Goal: Task Accomplishment & Management: Complete application form

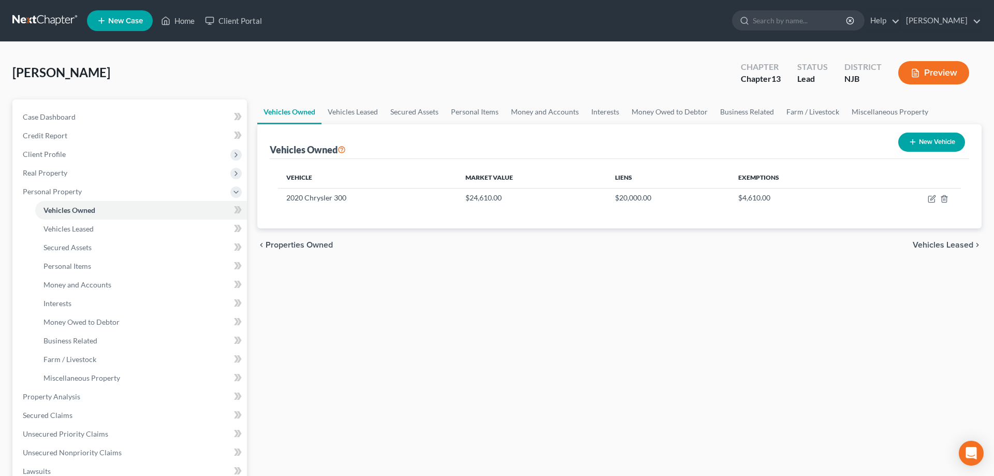
drag, startPoint x: 0, startPoint y: 0, endPoint x: 330, endPoint y: 164, distance: 368.8
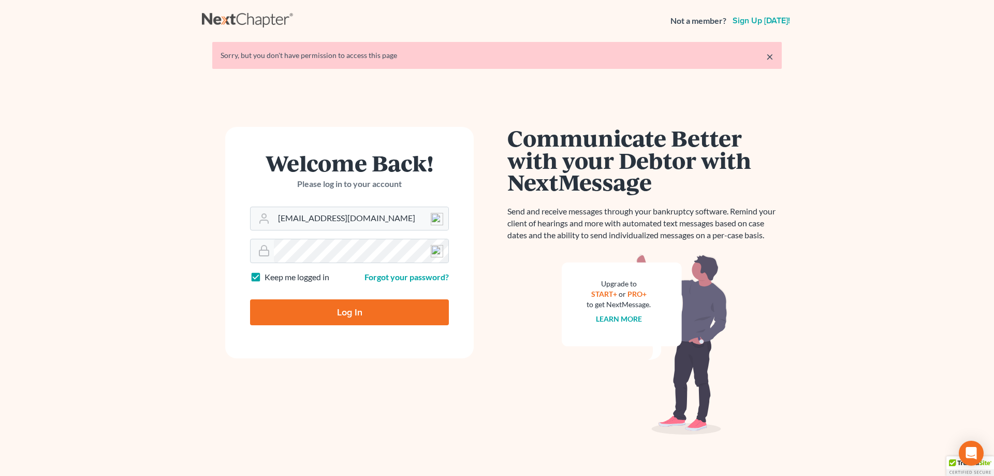
click at [362, 318] on input "Log In" at bounding box center [349, 312] width 199 height 26
type input "Thinking..."
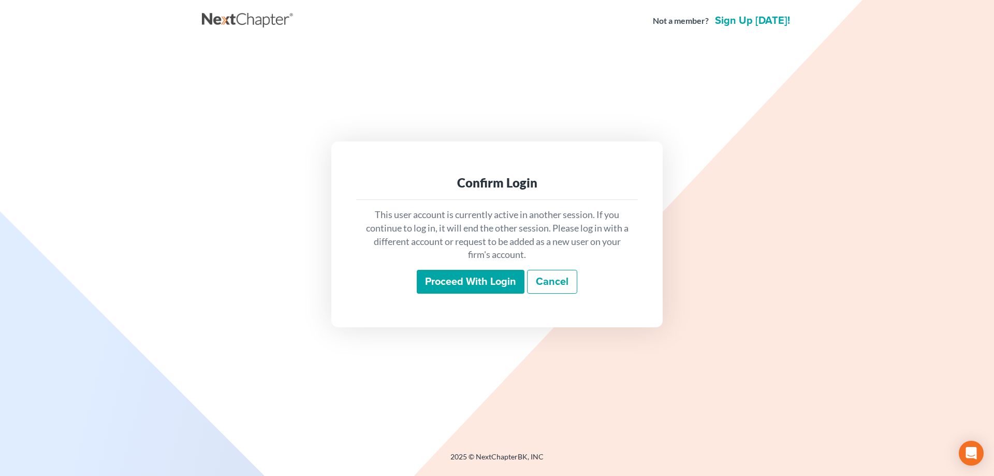
click at [430, 289] on input "Proceed with login" at bounding box center [471, 282] width 108 height 24
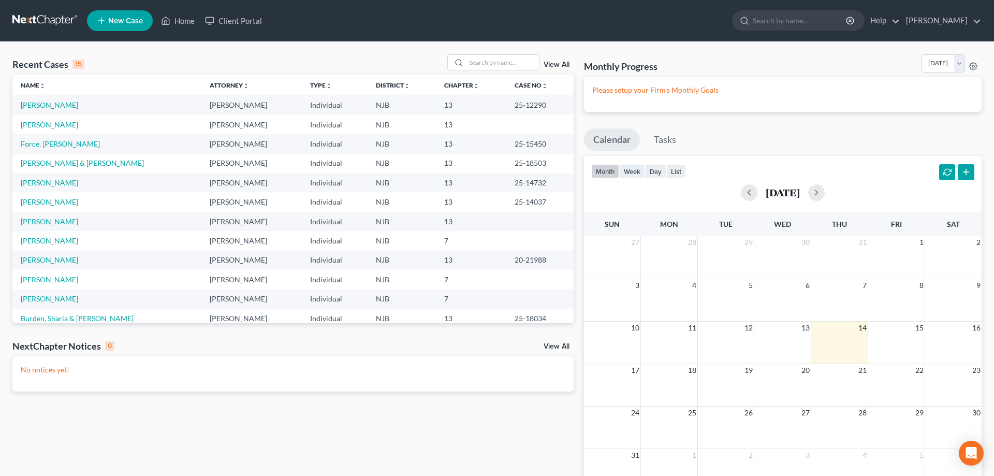
click at [127, 23] on span "New Case" at bounding box center [125, 21] width 35 height 8
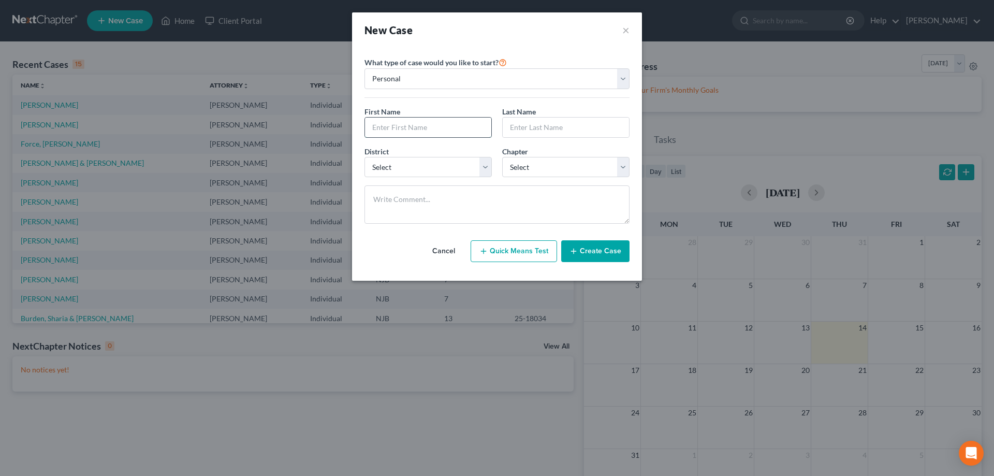
click at [402, 127] on input "text" at bounding box center [428, 128] width 126 height 20
type input "Raymond"
click at [519, 130] on input "text" at bounding box center [566, 128] width 126 height 20
type input "Robinson"
click at [364, 157] on select "Select Alabama - Middle Alabama - Northern Alabama - Southern Alaska Arizona Ar…" at bounding box center [427, 167] width 127 height 21
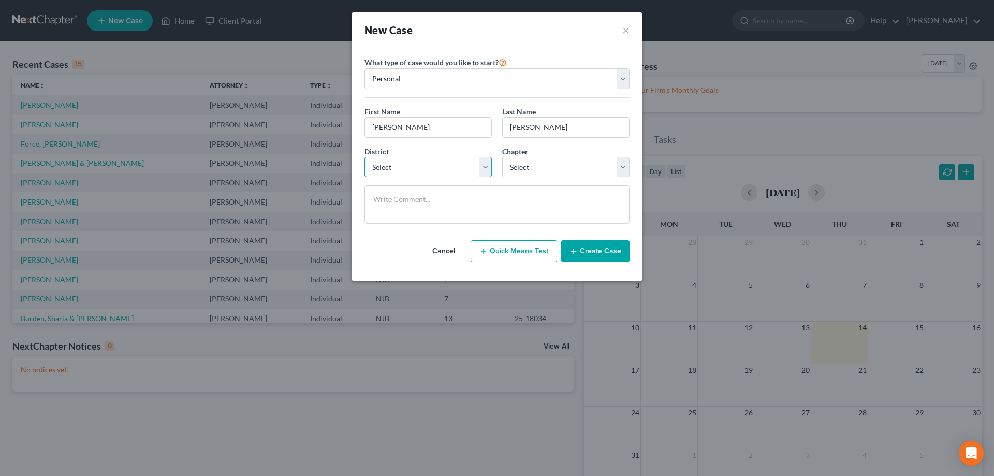
select select "51"
click option "[US_STATE]" at bounding box center [0, 0] width 0 height 0
click at [502, 157] on select "Select 7 11 12 13" at bounding box center [565, 167] width 127 height 21
select select "3"
click option "13" at bounding box center [0, 0] width 0 height 0
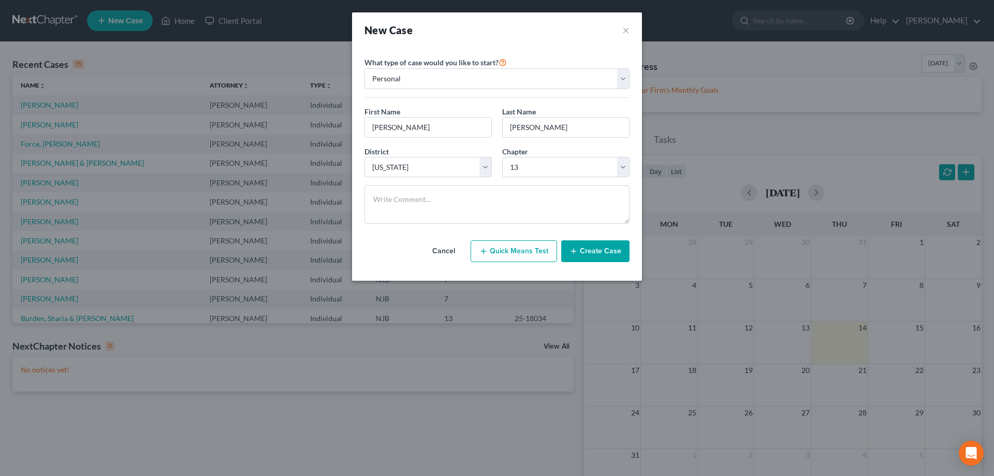
click at [600, 258] on button "Create Case" at bounding box center [595, 251] width 68 height 22
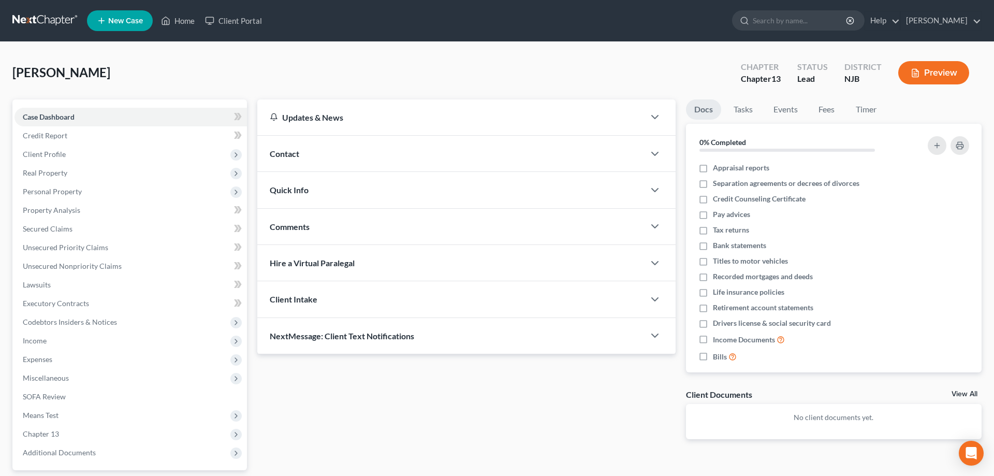
click at [276, 151] on span "Contact" at bounding box center [285, 154] width 30 height 10
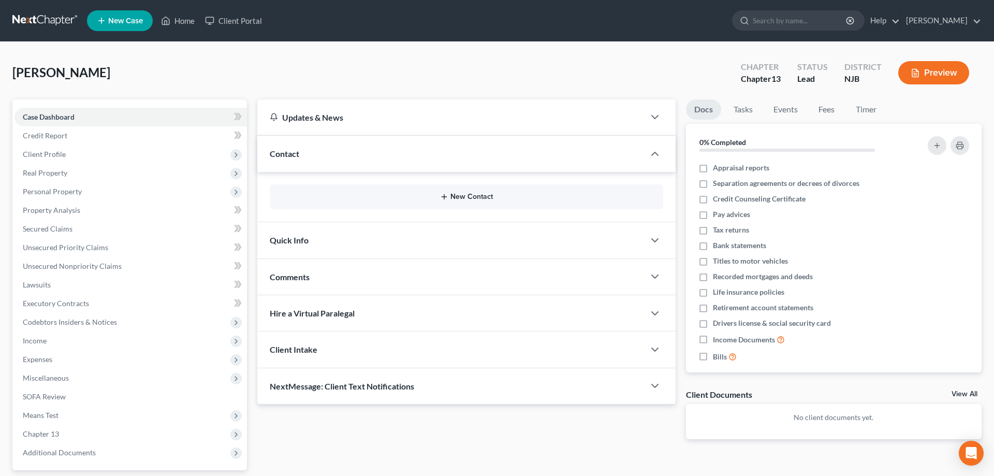
click at [450, 196] on button "New Contact" at bounding box center [466, 197] width 377 height 8
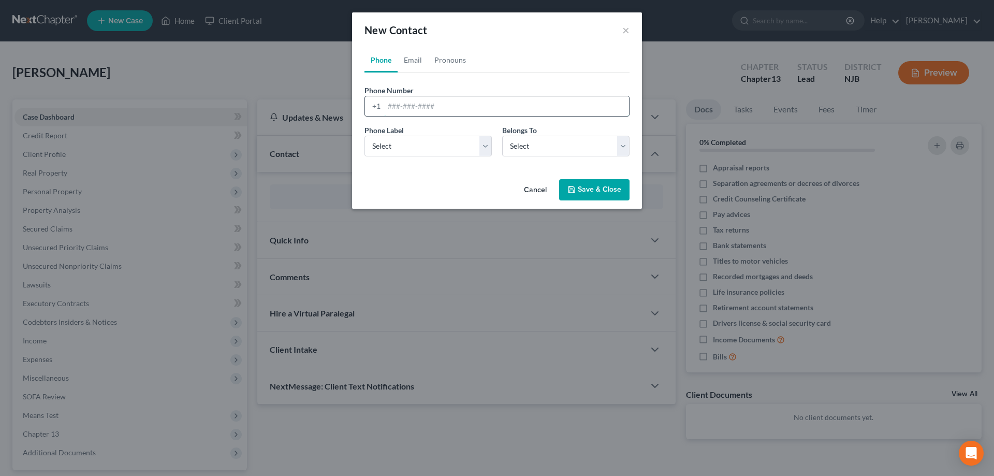
click at [417, 107] on input "tel" at bounding box center [506, 106] width 245 height 20
type input "609-277-6616"
click at [364, 136] on select "Select Mobile Home Work Other" at bounding box center [427, 146] width 127 height 21
select select "0"
click option "Mobile" at bounding box center [0, 0] width 0 height 0
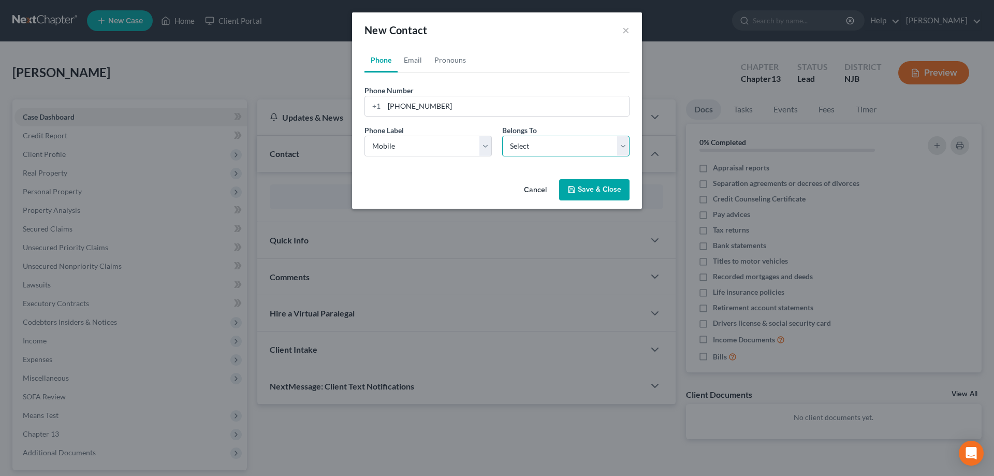
click at [502, 136] on select "Select Client Other" at bounding box center [565, 146] width 127 height 21
select select "0"
click option "Client" at bounding box center [0, 0] width 0 height 0
click at [569, 191] on icon "button" at bounding box center [571, 189] width 8 height 8
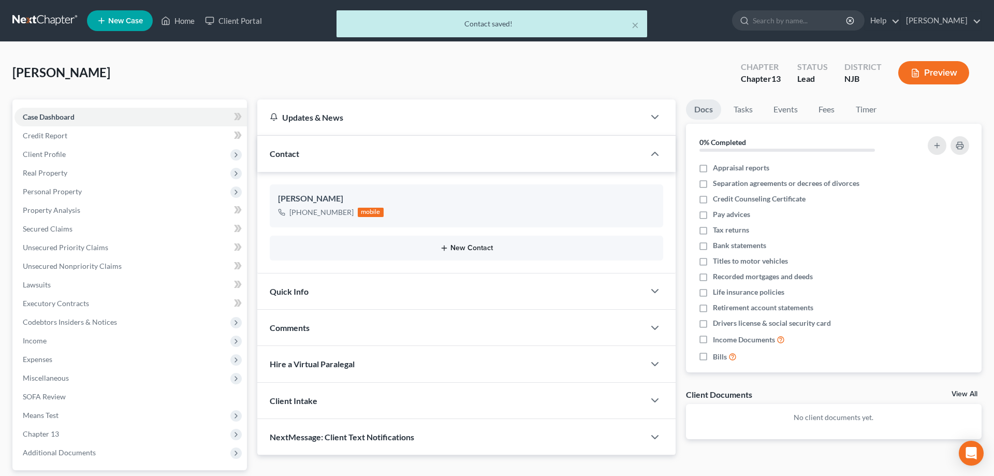
click at [466, 251] on button "New Contact" at bounding box center [466, 248] width 377 height 8
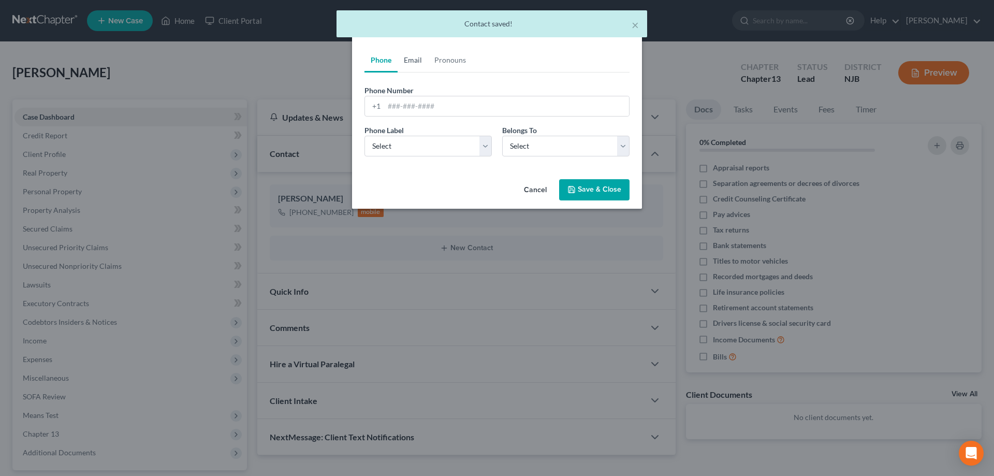
click at [416, 61] on link "Email" at bounding box center [413, 60] width 31 height 25
click at [410, 105] on input "email" at bounding box center [506, 106] width 245 height 20
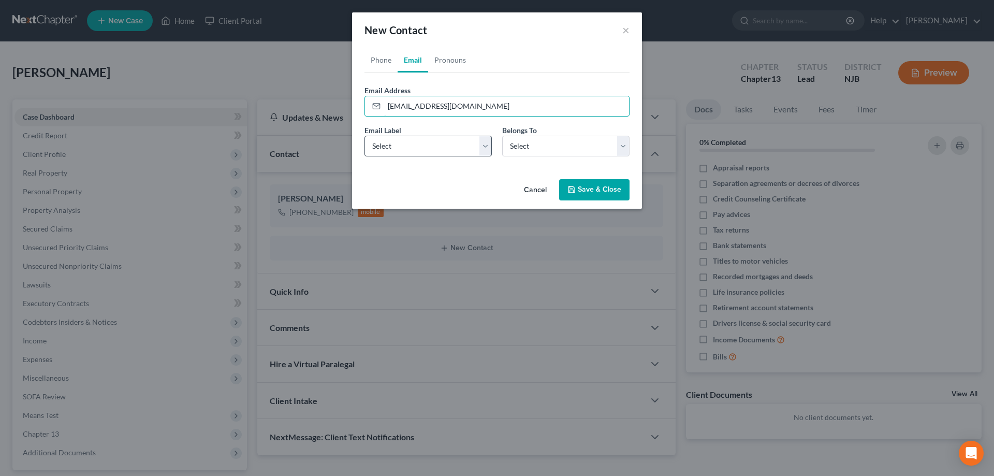
type input "allbizness138@gmail.com"
click at [364, 136] on select "Select Home Work Other" at bounding box center [427, 146] width 127 height 21
select select "0"
click option "Home" at bounding box center [0, 0] width 0 height 0
click at [502, 136] on select "Select Client Other" at bounding box center [565, 146] width 127 height 21
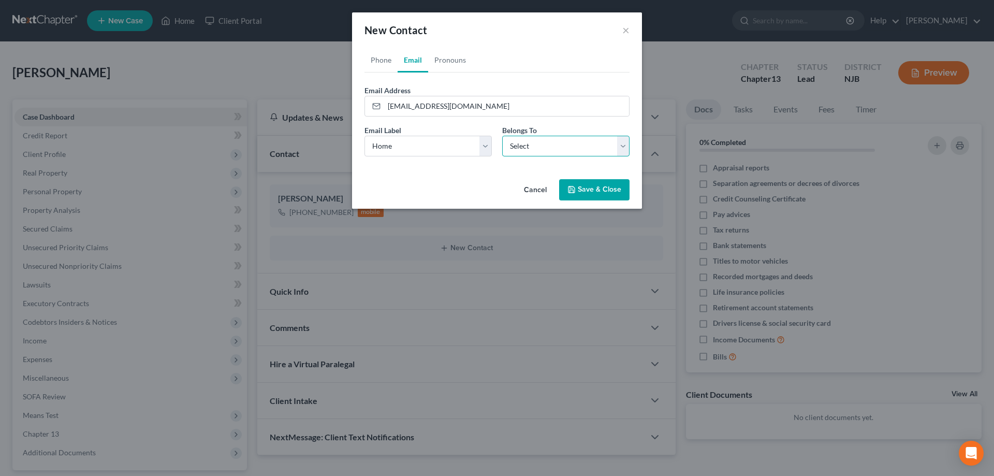
select select "0"
click option "Client" at bounding box center [0, 0] width 0 height 0
click at [587, 194] on button "Save & Close" at bounding box center [594, 190] width 70 height 22
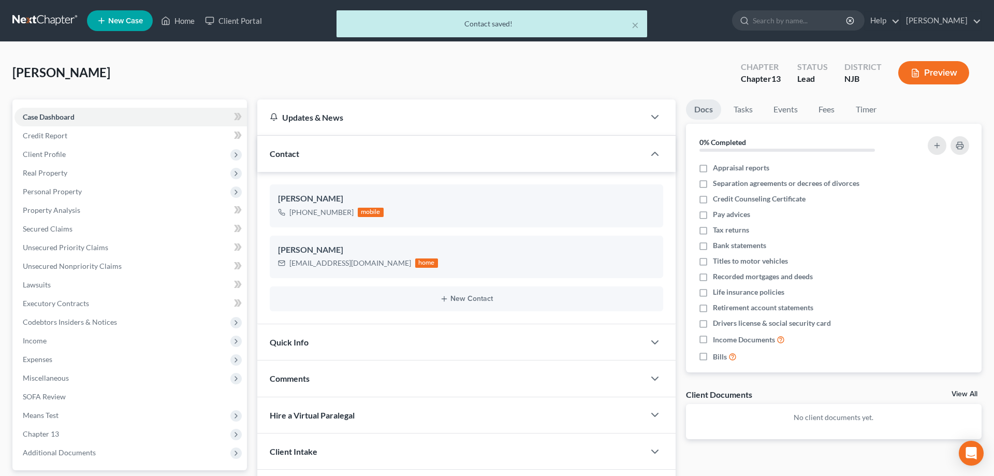
scroll to position [92, 0]
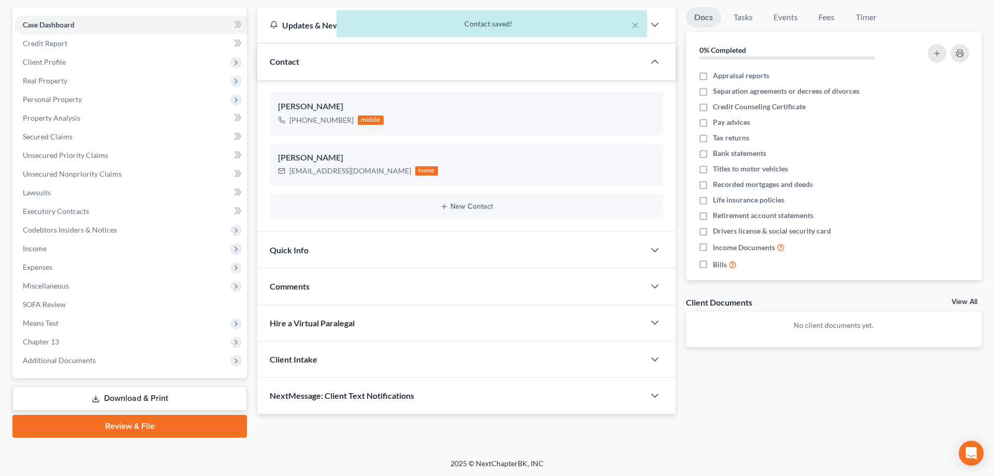
click at [309, 285] on span "Comments" at bounding box center [290, 286] width 40 height 10
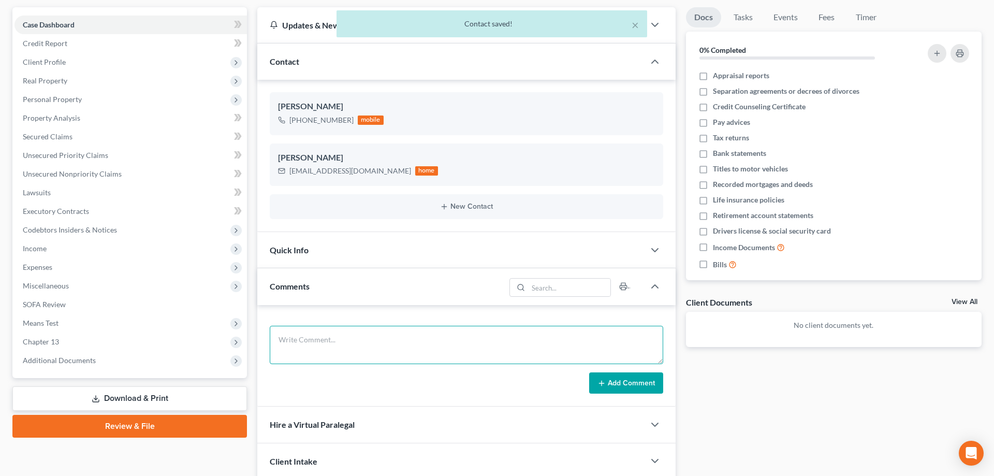
click at [304, 342] on textarea at bounding box center [466, 345] width 393 height 38
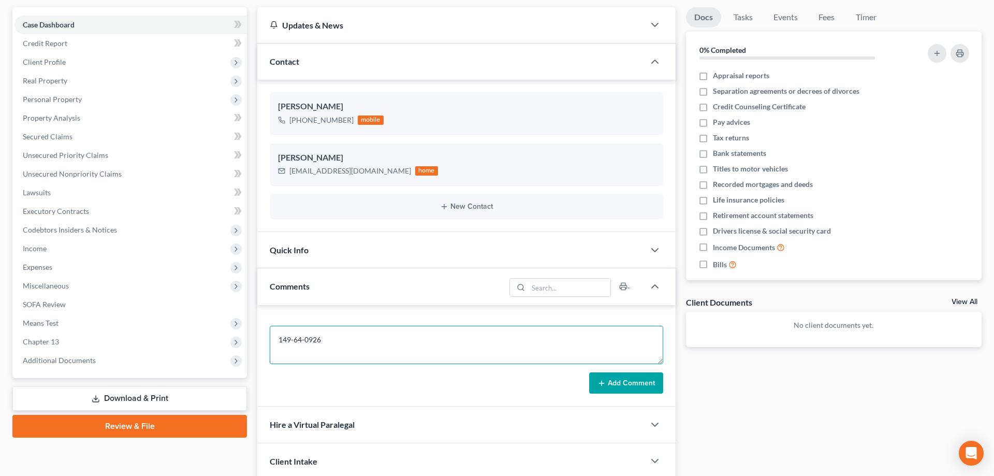
type textarea "149-64-0926"
click at [591, 384] on button "Add Comment" at bounding box center [626, 383] width 74 height 22
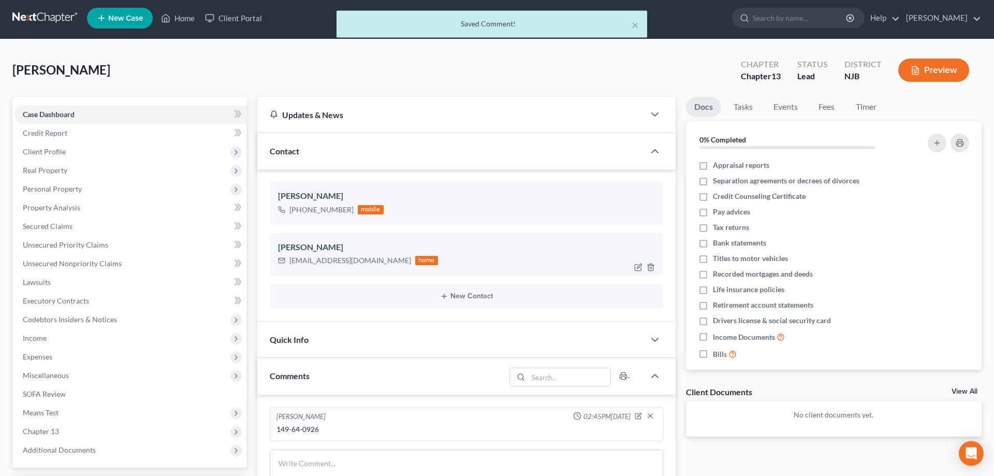
scroll to position [0, 0]
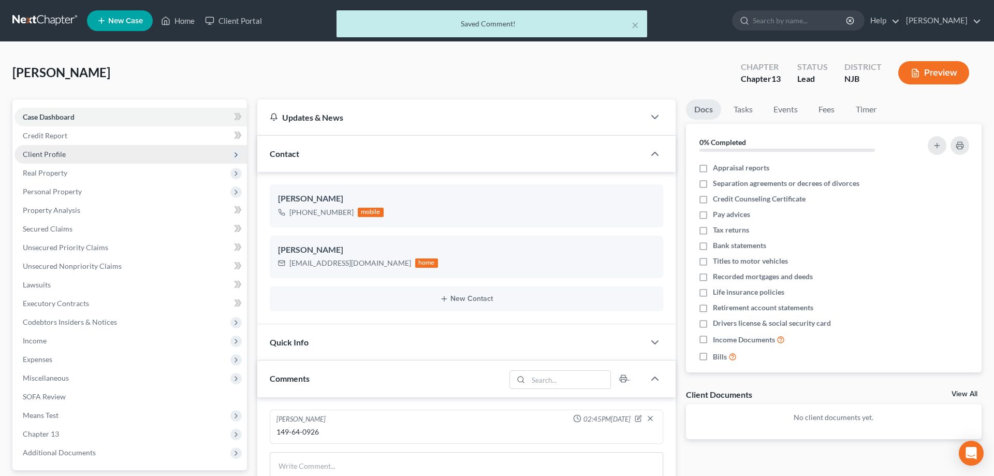
click at [62, 151] on span "Client Profile" at bounding box center [44, 154] width 43 height 9
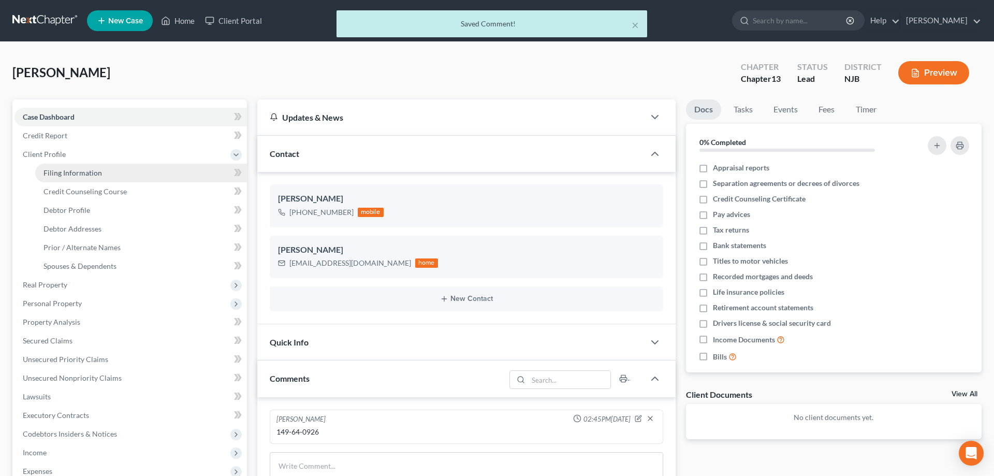
click at [99, 170] on span "Filing Information" at bounding box center [72, 172] width 59 height 9
select select "1"
select select "0"
select select "3"
select select "51"
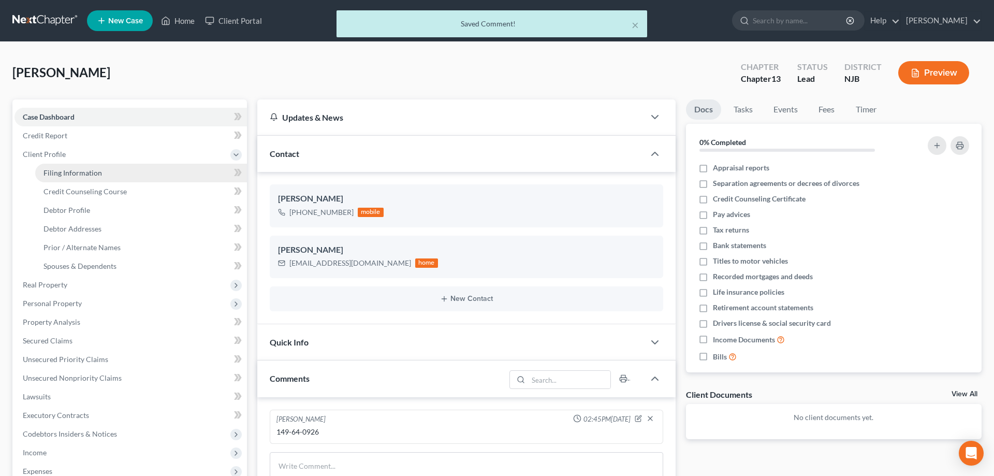
select select "0"
select select "33"
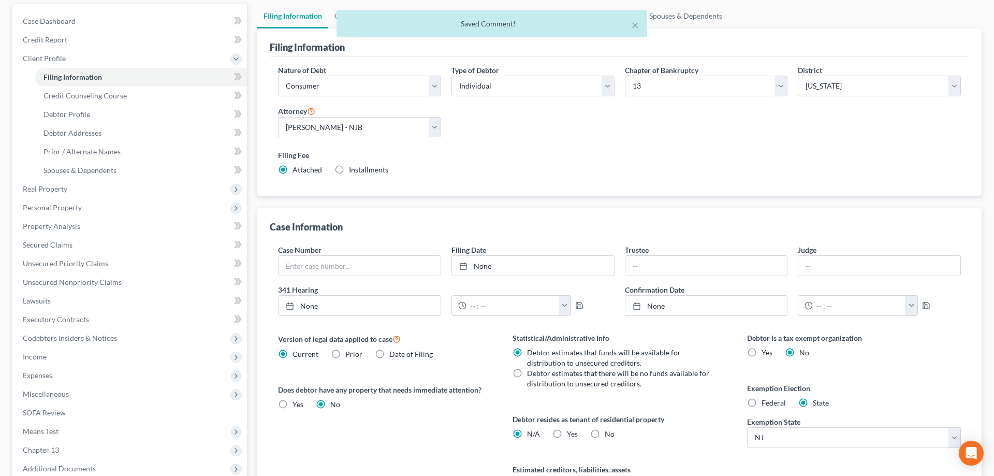
scroll to position [158, 0]
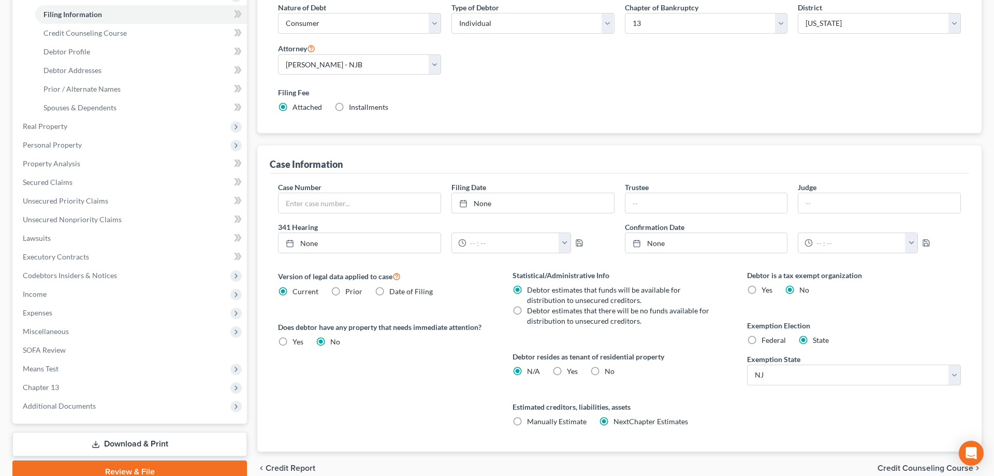
click at [762, 341] on label "Federal" at bounding box center [774, 340] width 24 height 10
click at [766, 341] on input "Federal" at bounding box center [769, 338] width 7 height 7
radio input "true"
radio input "false"
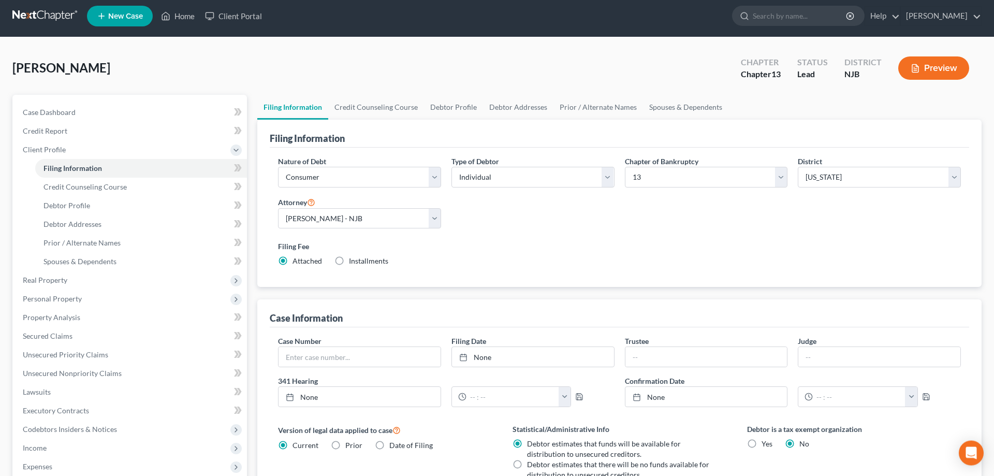
scroll to position [0, 0]
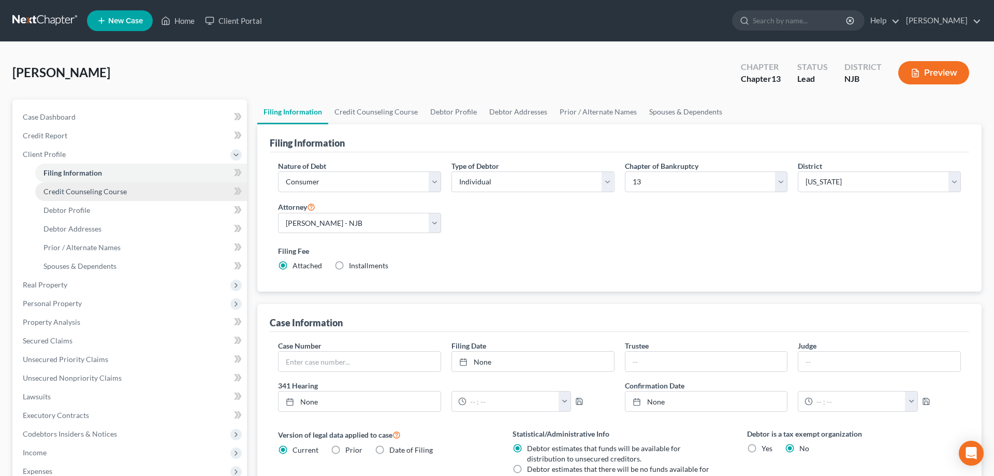
click at [109, 191] on span "Credit Counseling Course" at bounding box center [84, 191] width 83 height 9
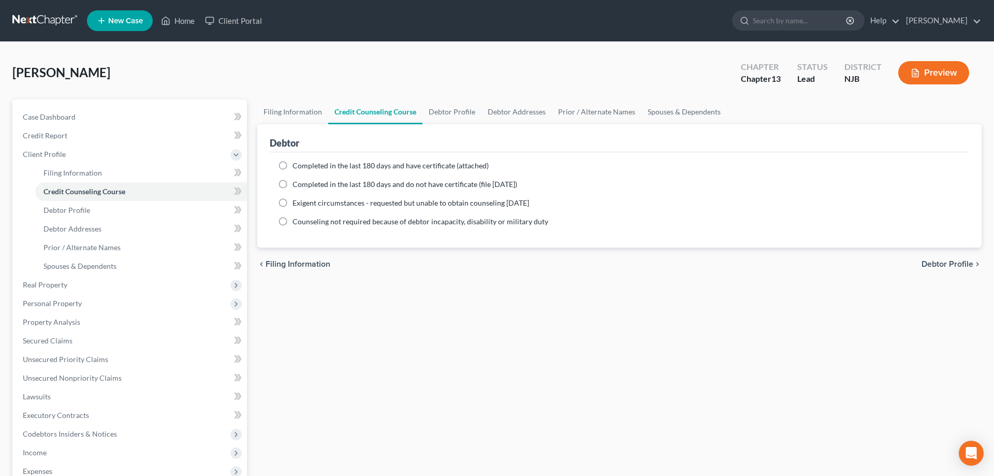
click at [293, 165] on label "Completed in the last 180 days and have certificate (attached)" at bounding box center [391, 165] width 196 height 10
click at [297, 165] on input "Completed in the last 180 days and have certificate (attached)" at bounding box center [300, 163] width 7 height 7
radio input "true"
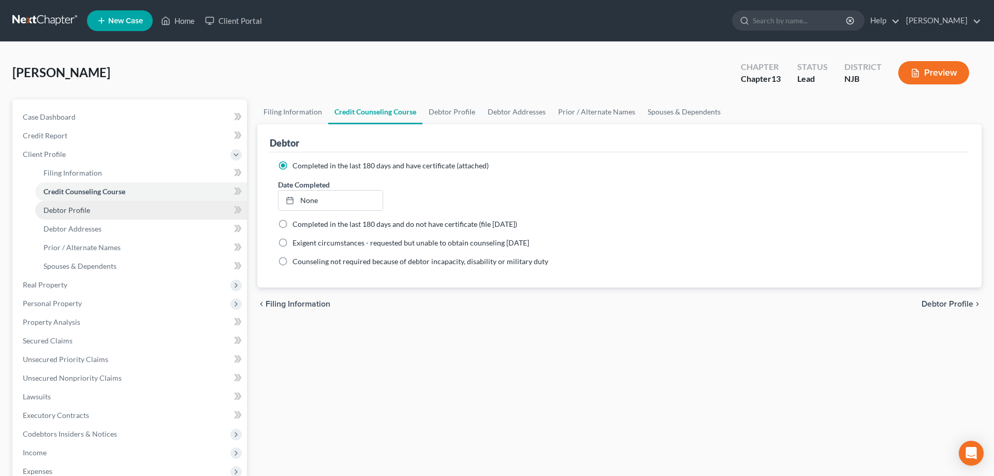
click at [79, 211] on span "Debtor Profile" at bounding box center [66, 210] width 47 height 9
select select "0"
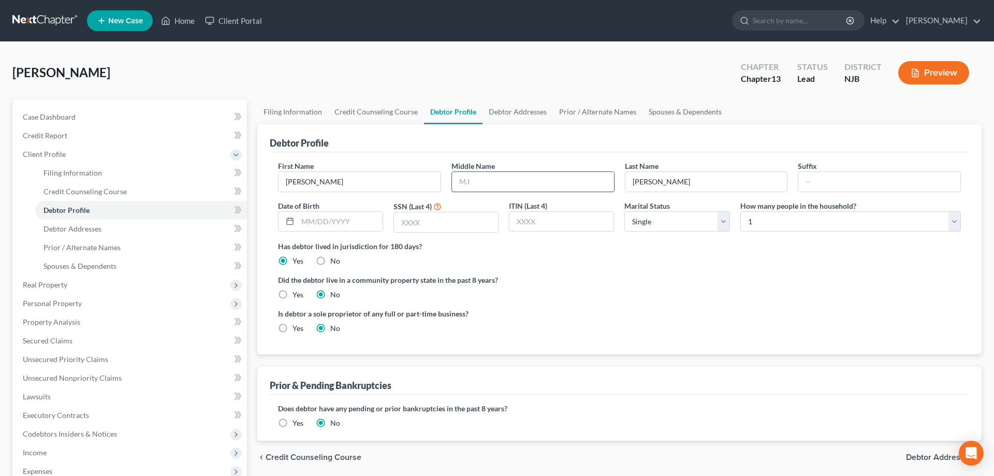
click at [475, 187] on input "text" at bounding box center [533, 182] width 162 height 20
type input "Charles"
click at [740, 211] on select "Select 1 2 3 4 5 6 7 8 9 10 11 12 13 14 15 16 17 18 19 20" at bounding box center [850, 221] width 221 height 21
select select "1"
click option "2" at bounding box center [0, 0] width 0 height 0
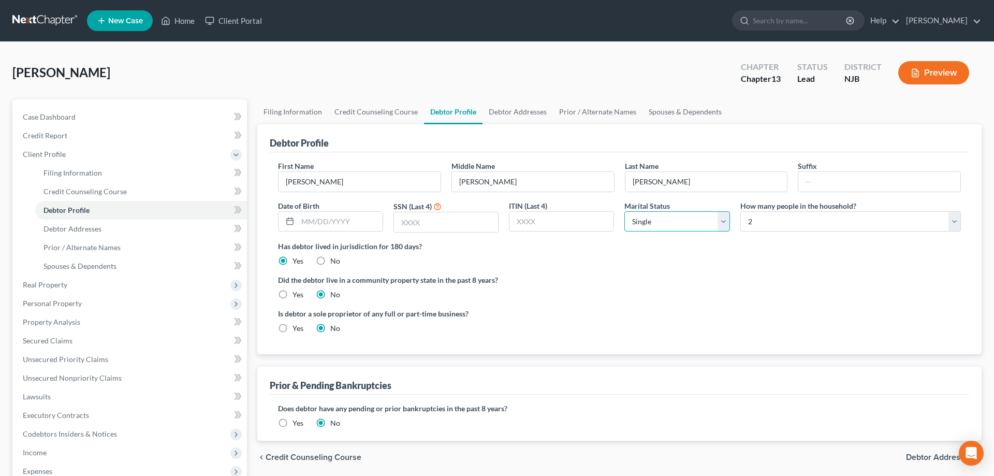
click at [624, 211] on select "Select Single Married Separated Divorced Widowed" at bounding box center [676, 221] width 105 height 21
select select "1"
click option "Married" at bounding box center [0, 0] width 0 height 0
click at [428, 222] on input "text" at bounding box center [446, 222] width 104 height 20
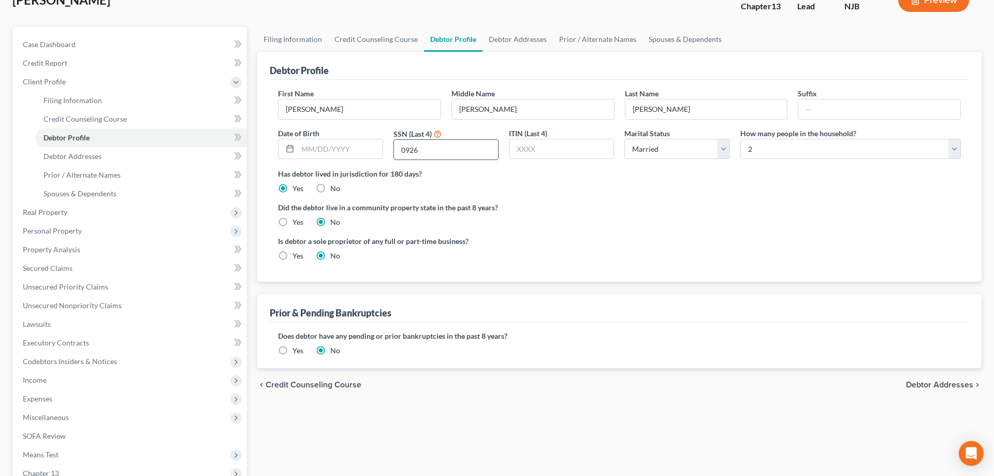
scroll to position [158, 0]
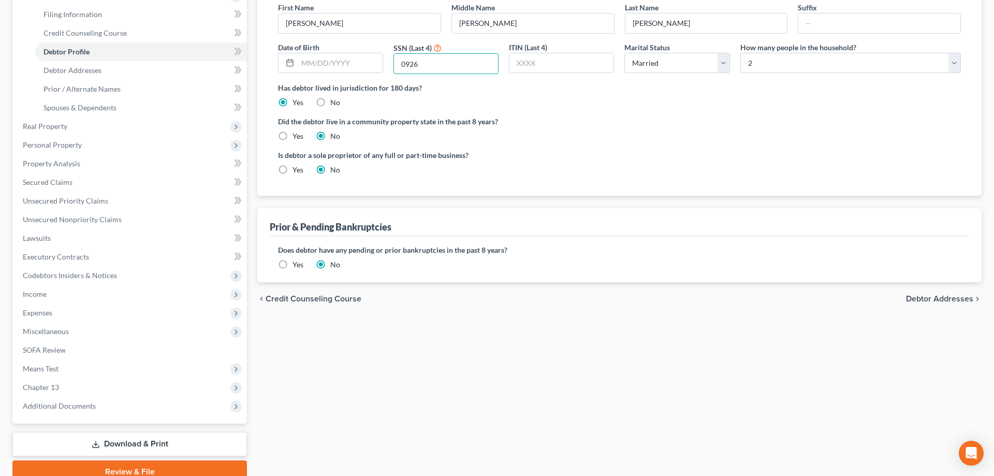
type input "0926"
click at [293, 264] on label "Yes" at bounding box center [298, 264] width 11 height 10
click at [297, 264] on input "Yes" at bounding box center [300, 262] width 7 height 7
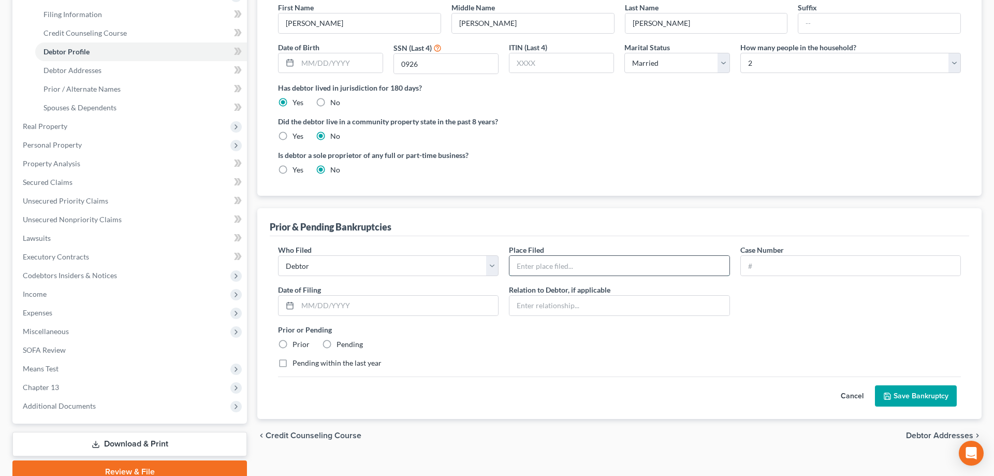
click at [565, 266] on input "text" at bounding box center [619, 266] width 220 height 20
type input "camden"
click at [293, 343] on label "Prior" at bounding box center [301, 344] width 17 height 10
click at [297, 343] on input "Prior" at bounding box center [300, 342] width 7 height 7
radio input "true"
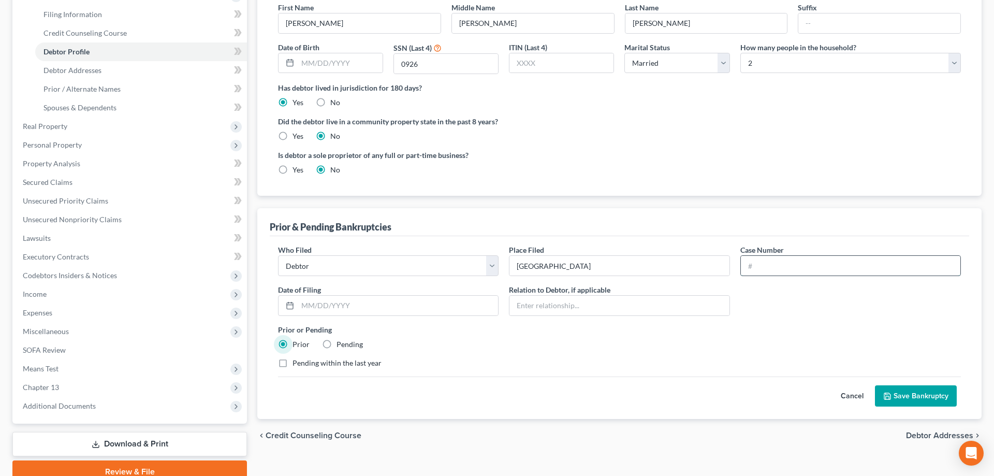
click at [760, 268] on input "text" at bounding box center [851, 266] width 220 height 20
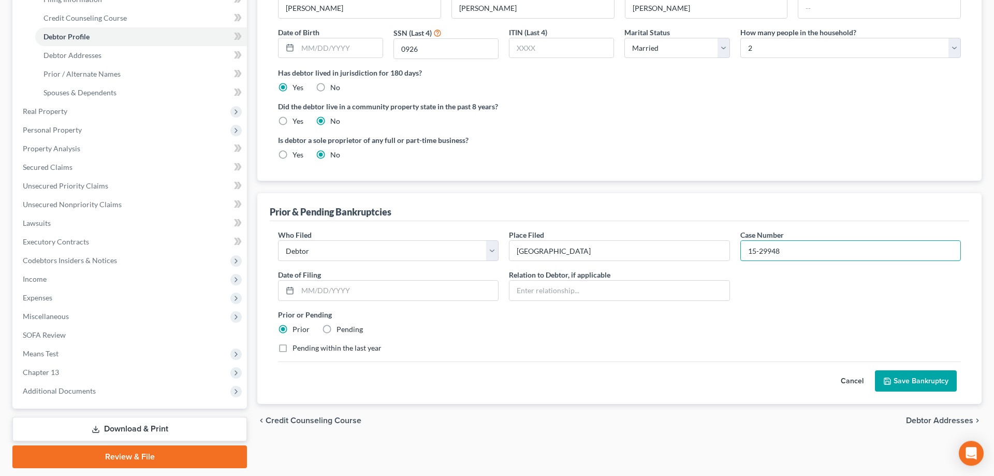
scroll to position [204, 0]
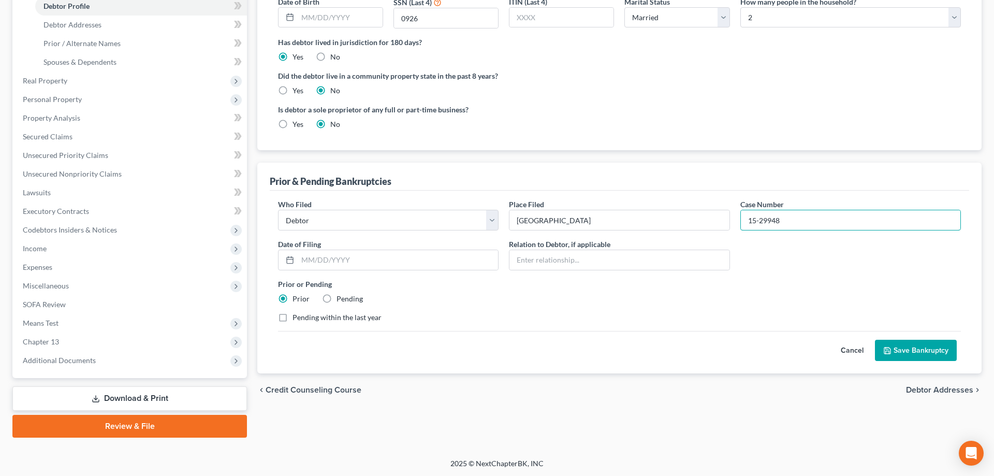
type input "15-29948"
click at [902, 348] on button "Save Bankruptcy" at bounding box center [916, 351] width 82 height 22
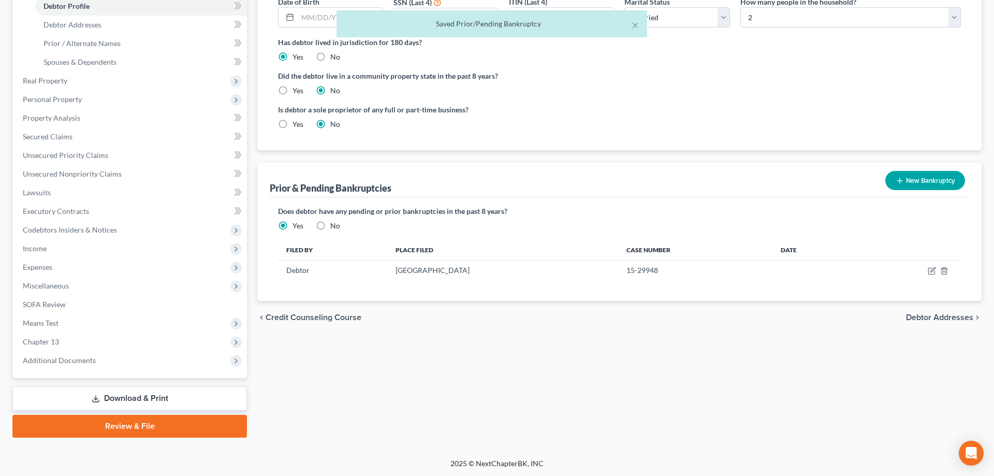
click at [923, 173] on button "New Bankruptcy" at bounding box center [925, 180] width 80 height 19
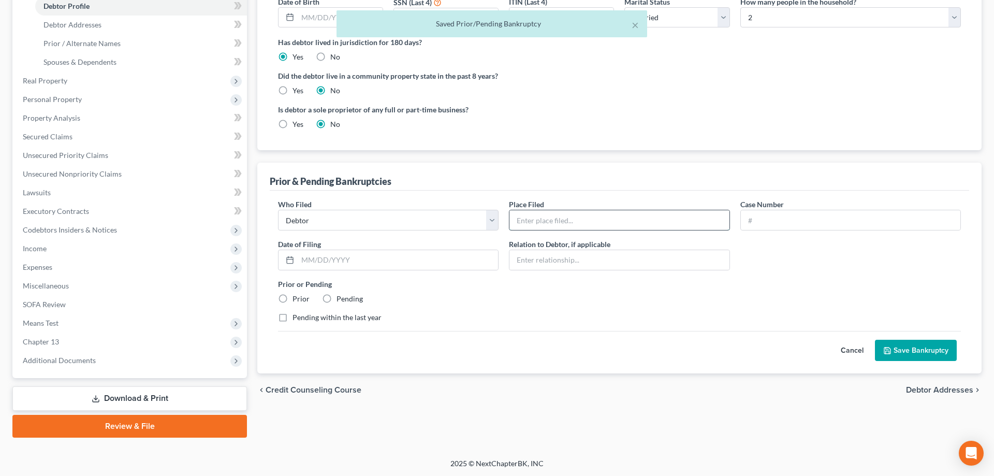
click at [554, 223] on input "text" at bounding box center [619, 220] width 220 height 20
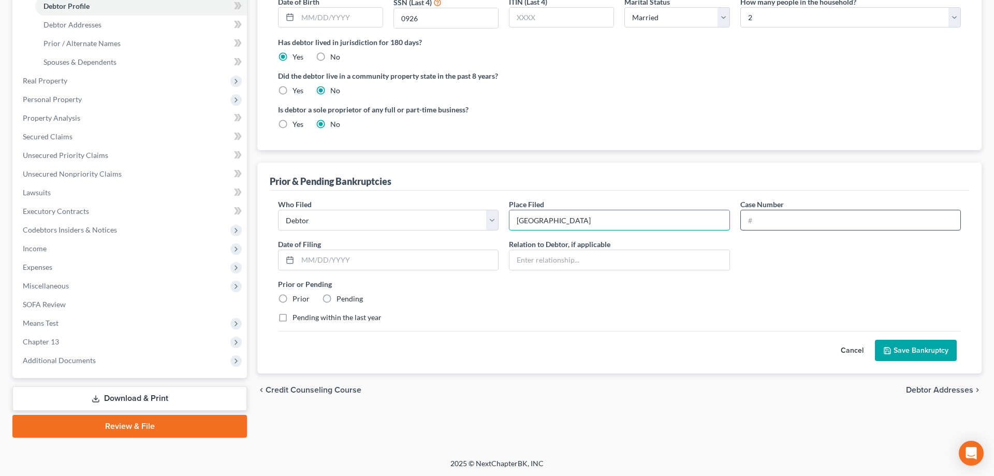
type input "camden"
click at [802, 210] on input "text" at bounding box center [851, 220] width 220 height 20
type input "14-27860"
click at [293, 301] on label "Prior" at bounding box center [301, 299] width 17 height 10
click at [297, 300] on input "Prior" at bounding box center [300, 297] width 7 height 7
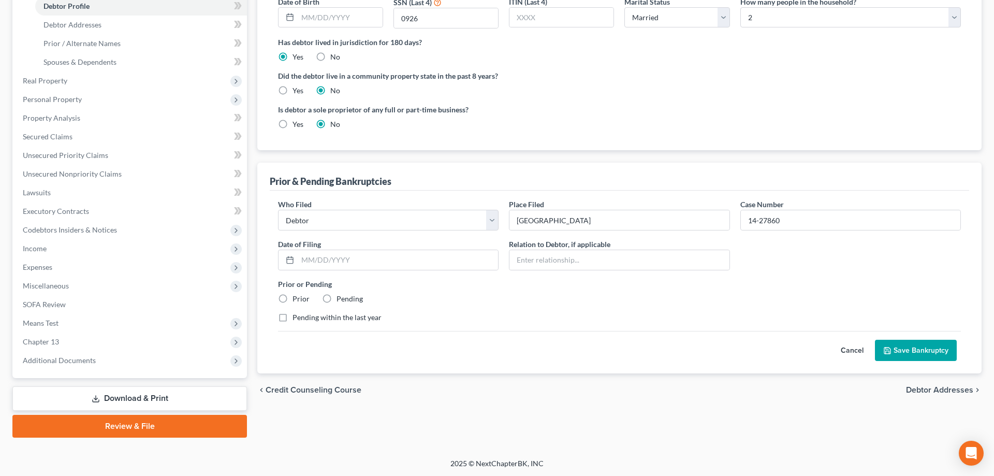
radio input "true"
click at [882, 351] on button "Save Bankruptcy" at bounding box center [916, 351] width 82 height 22
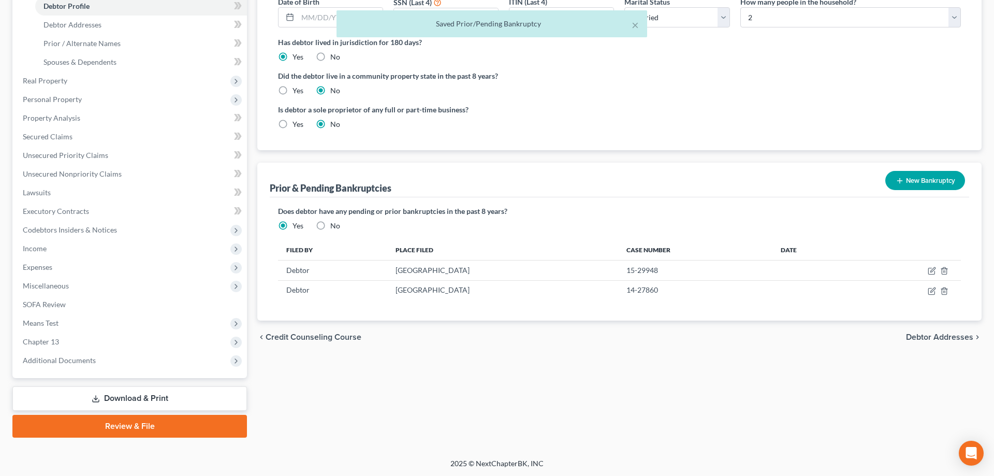
click at [934, 178] on button "New Bankruptcy" at bounding box center [925, 180] width 80 height 19
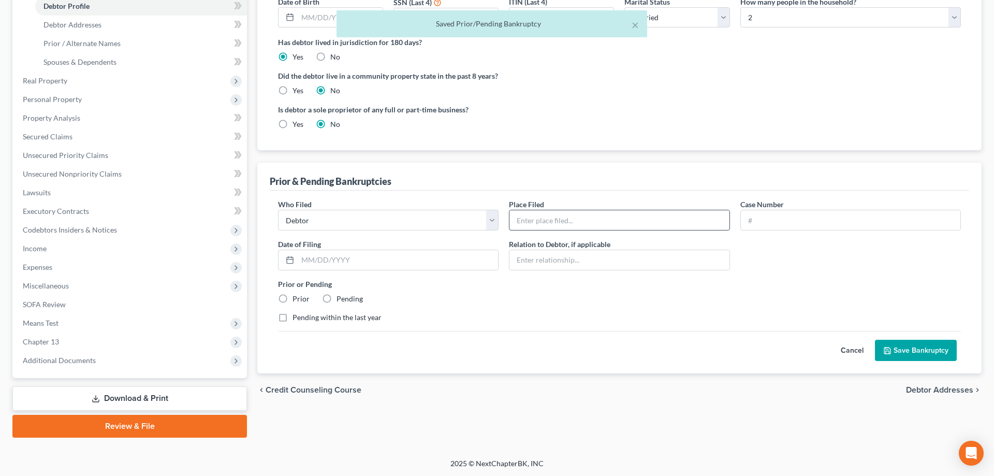
click at [561, 221] on input "text" at bounding box center [619, 220] width 220 height 20
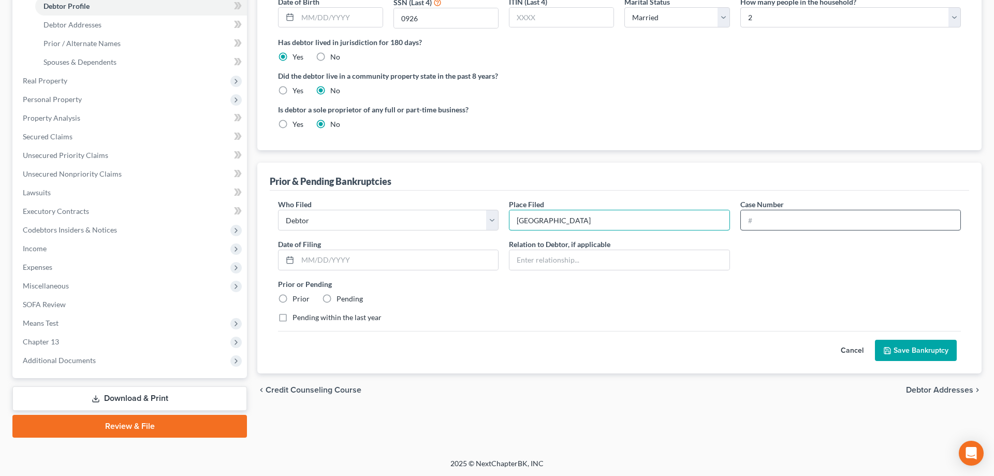
type input "camden"
click at [813, 223] on input "text" at bounding box center [851, 220] width 220 height 20
type input "97-18896"
click at [293, 298] on label "Prior" at bounding box center [301, 299] width 17 height 10
click at [297, 298] on input "Prior" at bounding box center [300, 297] width 7 height 7
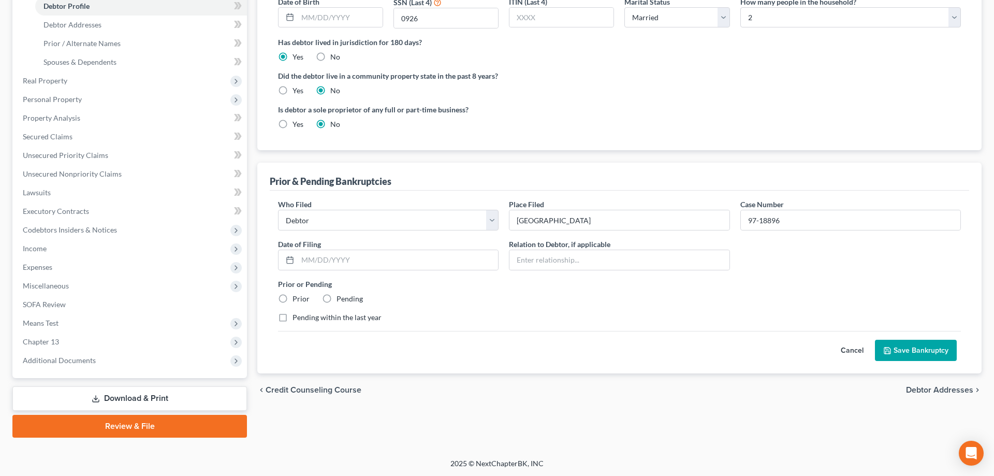
radio input "true"
click at [892, 351] on icon "submit" at bounding box center [887, 350] width 8 height 8
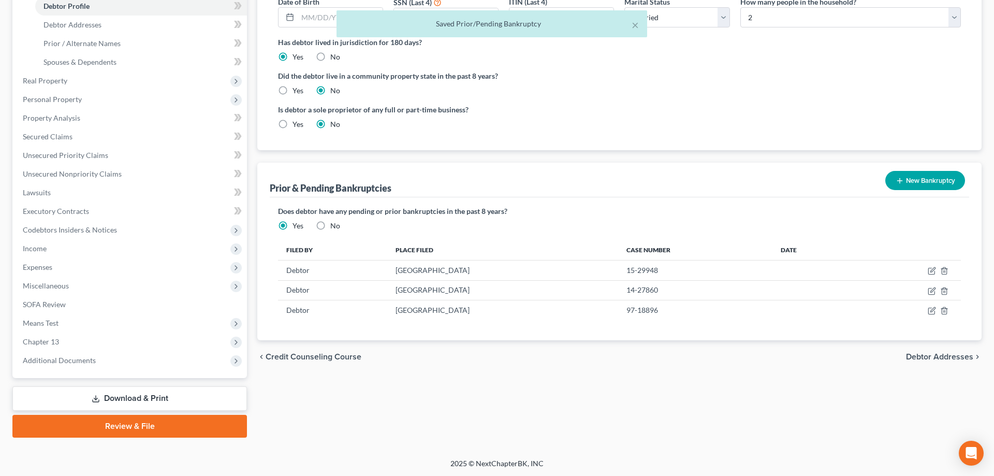
click at [907, 184] on button "New Bankruptcy" at bounding box center [925, 180] width 80 height 19
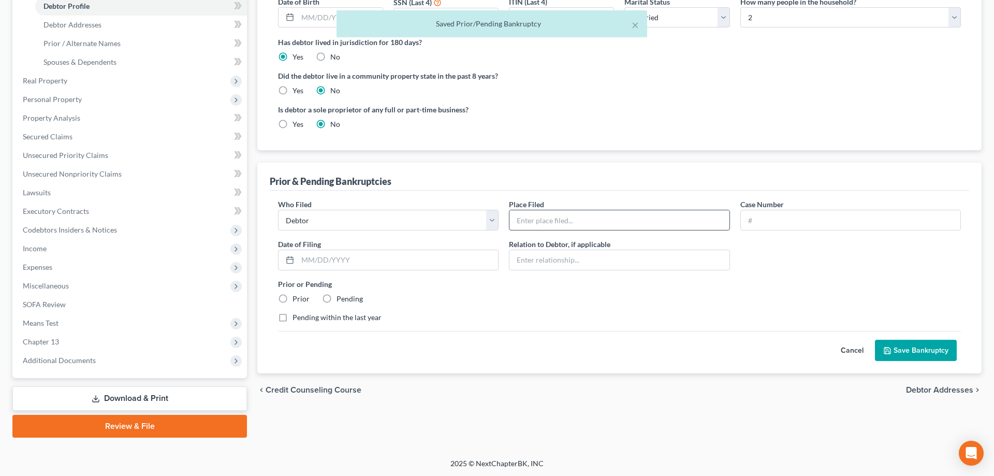
click at [567, 226] on input "text" at bounding box center [619, 220] width 220 height 20
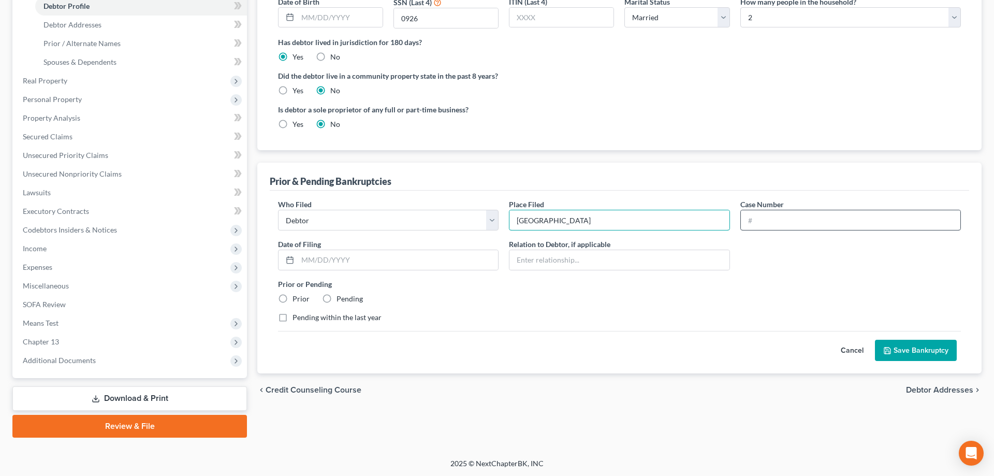
type input "camden"
click at [770, 217] on input "text" at bounding box center [851, 220] width 220 height 20
type input "10-27245"
click at [293, 299] on label "Prior" at bounding box center [301, 299] width 17 height 10
click at [297, 299] on input "Prior" at bounding box center [300, 297] width 7 height 7
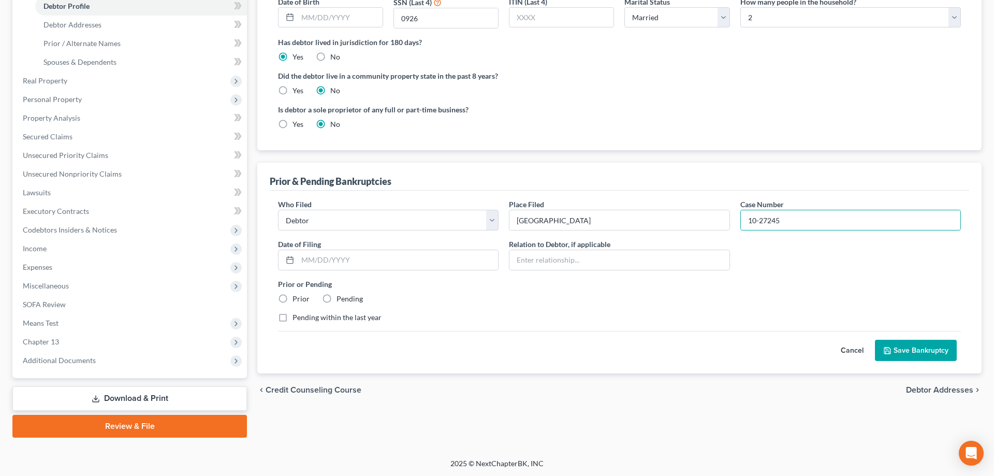
radio input "true"
click at [909, 357] on button "Save Bankruptcy" at bounding box center [916, 351] width 82 height 22
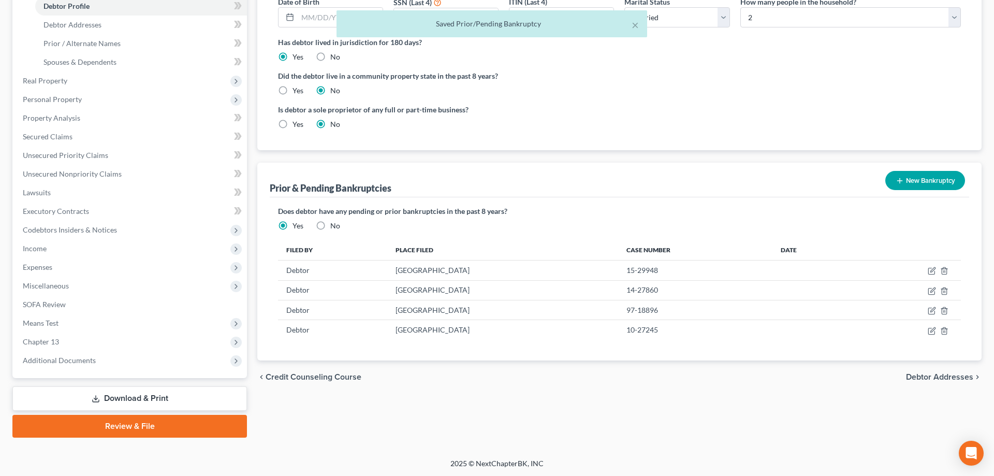
scroll to position [0, 0]
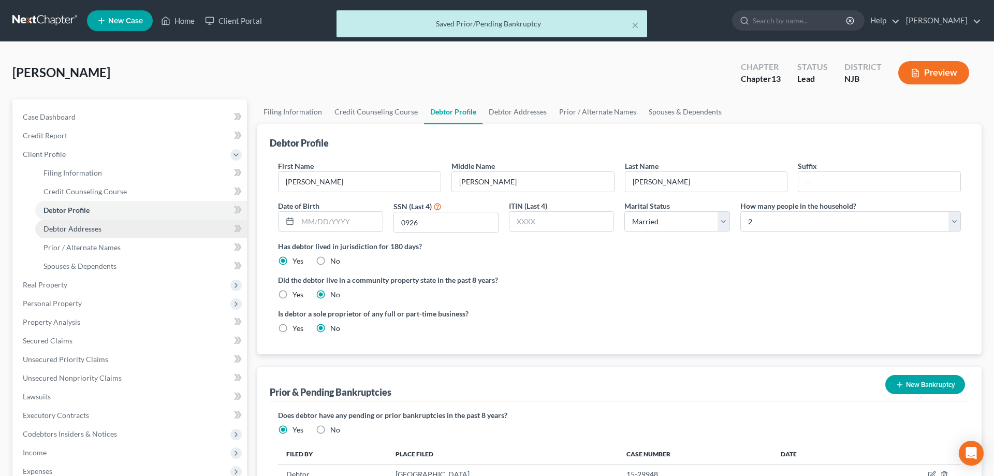
click at [85, 230] on span "Debtor Addresses" at bounding box center [72, 228] width 58 height 9
select select "0"
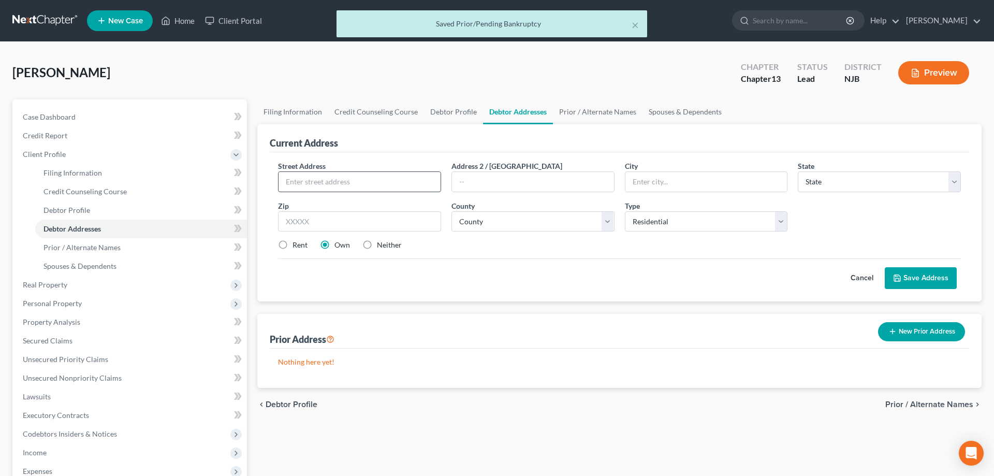
click at [302, 183] on input "text" at bounding box center [360, 182] width 162 height 20
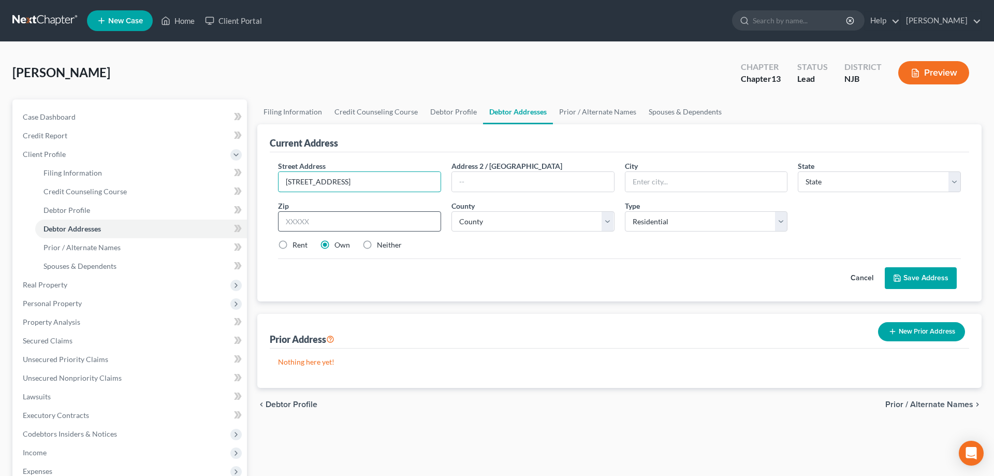
type input "163 Patriots Court"
click at [312, 214] on input "text" at bounding box center [359, 221] width 163 height 21
type input "08205"
type input "Absecon"
select select "33"
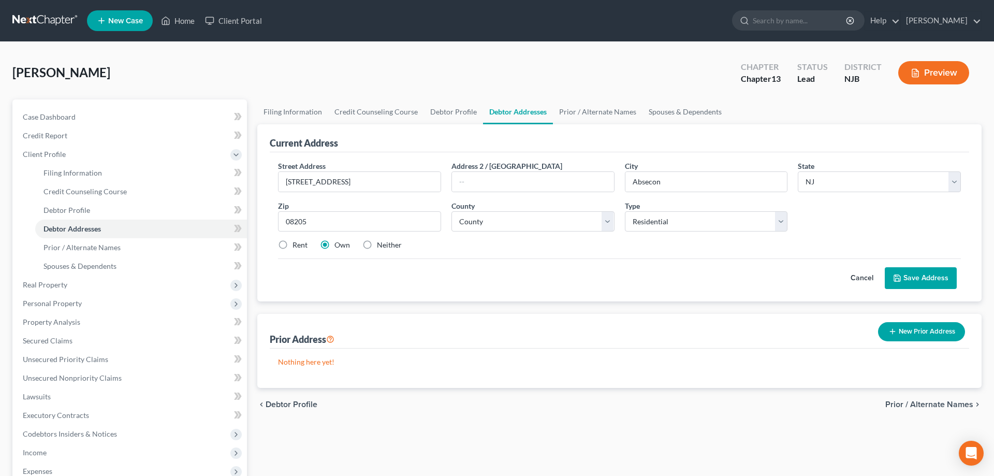
click at [293, 244] on label "Rent" at bounding box center [300, 245] width 15 height 10
click at [297, 244] on input "Rent" at bounding box center [300, 243] width 7 height 7
radio input "true"
click at [451, 211] on select "County Atlantic County Bergen County Burlington County Camden County Cape May C…" at bounding box center [532, 221] width 163 height 21
select select "0"
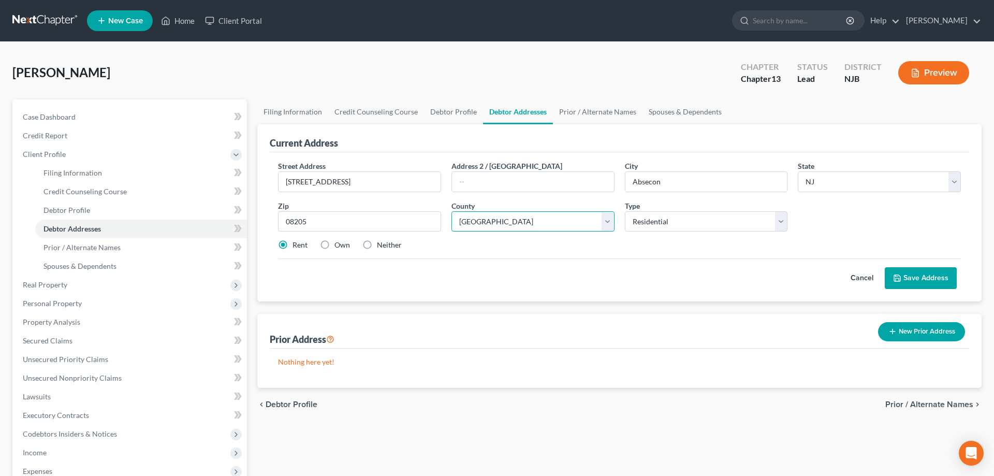
click option "Atlantic County" at bounding box center [0, 0] width 0 height 0
click at [898, 337] on button "New Prior Address" at bounding box center [921, 331] width 87 height 19
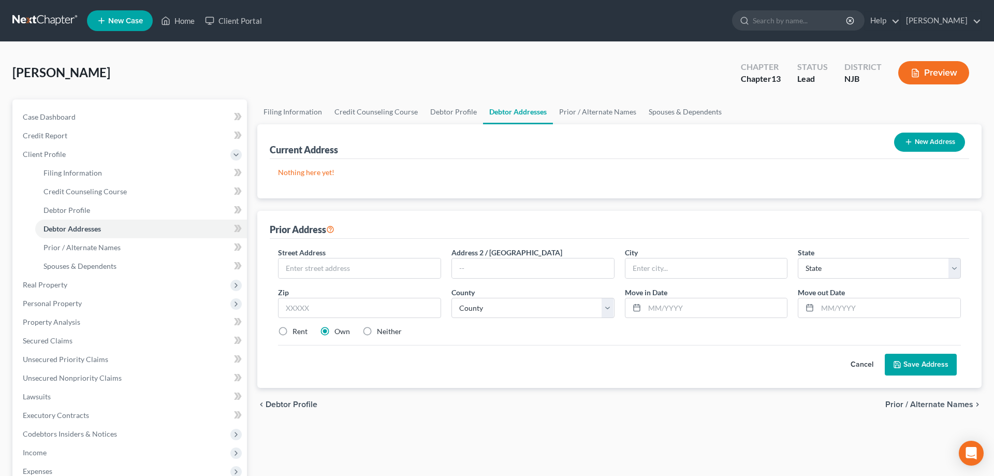
click at [918, 139] on button "New Address" at bounding box center [929, 142] width 71 height 19
select select "0"
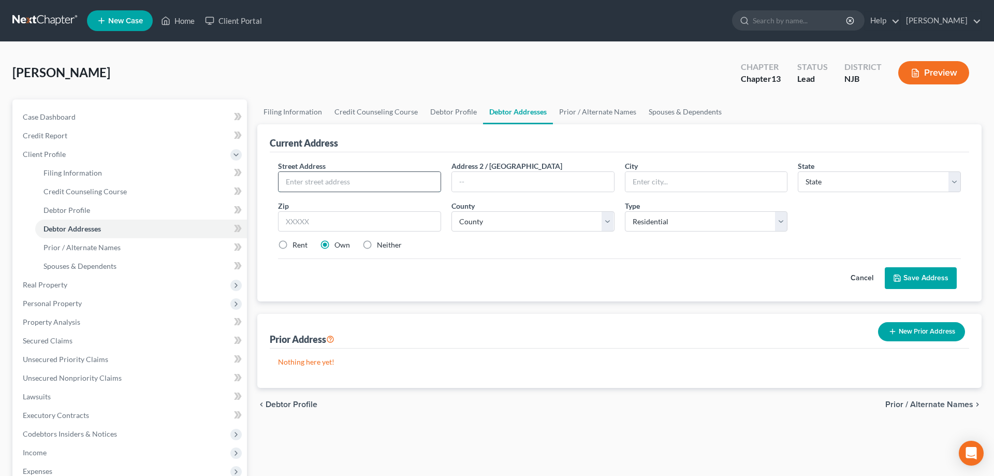
click at [328, 179] on input "text" at bounding box center [360, 182] width 162 height 20
type input "163 Patriot's Court"
click at [339, 220] on input "text" at bounding box center [359, 221] width 163 height 21
type input "08205"
type input "Absecon"
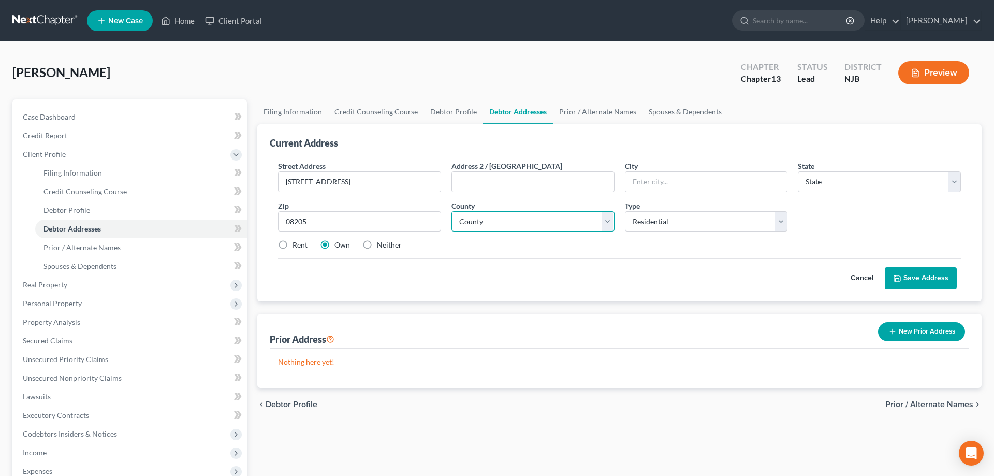
select select "33"
click at [451, 211] on select "County" at bounding box center [532, 221] width 163 height 21
click at [610, 219] on select "County Atlantic County Bergen County Burlington County Camden County Cape May C…" at bounding box center [532, 221] width 163 height 21
click at [451, 211] on select "County Atlantic County Bergen County Burlington County Camden County Cape May C…" at bounding box center [532, 221] width 163 height 21
select select "0"
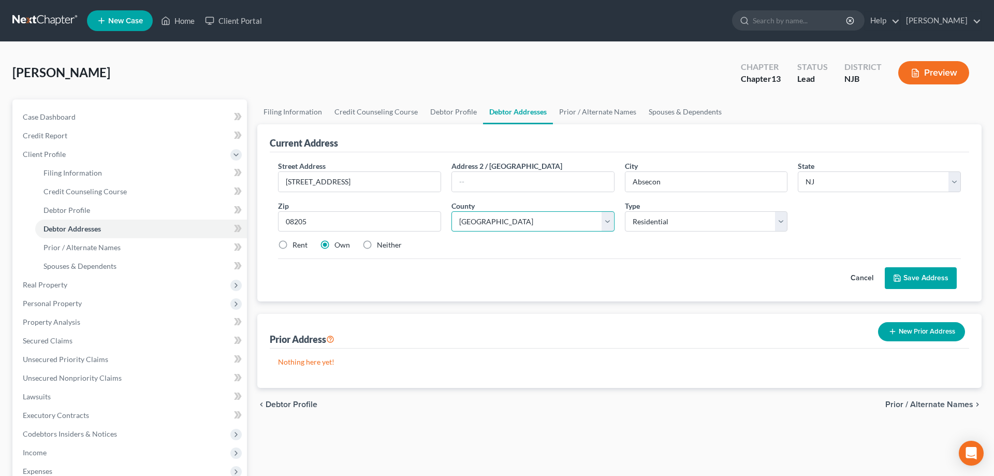
click option "Atlantic County" at bounding box center [0, 0] width 0 height 0
click at [293, 244] on label "Rent" at bounding box center [300, 245] width 15 height 10
click at [297, 244] on input "Rent" at bounding box center [300, 243] width 7 height 7
radio input "true"
click at [901, 276] on icon at bounding box center [897, 278] width 8 height 8
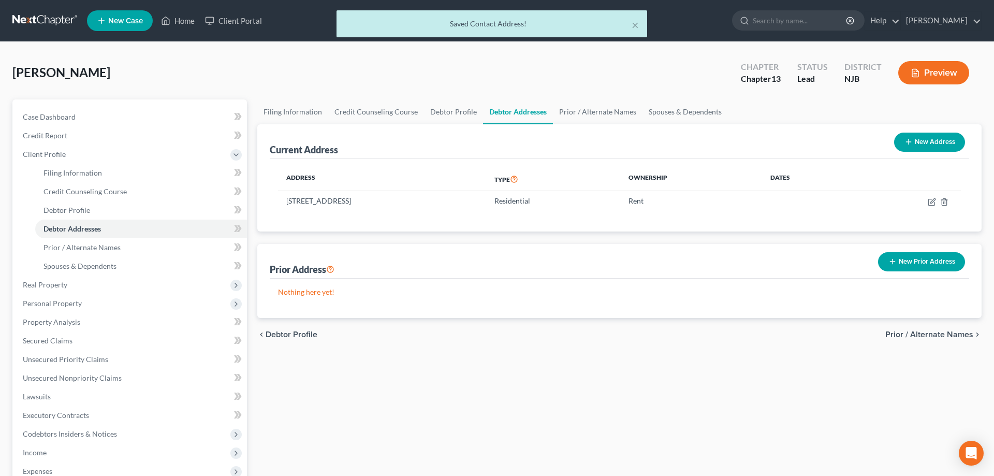
click at [897, 264] on button "New Prior Address" at bounding box center [921, 261] width 87 height 19
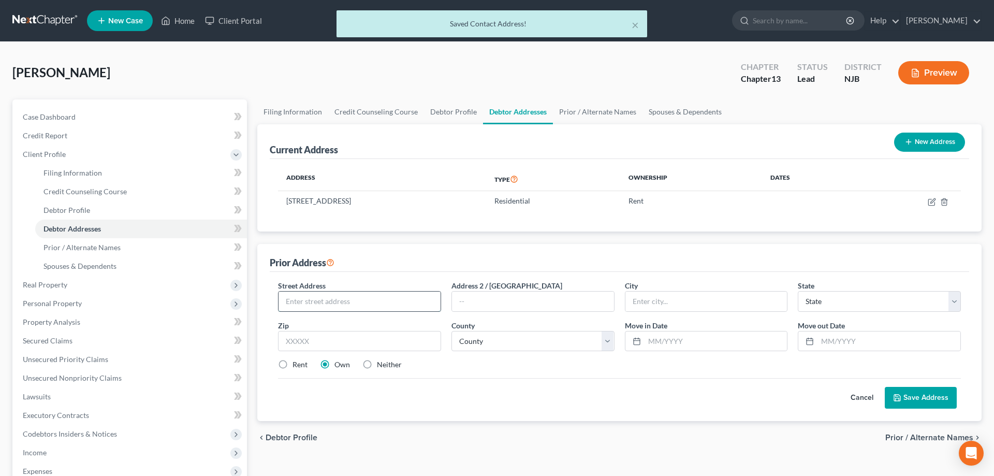
click at [370, 298] on input "text" at bounding box center [360, 301] width 162 height 20
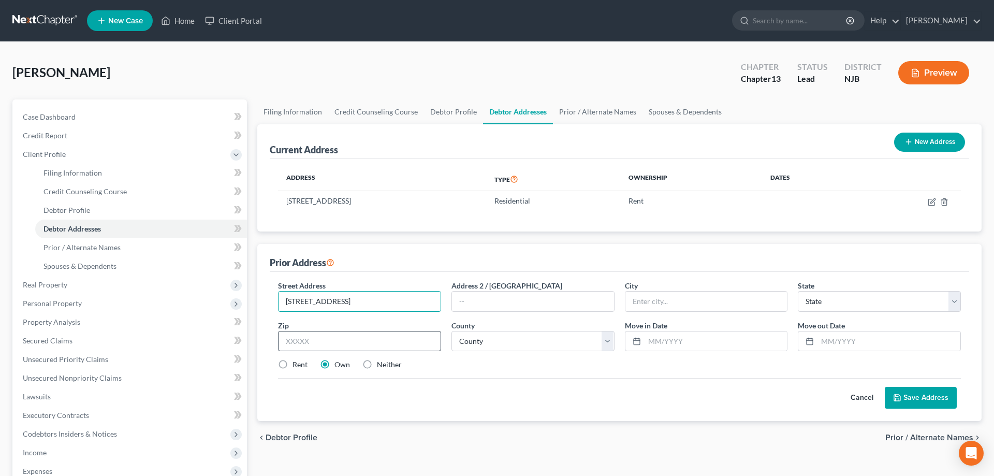
type input "107 Pembroke Rd"
click at [372, 348] on input "text" at bounding box center [359, 341] width 163 height 21
type input "08234"
type input "Egg Harbor Township"
select select "33"
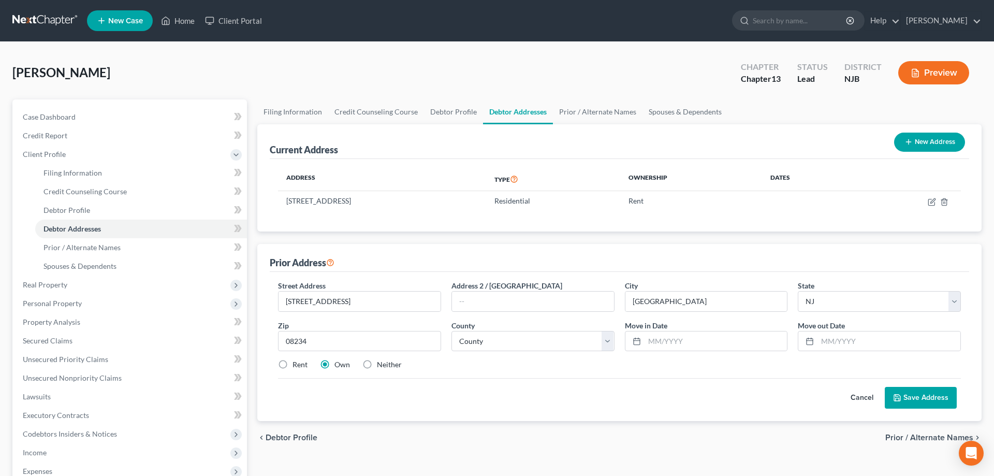
click at [293, 363] on label "Rent" at bounding box center [300, 364] width 15 height 10
click at [297, 363] on input "Rent" at bounding box center [300, 362] width 7 height 7
radio input "true"
click at [451, 331] on select "County Atlantic County Bergen County Burlington County Camden County Cape May C…" at bounding box center [532, 341] width 163 height 21
select select "0"
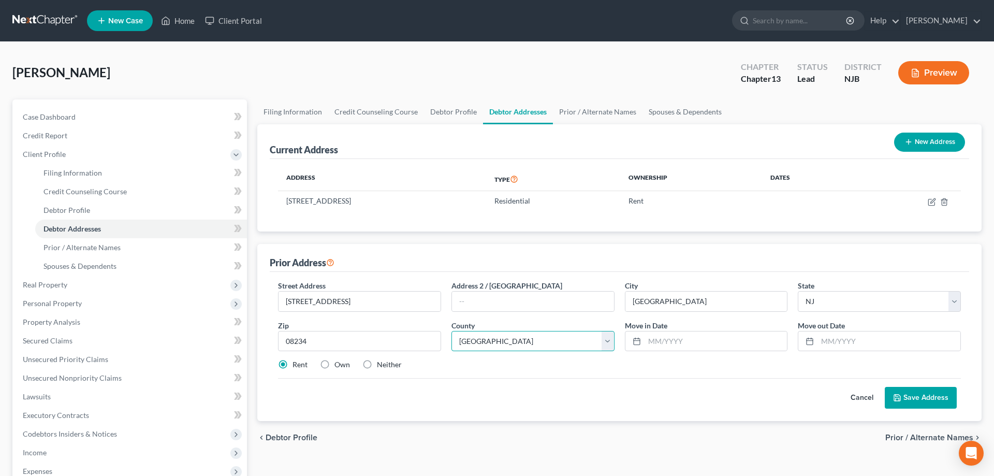
click option "Atlantic County" at bounding box center [0, 0] width 0 height 0
click at [662, 340] on input "text" at bounding box center [716, 341] width 143 height 20
type input "06/2020"
click at [829, 341] on input "text" at bounding box center [888, 341] width 143 height 20
type input "06/23"
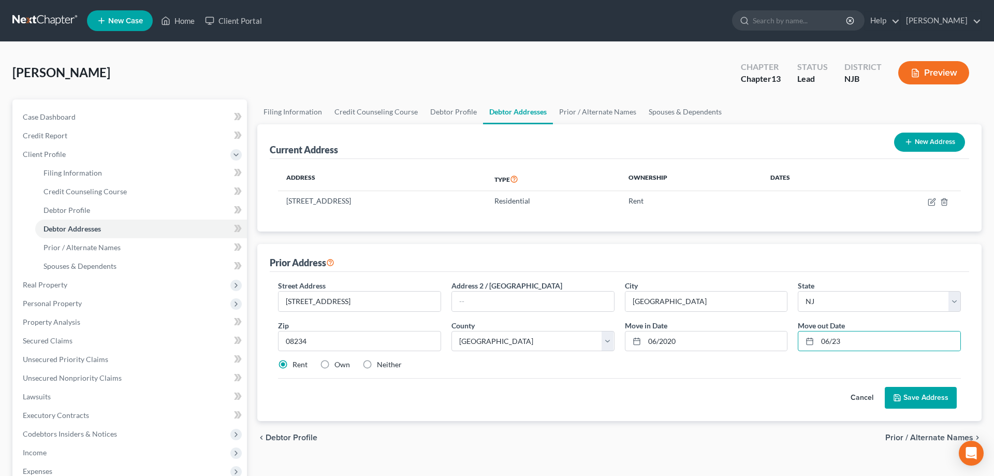
click at [909, 394] on button "Save Address" at bounding box center [921, 398] width 72 height 22
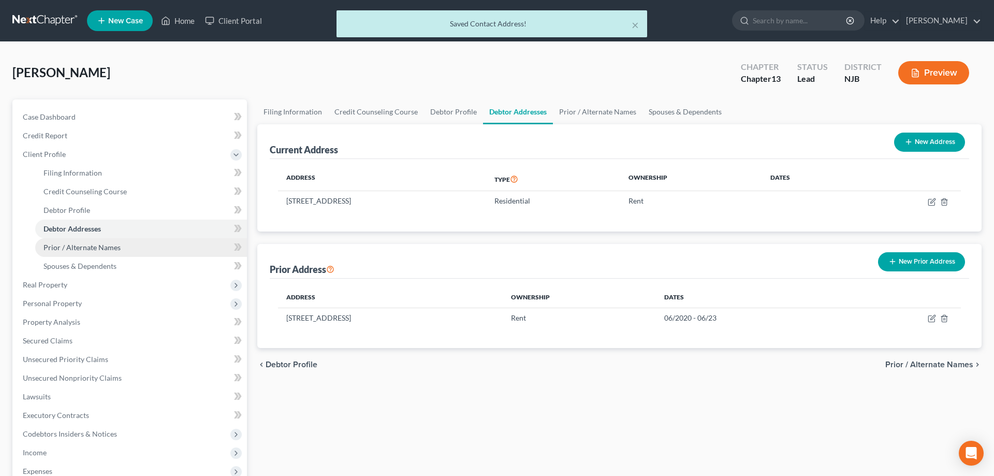
click at [96, 246] on span "Prior / Alternate Names" at bounding box center [81, 247] width 77 height 9
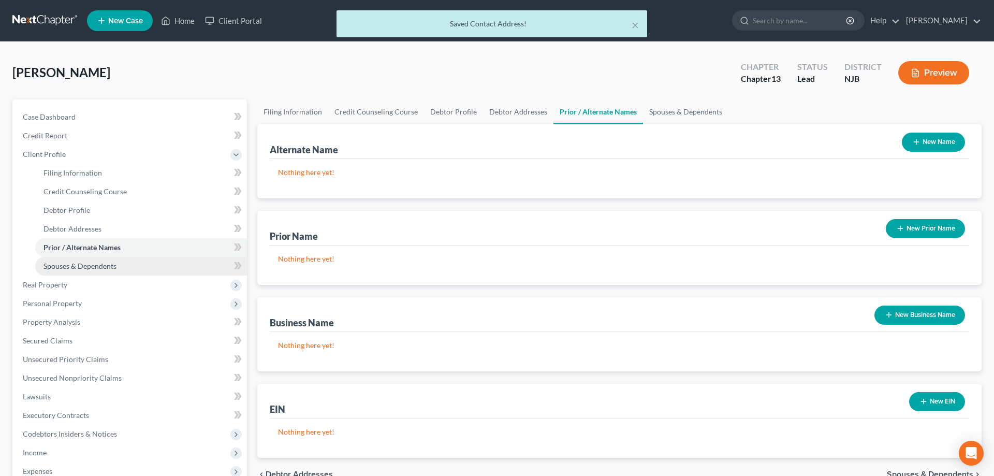
click at [102, 264] on span "Spouses & Dependents" at bounding box center [79, 265] width 73 height 9
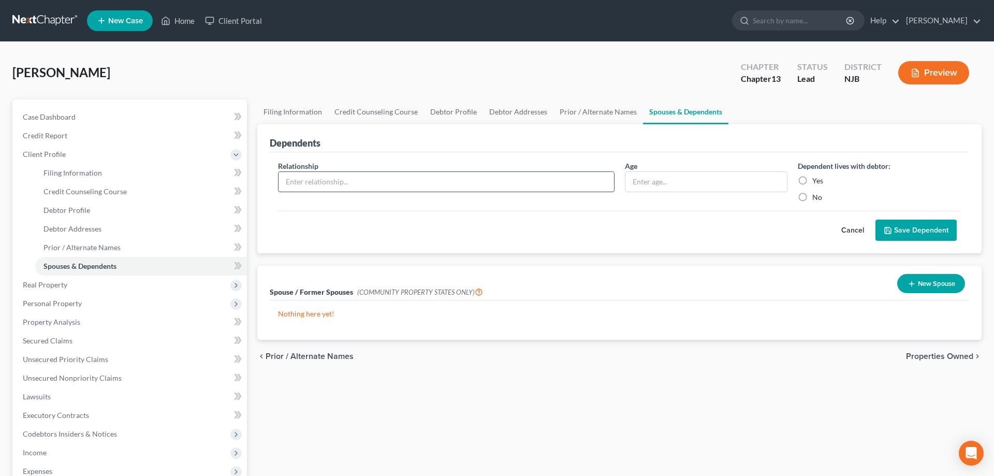
click at [323, 183] on input "text" at bounding box center [446, 182] width 335 height 20
type input "RR wife"
click at [668, 184] on input "text" at bounding box center [706, 182] width 162 height 20
type input "57"
click at [812, 179] on label "Yes" at bounding box center [817, 181] width 11 height 10
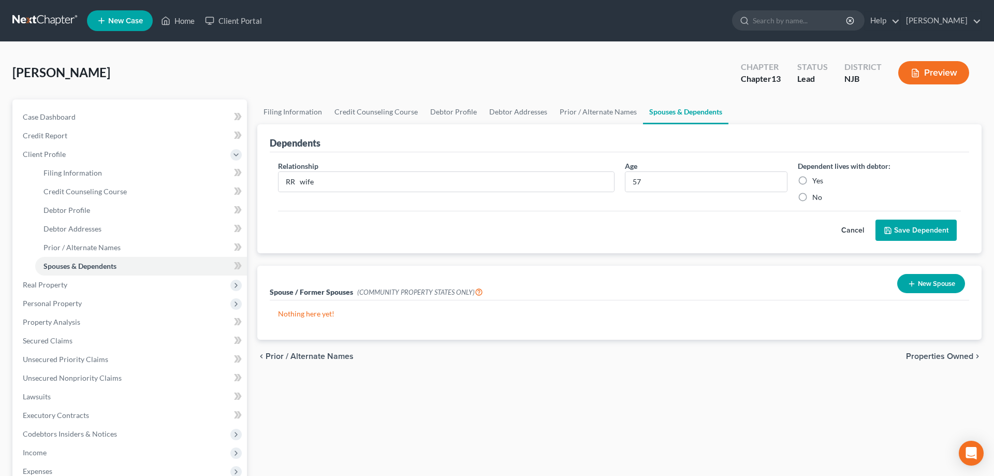
click at [816, 179] on input "Yes" at bounding box center [819, 179] width 7 height 7
radio input "true"
click at [929, 225] on button "Save Dependent" at bounding box center [915, 231] width 81 height 22
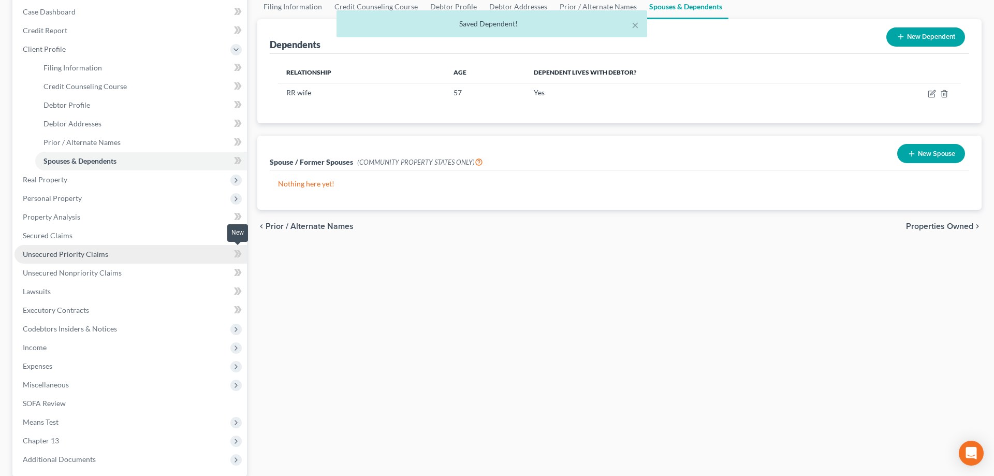
scroll to position [106, 0]
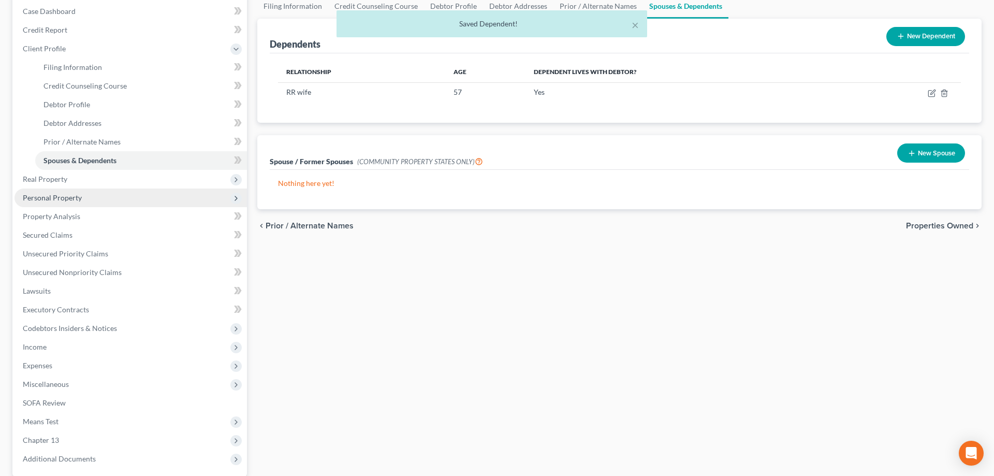
click at [48, 202] on span "Personal Property" at bounding box center [130, 197] width 232 height 19
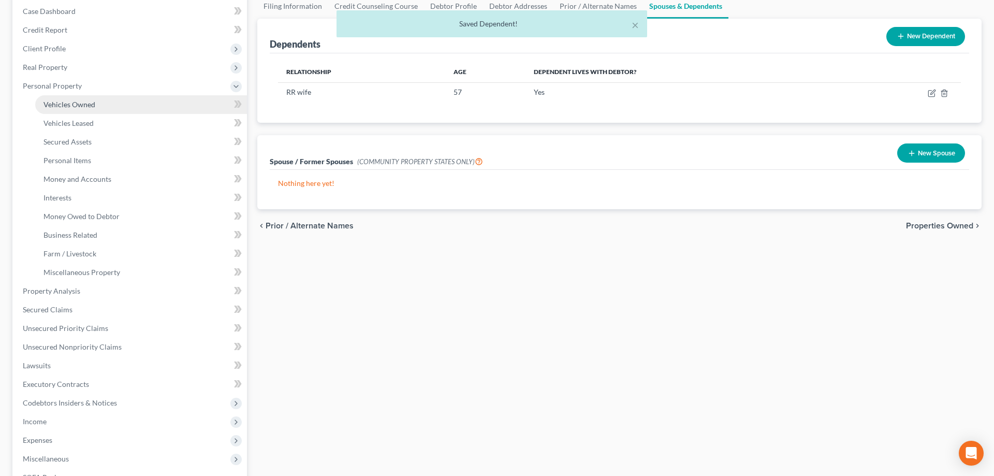
click at [64, 106] on span "Vehicles Owned" at bounding box center [69, 104] width 52 height 9
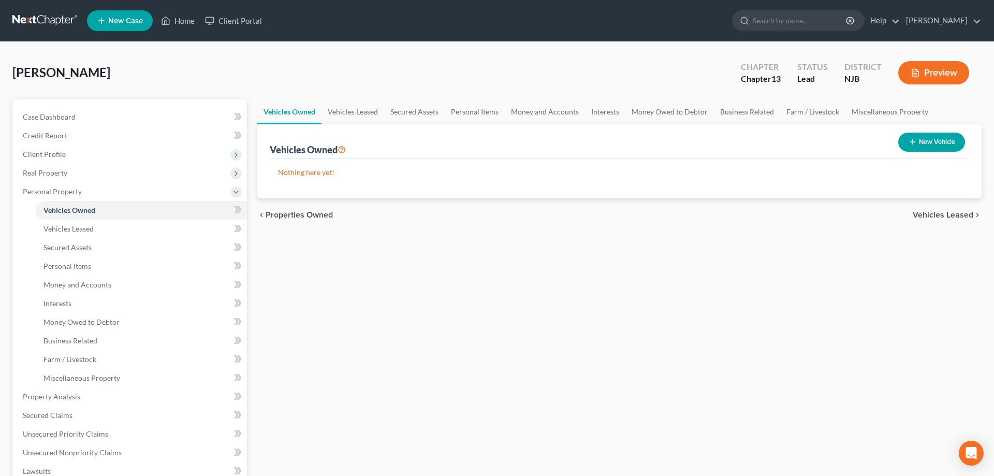
click at [924, 140] on button "New Vehicle" at bounding box center [931, 142] width 67 height 19
select select "0"
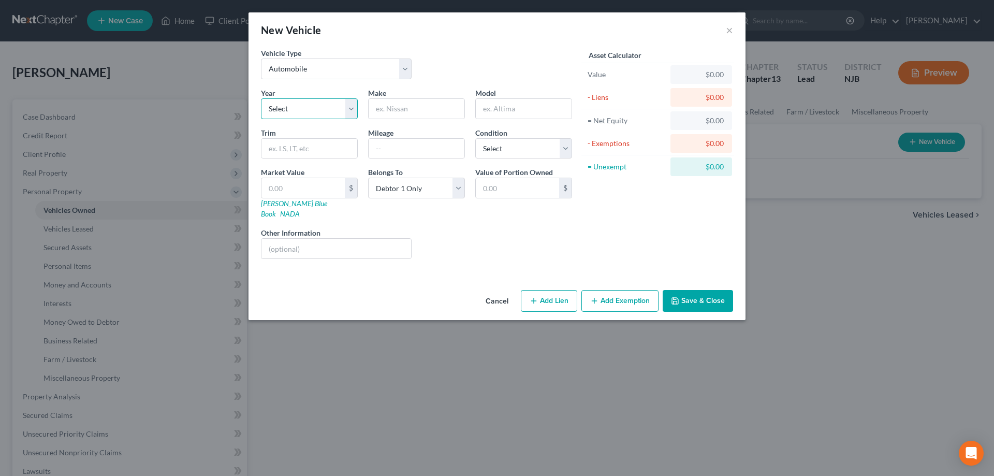
click at [261, 98] on select "Select 2026 2025 2024 2023 2022 2021 2020 2019 2018 2017 2016 2015 2014 2013 20…" at bounding box center [309, 108] width 97 height 21
select select "2"
click option "2024" at bounding box center [0, 0] width 0 height 0
click at [392, 116] on input "text" at bounding box center [417, 109] width 96 height 20
type input "Chevy"
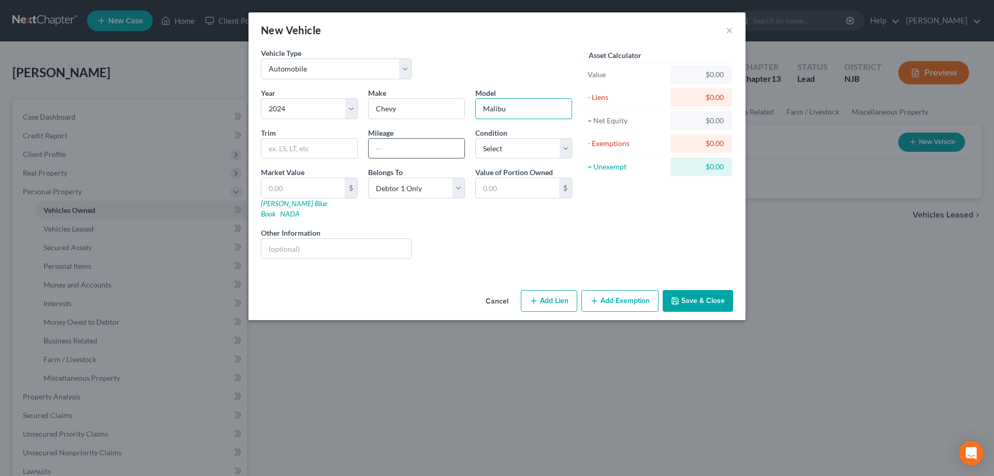
type input "Malibu"
click at [382, 150] on input "text" at bounding box center [417, 149] width 96 height 20
type input "36000"
click at [475, 138] on select "Select Excellent Very Good Good Fair Poor" at bounding box center [523, 148] width 97 height 21
select select "2"
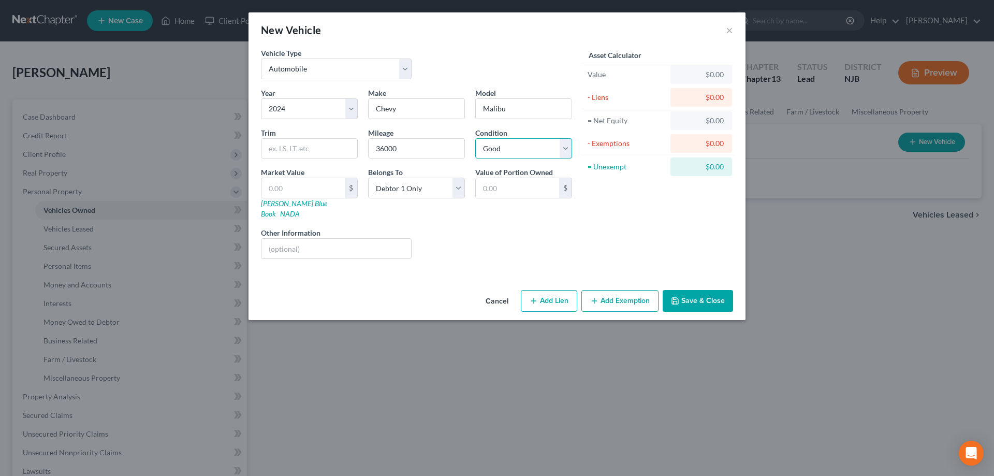
click option "Good" at bounding box center [0, 0] width 0 height 0
click at [300, 209] on link "NADA" at bounding box center [290, 213] width 20 height 9
click at [304, 197] on input "text" at bounding box center [302, 188] width 83 height 20
type input "2"
type input "2.00"
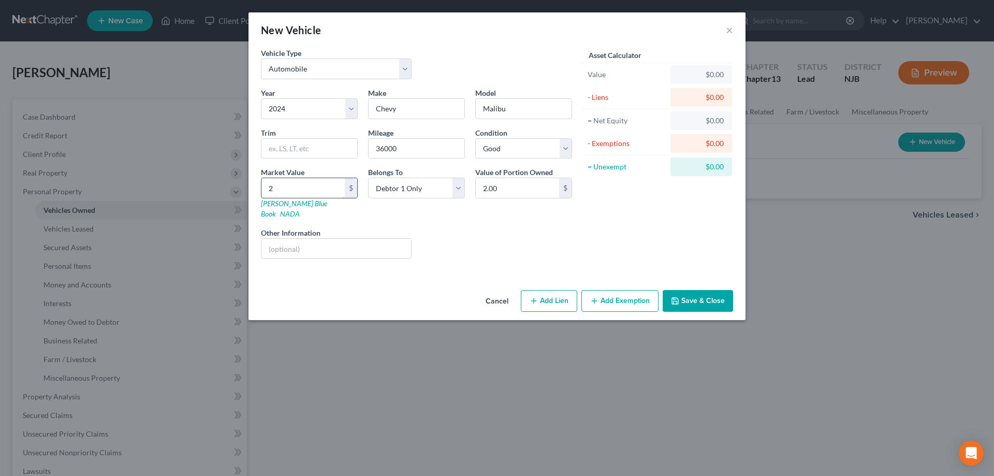
type input "26"
type input "26.00"
type input "265"
type input "265.00"
type input "2656"
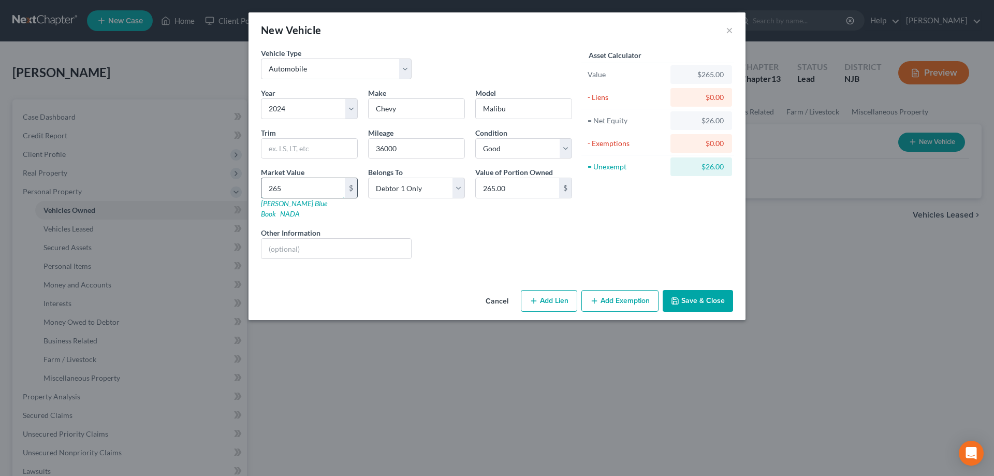
type input "2,656.00"
type input "2,6560"
type input "26,560.00"
type input "26,560"
click at [302, 239] on input "text" at bounding box center [336, 249] width 150 height 20
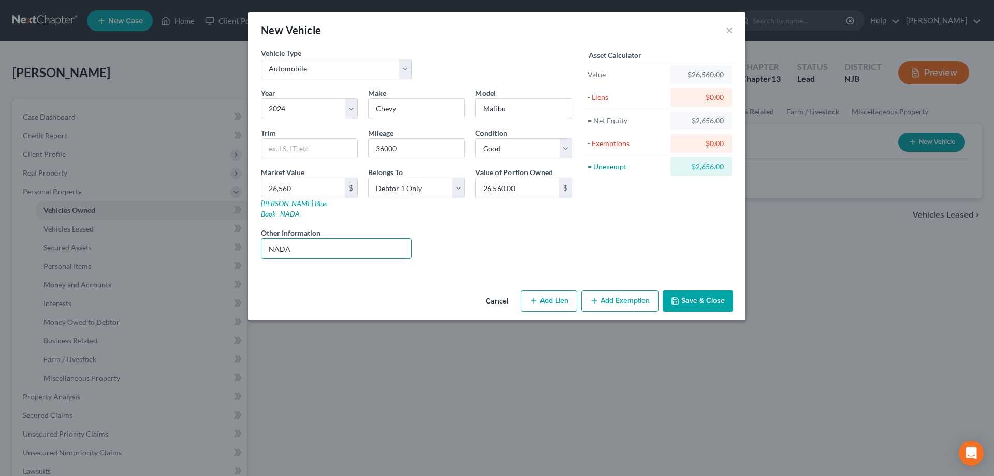
type input "NADA"
click at [525, 296] on button "Add Lien" at bounding box center [549, 301] width 56 height 22
select select "0"
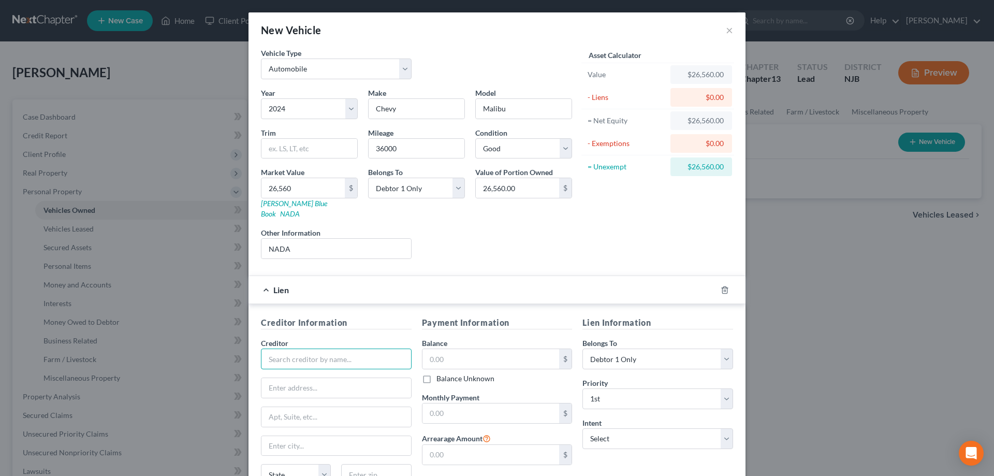
click at [273, 351] on input "text" at bounding box center [336, 358] width 151 height 21
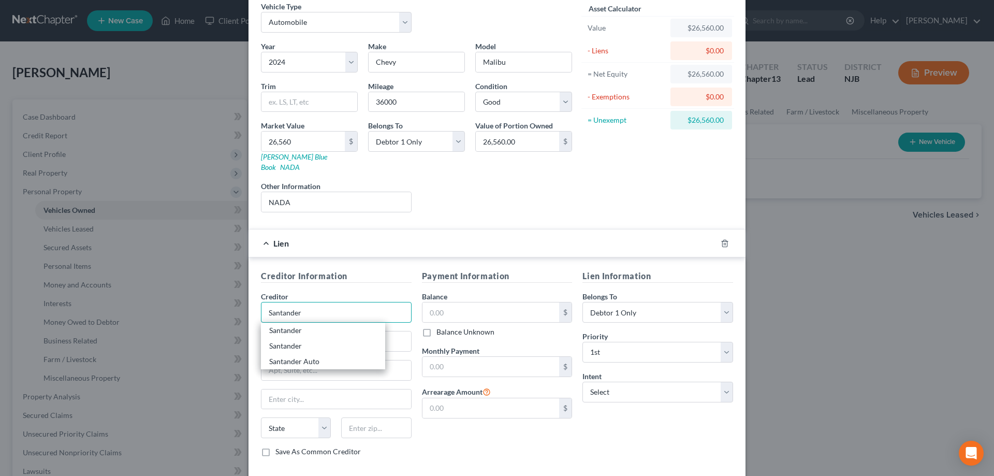
scroll to position [91, 0]
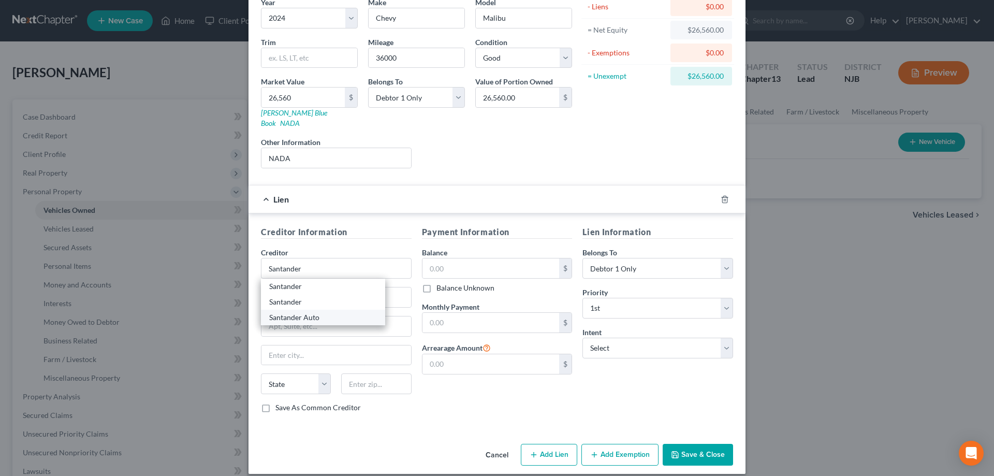
click at [290, 312] on div "Santander Auto" at bounding box center [323, 317] width 108 height 10
type input "Santander Auto"
type input "PO Box 961245"
type input "Fort Worth"
select select "45"
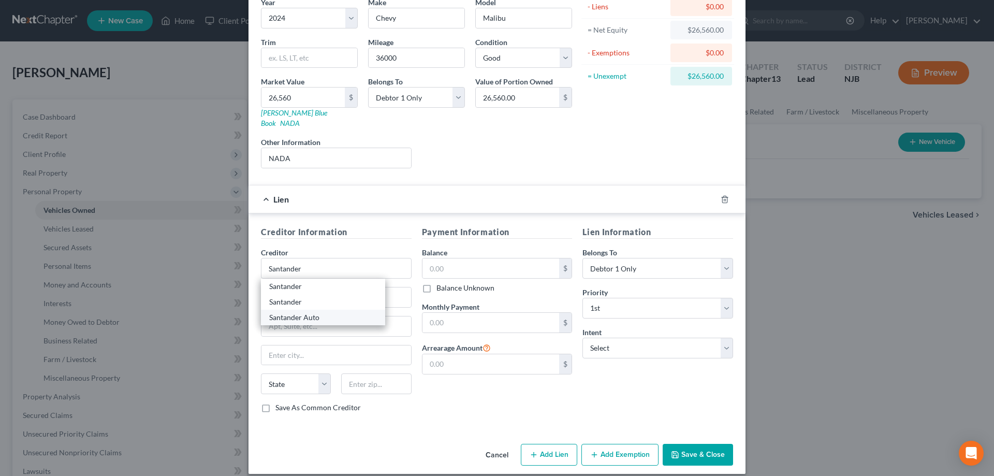
type input "76161"
click at [463, 261] on input "text" at bounding box center [490, 268] width 137 height 20
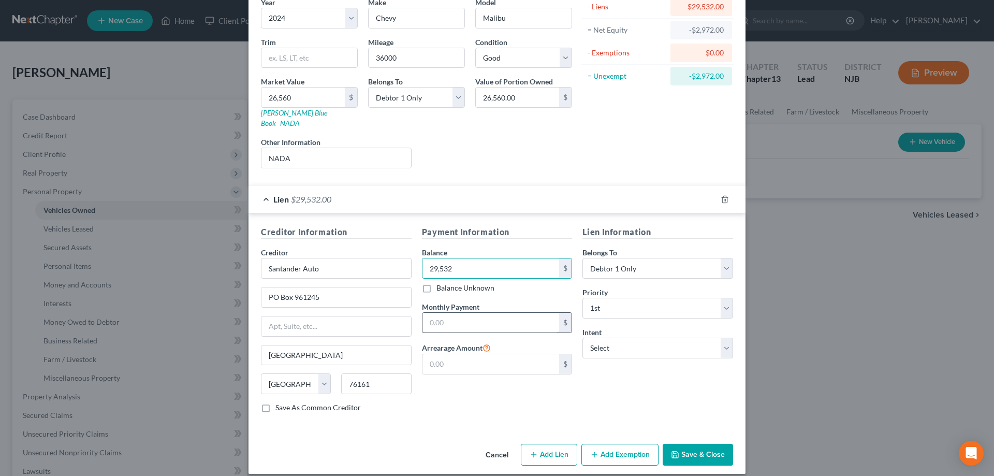
type input "29,532"
click at [471, 315] on input "text" at bounding box center [490, 323] width 137 height 20
type input "722"
click at [582, 338] on select "Select Surrender Redeem Reaffirm Avoid Other" at bounding box center [657, 348] width 151 height 21
select select "4"
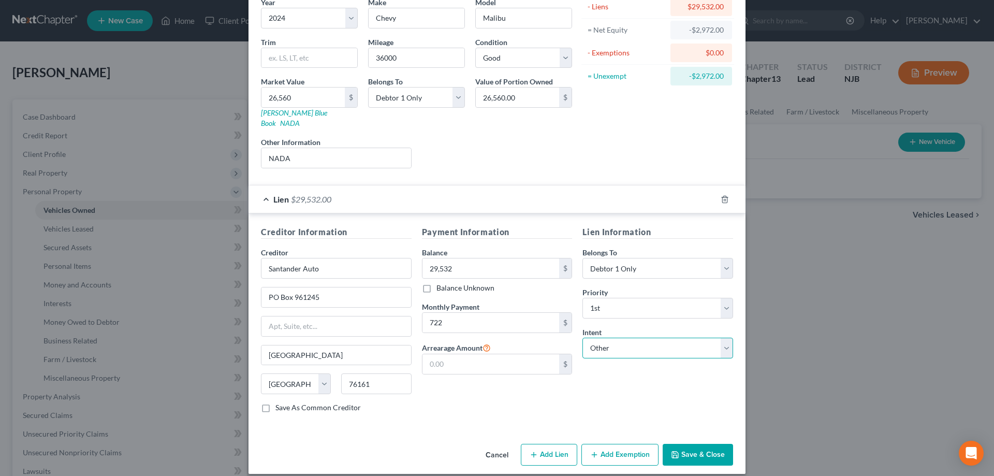
click option "Other" at bounding box center [0, 0] width 0 height 0
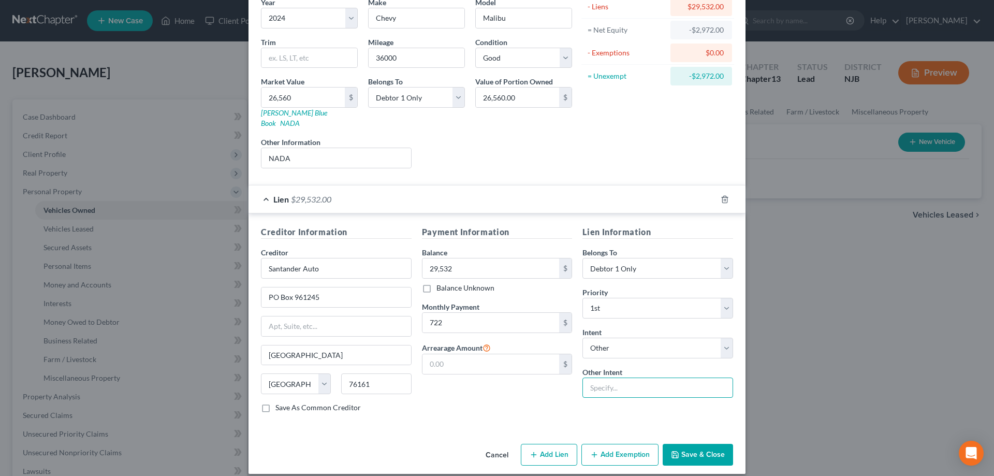
click at [615, 377] on input "text" at bounding box center [657, 387] width 151 height 21
type input "retain"
click at [691, 444] on button "Save & Close" at bounding box center [698, 455] width 70 height 22
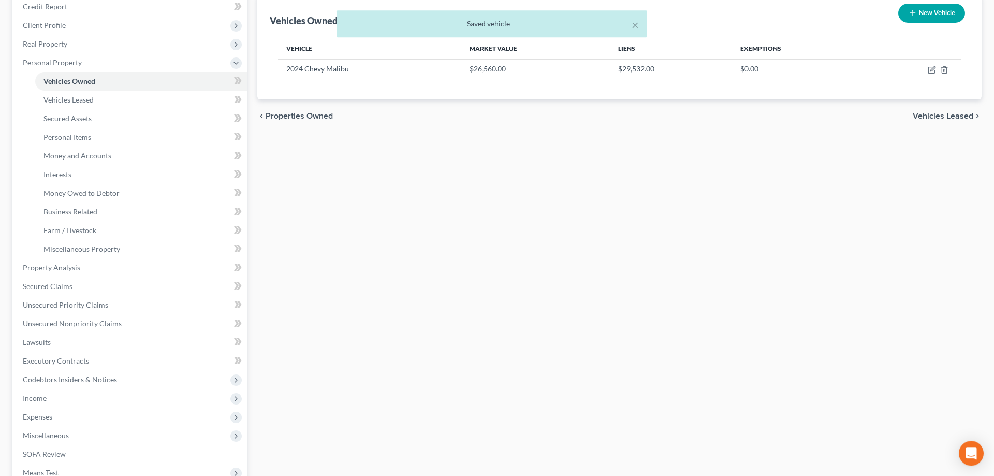
scroll to position [158, 0]
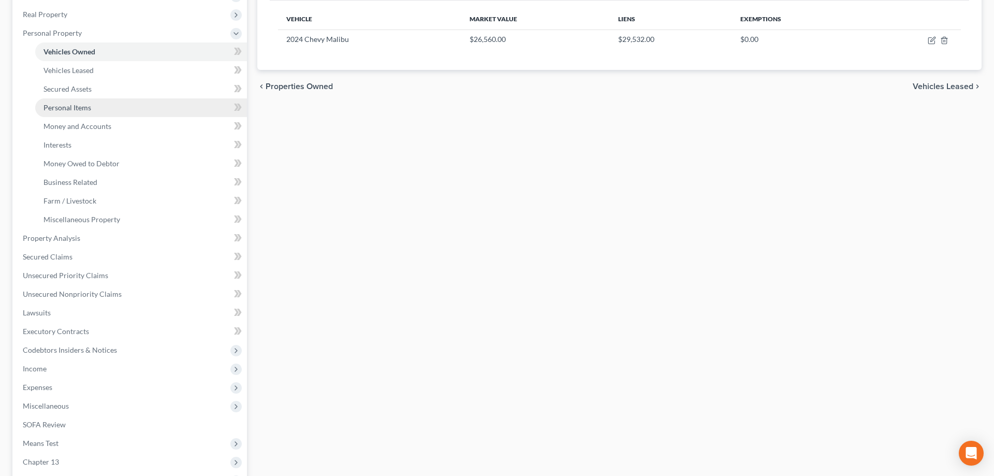
click at [86, 105] on span "Personal Items" at bounding box center [67, 107] width 48 height 9
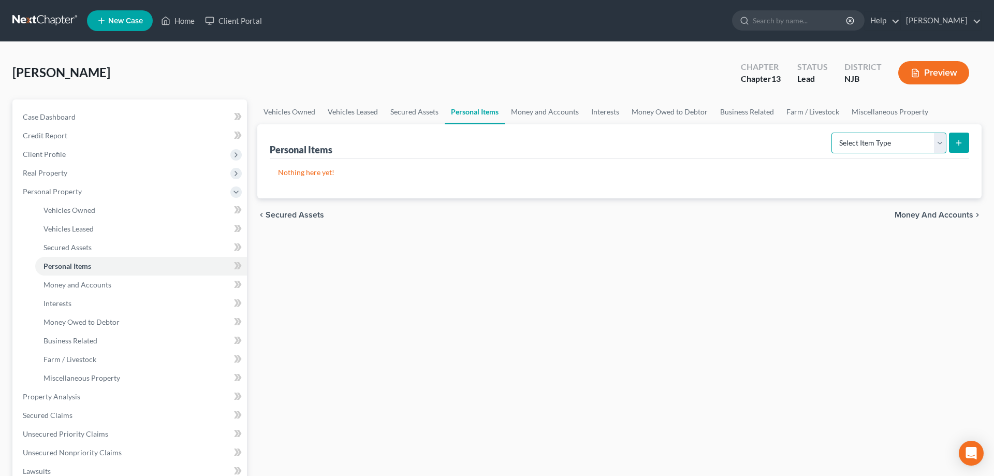
click at [831, 133] on select "Select Item Type Clothing Collectibles Of Value Electronics Firearms Household …" at bounding box center [888, 143] width 115 height 21
select select "clothing"
click option "Clothing" at bounding box center [0, 0] width 0 height 0
click at [956, 141] on icon "submit" at bounding box center [959, 143] width 8 height 8
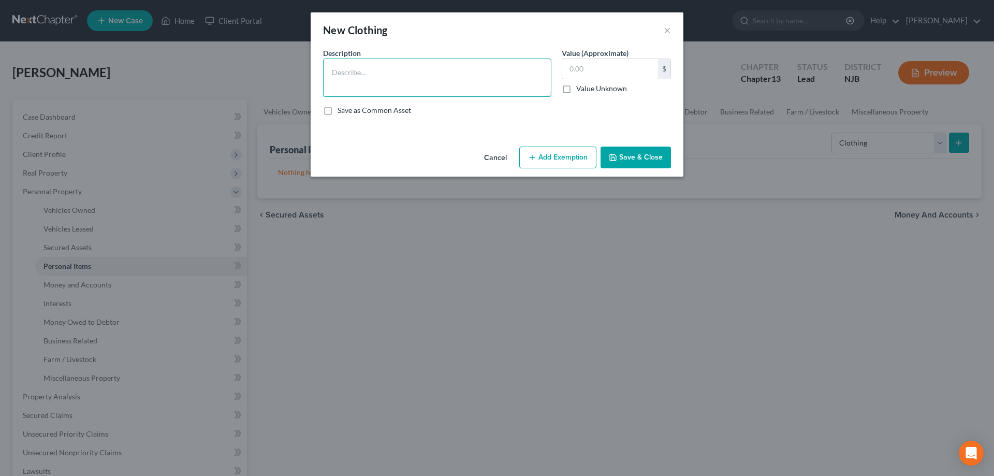
click at [379, 75] on textarea at bounding box center [437, 78] width 228 height 38
type textarea "clothes"
click at [570, 73] on input "text" at bounding box center [610, 69] width 96 height 20
type input "100"
click at [539, 164] on button "Add Exemption" at bounding box center [557, 158] width 77 height 22
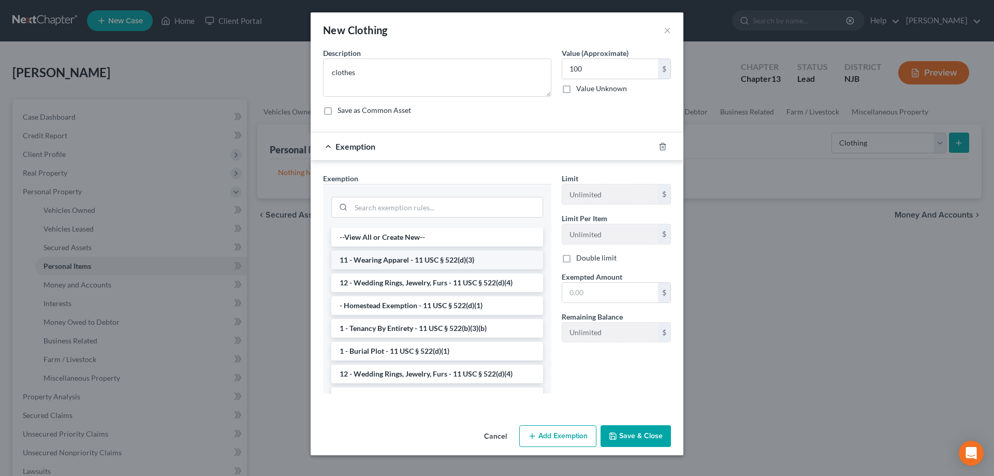
click at [420, 263] on li "11 - Wearing Apparel - 11 USC § 522(d)(3)" at bounding box center [437, 260] width 212 height 19
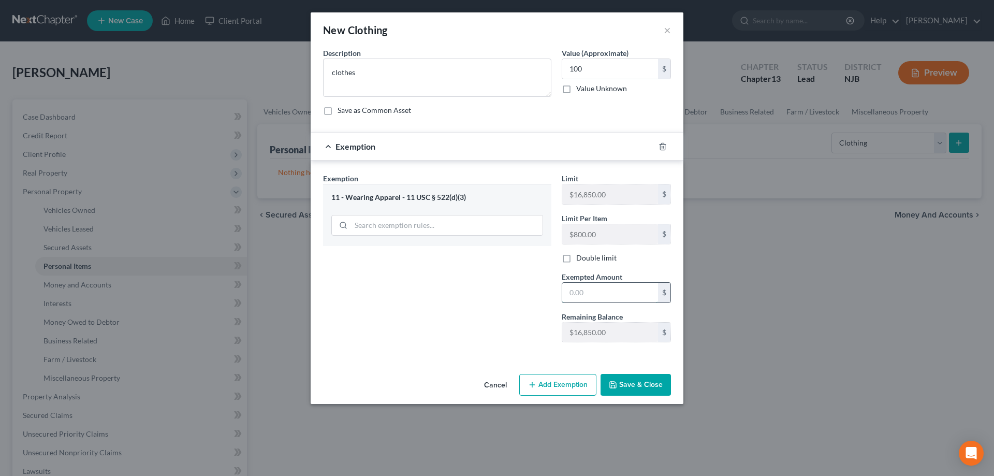
click at [580, 290] on input "text" at bounding box center [610, 293] width 96 height 20
type input "100"
click at [633, 385] on button "Save & Close" at bounding box center [636, 385] width 70 height 22
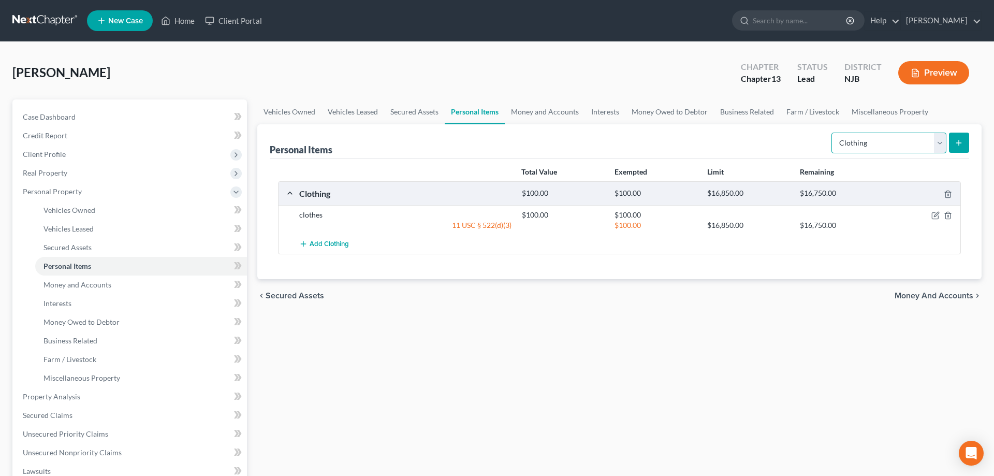
click at [831, 133] on select "Select Item Type Clothing Collectibles Of Value Electronics Firearms Household …" at bounding box center [888, 143] width 115 height 21
select select "electronics"
click option "Electronics" at bounding box center [0, 0] width 0 height 0
click at [961, 142] on icon "submit" at bounding box center [959, 143] width 8 height 8
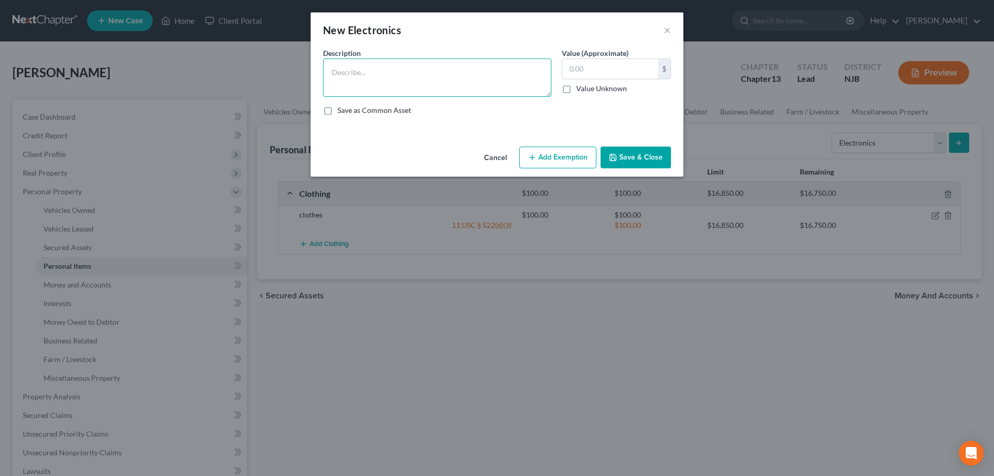
click at [472, 82] on textarea at bounding box center [437, 78] width 228 height 38
type textarea "X Box 1 game"
click at [605, 66] on input "text" at bounding box center [610, 69] width 96 height 20
type input "200"
click at [579, 157] on button "Add Exemption" at bounding box center [557, 158] width 77 height 22
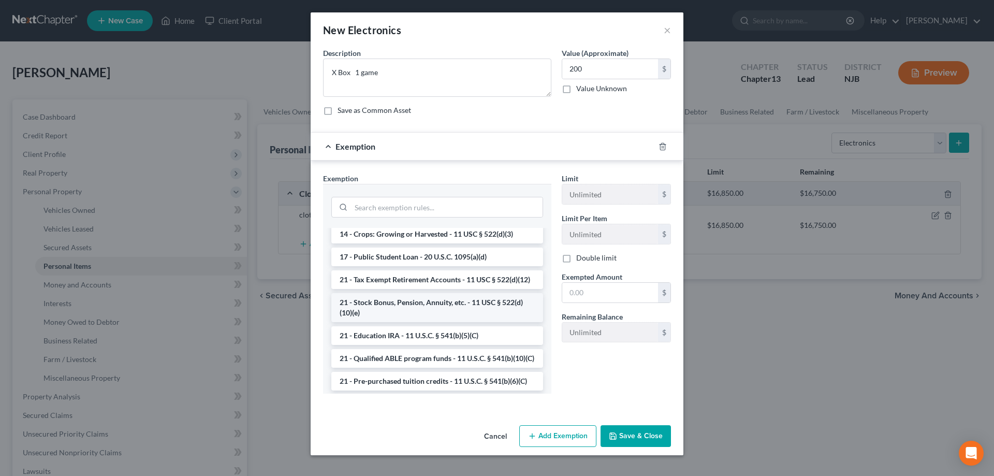
scroll to position [158, 0]
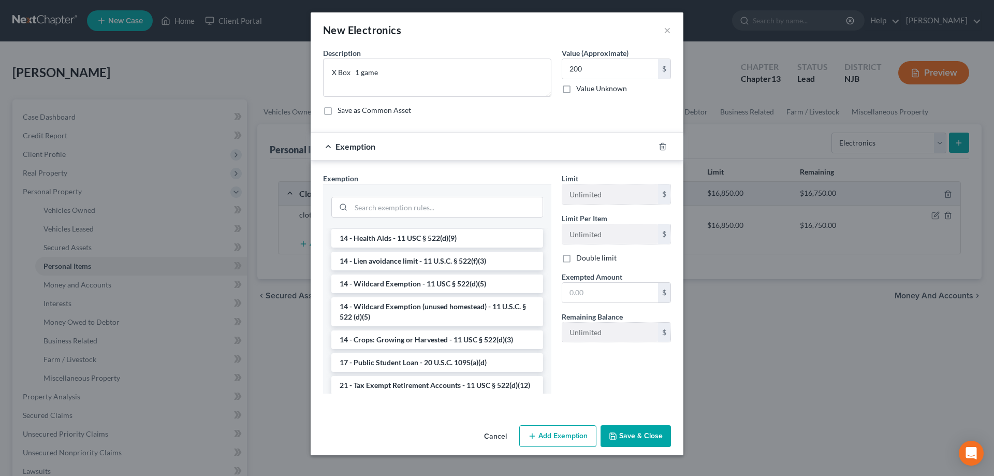
click at [404, 305] on li "14 - Wildcard Exemption (unused homestead) - 11 U.S.C. § 522 (d)(5)" at bounding box center [437, 311] width 212 height 29
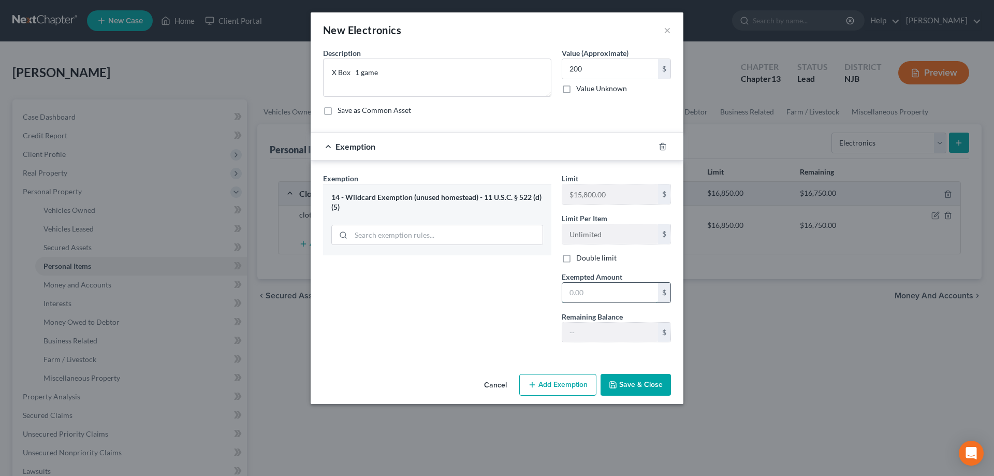
click at [586, 289] on input "text" at bounding box center [610, 293] width 96 height 20
type input "200"
click at [634, 384] on button "Save & Close" at bounding box center [636, 385] width 70 height 22
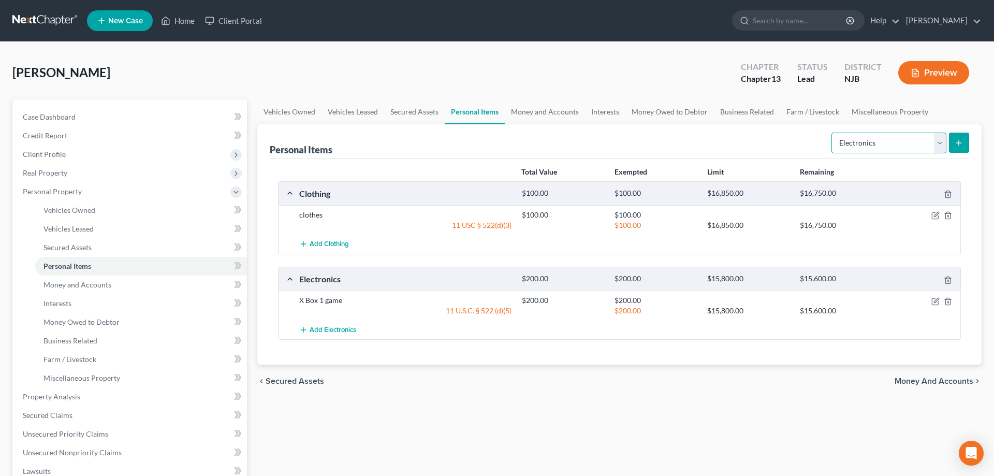
click at [831, 133] on select "Select Item Type Clothing Collectibles Of Value Electronics Firearms Household …" at bounding box center [888, 143] width 115 height 21
select select "household_goods"
click option "Household Goods" at bounding box center [0, 0] width 0 height 0
click at [954, 147] on button "submit" at bounding box center [959, 143] width 20 height 20
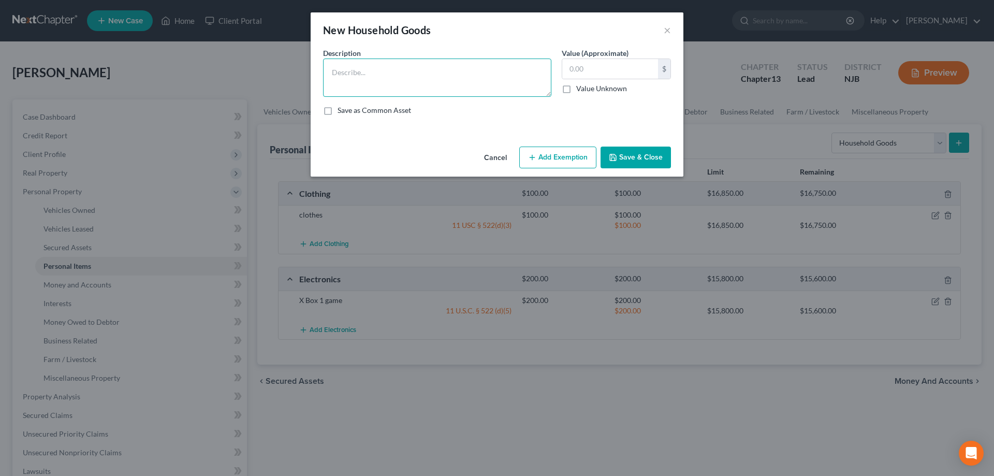
click at [423, 77] on textarea at bounding box center [437, 78] width 228 height 38
type textarea "Livingroom,diningroom,bedroom furniture,2 tvs,asst appliances"
click at [574, 65] on input "text" at bounding box center [610, 69] width 96 height 20
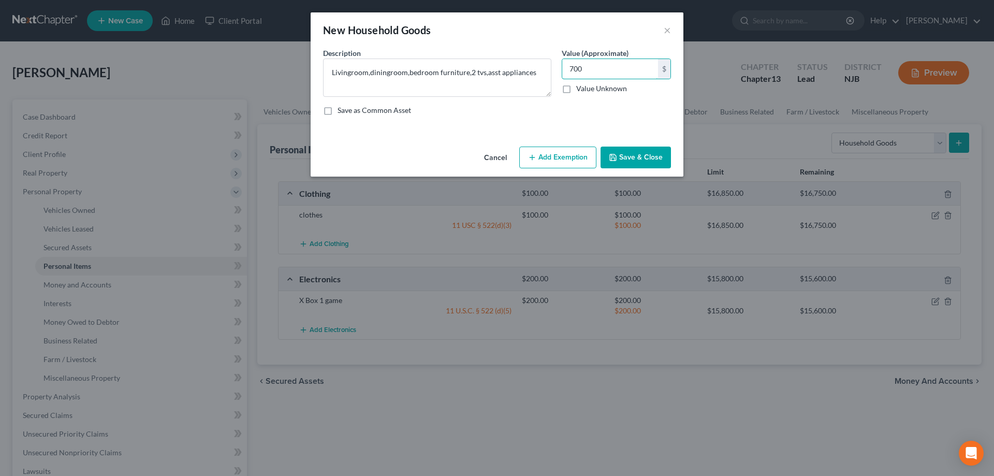
type input "700"
click at [560, 155] on button "Add Exemption" at bounding box center [557, 158] width 77 height 22
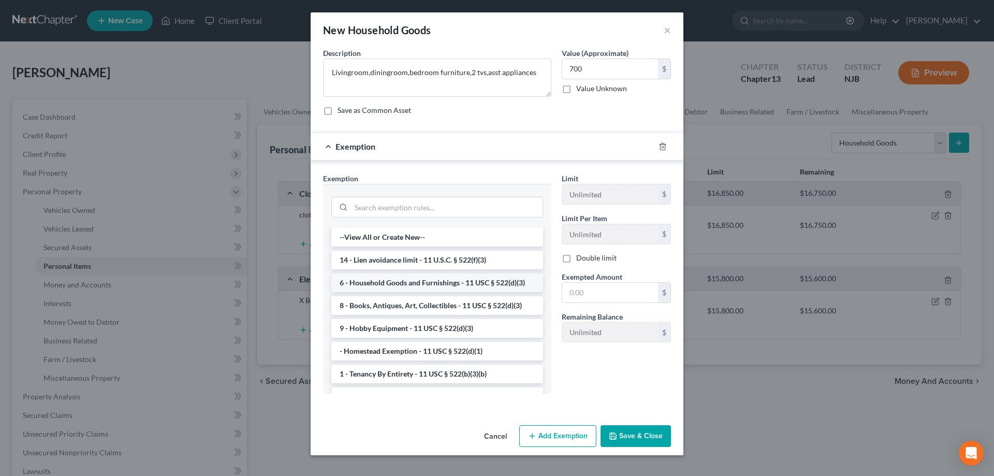
click at [429, 283] on li "6 - Household Goods and Furnishings - 11 USC § 522(d)(3)" at bounding box center [437, 282] width 212 height 19
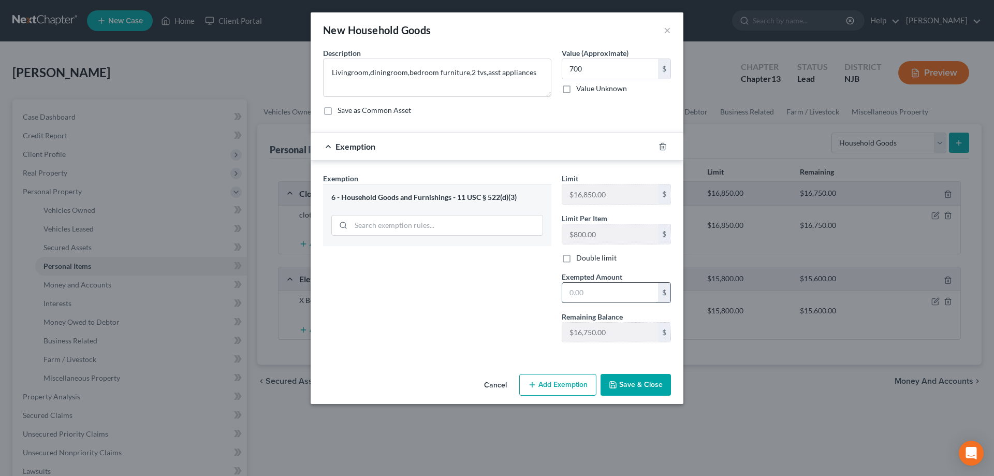
click at [598, 291] on input "text" at bounding box center [610, 293] width 96 height 20
type input "700"
click at [649, 379] on button "Save & Close" at bounding box center [636, 385] width 70 height 22
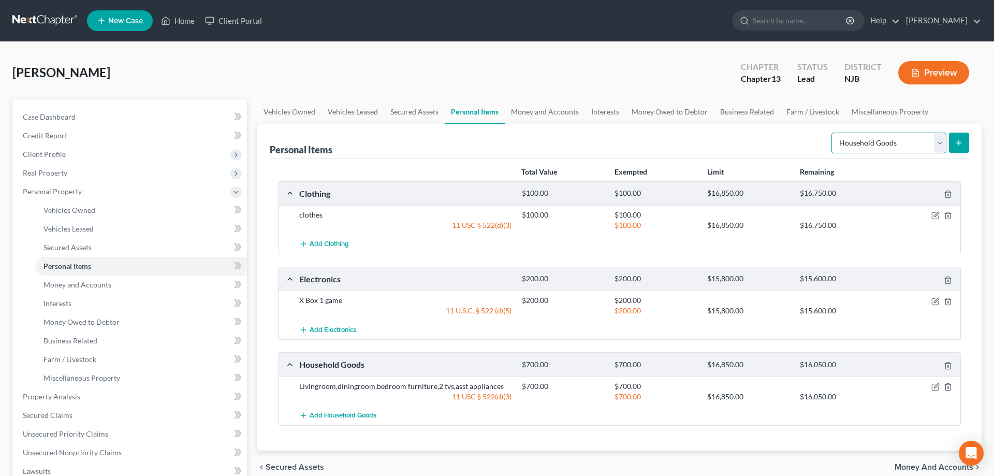
click at [831, 133] on select "Select Item Type Clothing Collectibles Of Value Electronics Firearms Household …" at bounding box center [888, 143] width 115 height 21
select select "jewelry"
click option "Jewelry" at bounding box center [0, 0] width 0 height 0
click at [958, 149] on button "submit" at bounding box center [959, 143] width 20 height 20
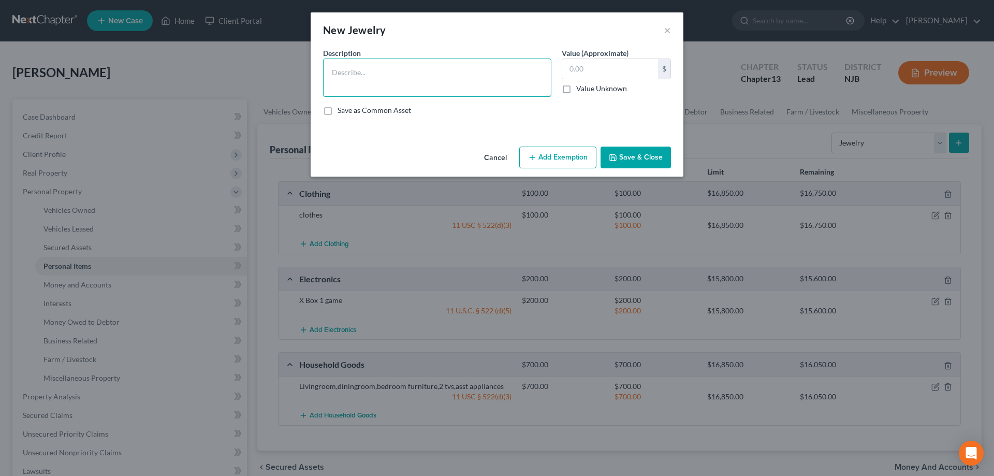
click at [454, 77] on textarea at bounding box center [437, 78] width 228 height 38
type textarea "ring,bracelets (leather and beads)"
click at [612, 66] on input "text" at bounding box center [610, 69] width 96 height 20
type input "50"
click at [559, 165] on button "Add Exemption" at bounding box center [557, 158] width 77 height 22
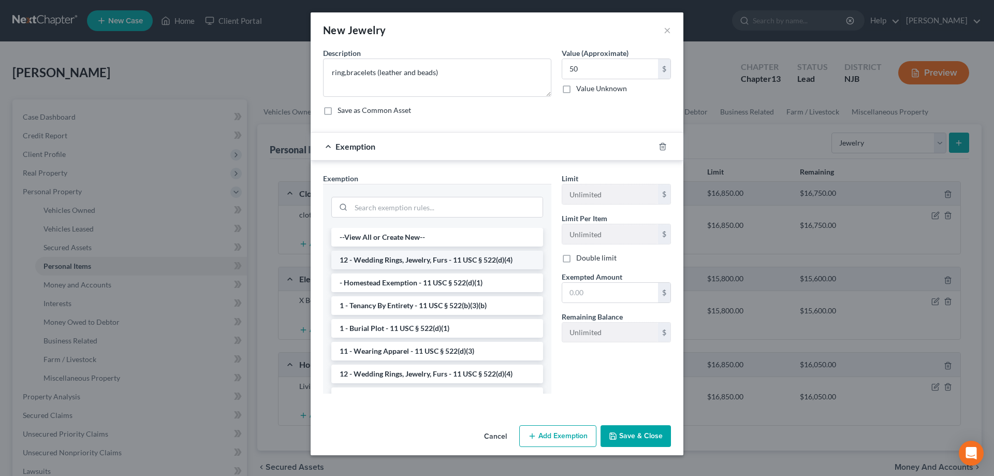
click at [427, 262] on li "12 - Wedding Rings, Jewelry, Furs - 11 USC § 522(d)(4)" at bounding box center [437, 260] width 212 height 19
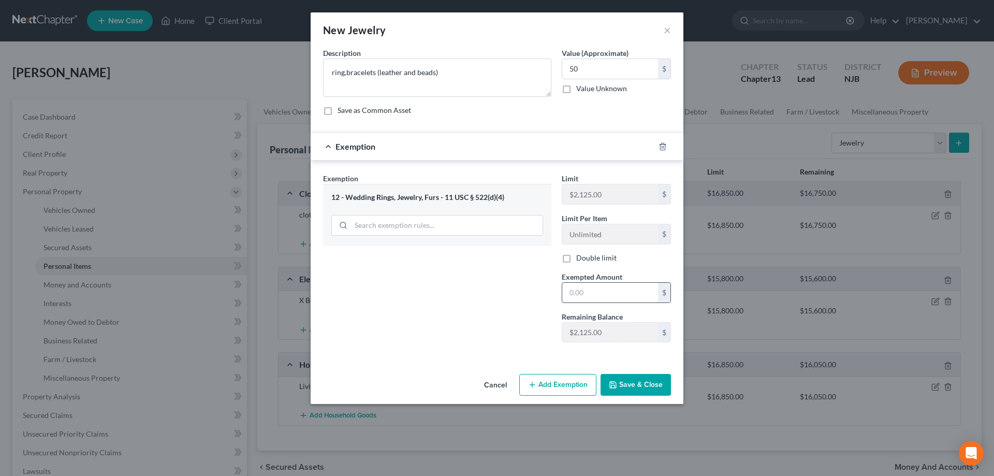
click at [576, 288] on input "text" at bounding box center [610, 293] width 96 height 20
type input "50"
click at [632, 382] on button "Save & Close" at bounding box center [636, 385] width 70 height 22
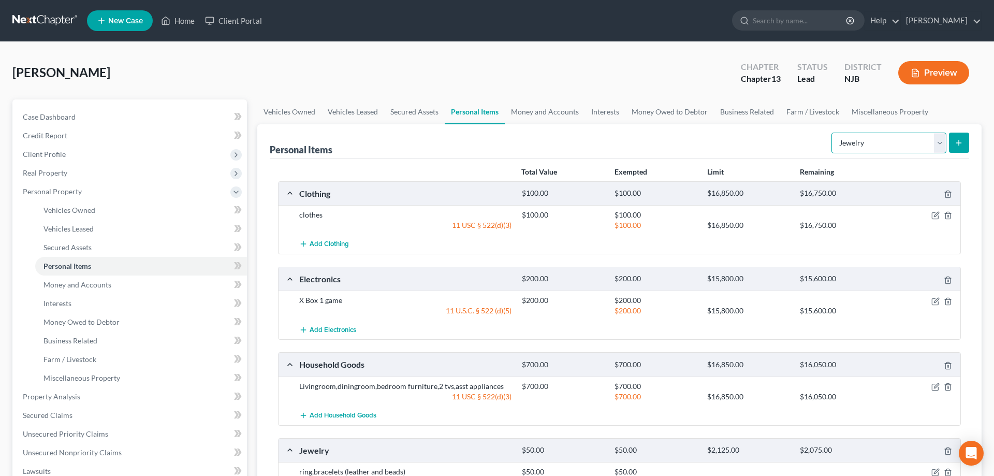
click at [831, 133] on select "Select Item Type Clothing Collectibles Of Value Electronics Firearms Household …" at bounding box center [888, 143] width 115 height 21
drag, startPoint x: 937, startPoint y: 141, endPoint x: 81, endPoint y: 287, distance: 868.8
click at [81, 287] on span "Money and Accounts" at bounding box center [77, 284] width 68 height 9
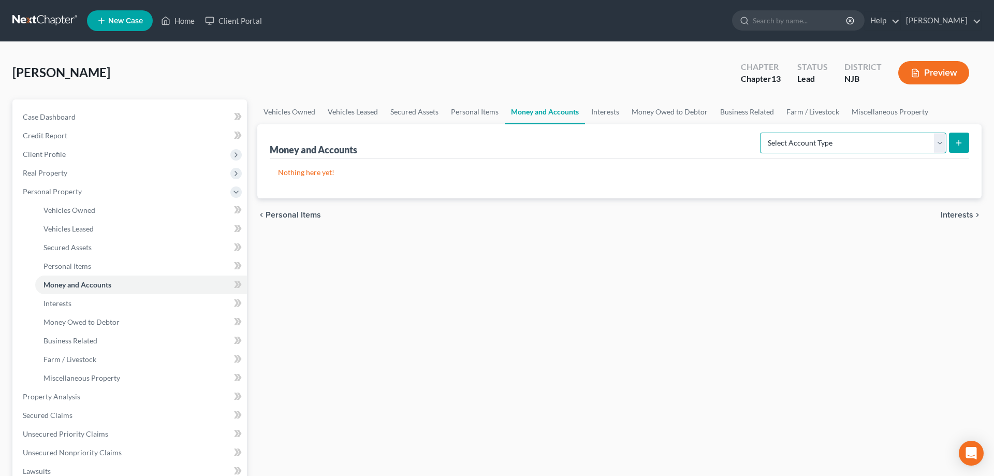
click at [760, 133] on select "Select Account Type Brokerage Cash on Hand Certificates of Deposit Checking Acc…" at bounding box center [853, 143] width 186 height 21
select select "cash_on_hand"
click option "Cash on Hand" at bounding box center [0, 0] width 0 height 0
click at [958, 143] on icon "submit" at bounding box center [959, 143] width 8 height 8
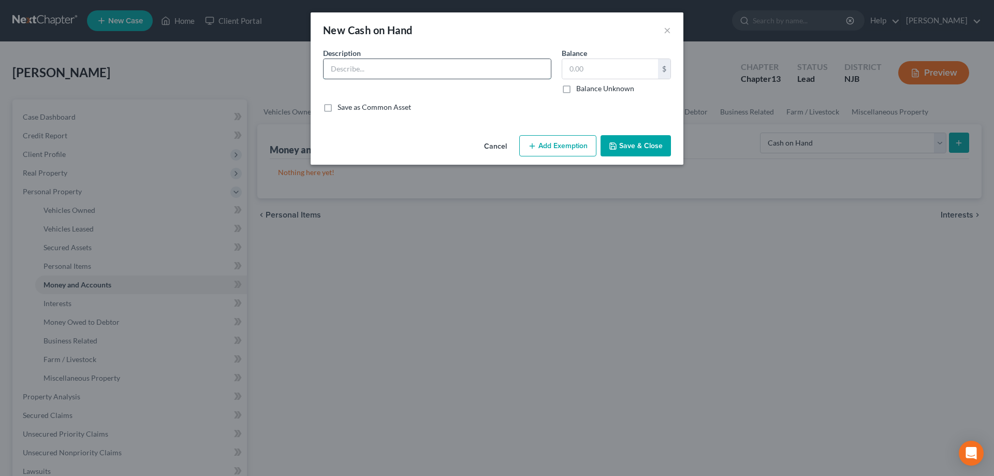
click at [441, 74] on input "text" at bounding box center [437, 69] width 227 height 20
type input "cash"
click at [598, 72] on input "text" at bounding box center [610, 69] width 96 height 20
type input "100"
click at [567, 150] on button "Add Exemption" at bounding box center [557, 146] width 77 height 22
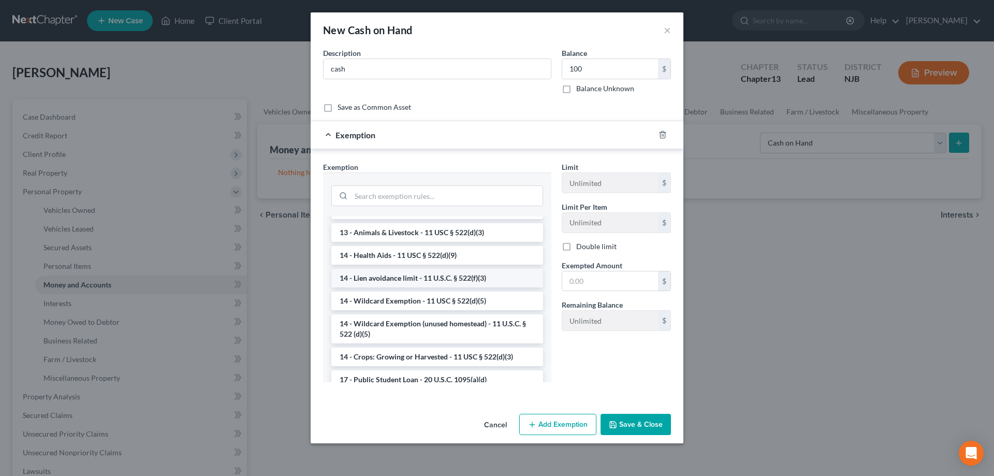
scroll to position [158, 0]
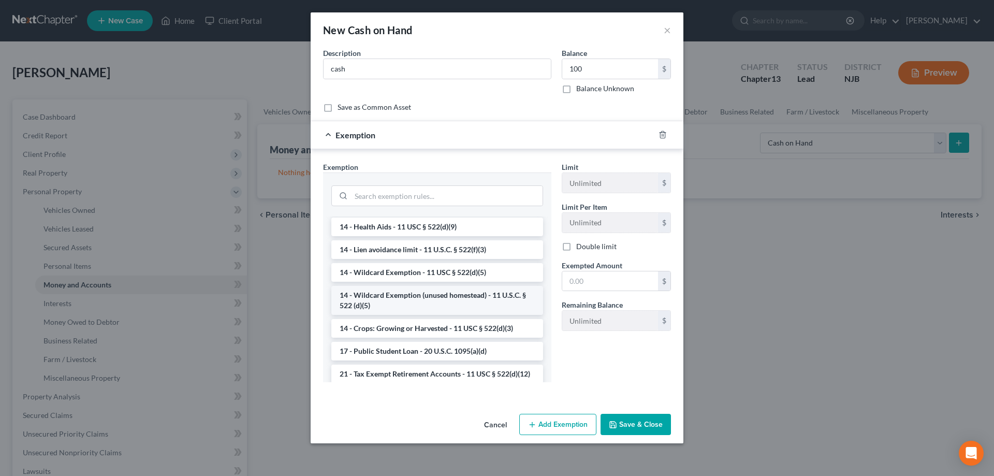
click at [410, 296] on li "14 - Wildcard Exemption (unused homestead) - 11 U.S.C. § 522 (d)(5)" at bounding box center [437, 300] width 212 height 29
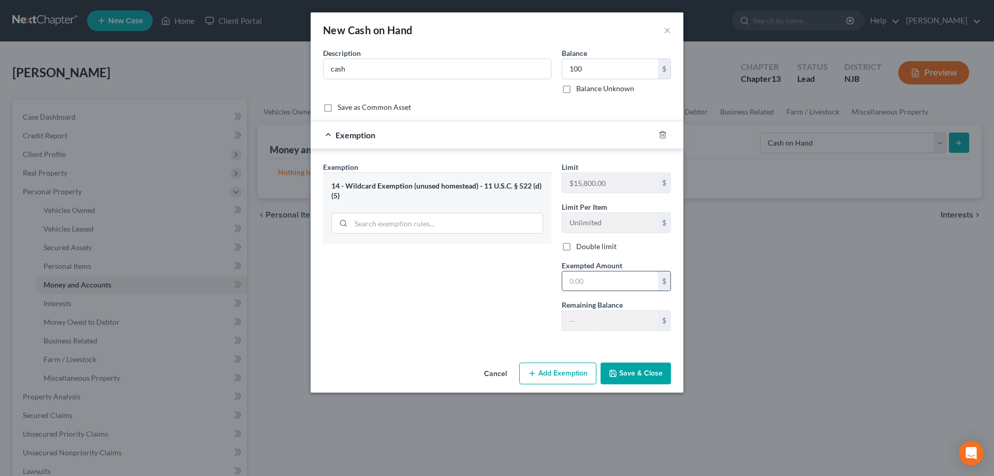
click at [581, 282] on input "text" at bounding box center [610, 281] width 96 height 20
type input "100"
drag, startPoint x: 633, startPoint y: 371, endPoint x: 637, endPoint y: 360, distance: 11.6
click at [633, 370] on button "Save & Close" at bounding box center [636, 373] width 70 height 22
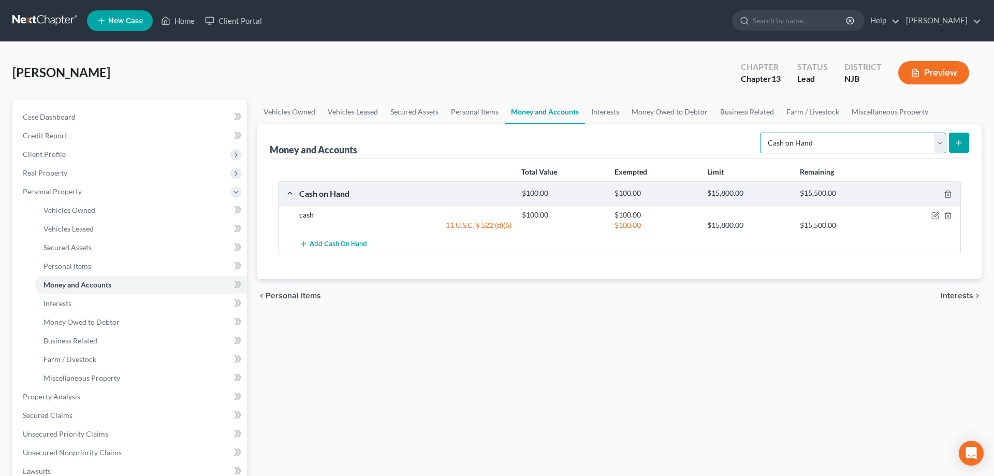
click at [760, 133] on select "Select Account Type Brokerage Cash on Hand Certificates of Deposit Checking Acc…" at bounding box center [853, 143] width 186 height 21
select select "checking"
click option "Checking Account" at bounding box center [0, 0] width 0 height 0
click at [952, 151] on button "submit" at bounding box center [959, 143] width 20 height 20
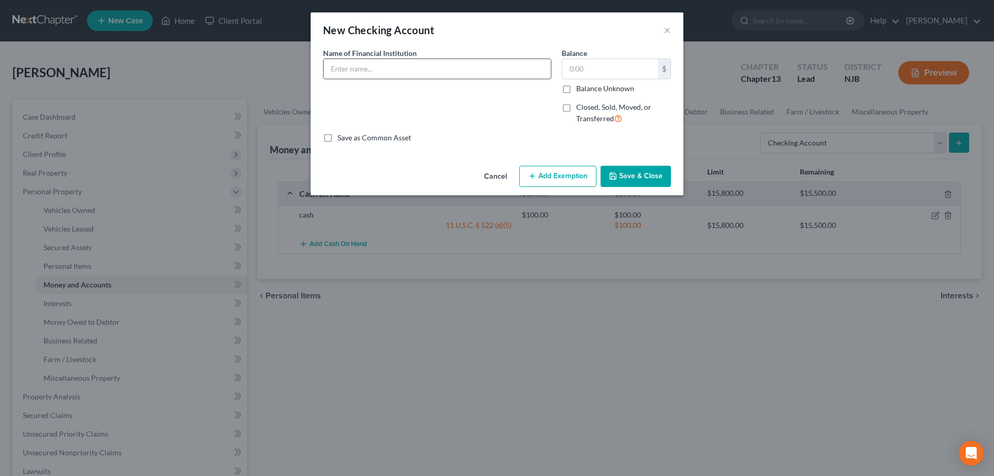
click at [445, 74] on input "text" at bounding box center [437, 69] width 227 height 20
type input "TDBank"
click at [593, 69] on input "text" at bounding box center [610, 69] width 96 height 20
type input "800"
click at [587, 173] on button "Add Exemption" at bounding box center [557, 177] width 77 height 22
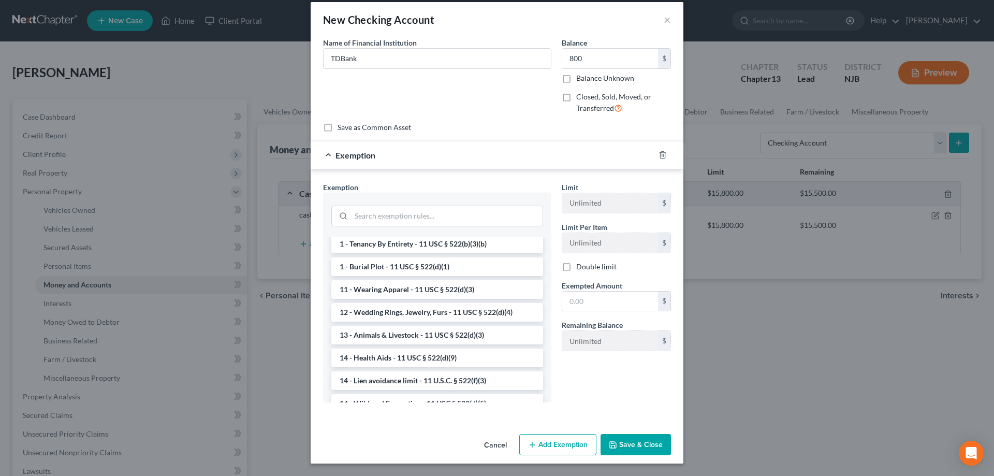
scroll to position [211, 0]
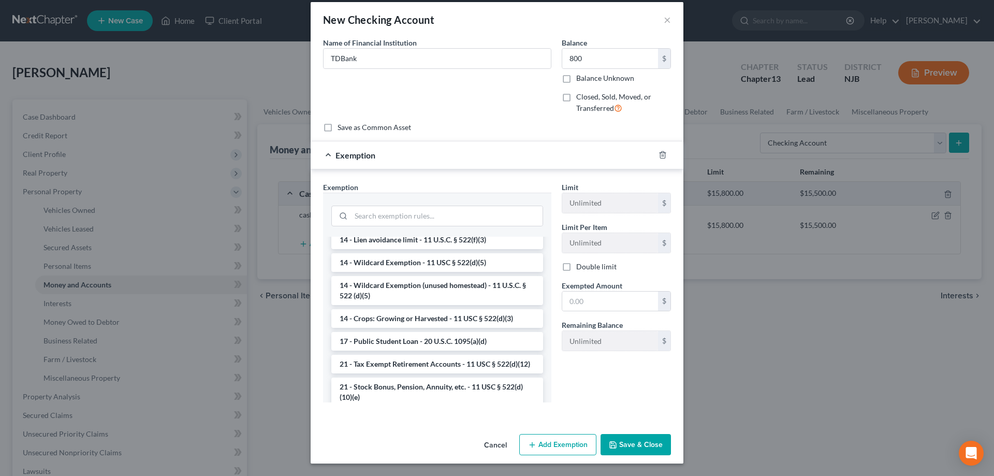
click at [445, 290] on li "14 - Wildcard Exemption (unused homestead) - 11 U.S.C. § 522 (d)(5)" at bounding box center [437, 290] width 212 height 29
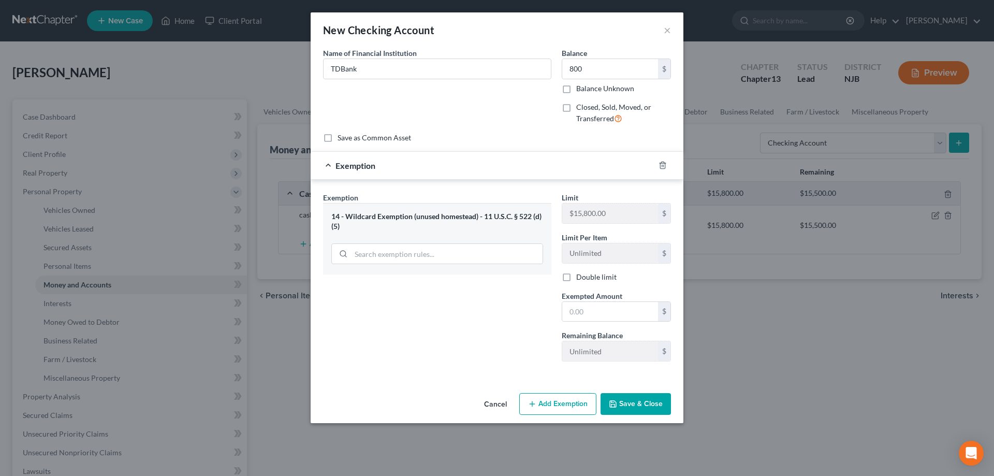
scroll to position [0, 0]
click at [587, 317] on input "text" at bounding box center [610, 312] width 96 height 20
type input "800"
click at [646, 407] on button "Save & Close" at bounding box center [636, 404] width 70 height 22
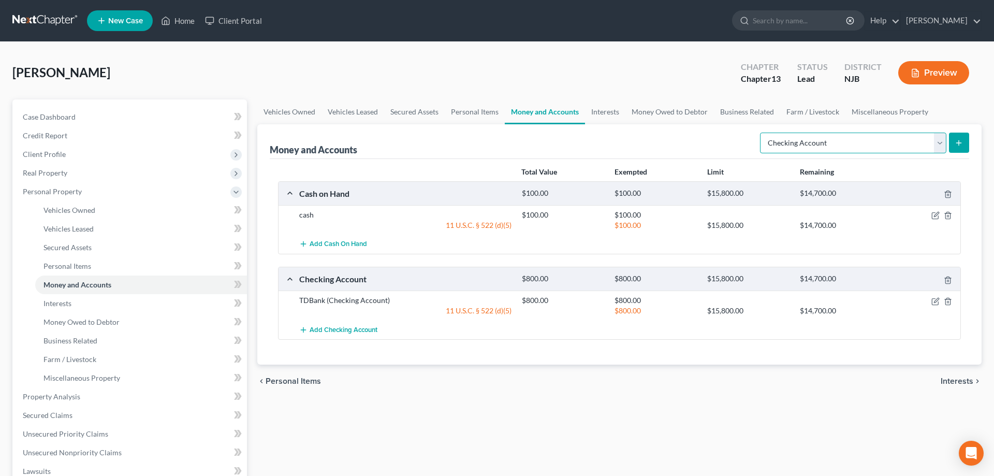
click at [760, 133] on select "Select Account Type Brokerage Cash on Hand Certificates of Deposit Checking Acc…" at bounding box center [853, 143] width 186 height 21
select select "security_deposits"
click option "Security Deposits or Prepayments" at bounding box center [0, 0] width 0 height 0
click at [959, 145] on icon "submit" at bounding box center [959, 143] width 8 height 8
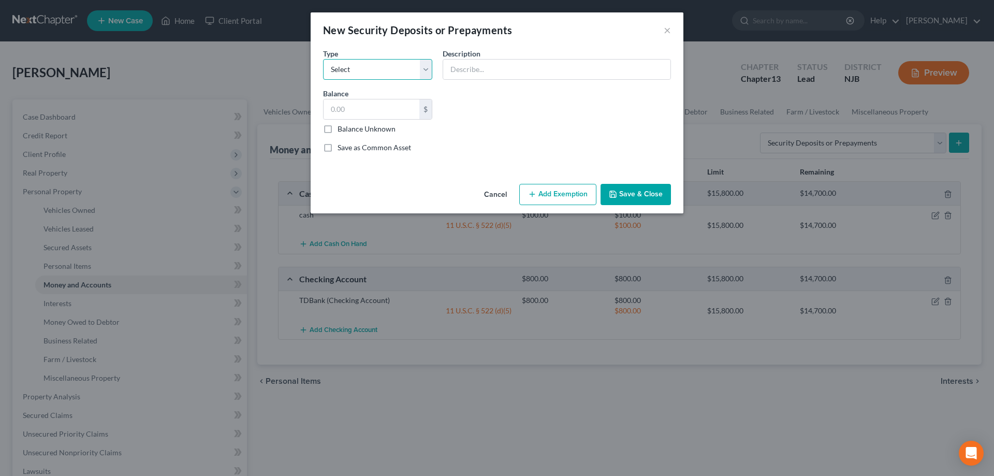
click at [323, 59] on select "Select Electric Gas Heating Oil Security Deposit On Rental Unit Prepaid Rent Te…" at bounding box center [377, 69] width 109 height 21
select select "3"
click option "Security Deposit On Rental Unit" at bounding box center [0, 0] width 0 height 0
click at [463, 69] on input "text" at bounding box center [556, 70] width 227 height 20
type input "w/ landlord"
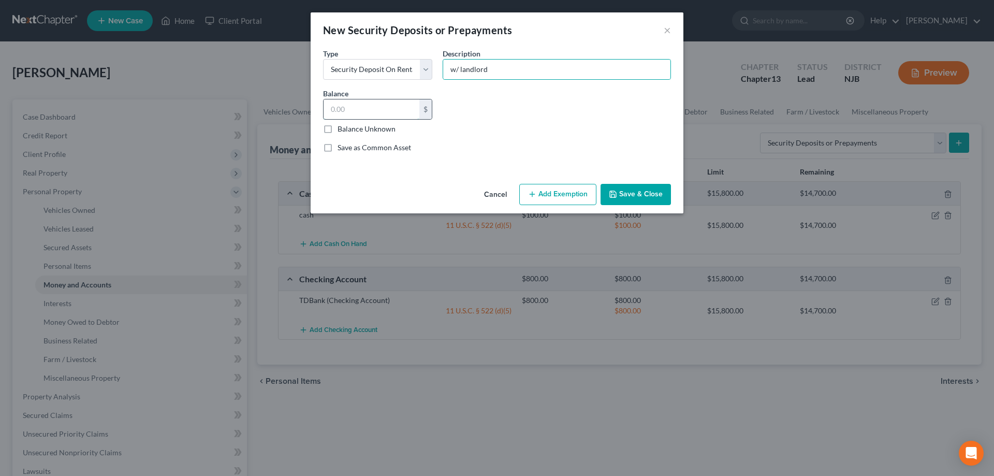
click at [381, 109] on input "text" at bounding box center [372, 109] width 96 height 20
type input "3,300"
click at [569, 195] on button "Add Exemption" at bounding box center [557, 195] width 77 height 22
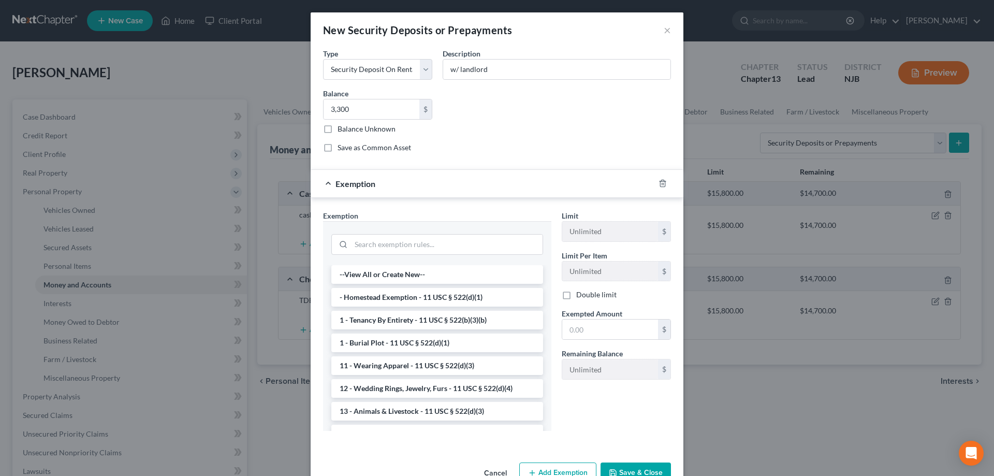
scroll to position [211, 0]
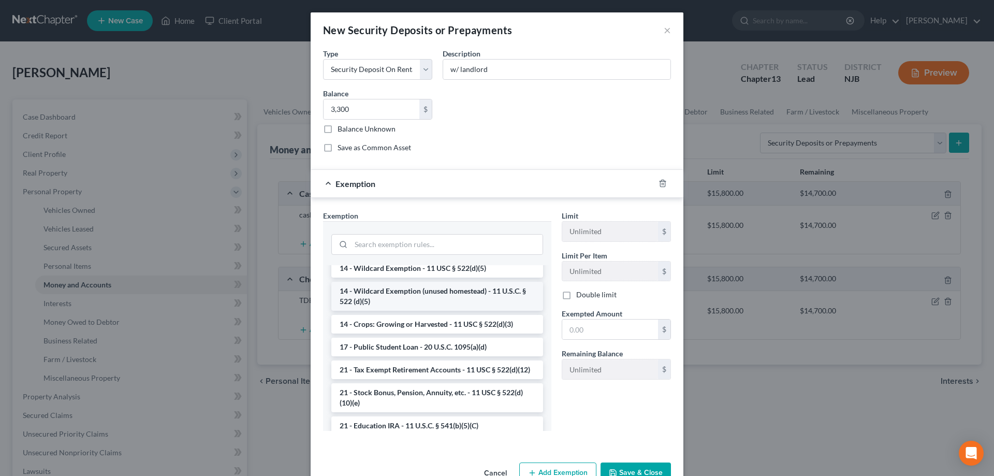
click at [433, 294] on li "14 - Wildcard Exemption (unused homestead) - 11 U.S.C. § 522 (d)(5)" at bounding box center [437, 296] width 212 height 29
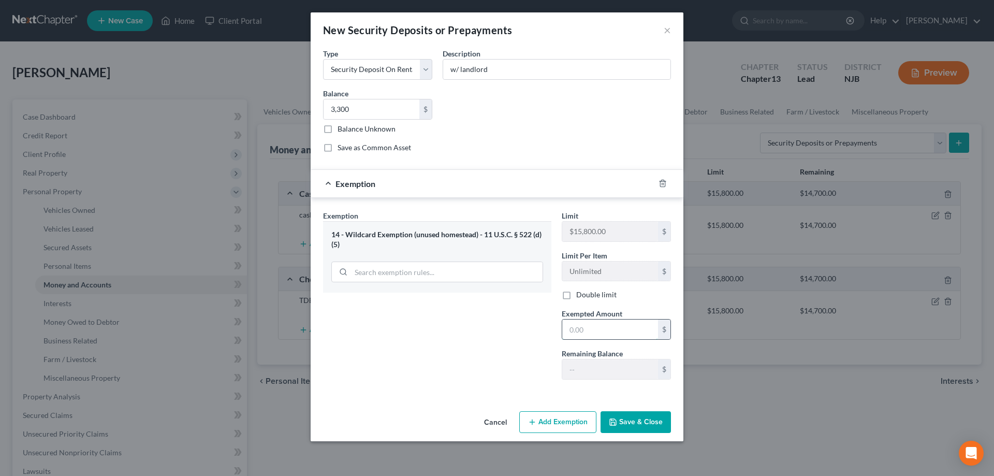
click at [596, 328] on input "text" at bounding box center [610, 329] width 96 height 20
type input "3,300"
click at [646, 424] on button "Save & Close" at bounding box center [636, 422] width 70 height 22
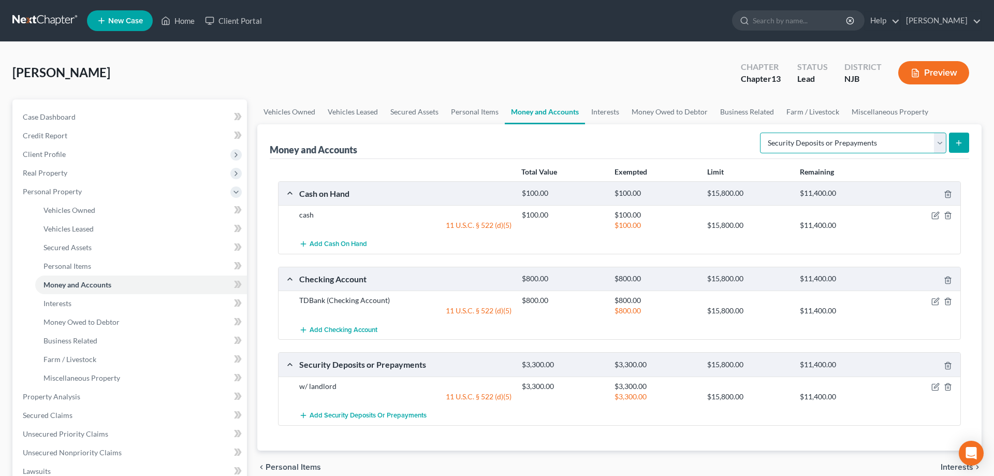
click at [760, 133] on select "Select Account Type Brokerage Cash on Hand Certificates of Deposit Checking Acc…" at bounding box center [853, 143] width 186 height 21
click at [63, 300] on span "Interests" at bounding box center [57, 303] width 28 height 9
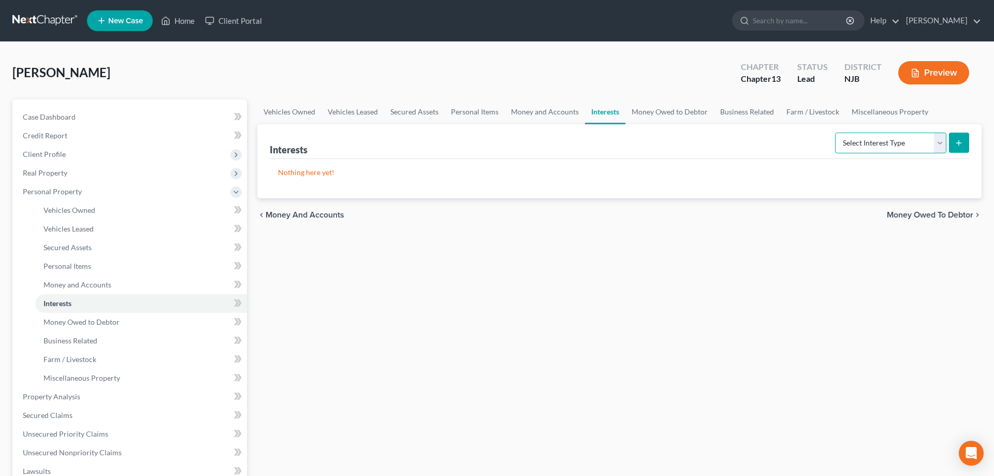
click at [835, 133] on select "Select Interest Type 401K Annuity Bond Education IRA Government Bond Government…" at bounding box center [890, 143] width 111 height 21
select select "term_life_insurance"
click option "Term Life Insurance" at bounding box center [0, 0] width 0 height 0
click at [960, 144] on icon "submit" at bounding box center [959, 143] width 8 height 8
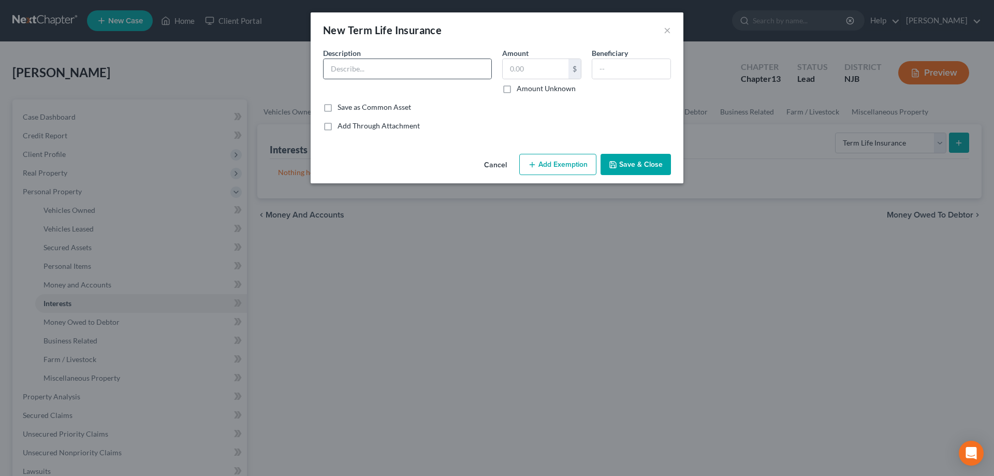
click at [439, 79] on div at bounding box center [407, 69] width 169 height 21
click at [395, 76] on input "text" at bounding box center [408, 69] width 168 height 20
type input "thru employer"
click at [512, 71] on input "text" at bounding box center [536, 69] width 66 height 20
type input "0"
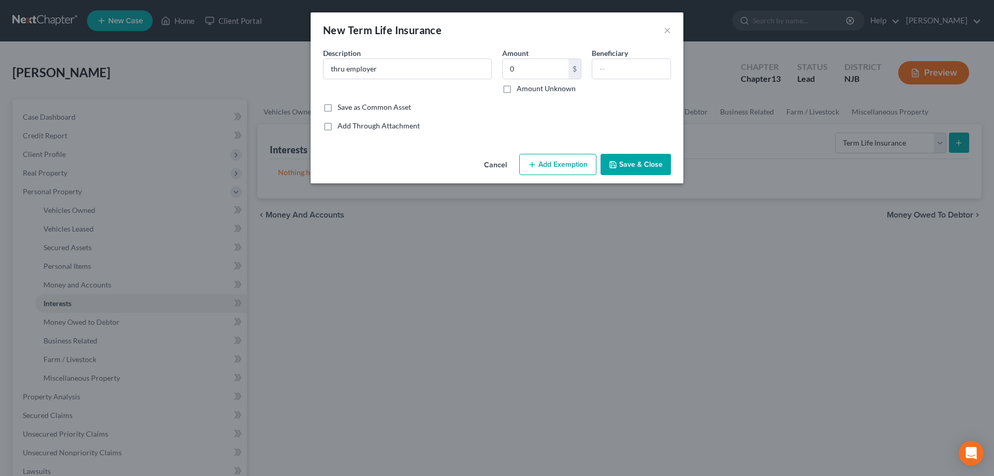
click at [621, 166] on button "Save & Close" at bounding box center [636, 165] width 70 height 22
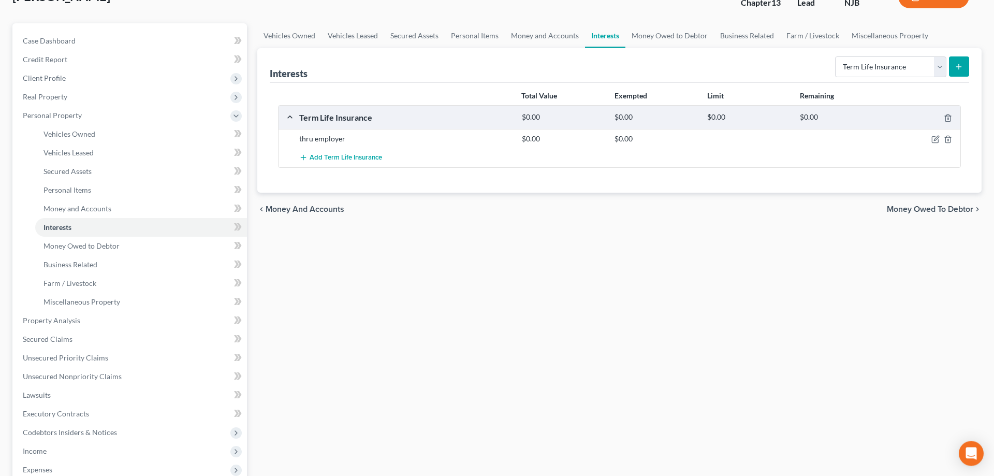
scroll to position [211, 0]
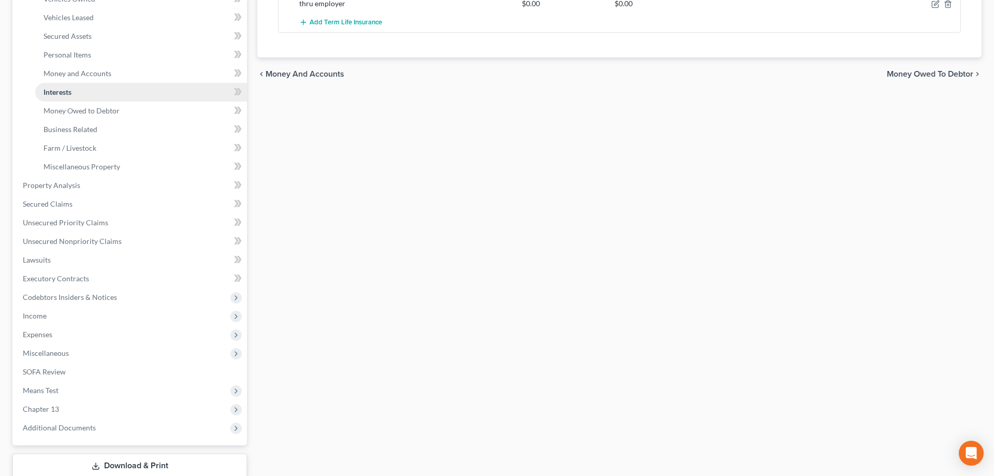
click at [97, 91] on link "Interests" at bounding box center [141, 92] width 212 height 19
click at [64, 111] on span "Money Owed to Debtor" at bounding box center [81, 110] width 76 height 9
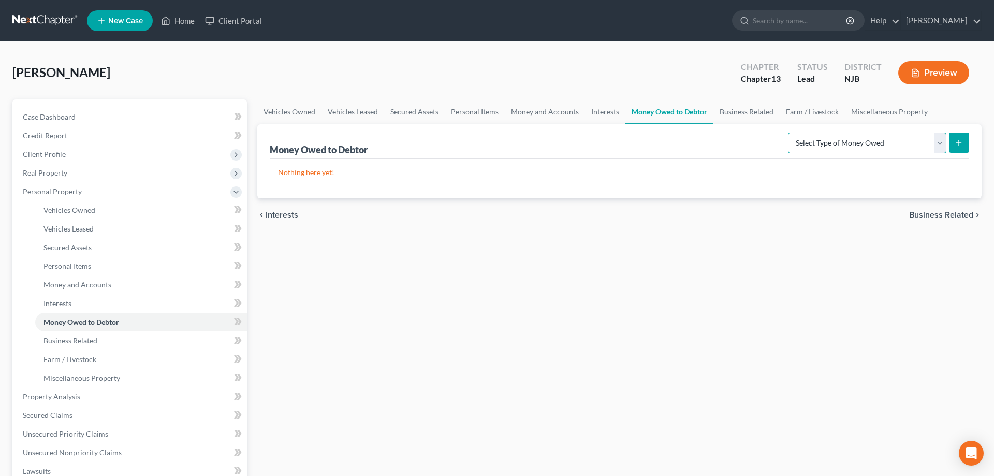
click at [788, 133] on select "Select Type of Money Owed Accounts Receivable Alimony Child Support Claims Agai…" at bounding box center [867, 143] width 158 height 21
select select "expected_tax_refund"
click option "Expected Tax Refund and Unused NOLs" at bounding box center [0, 0] width 0 height 0
click at [957, 148] on button "submit" at bounding box center [959, 143] width 20 height 20
select select "0"
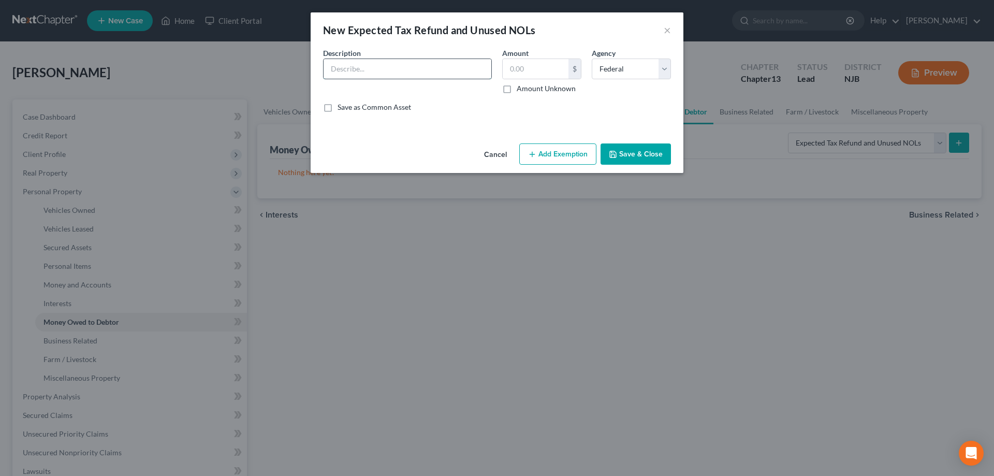
click at [341, 69] on input "text" at bounding box center [408, 69] width 168 height 20
type input "Fed owes"
click at [514, 69] on input "text" at bounding box center [536, 69] width 66 height 20
type input "0"
click at [636, 150] on button "Save & Close" at bounding box center [636, 154] width 70 height 22
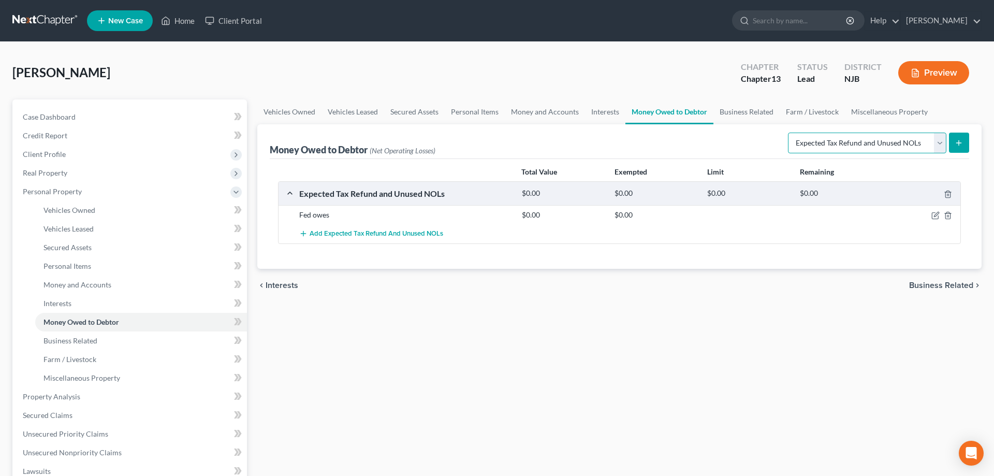
click at [788, 133] on select "Select Type of Money Owed Accounts Receivable Alimony Child Support Claims Agai…" at bounding box center [867, 143] width 158 height 21
click option "Expected Tax Refund and Unused NOLs" at bounding box center [0, 0] width 0 height 0
click at [951, 148] on button "submit" at bounding box center [959, 143] width 20 height 20
select select "0"
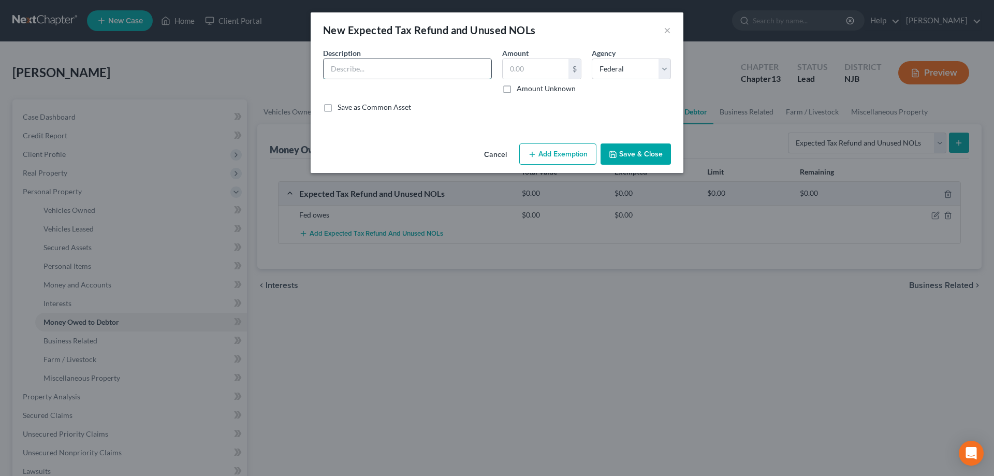
click at [368, 77] on input "text" at bounding box center [408, 69] width 168 height 20
type input "State owes"
click at [592, 59] on select "Select Federal State Local" at bounding box center [631, 69] width 79 height 21
select select "1"
click option "State" at bounding box center [0, 0] width 0 height 0
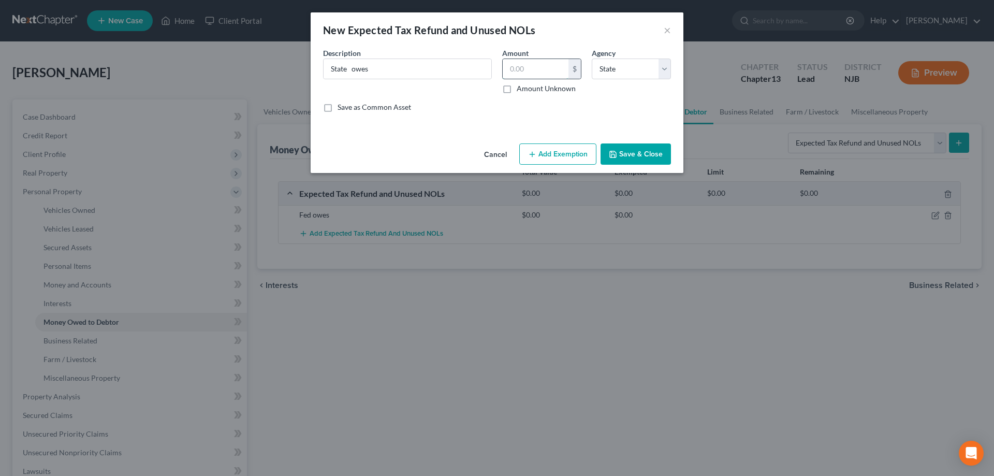
click at [545, 62] on input "text" at bounding box center [536, 69] width 66 height 20
type input "0"
click at [661, 157] on button "Save & Close" at bounding box center [636, 154] width 70 height 22
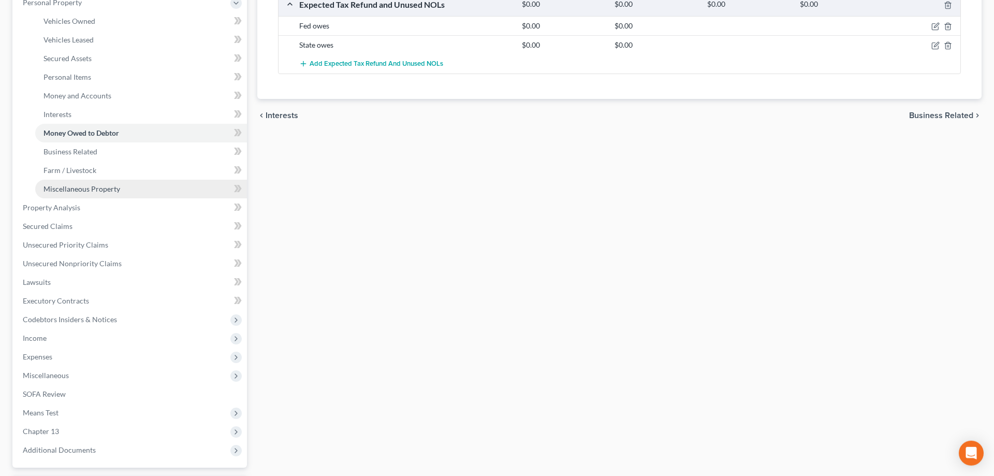
scroll to position [211, 0]
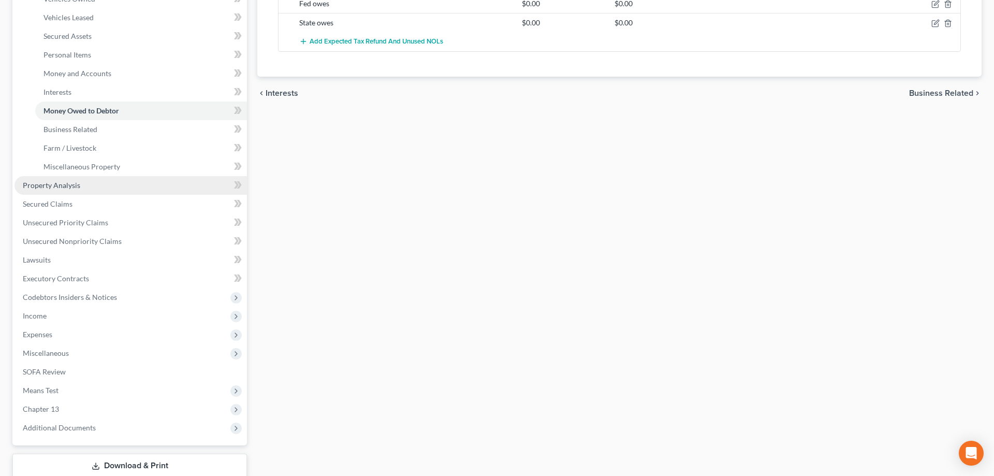
click at [67, 185] on span "Property Analysis" at bounding box center [51, 185] width 57 height 9
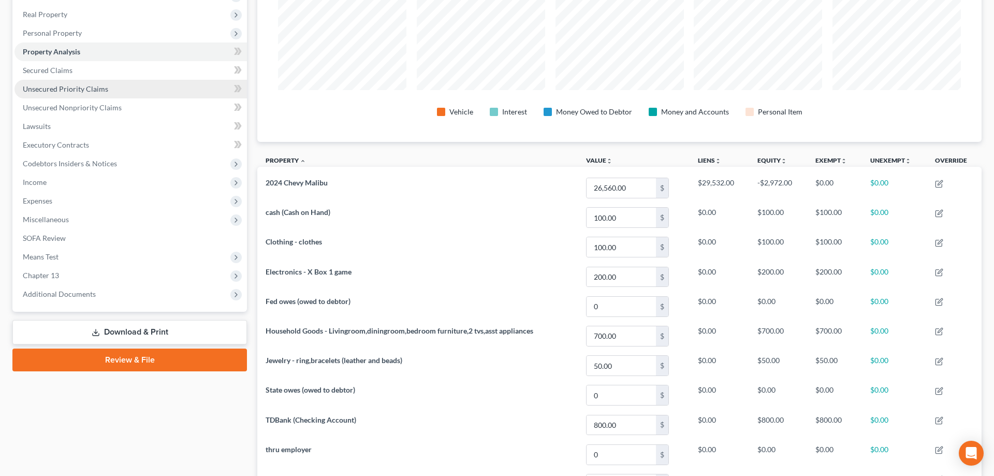
click at [49, 87] on span "Unsecured Priority Claims" at bounding box center [65, 88] width 85 height 9
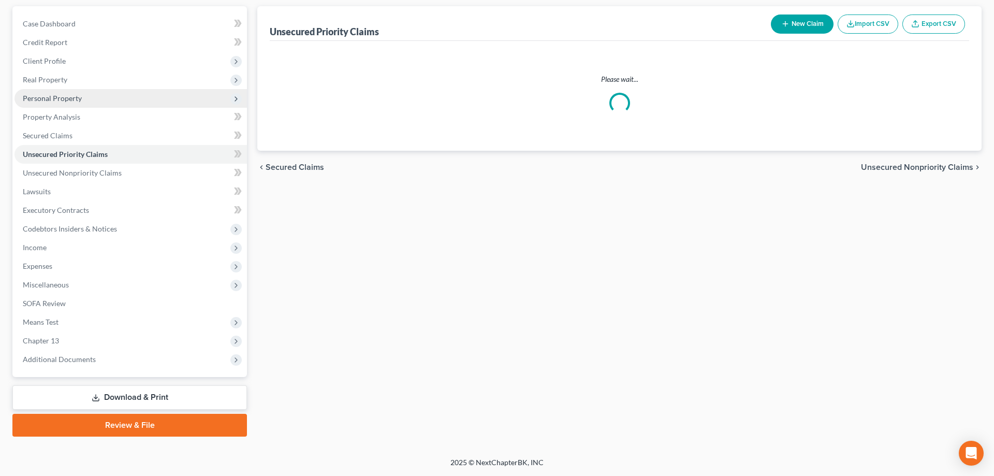
scroll to position [92, 0]
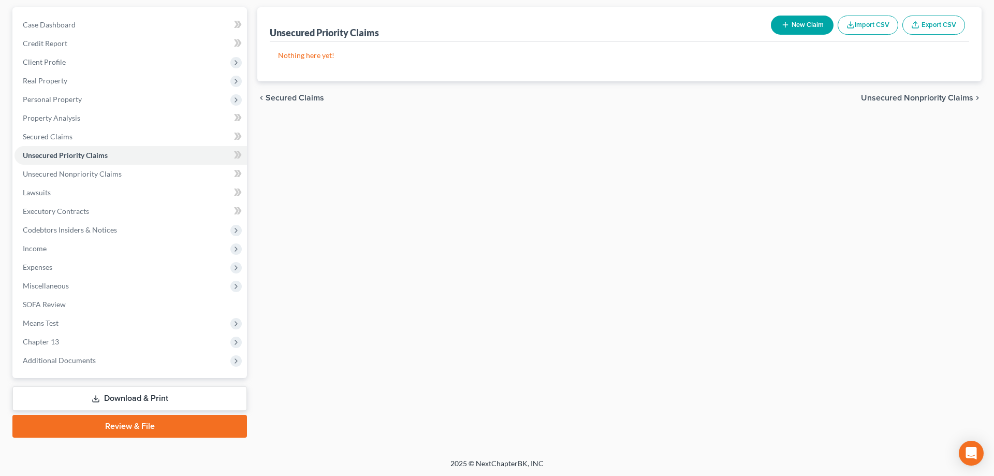
click at [788, 28] on button "New Claim" at bounding box center [802, 25] width 63 height 19
select select "0"
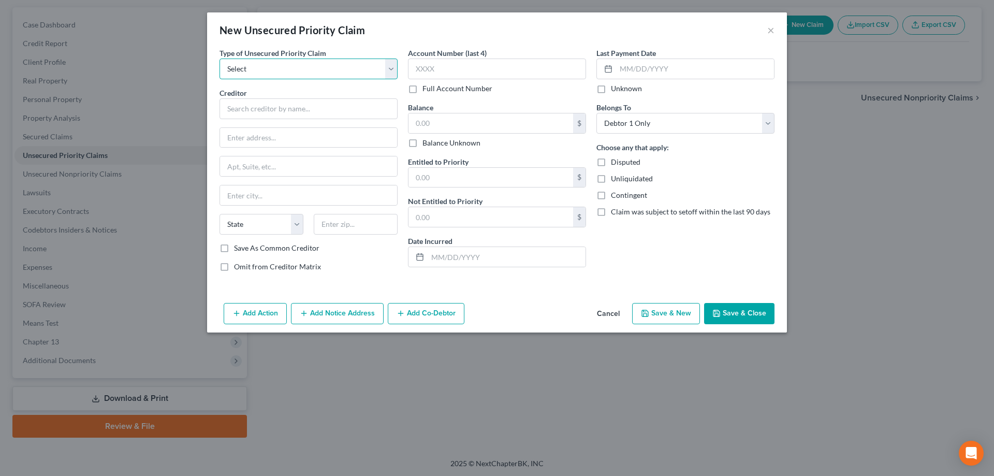
click at [220, 59] on select "Select Taxes & Other Government Units Domestic Support Obligations Extensions o…" at bounding box center [309, 69] width 178 height 21
select select "0"
click option "Taxes & Other Government Units" at bounding box center [0, 0] width 0 height 0
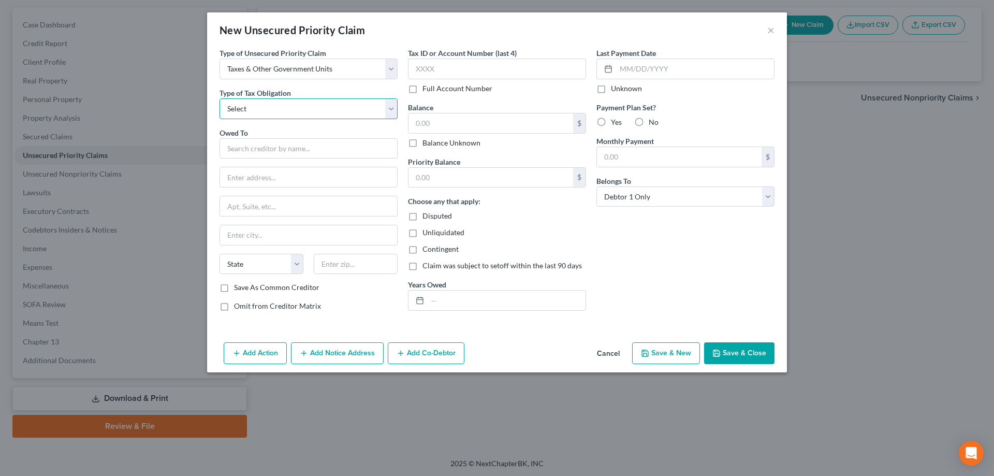
click at [220, 98] on select "Select Federal City State Franchise Tax Board Other" at bounding box center [309, 108] width 178 height 21
select select "0"
click option "Federal" at bounding box center [0, 0] width 0 height 0
click at [251, 147] on input "text" at bounding box center [309, 148] width 178 height 21
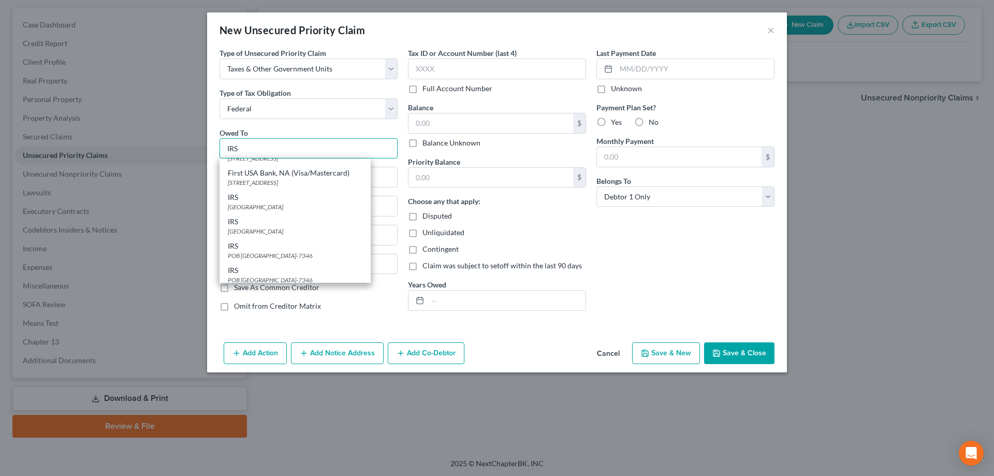
scroll to position [264, 0]
type input "IRS"
click at [262, 176] on div "IRS" at bounding box center [295, 171] width 135 height 10
type input "P O Box 7346"
type input "Philadelphia"
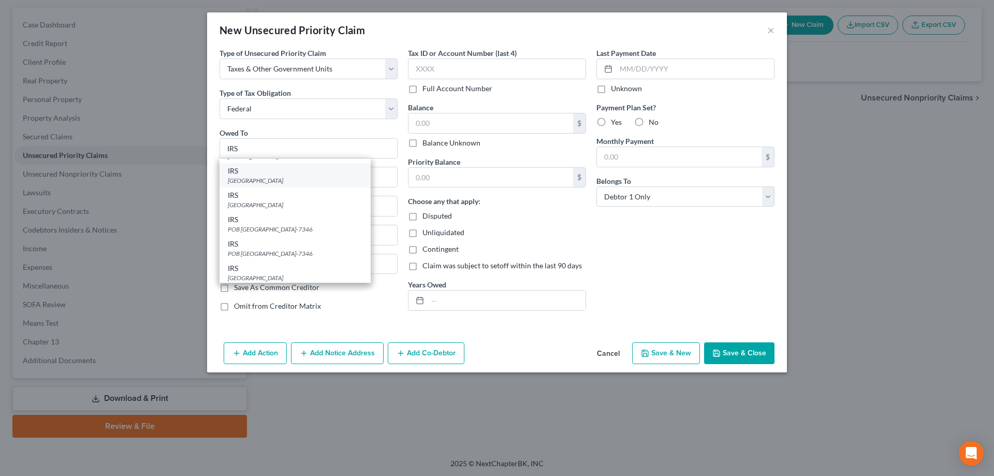
select select "39"
type input "19101"
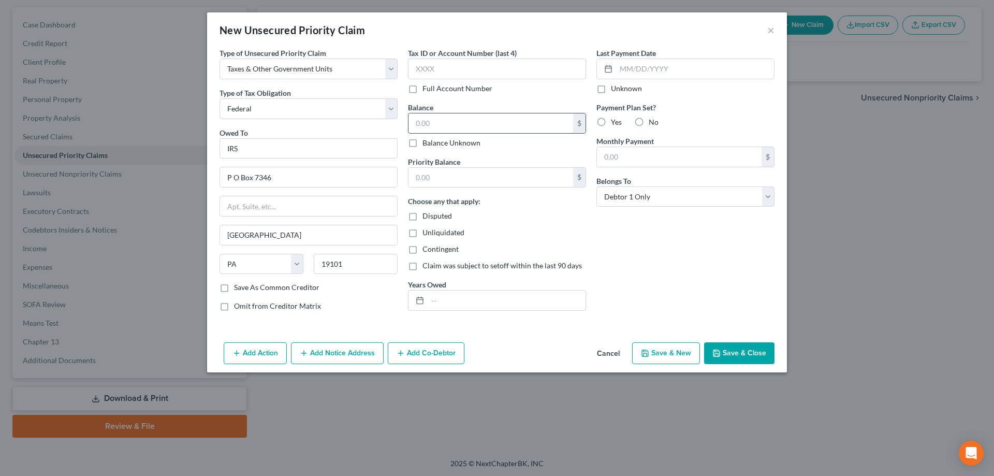
click at [457, 123] on input "text" at bounding box center [490, 123] width 165 height 20
click at [721, 350] on icon "button" at bounding box center [716, 353] width 8 height 8
type input "62,000.00"
type input "0.00"
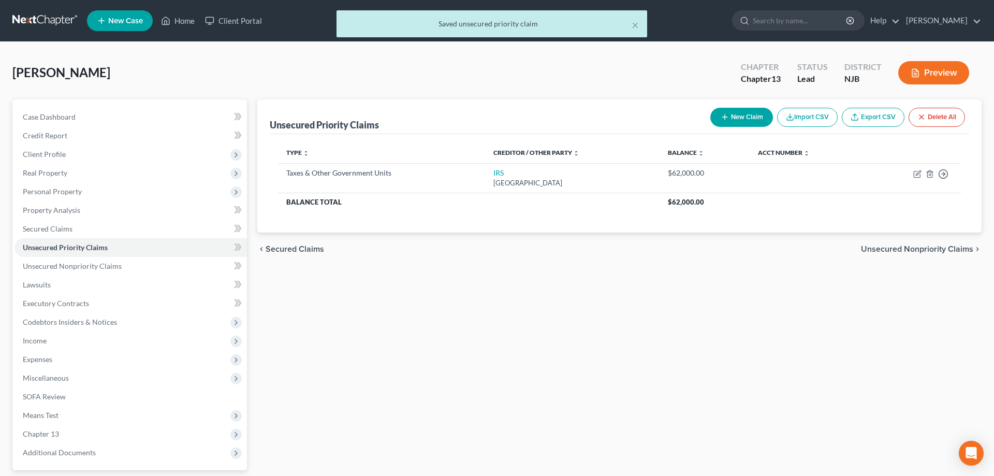
click at [730, 120] on button "New Claim" at bounding box center [741, 117] width 63 height 19
select select "0"
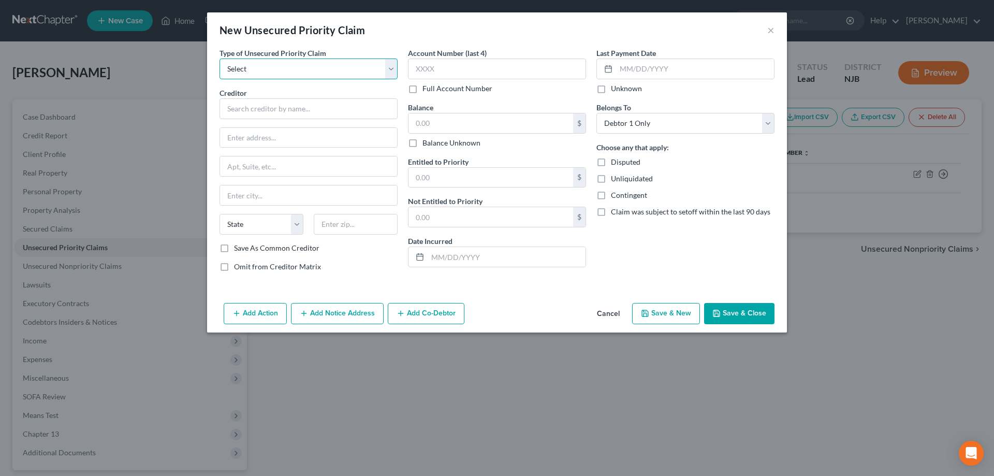
click at [220, 59] on select "Select Taxes & Other Government Units Domestic Support Obligations Extensions o…" at bounding box center [309, 69] width 178 height 21
select select "0"
click option "Taxes & Other Government Units" at bounding box center [0, 0] width 0 height 0
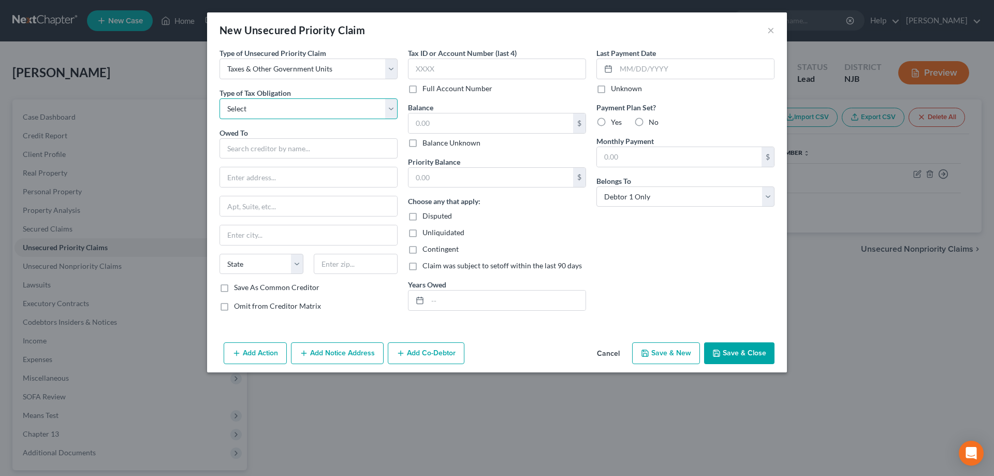
click at [220, 98] on select "Select Federal City State Franchise Tax Board Other" at bounding box center [309, 108] width 178 height 21
select select "2"
click option "State" at bounding box center [0, 0] width 0 height 0
click at [257, 152] on input "text" at bounding box center [309, 148] width 178 height 21
click at [230, 151] on input "sate" at bounding box center [309, 148] width 178 height 21
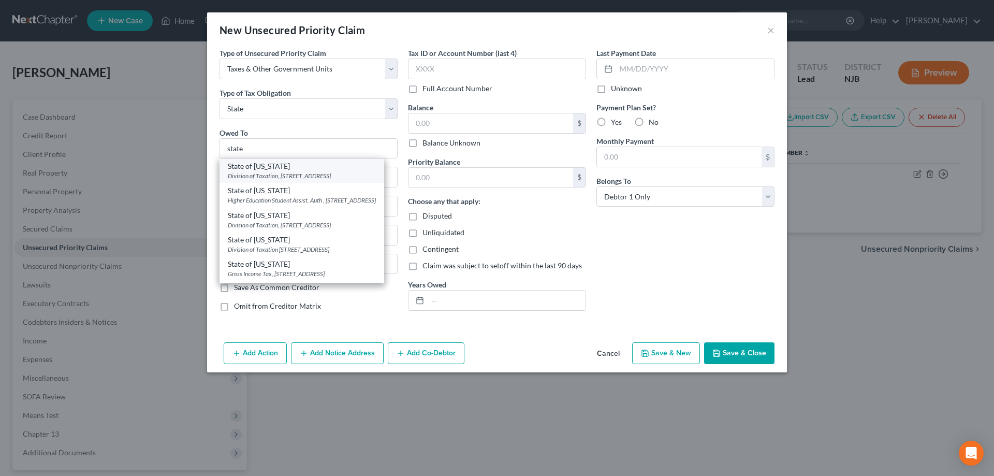
click at [262, 176] on div "Division of Taxation, 50 Barrack Street, PO Box 269, Trenton, NJ 08646" at bounding box center [302, 175] width 148 height 9
type input "State of New Jersey"
type input "Division of Taxation, 50 Barrack Street, PO Box 269"
type input "[GEOGRAPHIC_DATA]"
select select "33"
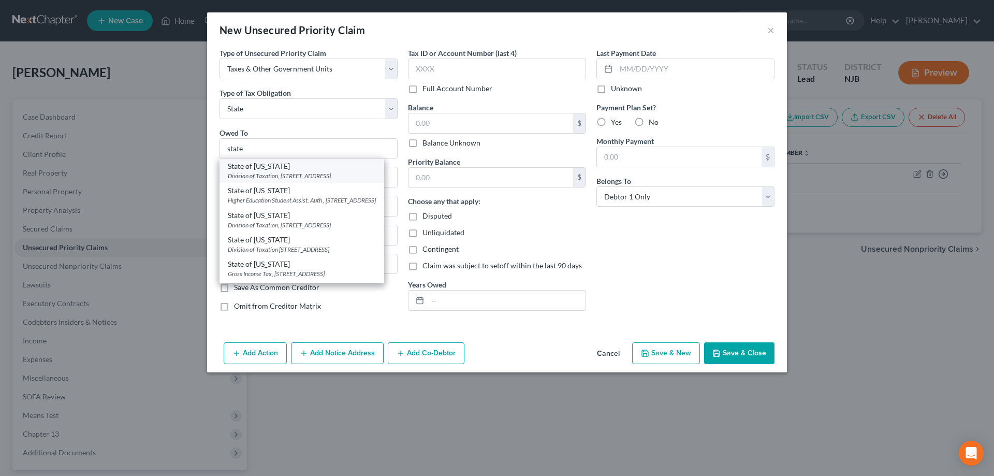
type input "08646"
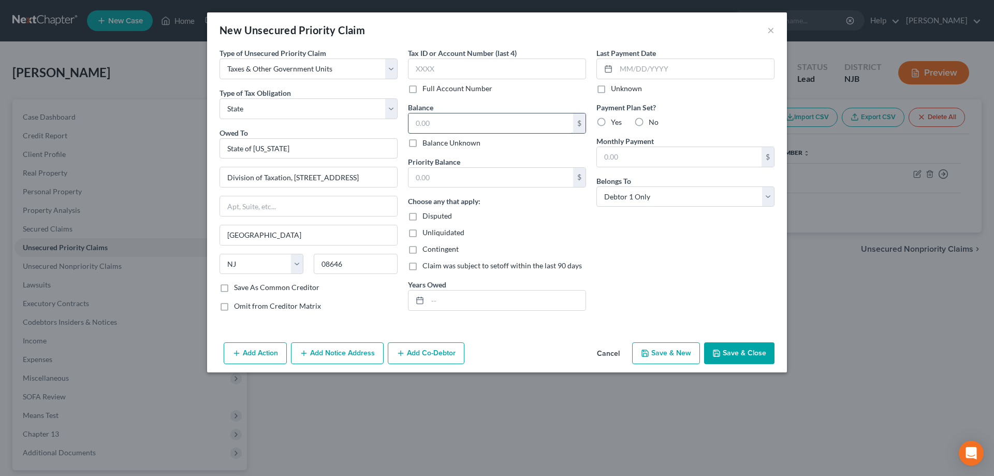
click at [432, 122] on input "text" at bounding box center [490, 123] width 165 height 20
click at [728, 346] on button "Save & Close" at bounding box center [739, 353] width 70 height 22
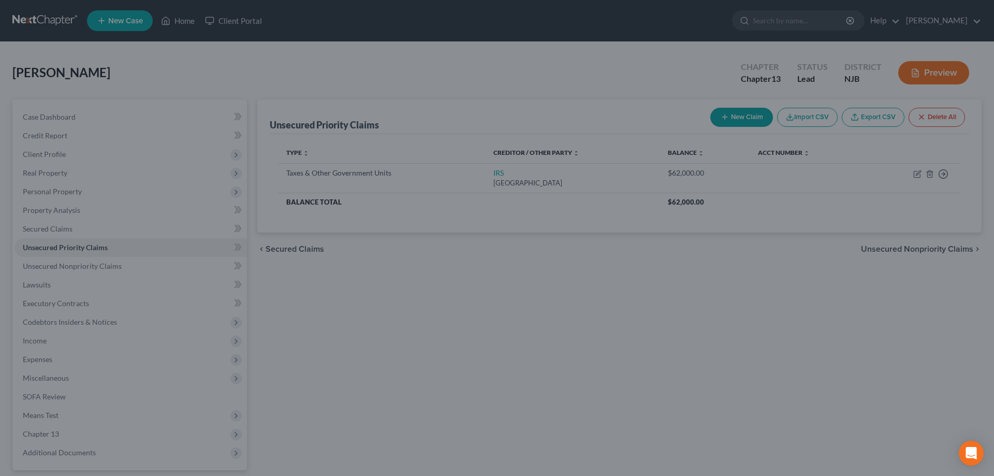
type input "10,000.00"
type input "0.00"
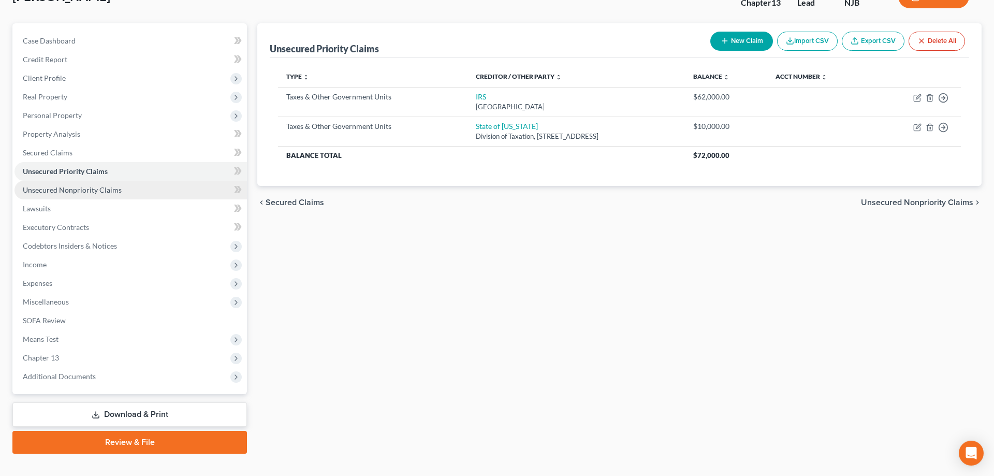
scroll to position [92, 0]
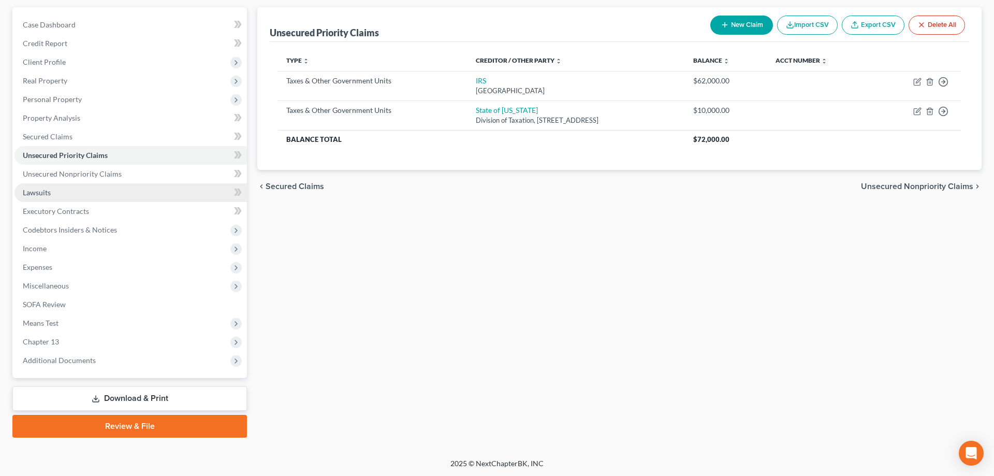
click at [39, 191] on span "Lawsuits" at bounding box center [37, 192] width 28 height 9
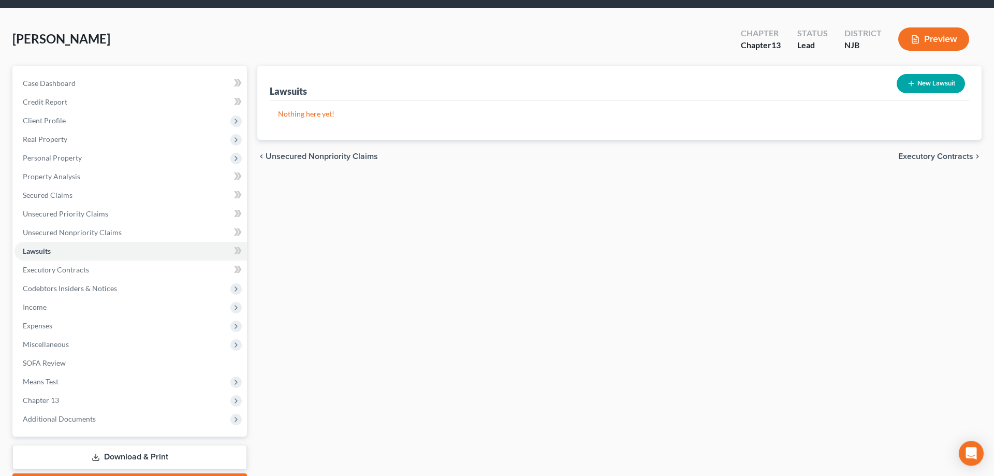
scroll to position [92, 0]
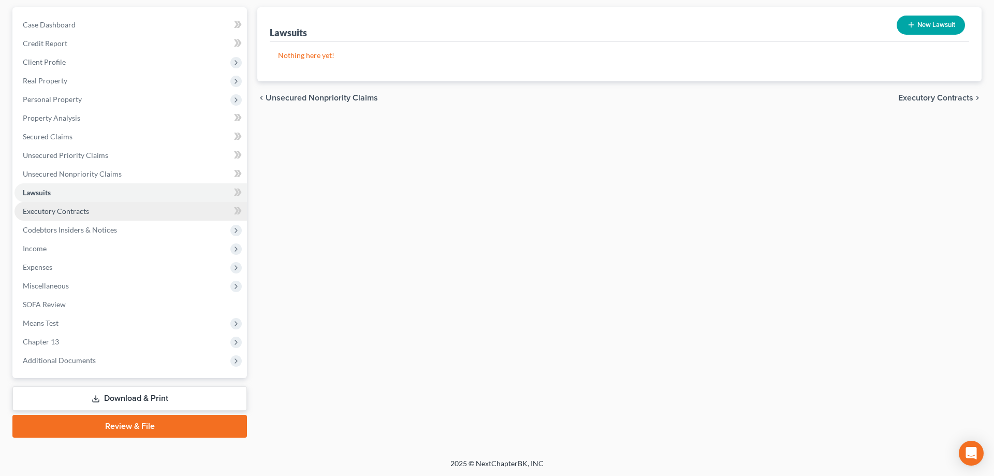
click at [87, 213] on span "Executory Contracts" at bounding box center [56, 211] width 66 height 9
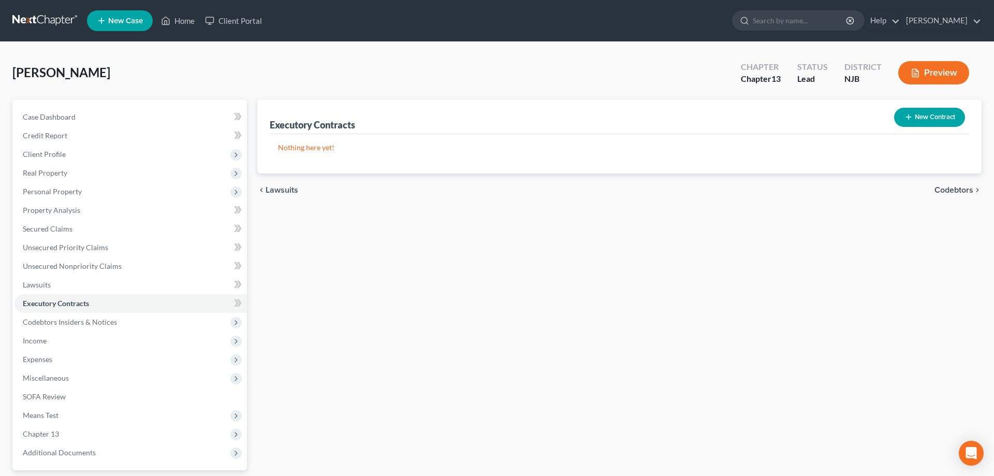
click at [929, 116] on button "New Contract" at bounding box center [929, 117] width 71 height 19
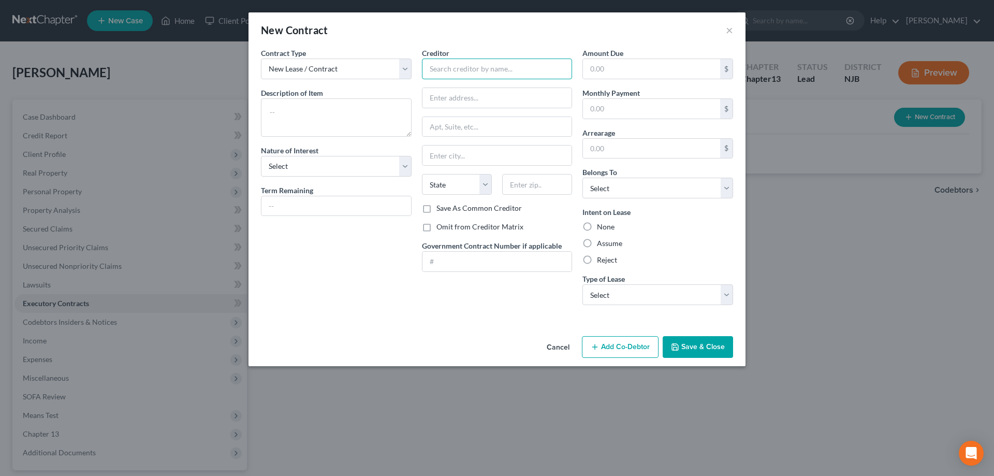
click at [458, 76] on input "text" at bounding box center [497, 69] width 151 height 21
type input "Club 3"
click at [458, 105] on input "text" at bounding box center [497, 98] width 150 height 20
type input "1"
type input "140 Federal Court"
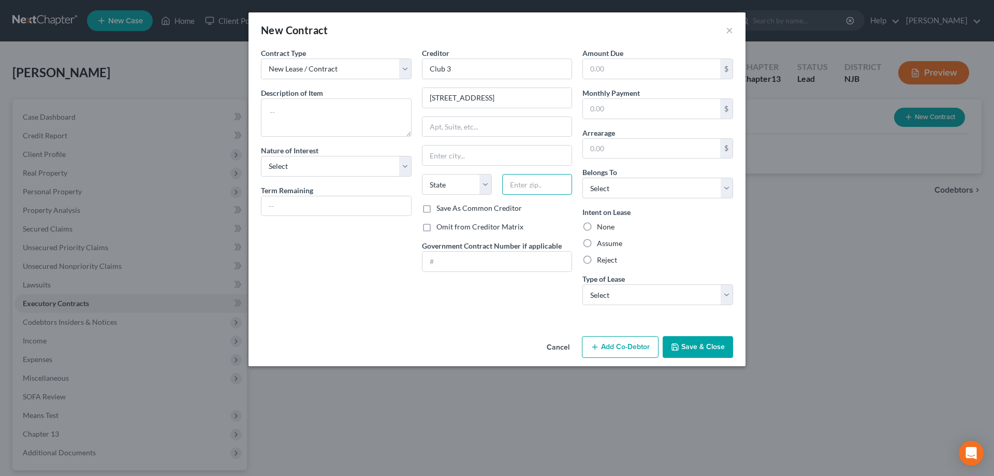
click at [525, 185] on input "text" at bounding box center [537, 184] width 70 height 21
type input "08205"
type input "Absecon"
select select "33"
click at [290, 106] on textarea at bounding box center [336, 117] width 151 height 38
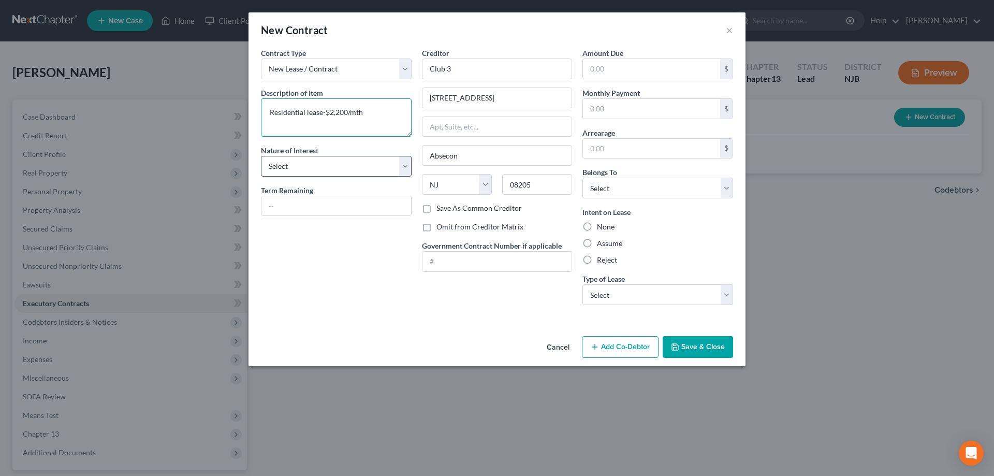
type textarea "Residential lease-$2,200/mth"
click at [261, 156] on select "Select Purchaser Agent Lessor Lessee" at bounding box center [336, 166] width 151 height 21
select select "3"
click option "Lessee" at bounding box center [0, 0] width 0 height 0
click at [597, 241] on label "Assume" at bounding box center [609, 243] width 25 height 10
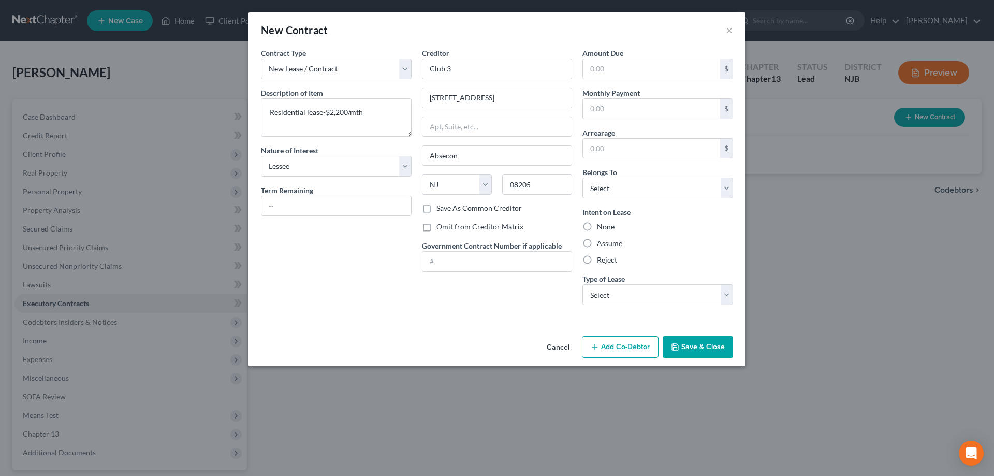
click at [601, 241] on input "Assume" at bounding box center [604, 241] width 7 height 7
radio input "true"
click at [582, 284] on select "Select Real Estate Car Other" at bounding box center [657, 294] width 151 height 21
select select "0"
click option "Real Estate" at bounding box center [0, 0] width 0 height 0
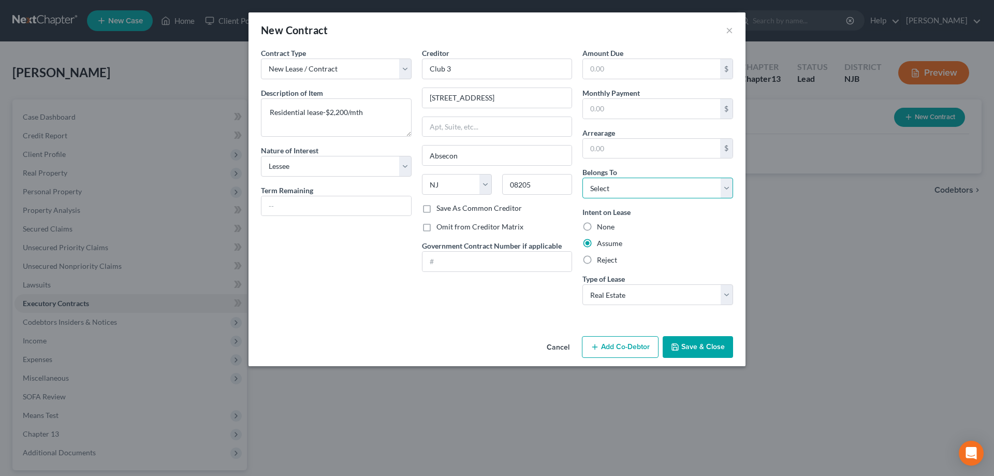
click at [582, 178] on select "Select Debtor 1 Only Debtor 2 Only Debtor 1 And Debtor 2 Only At Least One Of T…" at bounding box center [657, 188] width 151 height 21
select select "0"
click option "Debtor 1 Only" at bounding box center [0, 0] width 0 height 0
click at [608, 110] on input "text" at bounding box center [651, 109] width 137 height 20
type input "2,200"
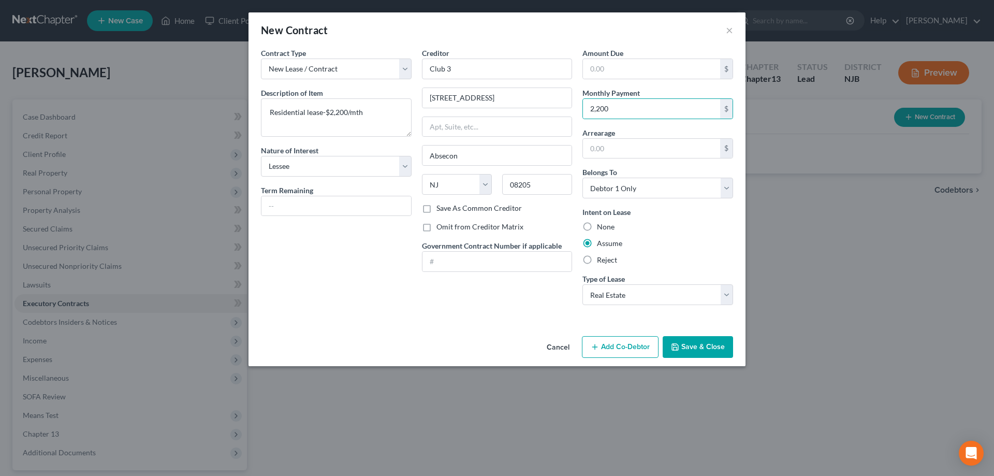
click at [691, 344] on button "Save & Close" at bounding box center [698, 347] width 70 height 22
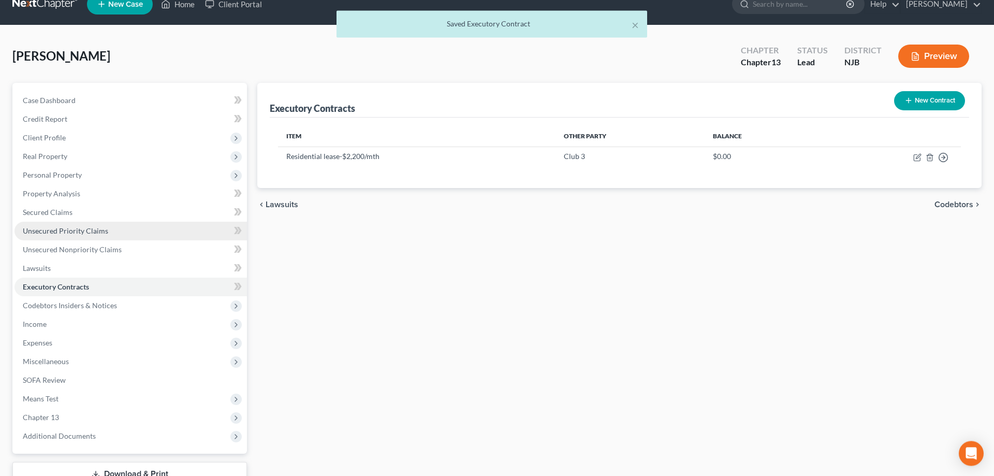
scroll to position [92, 0]
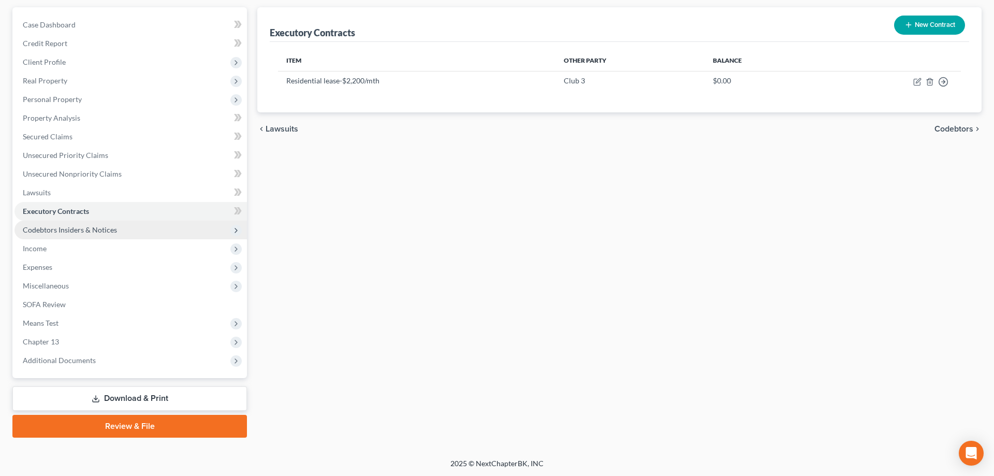
click at [79, 233] on span "Codebtors Insiders & Notices" at bounding box center [70, 229] width 94 height 9
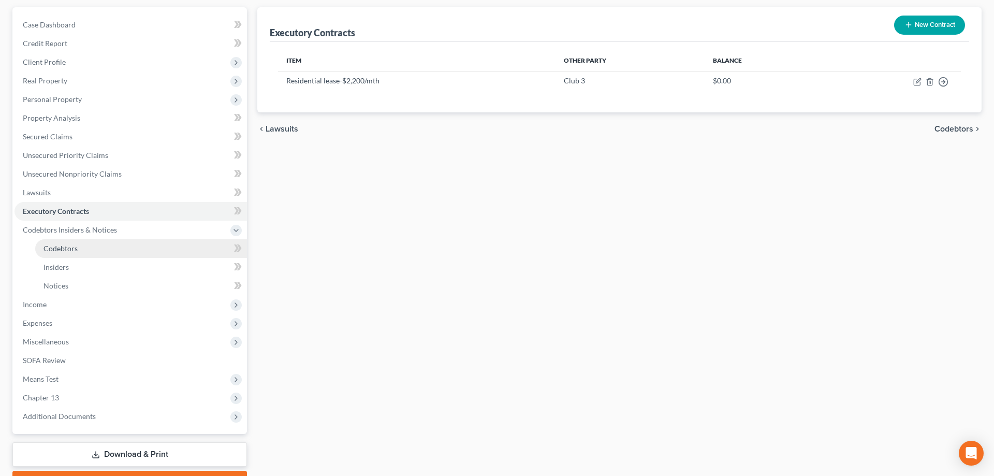
click at [68, 252] on span "Codebtors" at bounding box center [60, 248] width 34 height 9
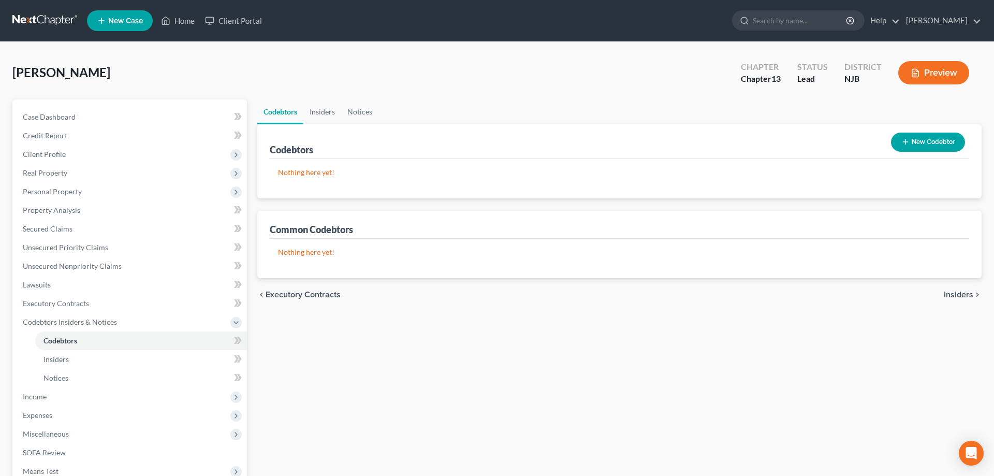
click at [920, 140] on button "New Codebtor" at bounding box center [928, 142] width 74 height 19
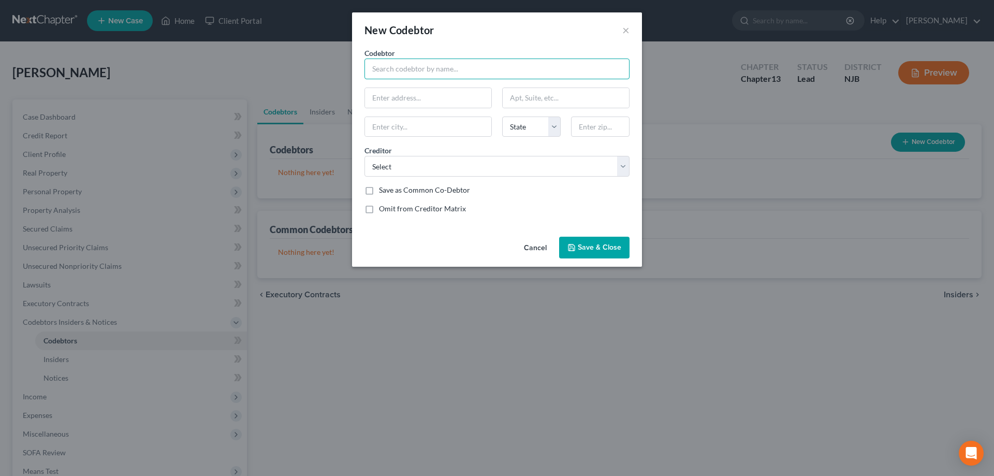
click at [409, 70] on input "text" at bounding box center [496, 69] width 265 height 21
type input "Rosaline Robinson"
click at [402, 101] on input "text" at bounding box center [428, 98] width 126 height 20
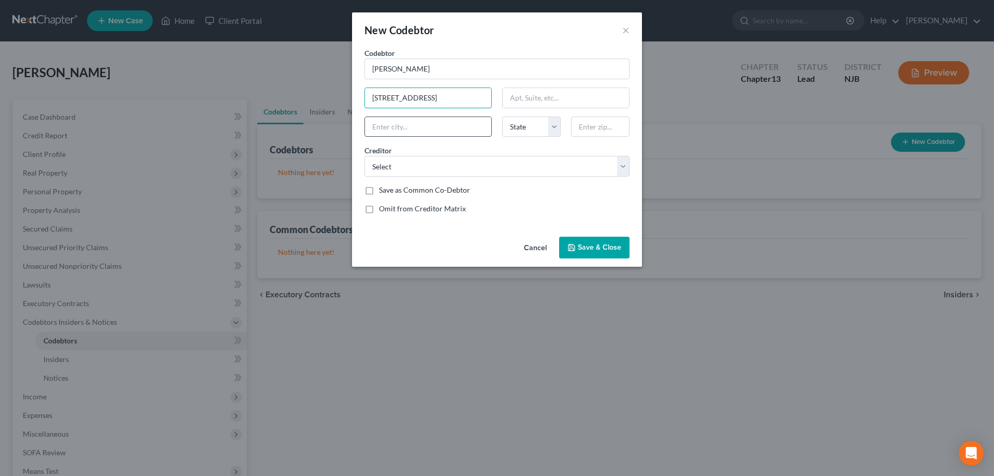
type input "163 Patriot's Court"
click at [430, 126] on input "text" at bounding box center [428, 127] width 126 height 20
click at [452, 125] on input "08025" at bounding box center [428, 127] width 126 height 20
type input "08025"
click at [502, 116] on select "State AL AK AR AZ CA CO CT DE DC FL GA GU HI ID IL IN IA KS KY LA ME MD MA MI M…" at bounding box center [531, 126] width 59 height 21
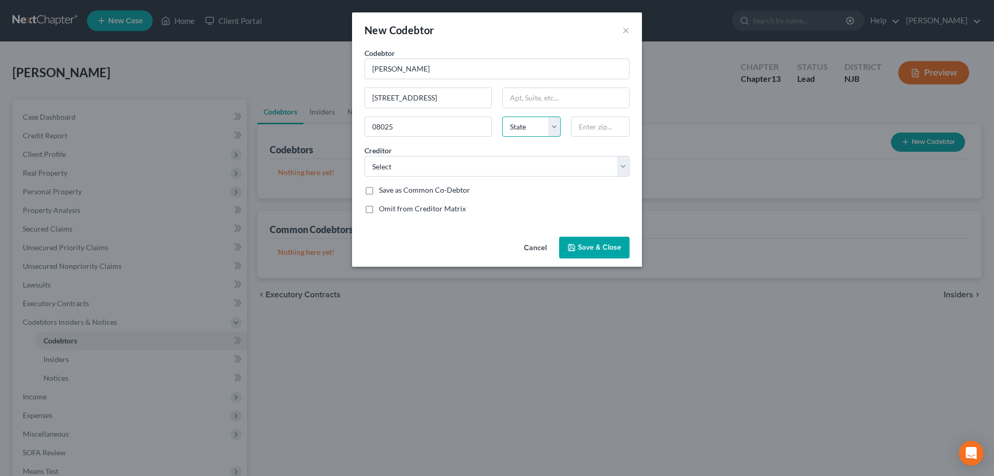
select select "33"
click option "NJ" at bounding box center [0, 0] width 0 height 0
click at [581, 128] on input "text" at bounding box center [600, 126] width 59 height 21
type input "08025"
type input "Ewan"
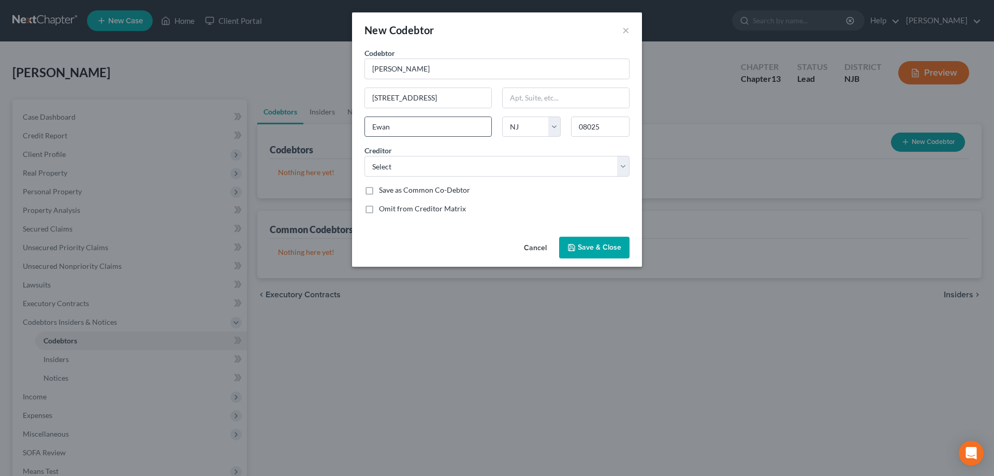
click at [461, 122] on input "Ewan" at bounding box center [428, 127] width 126 height 20
click at [609, 132] on input "08025" at bounding box center [600, 126] width 59 height 21
type input "08205"
type input "Absecon"
click at [442, 124] on input "Absecon" at bounding box center [428, 127] width 126 height 20
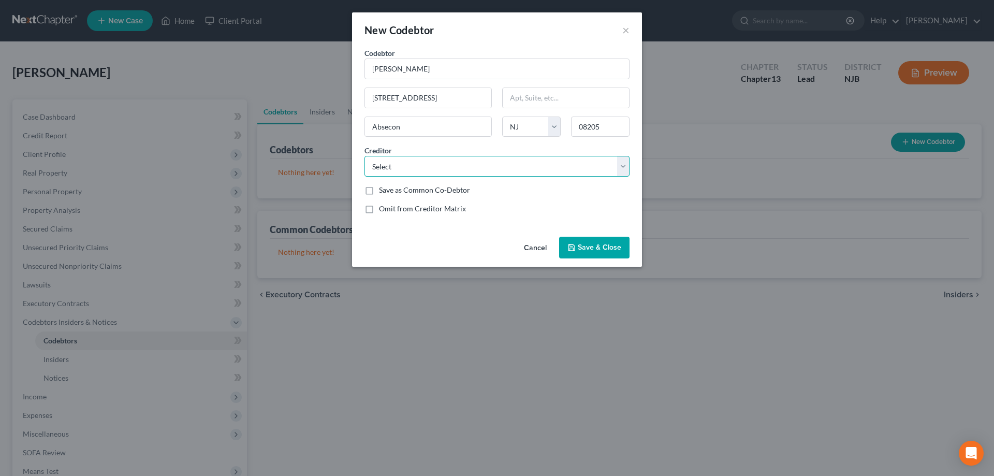
click at [364, 156] on select "Select Santander Auto IRS State of New Jersey" at bounding box center [496, 166] width 265 height 21
click at [419, 168] on select "Select Santander Auto IRS State of New Jersey" at bounding box center [496, 166] width 265 height 21
click at [364, 156] on select "Select Santander Auto IRS State of New Jersey" at bounding box center [496, 166] width 265 height 21
select select "1"
click option "IRS" at bounding box center [0, 0] width 0 height 0
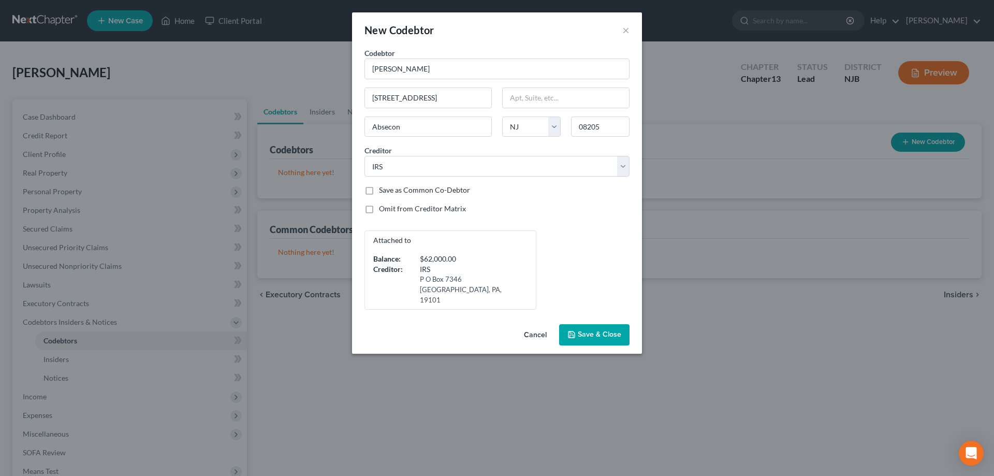
click at [573, 331] on polyline "button" at bounding box center [571, 332] width 3 height 2
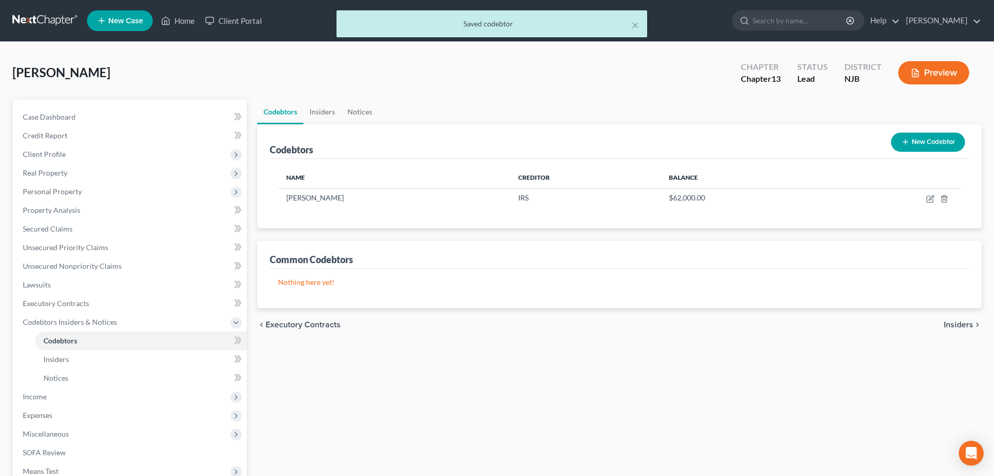
click at [925, 139] on button "New Codebtor" at bounding box center [928, 142] width 74 height 19
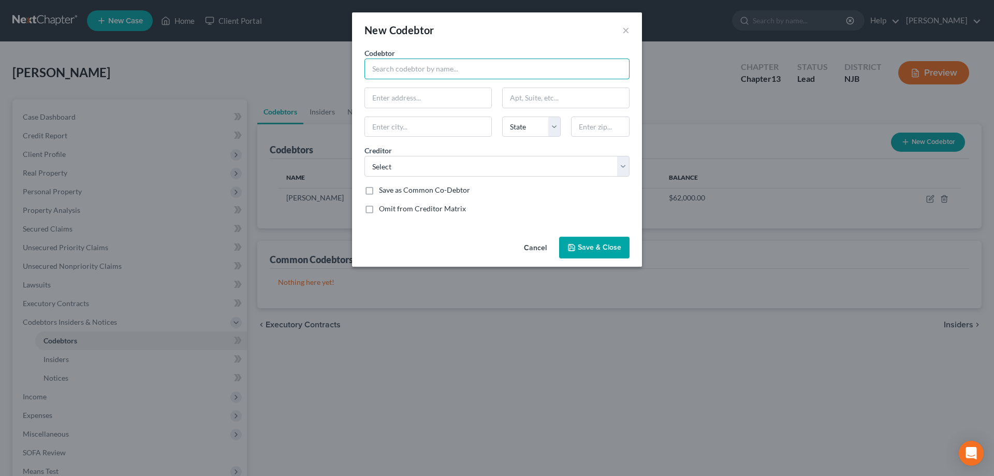
click at [411, 69] on input "text" at bounding box center [496, 69] width 265 height 21
type input "Rosaline Robinson"
click at [400, 101] on input "text" at bounding box center [428, 98] width 126 height 20
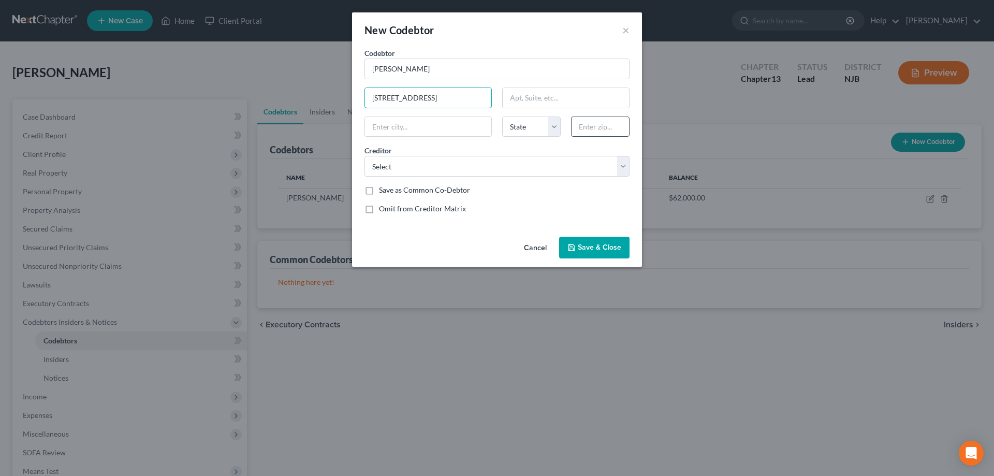
type input "163 Patriot's Court"
click at [593, 121] on input "text" at bounding box center [600, 126] width 59 height 21
type input "08205"
click at [465, 128] on input "text" at bounding box center [428, 127] width 126 height 20
type input "Absecon"
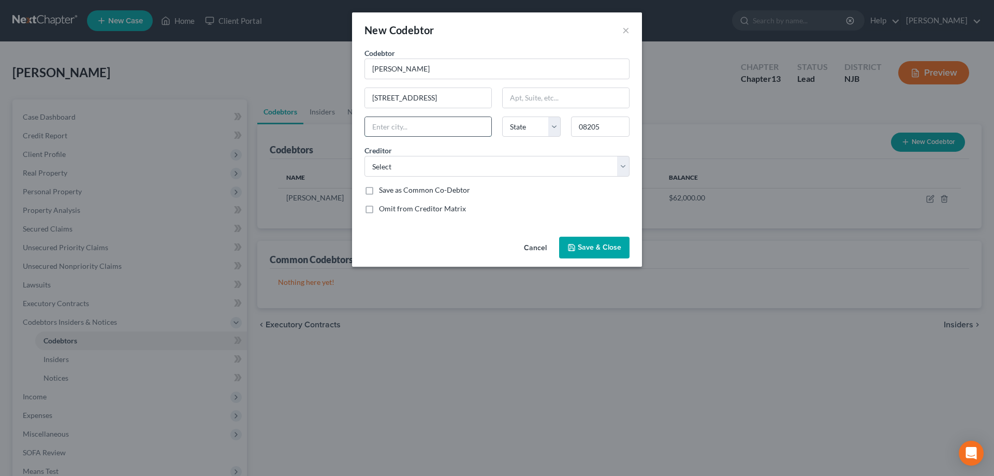
select select "33"
click at [364, 156] on select "Select Santander Auto IRS State of New Jersey" at bounding box center [496, 166] width 265 height 21
select select "2"
click option "State of New Jersey" at bounding box center [0, 0] width 0 height 0
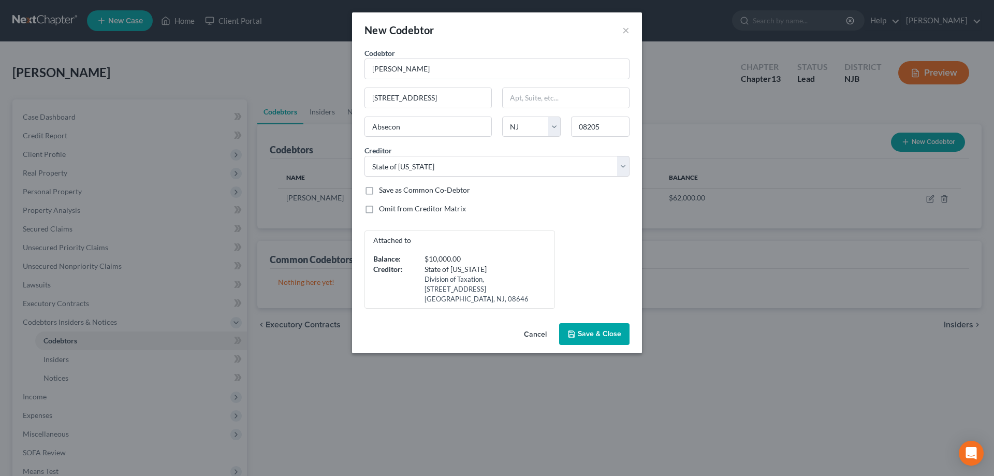
click at [594, 338] on span "Save & Close" at bounding box center [599, 333] width 43 height 9
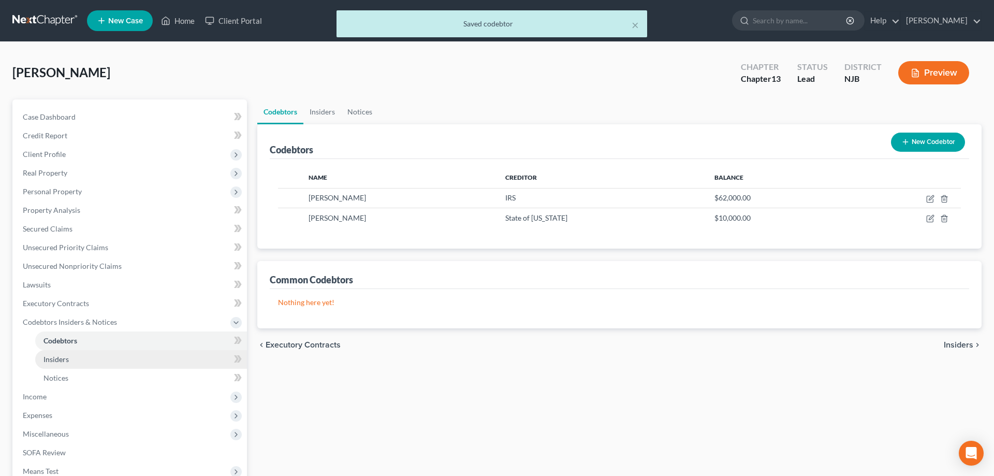
scroll to position [148, 0]
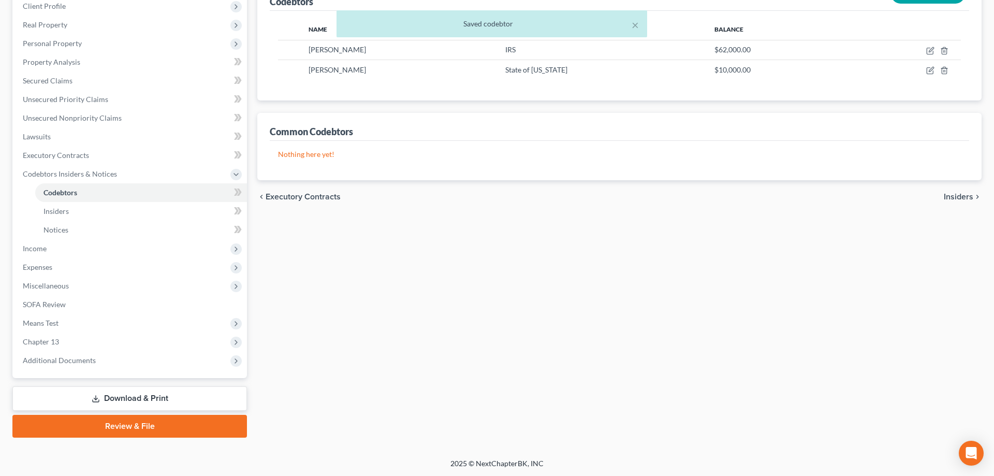
click at [328, 230] on div "Codebtors Insiders Notices Codebtors New Codebtor Name Creditor Balance Rosalin…" at bounding box center [619, 194] width 735 height 486
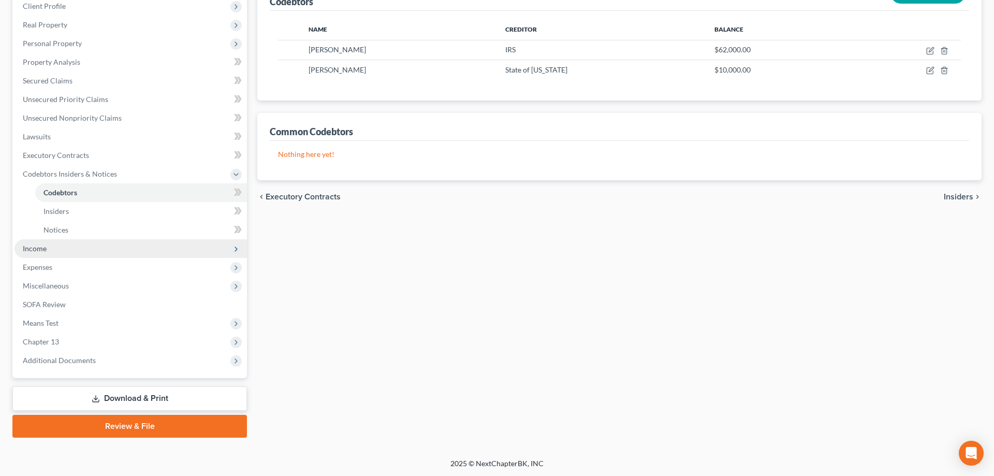
click at [46, 244] on span "Income" at bounding box center [35, 248] width 24 height 9
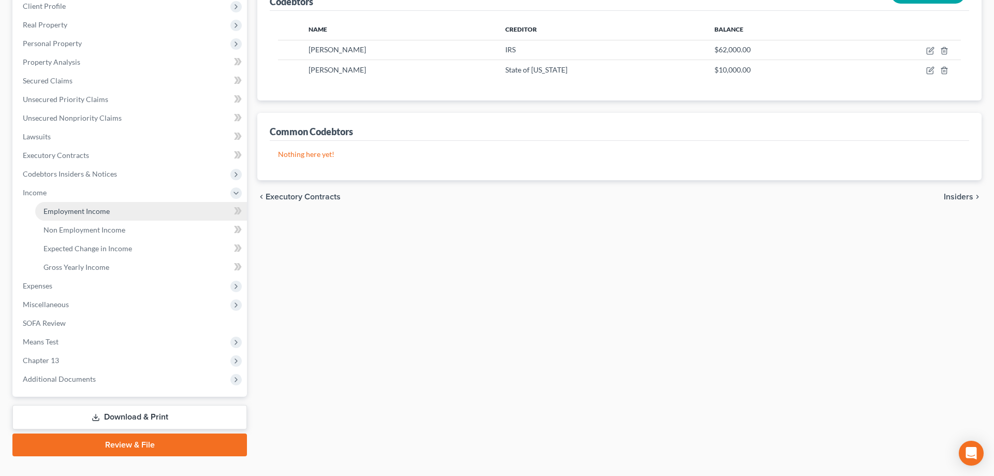
click at [83, 209] on span "Employment Income" at bounding box center [76, 211] width 66 height 9
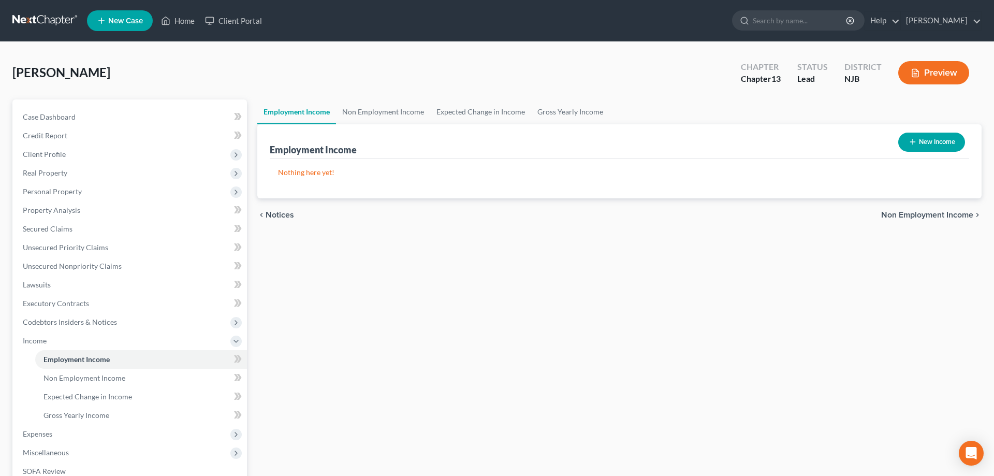
click at [923, 145] on button "New Income" at bounding box center [931, 142] width 67 height 19
select select "0"
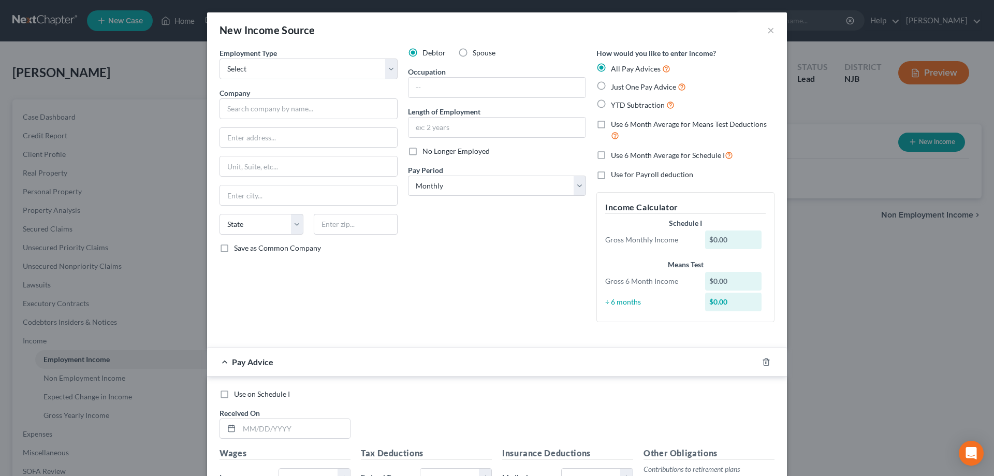
click at [611, 85] on label "Just One Pay Advice" at bounding box center [648, 87] width 75 height 12
click at [615, 85] on input "Just One Pay Advice" at bounding box center [618, 84] width 7 height 7
radio input "true"
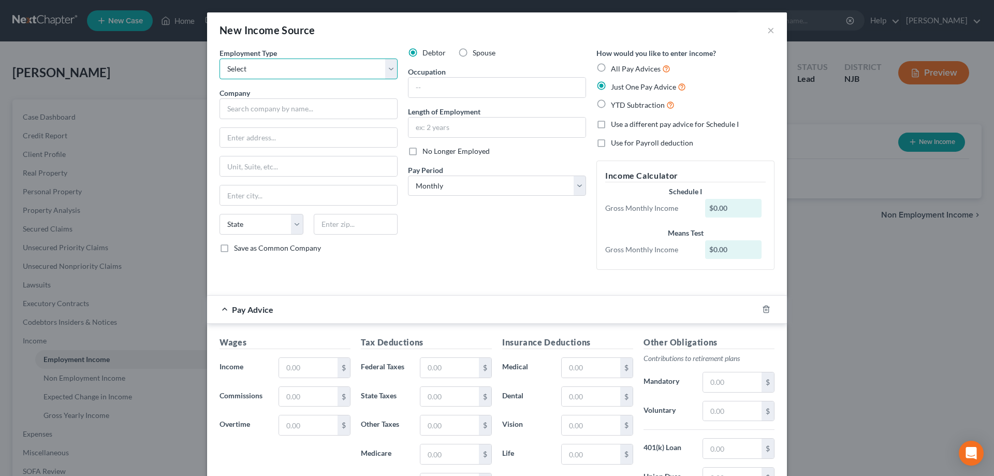
click at [220, 59] on select "Select Full or Part Time Employment Self Employment" at bounding box center [309, 69] width 178 height 21
select select "0"
click option "Full or Part Time Employment" at bounding box center [0, 0] width 0 height 0
click at [290, 112] on input "text" at bounding box center [309, 108] width 178 height 21
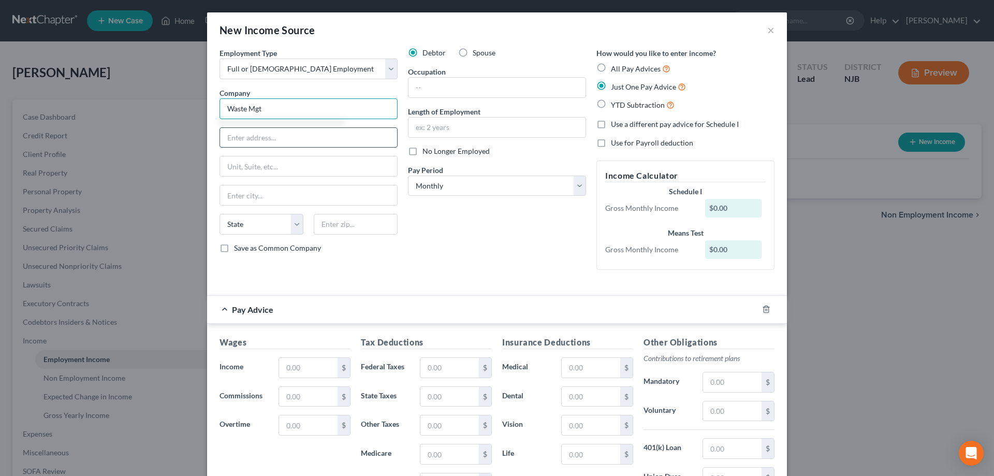
type input "Waste Mgt"
click at [282, 139] on input "text" at bounding box center [308, 138] width 177 height 20
type input "325 Scott Ave"
click at [343, 220] on input "text" at bounding box center [356, 224] width 84 height 21
type input "08270"
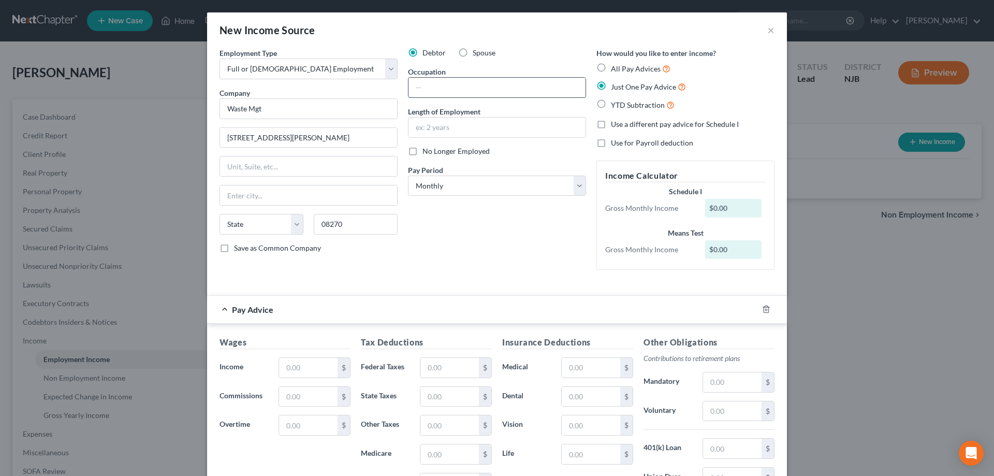
type input "Woodbine"
select select "33"
click at [436, 95] on input "text" at bounding box center [496, 88] width 177 height 20
type input "driver"
click at [436, 132] on input "text" at bounding box center [496, 128] width 177 height 20
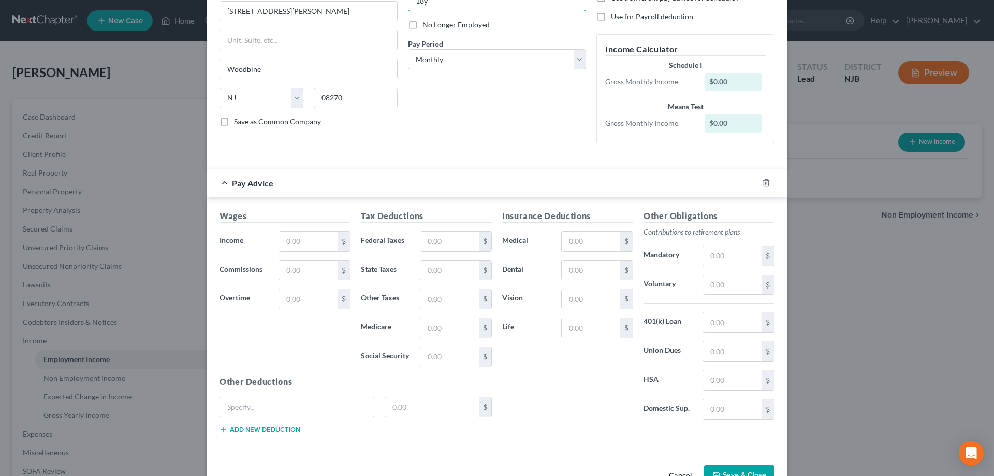
scroll to position [157, 0]
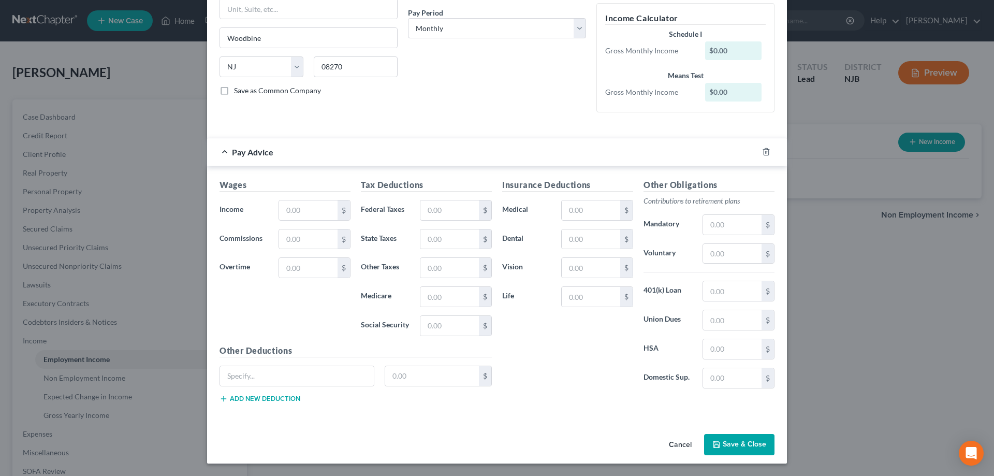
type input "18y"
click at [307, 211] on input "text" at bounding box center [308, 210] width 59 height 20
type input "8,608"
click at [445, 213] on input "text" at bounding box center [449, 210] width 59 height 20
click at [581, 216] on input "text" at bounding box center [591, 210] width 59 height 20
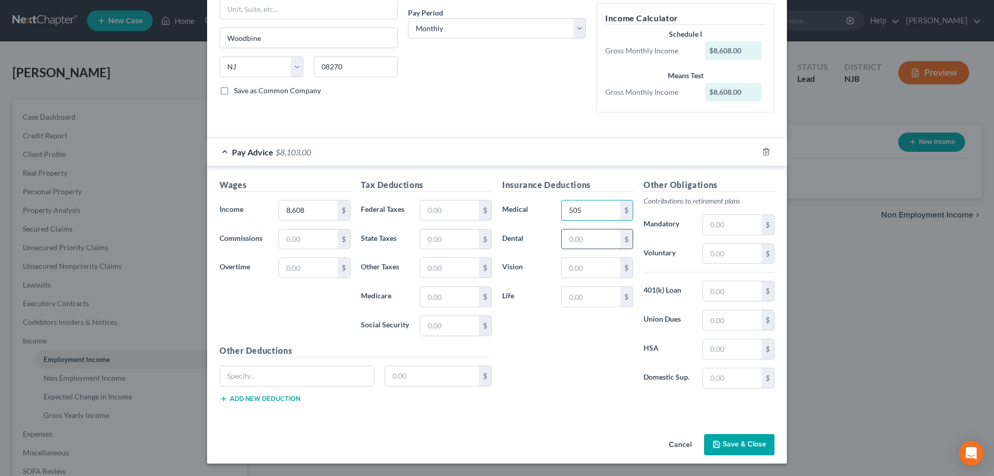
type input "505"
click at [585, 239] on input "text" at bounding box center [591, 239] width 59 height 20
type input "29"
click at [576, 267] on input "text" at bounding box center [591, 268] width 59 height 20
type input "10"
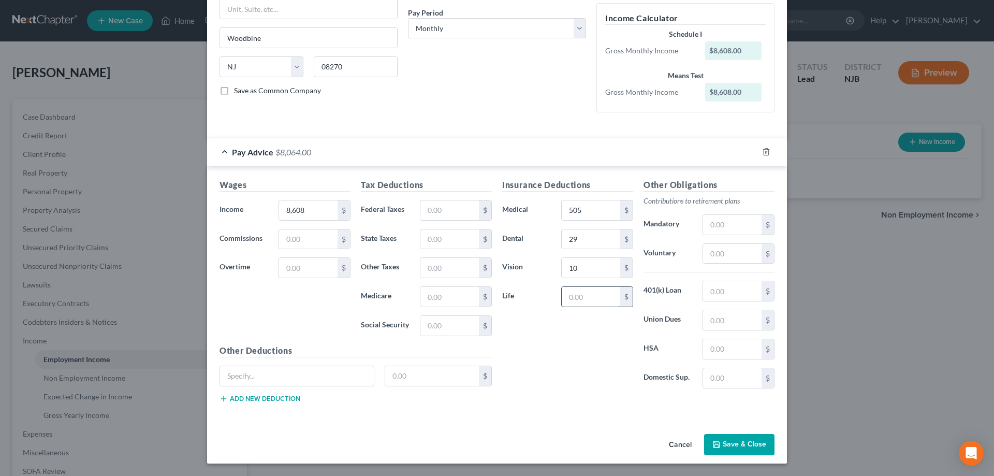
click at [579, 294] on input "text" at bounding box center [591, 297] width 59 height 20
type input "106"
click at [578, 284] on div "Insurance Deductions Medical 505 $ Dental 29 $ Vision 10 $ Life 106 $" at bounding box center [567, 288] width 141 height 218
click at [433, 324] on input "text" at bounding box center [449, 326] width 59 height 20
type input "507"
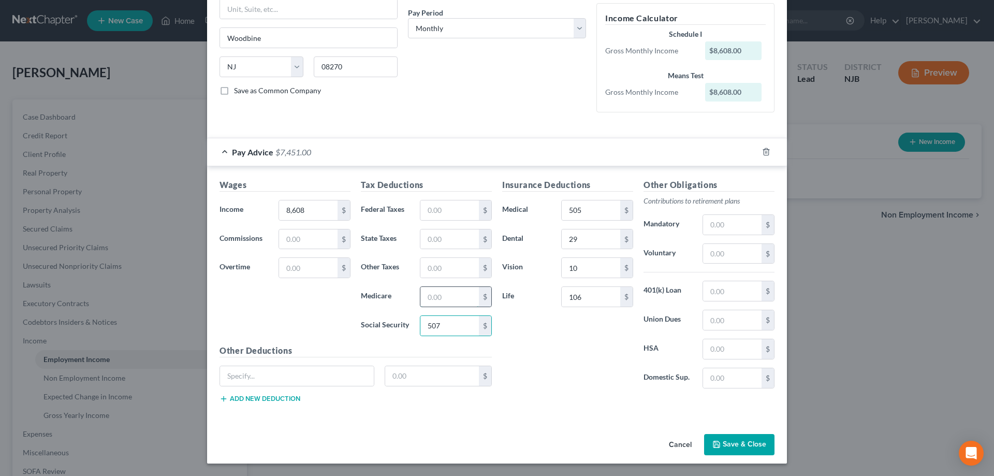
click at [434, 295] on input "text" at bounding box center [449, 297] width 59 height 20
type input "118"
click at [325, 377] on input "text" at bounding box center [297, 376] width 154 height 20
type input "Family leave"
click at [462, 379] on input "text" at bounding box center [432, 376] width 94 height 20
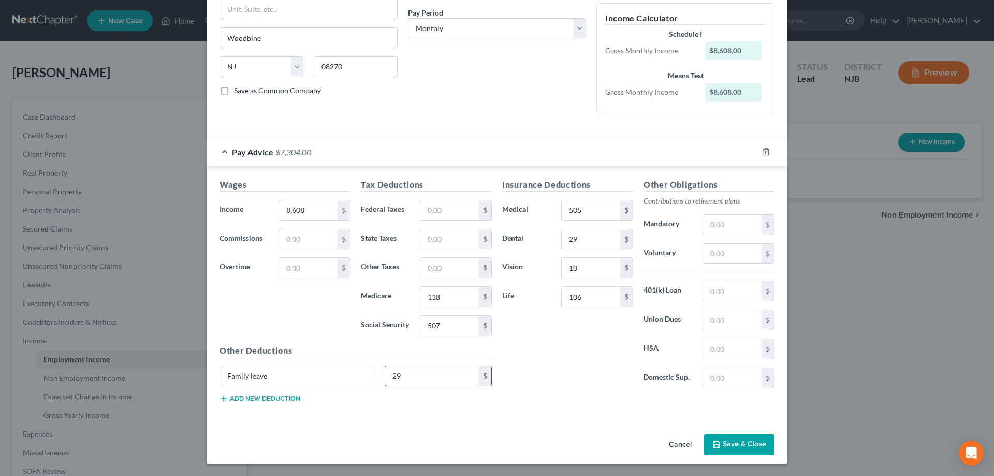
click at [461, 377] on input "29" at bounding box center [432, 376] width 94 height 20
type input "29"
click at [435, 242] on input "text" at bounding box center [449, 239] width 59 height 20
click at [402, 372] on input "29" at bounding box center [432, 376] width 94 height 20
drag, startPoint x: 291, startPoint y: 379, endPoint x: 187, endPoint y: 372, distance: 104.3
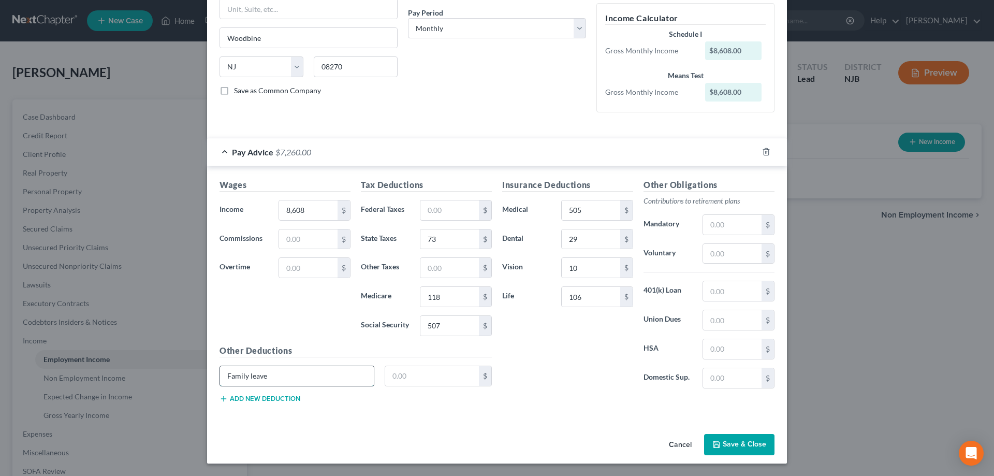
click at [220, 372] on input "Family leave" at bounding box center [297, 376] width 154 height 20
click at [742, 448] on button "Save & Close" at bounding box center [739, 445] width 70 height 22
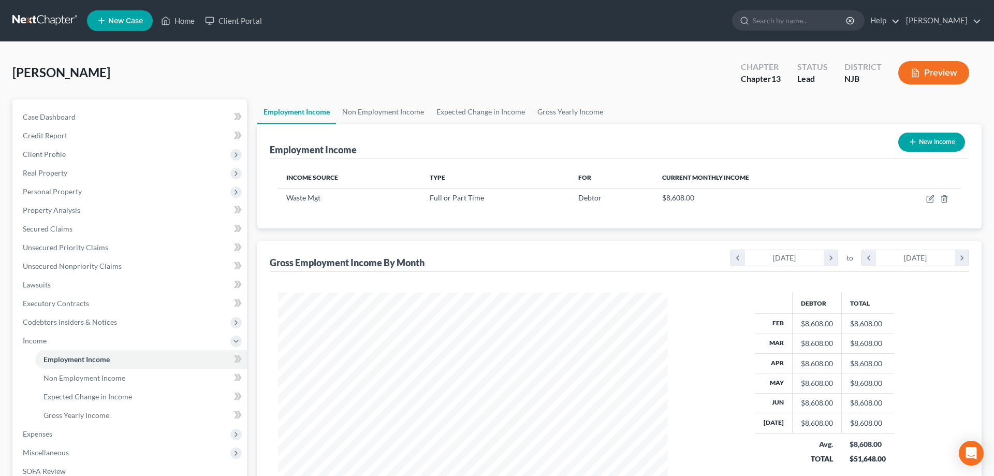
scroll to position [158, 0]
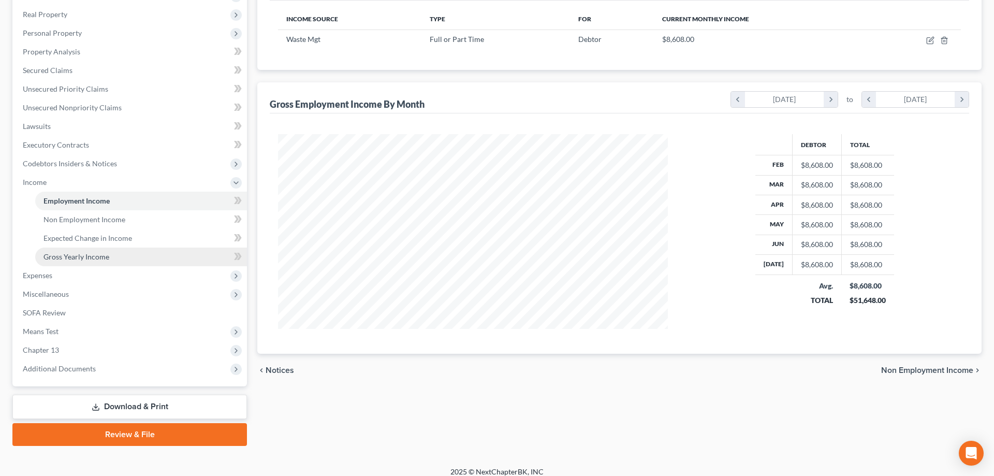
click at [91, 257] on span "Gross Yearly Income" at bounding box center [76, 256] width 66 height 9
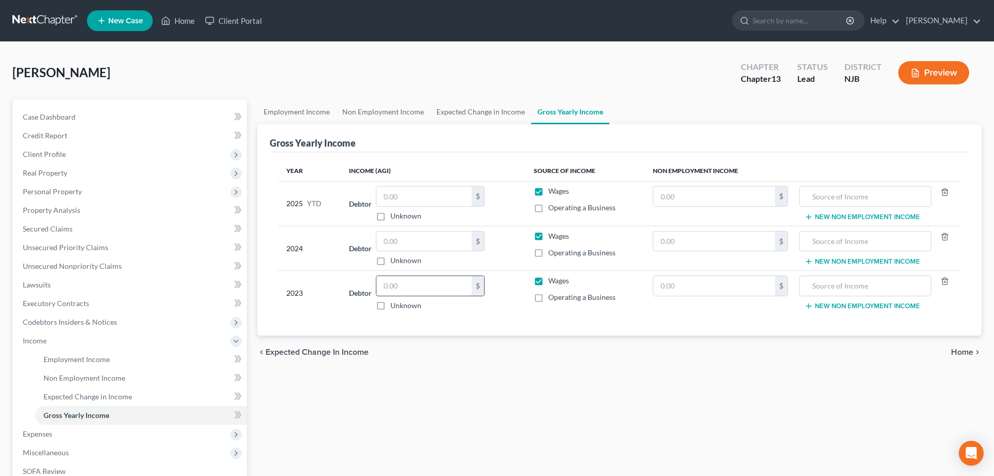
click at [418, 288] on input "text" at bounding box center [423, 286] width 95 height 20
click at [433, 241] on input "text" at bounding box center [423, 241] width 95 height 20
click at [456, 196] on input "text" at bounding box center [423, 196] width 95 height 20
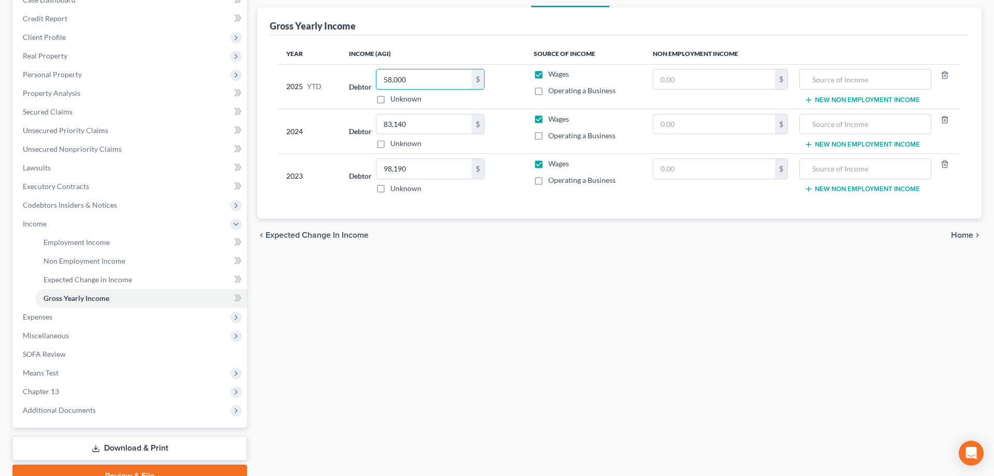
scroll to position [167, 0]
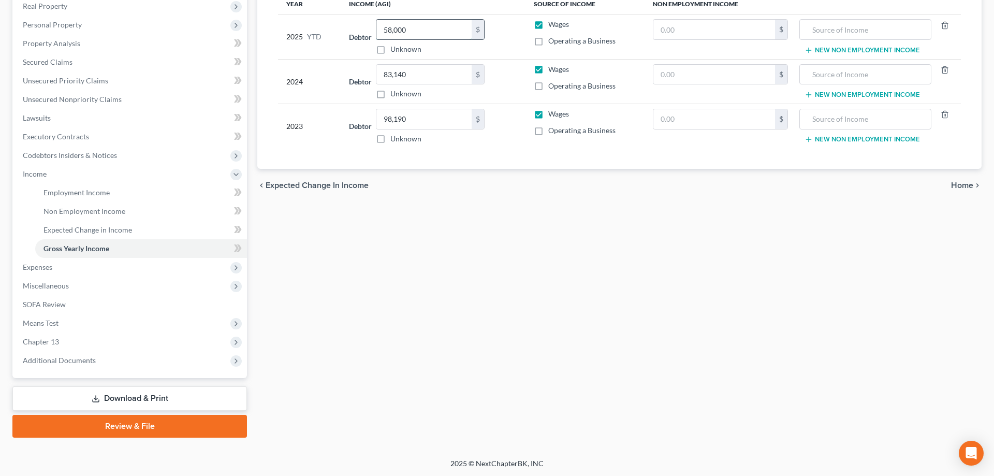
drag, startPoint x: 426, startPoint y: 32, endPoint x: 380, endPoint y: 32, distance: 45.6
click at [380, 32] on input "58,000" at bounding box center [423, 30] width 95 height 20
click at [32, 269] on span "Expenses" at bounding box center [38, 266] width 30 height 9
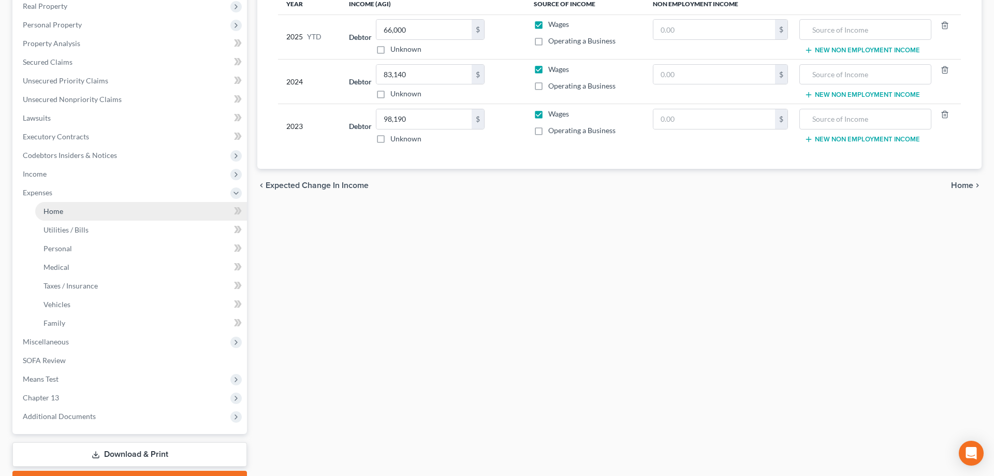
click at [62, 212] on span "Home" at bounding box center [53, 211] width 20 height 9
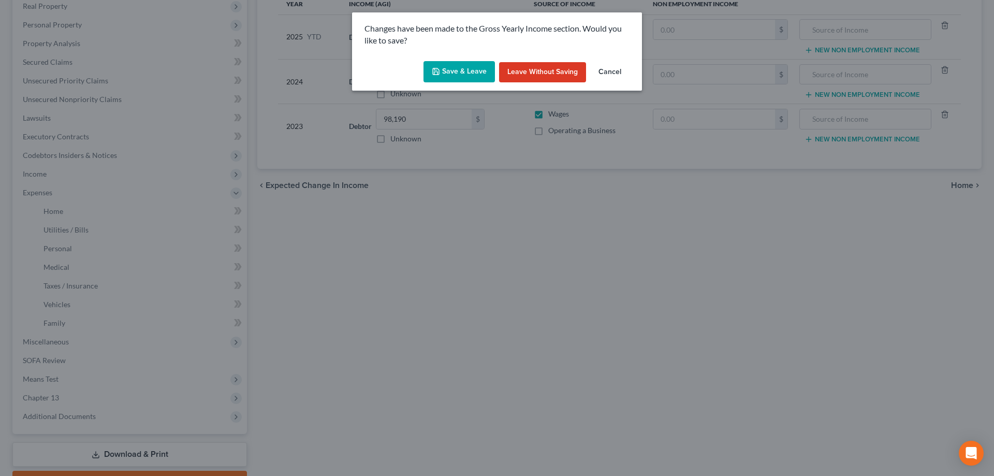
click at [453, 78] on button "Save & Leave" at bounding box center [459, 72] width 71 height 22
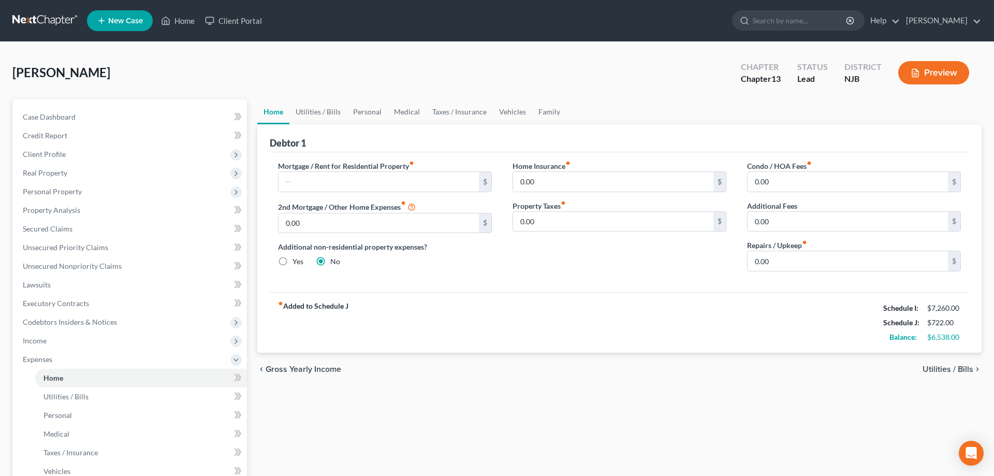
click at [418, 163] on div "Mortgage / Rent for Residential Property fiber_manual_record $" at bounding box center [385, 176] width 214 height 32
click at [413, 180] on input "text" at bounding box center [379, 182] width 200 height 20
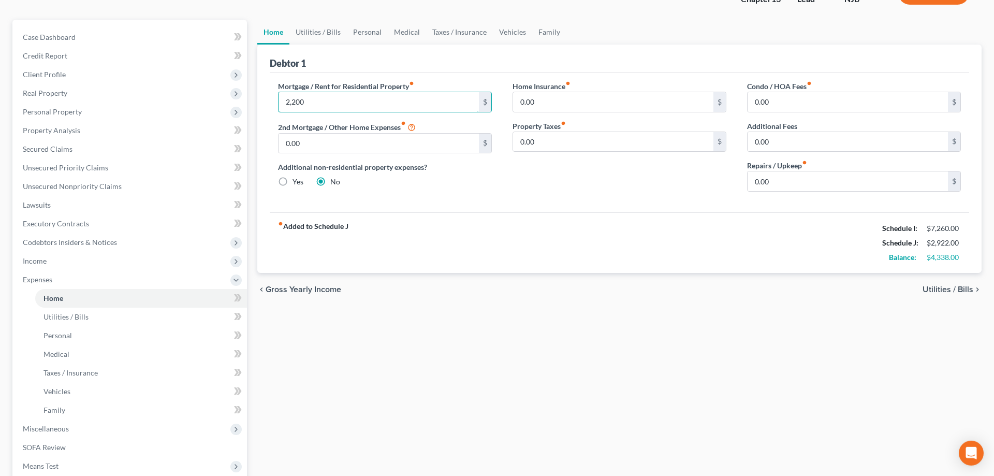
scroll to position [106, 0]
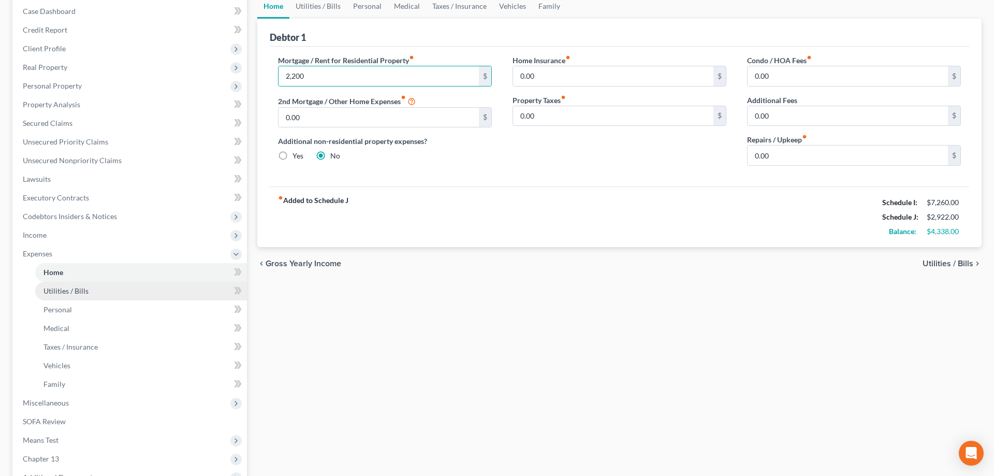
click at [83, 291] on span "Utilities / Bills" at bounding box center [65, 290] width 45 height 9
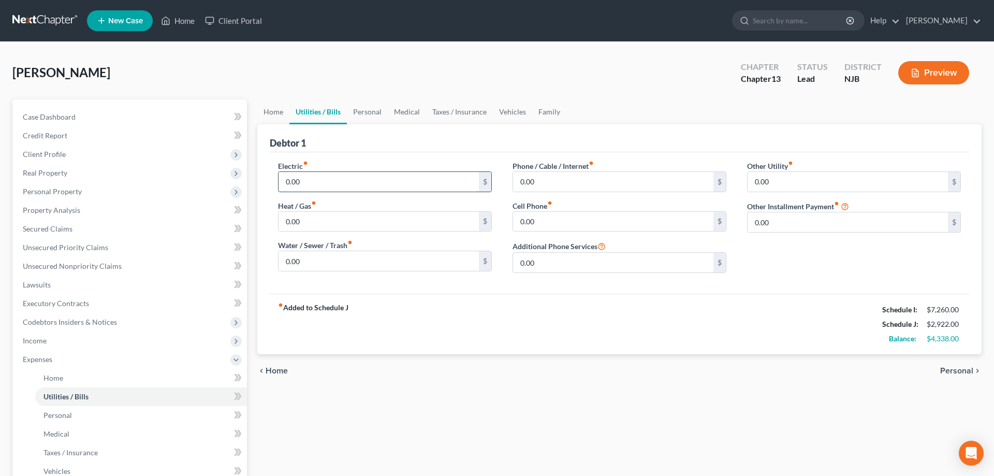
click at [323, 181] on input "0.00" at bounding box center [379, 182] width 200 height 20
click at [337, 218] on input "0.00" at bounding box center [379, 222] width 200 height 20
click at [539, 185] on input "0.00" at bounding box center [613, 182] width 200 height 20
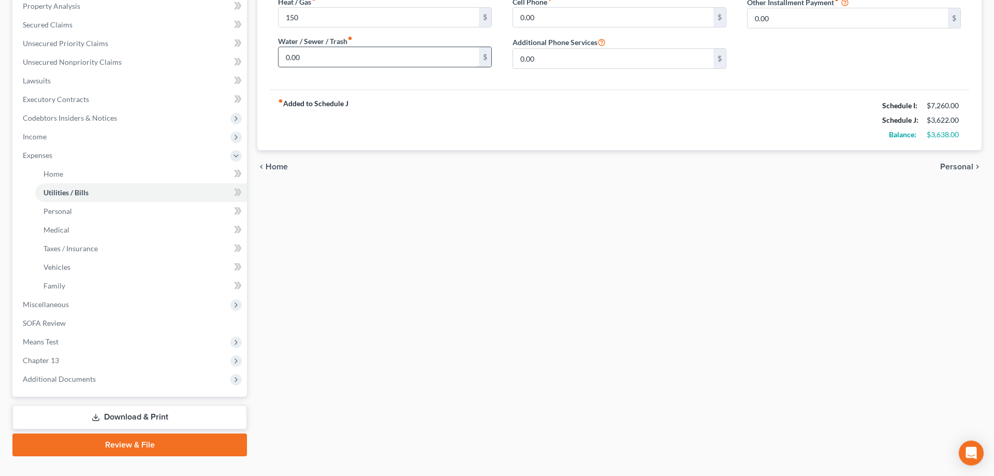
scroll to position [211, 0]
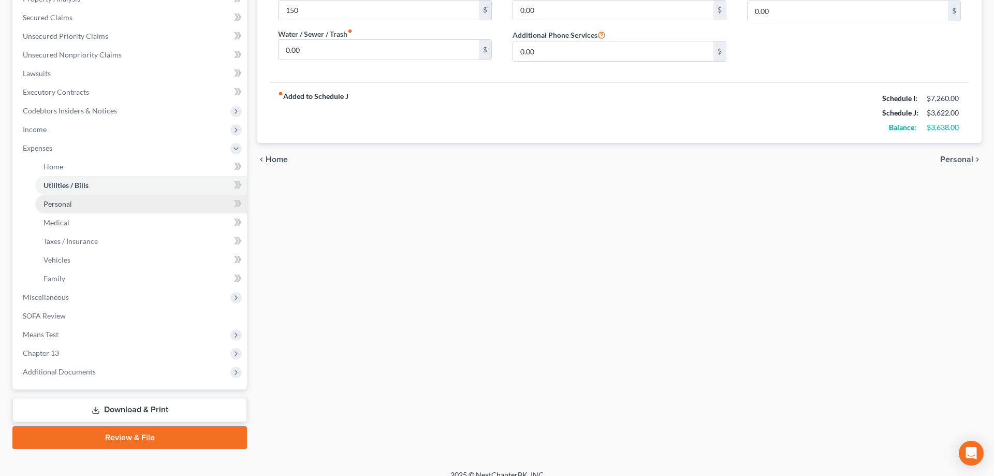
click at [69, 207] on span "Personal" at bounding box center [57, 203] width 28 height 9
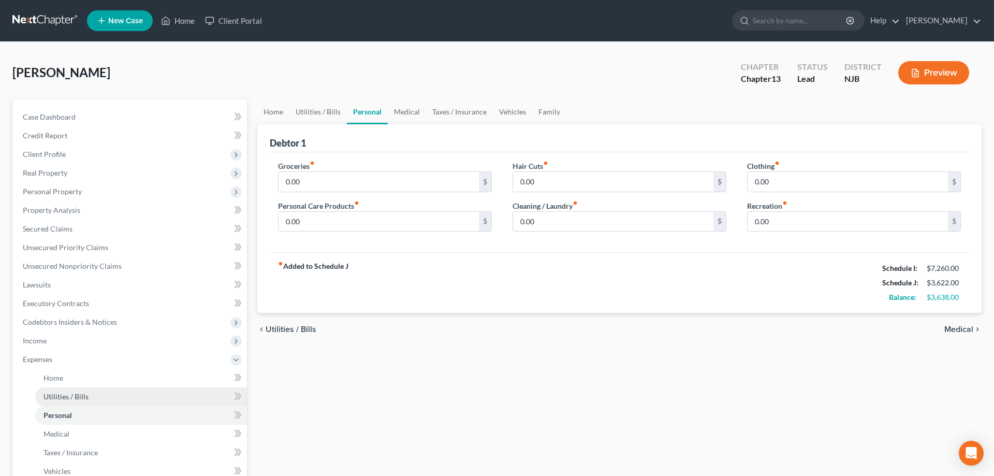
click at [58, 398] on span "Utilities / Bills" at bounding box center [65, 396] width 45 height 9
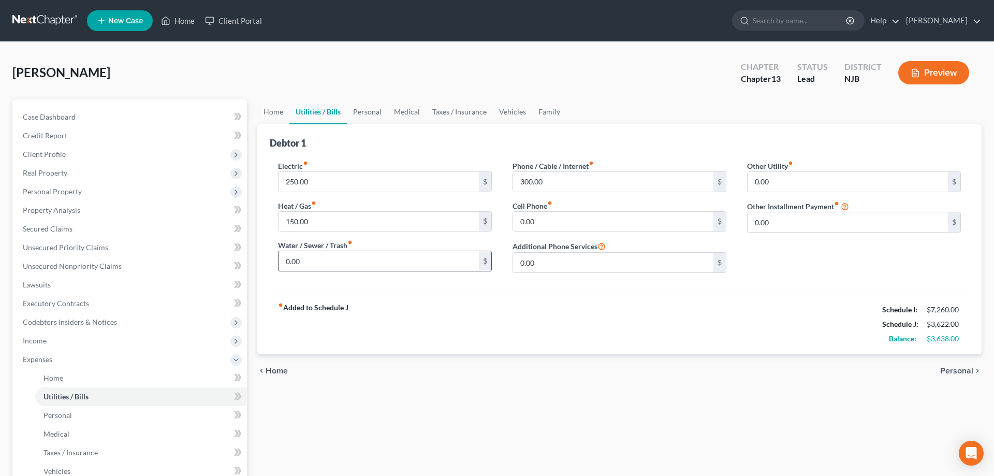
click at [338, 265] on input "0.00" at bounding box center [379, 261] width 200 height 20
click at [76, 413] on link "Personal" at bounding box center [141, 415] width 212 height 19
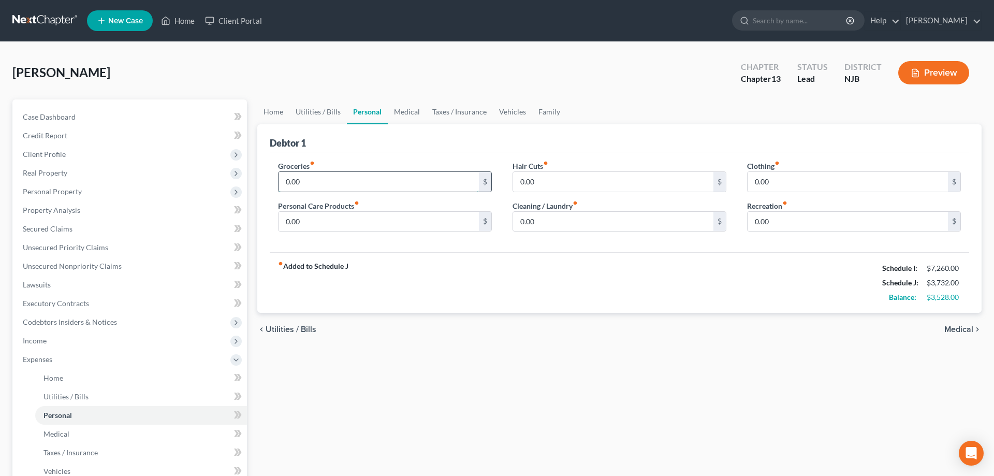
click at [352, 184] on input "0.00" at bounding box center [379, 182] width 200 height 20
click at [553, 178] on input "0.00" at bounding box center [613, 182] width 200 height 20
click at [660, 183] on input "35" at bounding box center [613, 182] width 200 height 20
click at [796, 180] on input "0.00" at bounding box center [848, 182] width 200 height 20
click at [400, 230] on input "0.00" at bounding box center [379, 222] width 200 height 20
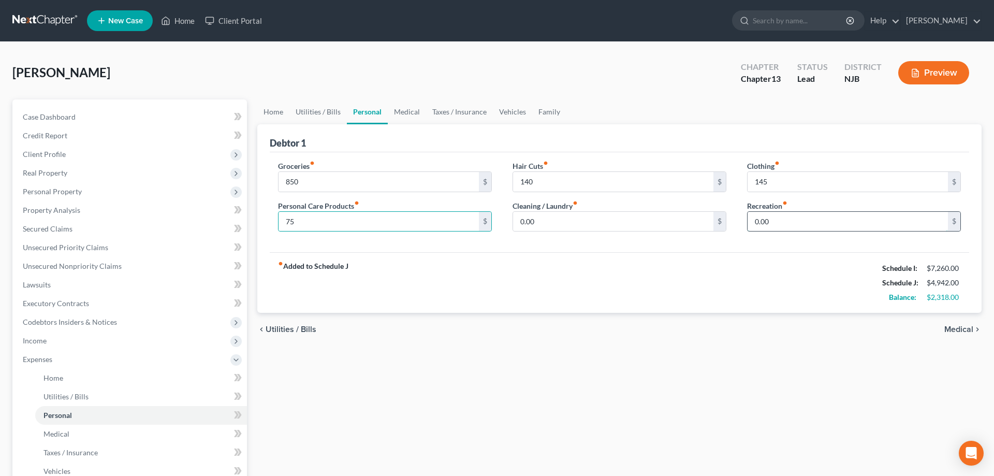
click at [784, 222] on input "0.00" at bounding box center [848, 222] width 200 height 20
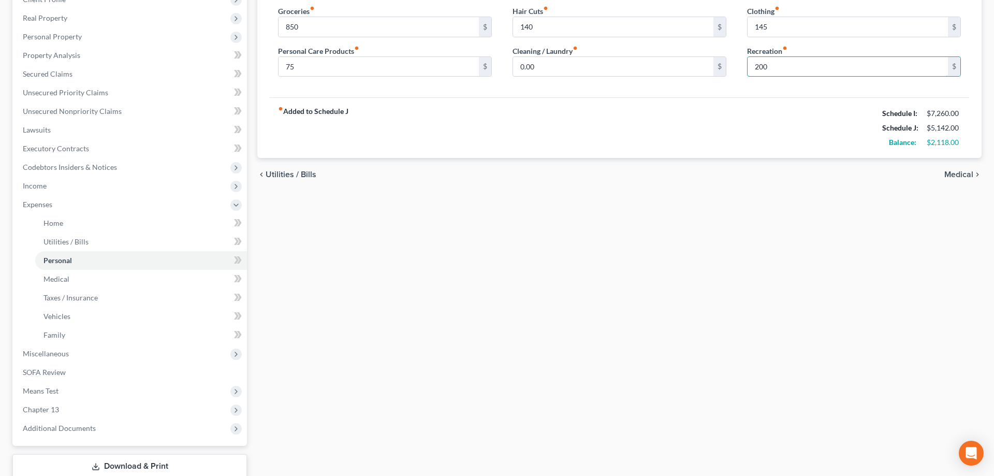
scroll to position [158, 0]
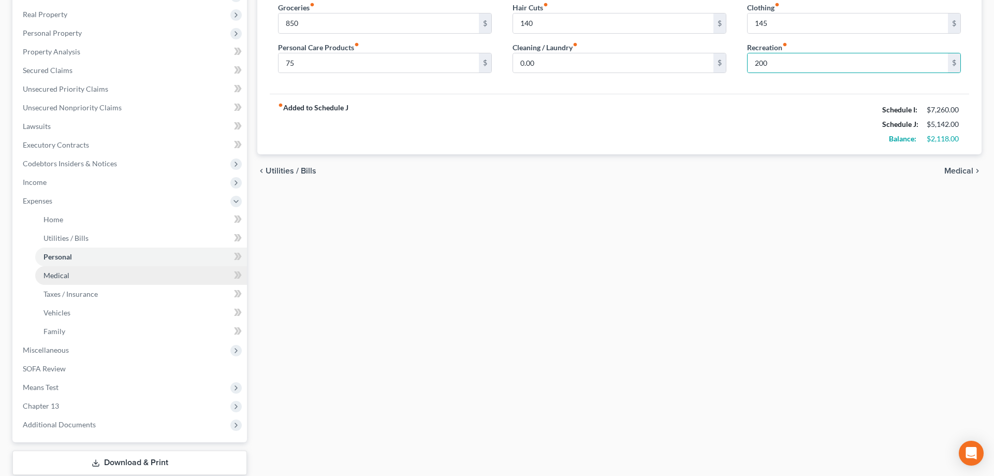
click at [66, 277] on span "Medical" at bounding box center [56, 275] width 26 height 9
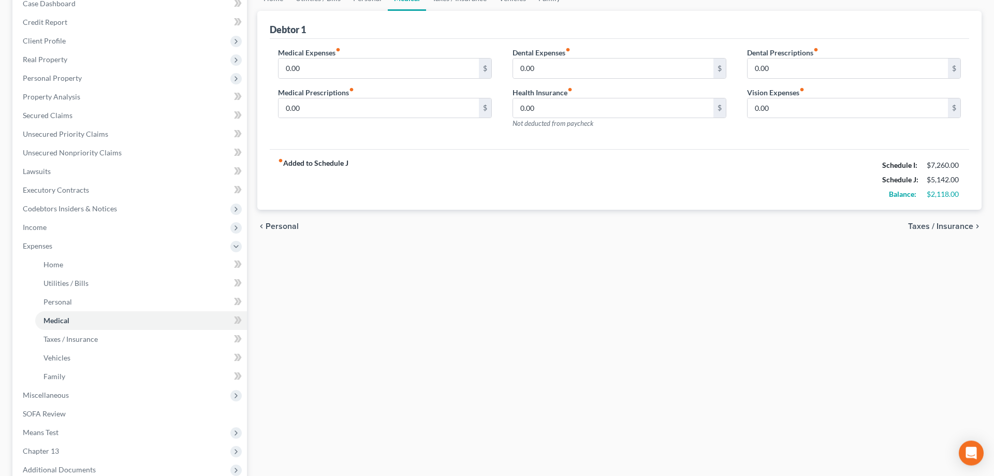
scroll to position [158, 0]
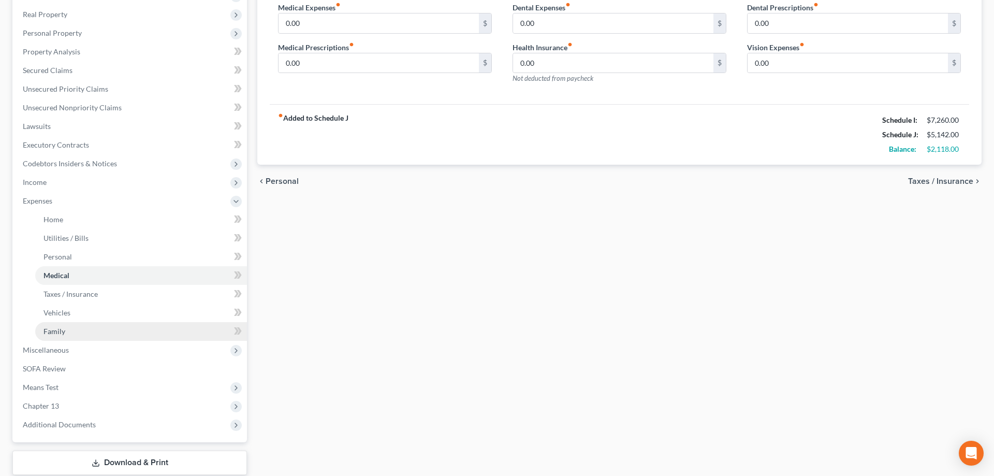
click at [65, 333] on link "Family" at bounding box center [141, 331] width 212 height 19
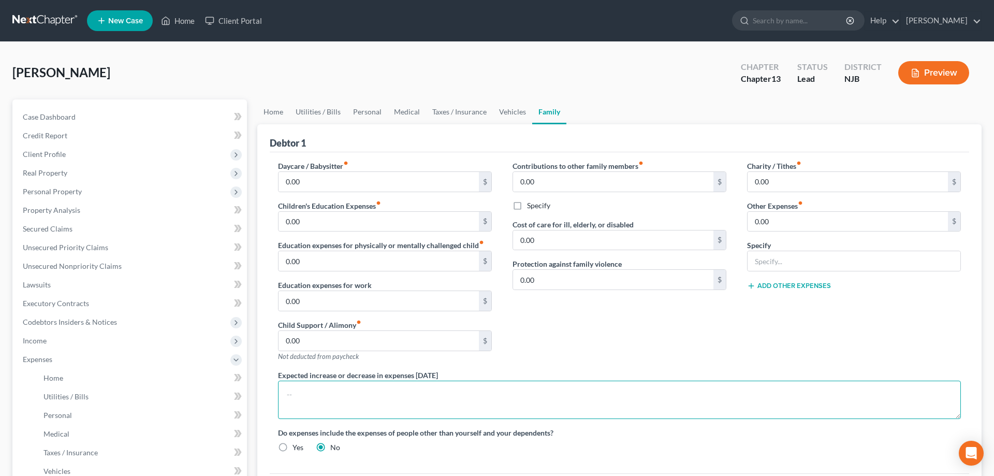
click at [316, 392] on textarea at bounding box center [619, 400] width 683 height 38
click at [349, 396] on textarea "W had stroke- 3 therpits/wk" at bounding box center [619, 400] width 683 height 38
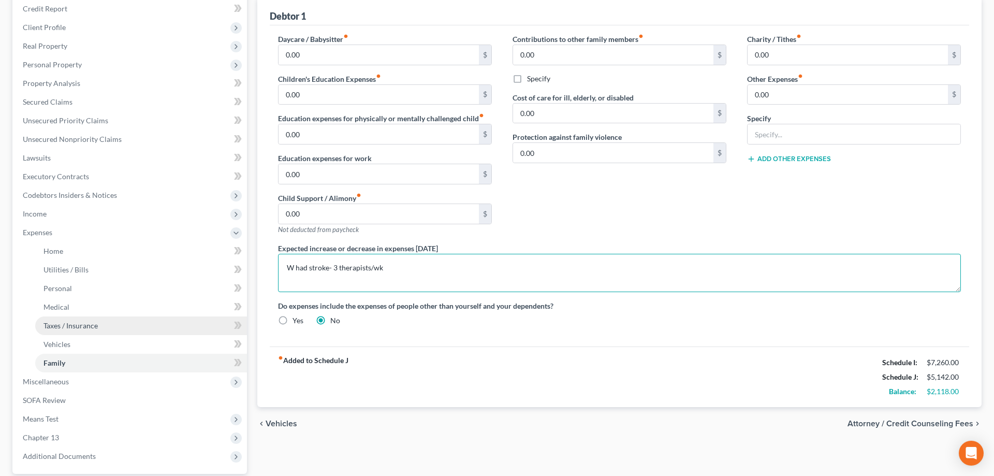
scroll to position [158, 0]
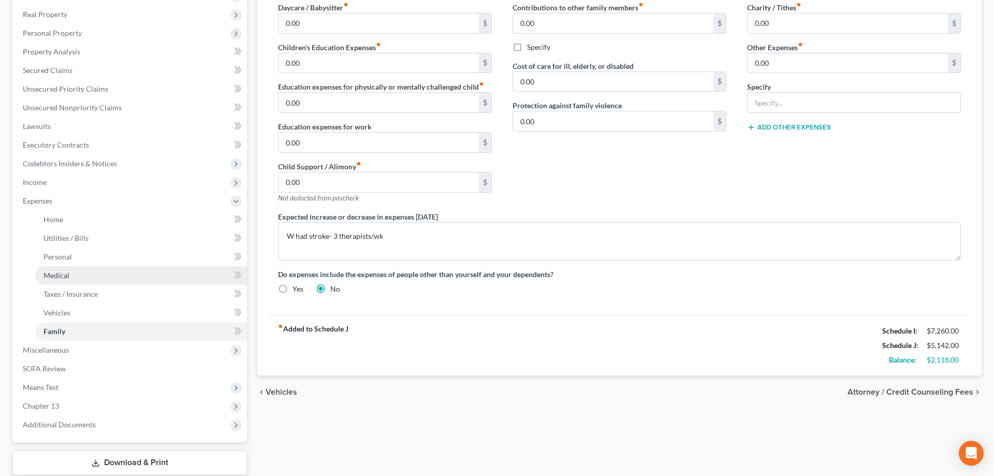
click at [65, 278] on span "Medical" at bounding box center [56, 275] width 26 height 9
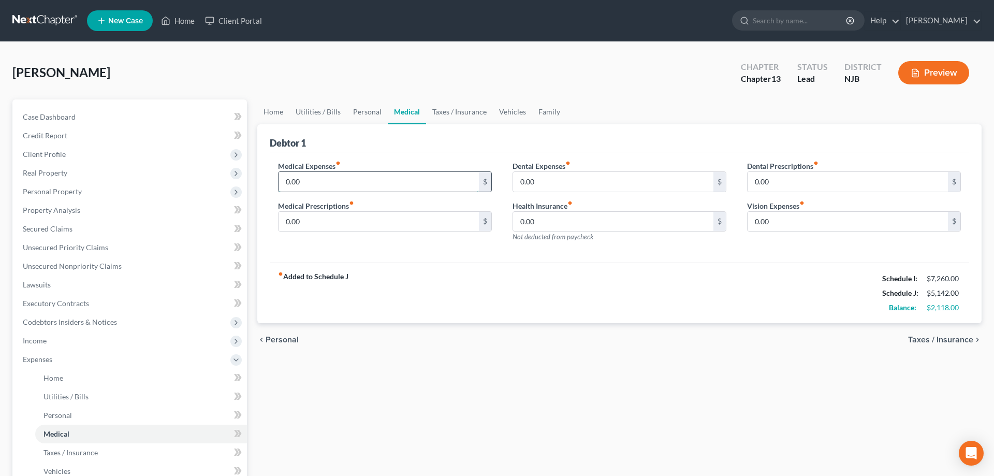
click at [341, 183] on input "0.00" at bounding box center [379, 182] width 200 height 20
click at [339, 218] on input "0.00" at bounding box center [379, 222] width 200 height 20
click at [618, 184] on input "0.00" at bounding box center [613, 182] width 200 height 20
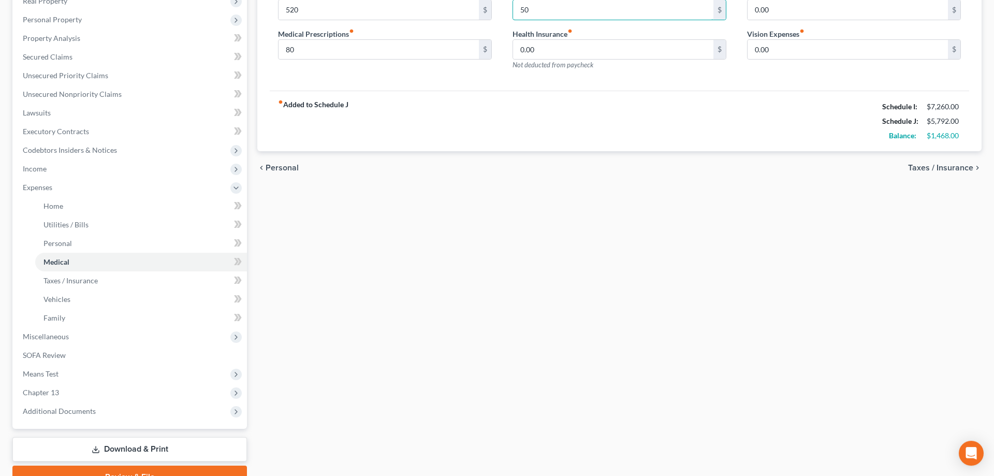
scroll to position [211, 0]
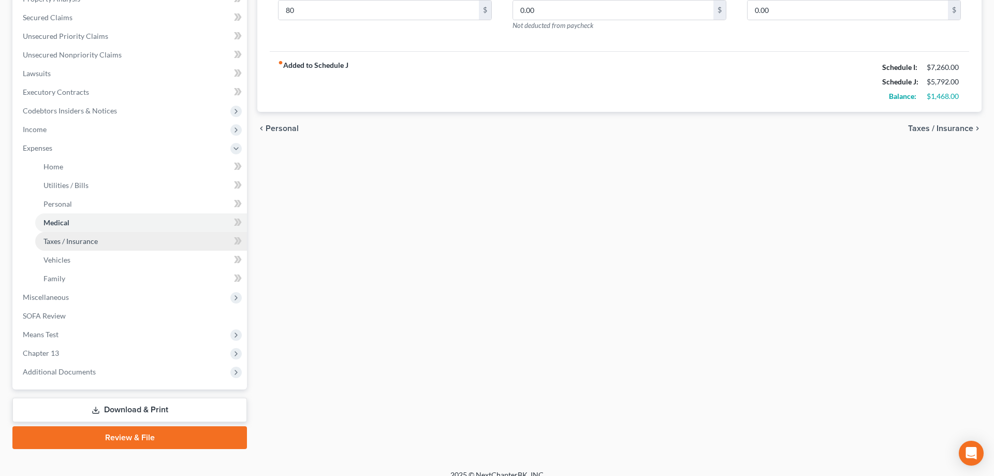
click at [74, 239] on span "Taxes / Insurance" at bounding box center [70, 241] width 54 height 9
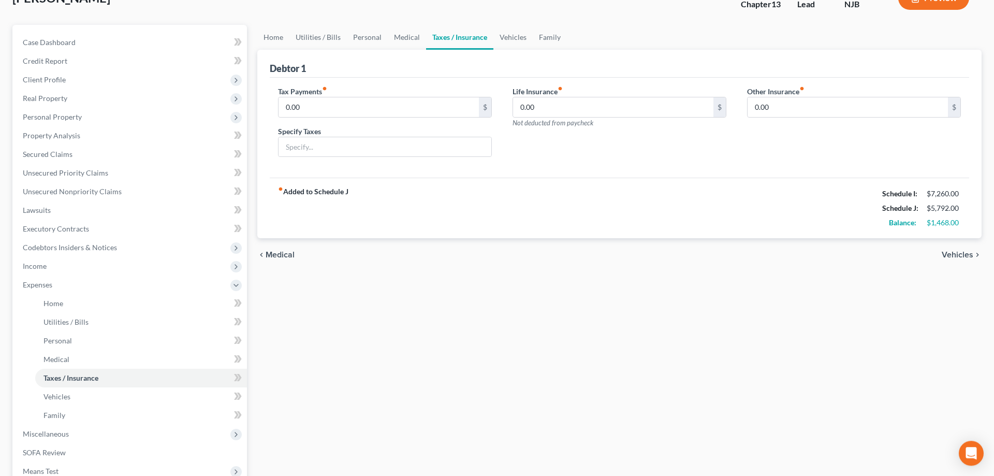
scroll to position [211, 0]
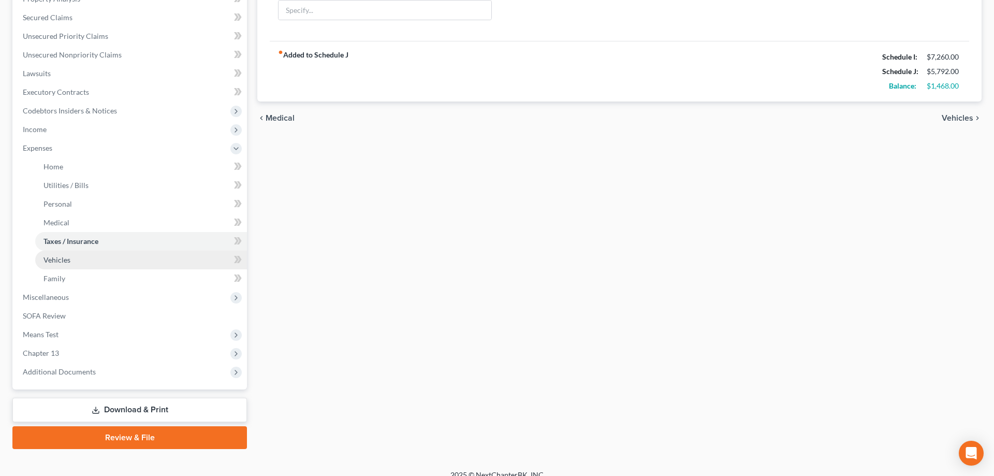
click at [67, 262] on span "Vehicles" at bounding box center [56, 259] width 27 height 9
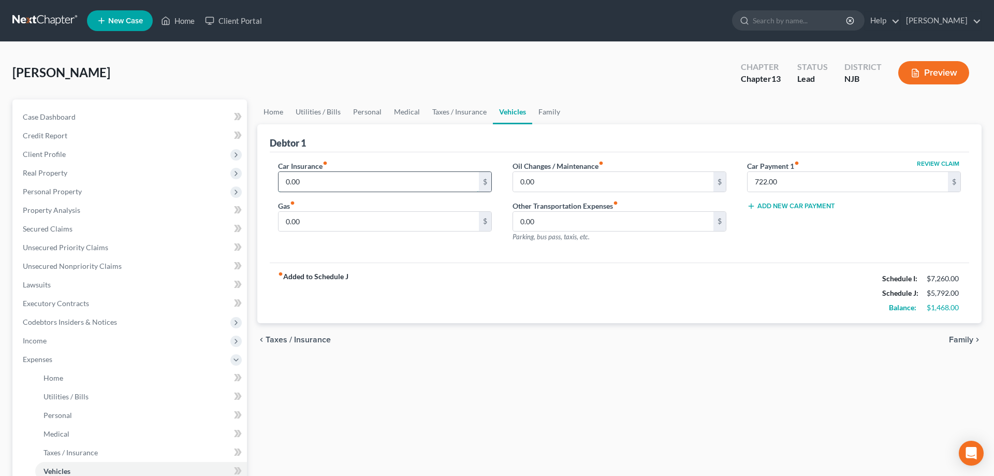
click at [336, 183] on input "0.00" at bounding box center [379, 182] width 200 height 20
click at [560, 181] on input "0.00" at bounding box center [613, 182] width 200 height 20
click at [361, 229] on input "0.00" at bounding box center [379, 222] width 200 height 20
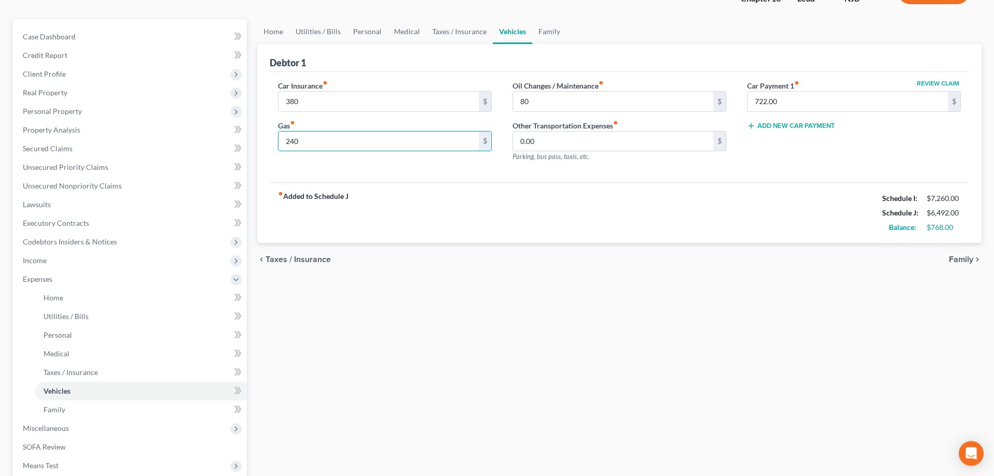
scroll to position [211, 0]
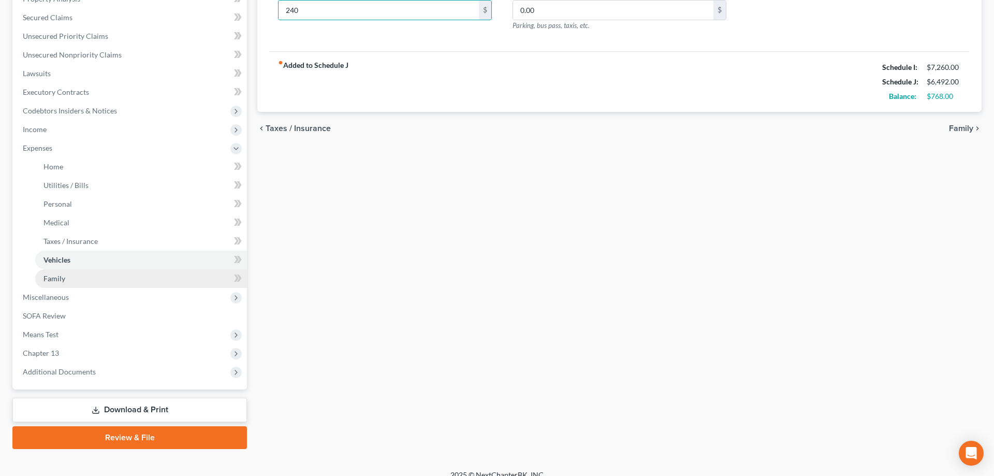
click at [67, 278] on link "Family" at bounding box center [141, 278] width 212 height 19
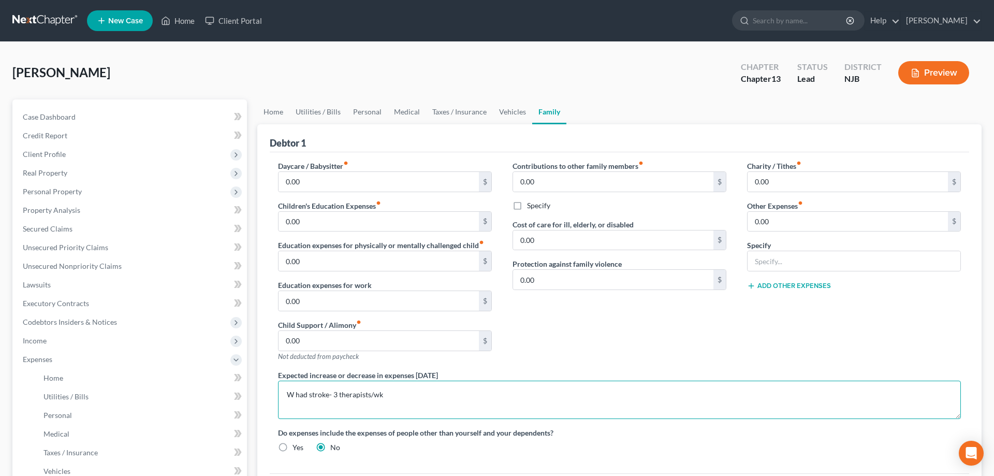
click at [396, 400] on textarea "W had stroke- 3 therapists/wk" at bounding box center [619, 400] width 683 height 38
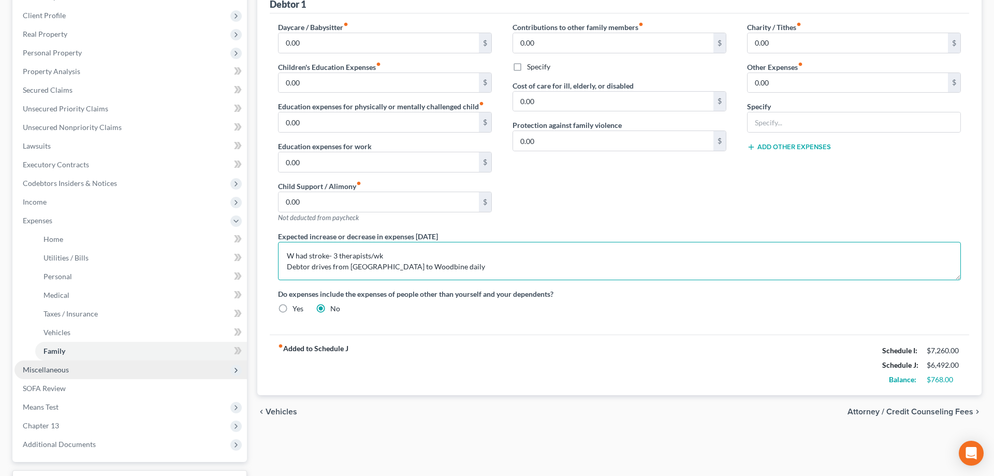
scroll to position [211, 0]
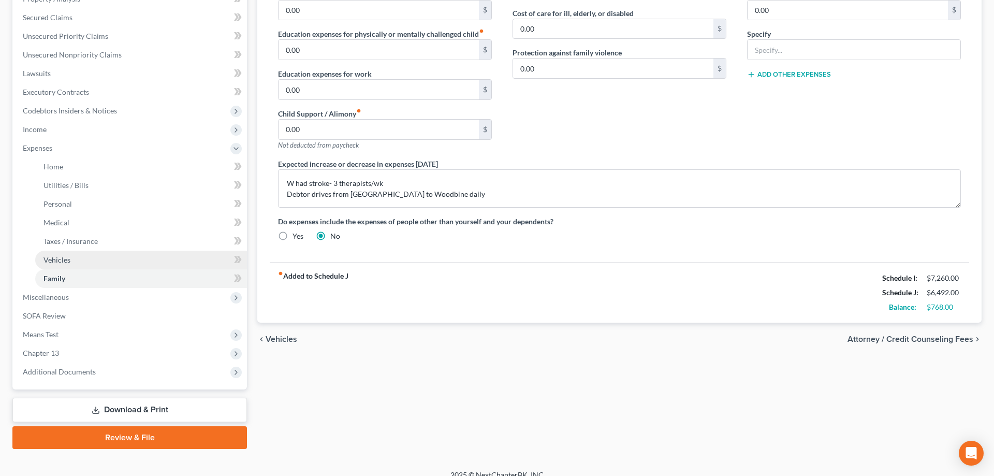
click at [72, 260] on link "Vehicles" at bounding box center [141, 260] width 212 height 19
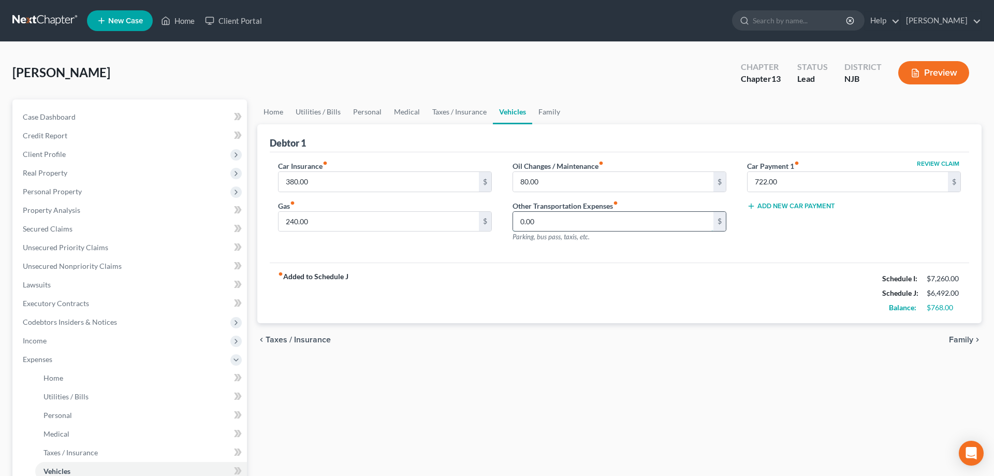
click at [584, 223] on input "0.00" at bounding box center [613, 222] width 200 height 20
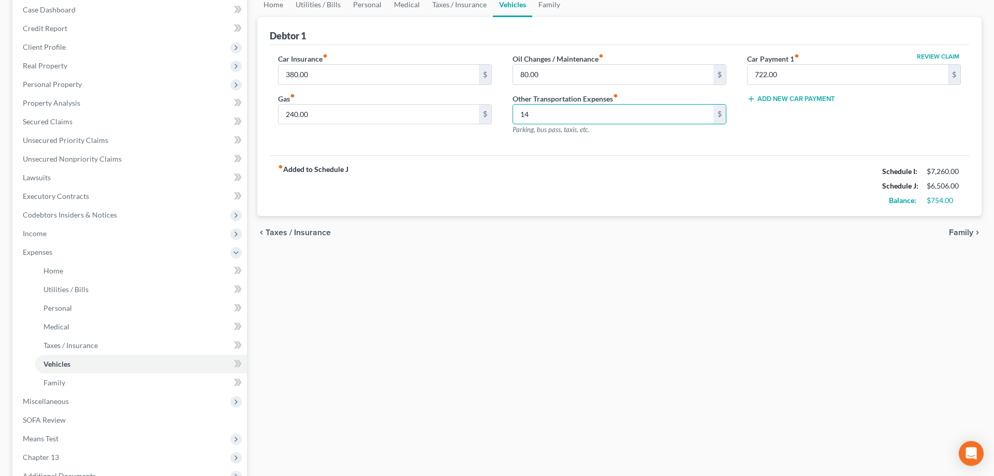
scroll to position [211, 0]
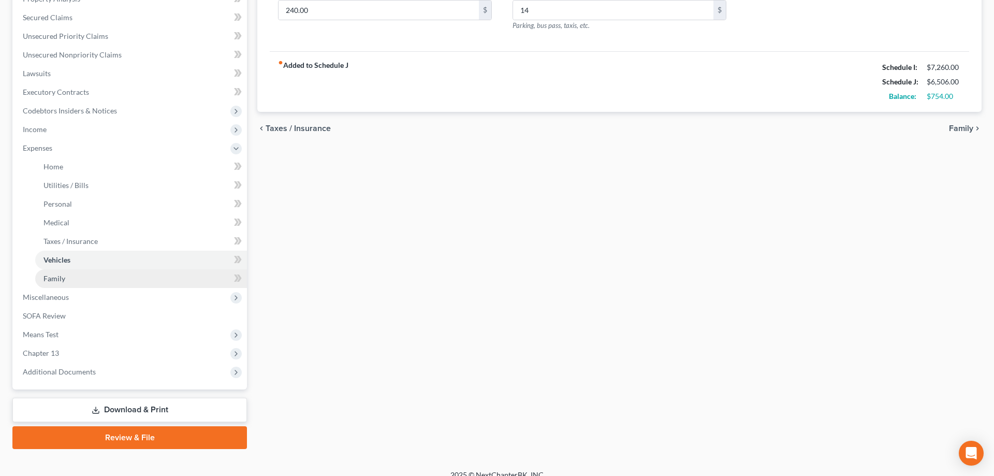
click at [67, 282] on link "Family" at bounding box center [141, 278] width 212 height 19
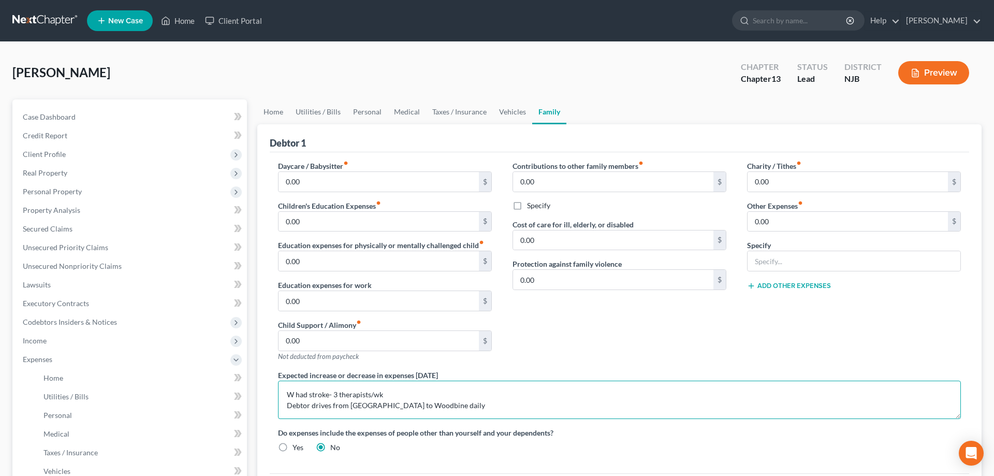
click at [455, 405] on textarea "W had stroke- 3 therapists/wk Debtor drives from Galloway to Woodbine daily" at bounding box center [619, 400] width 683 height 38
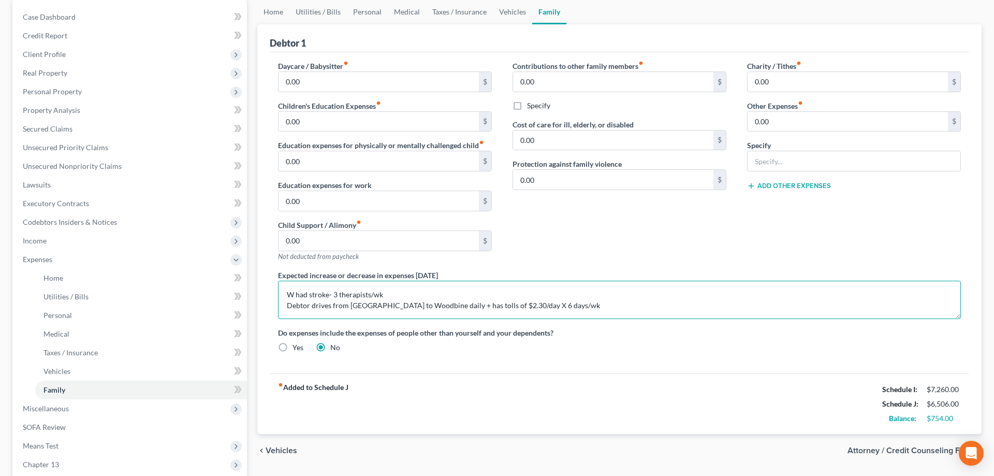
scroll to position [106, 0]
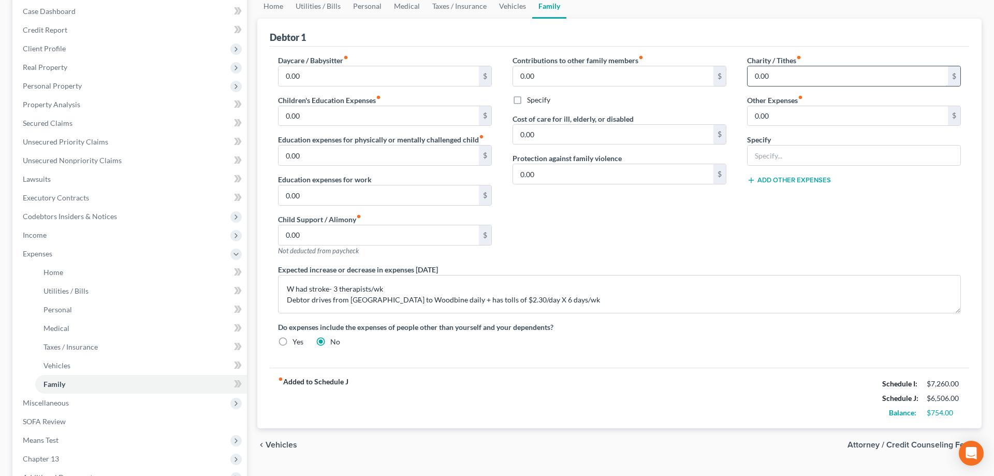
click at [798, 77] on input "0.00" at bounding box center [848, 76] width 200 height 20
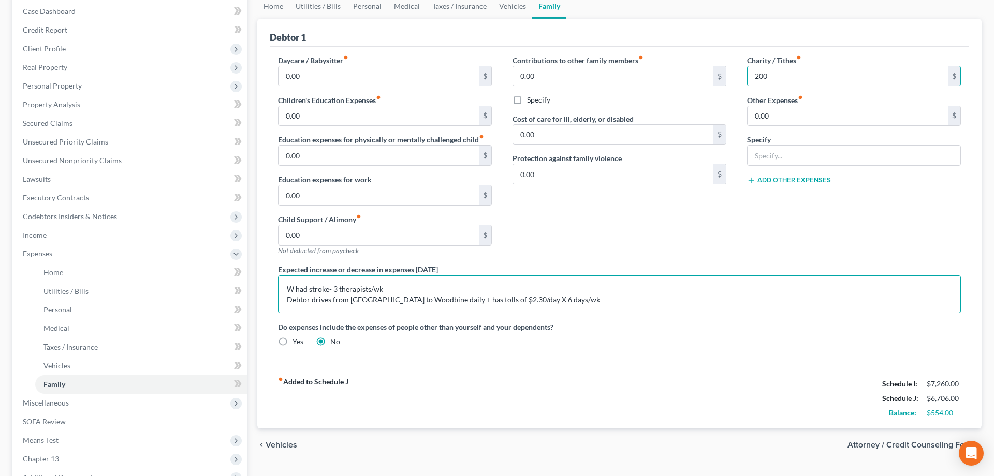
click at [339, 284] on textarea "W had stroke- 3 therapists/wk Debtor drives from Galloway to Woodbine daily + h…" at bounding box center [619, 294] width 683 height 38
click at [565, 299] on textarea "W had stroke- 3 therapists/wk Debtor drives from Galloway to Woodbine daily + h…" at bounding box center [619, 294] width 683 height 38
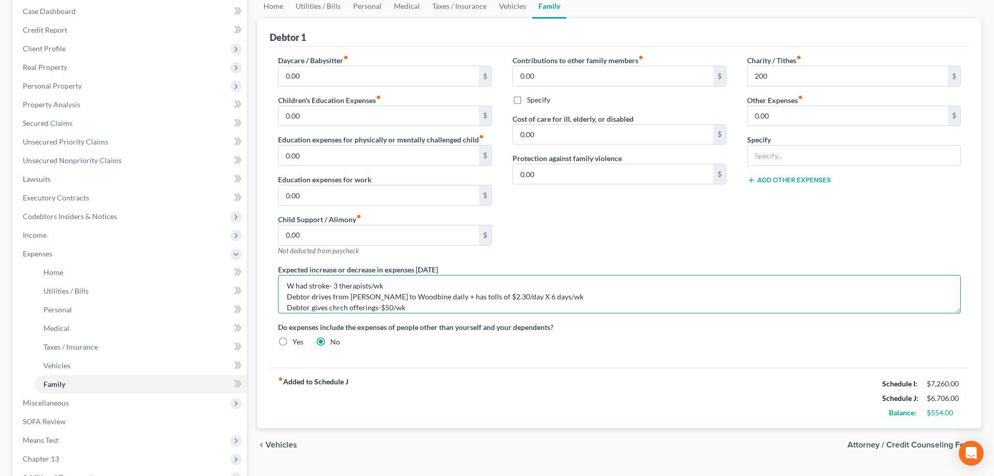
click at [335, 310] on textarea "W had stroke- 3 therapists/wk Debtor drives from Galloway to Woodbine daily + h…" at bounding box center [619, 294] width 683 height 38
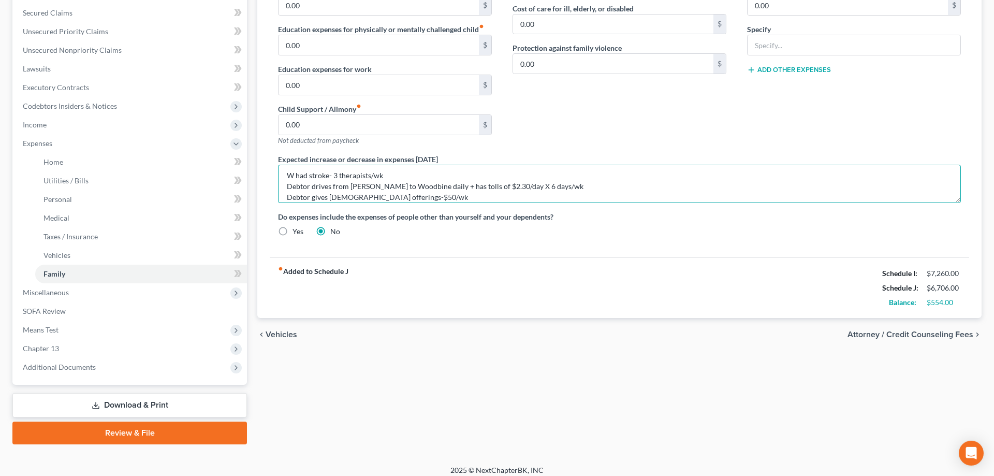
scroll to position [223, 0]
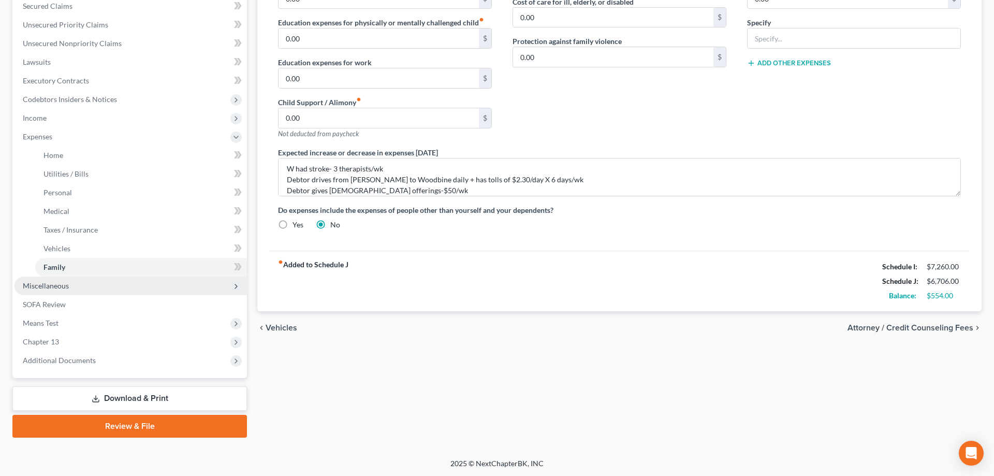
click at [37, 286] on span "Miscellaneous" at bounding box center [46, 285] width 46 height 9
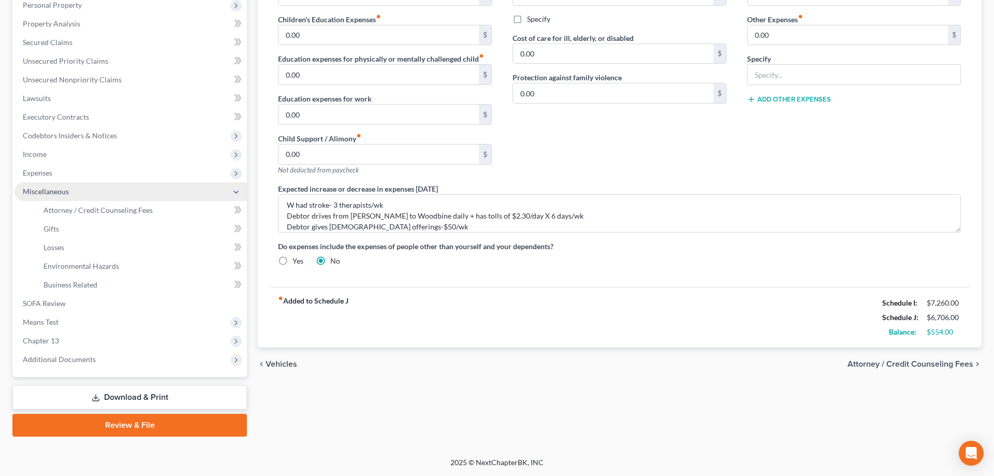
scroll to position [185, 0]
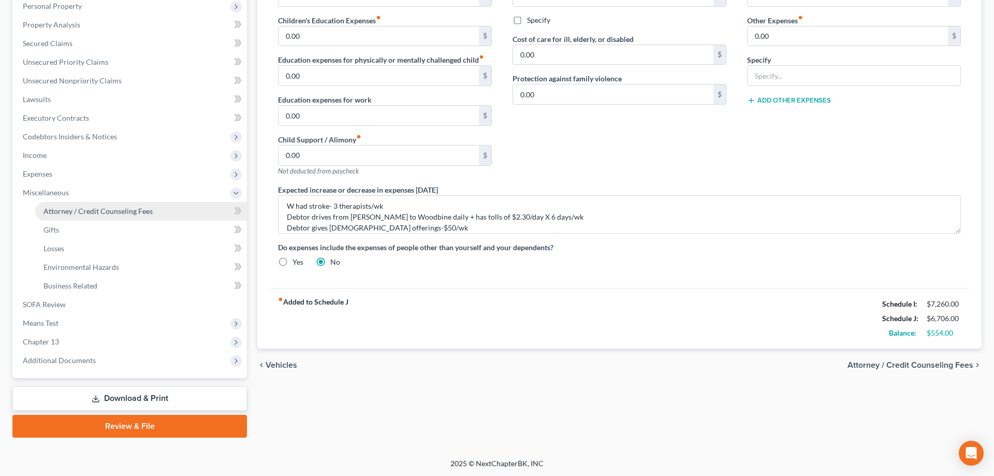
click at [99, 209] on span "Attorney / Credit Counseling Fees" at bounding box center [97, 211] width 109 height 9
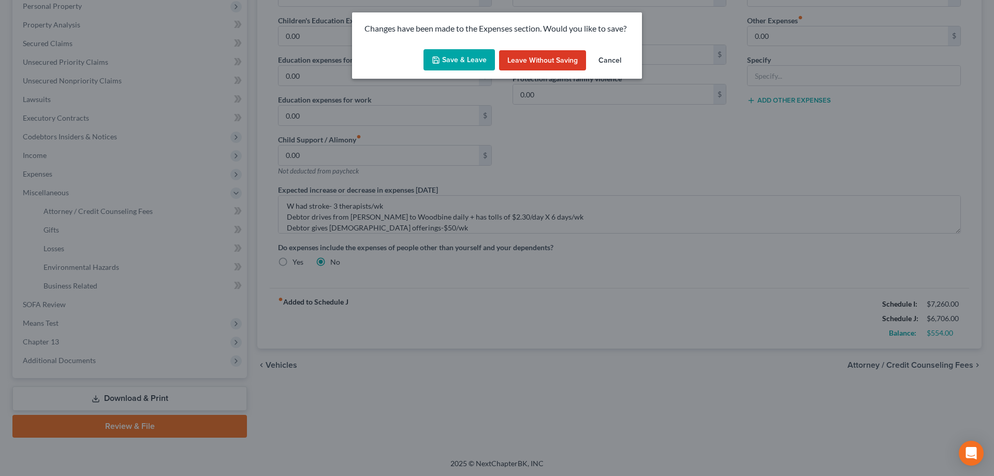
click at [456, 55] on button "Save & Leave" at bounding box center [459, 60] width 71 height 22
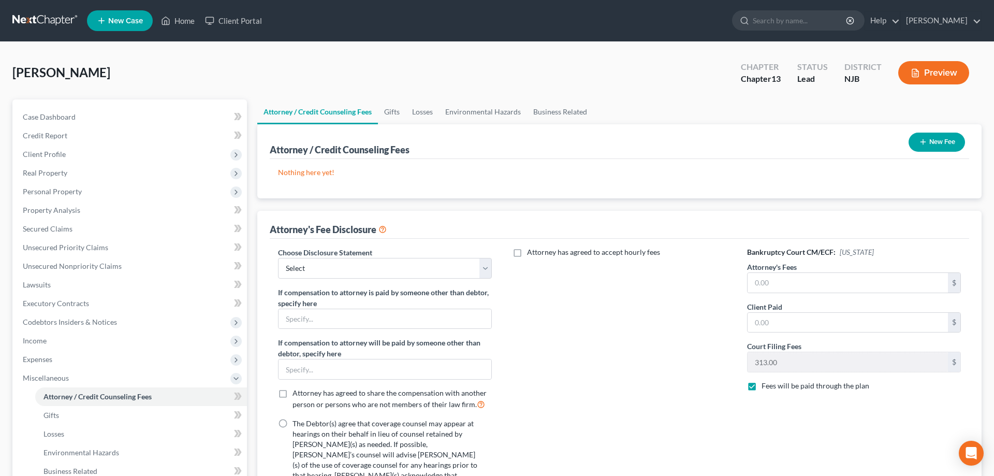
click at [928, 143] on button "New Fee" at bounding box center [937, 142] width 56 height 19
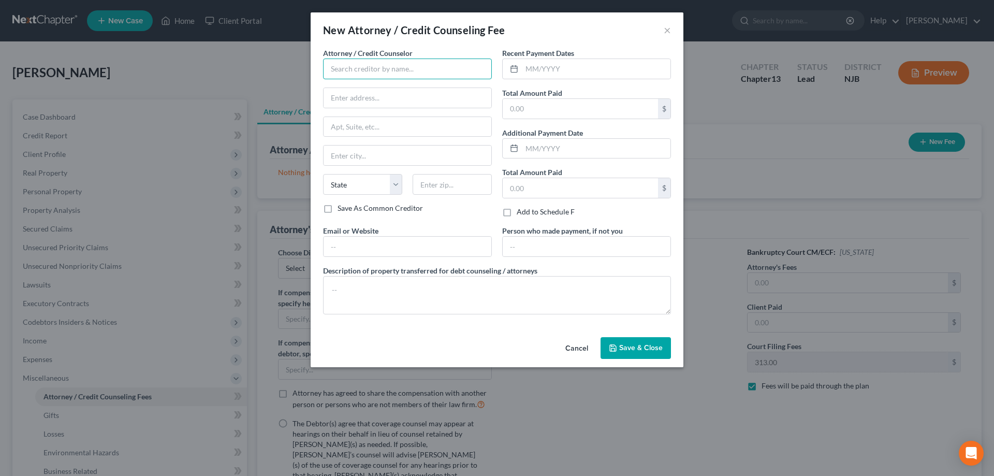
click at [382, 73] on input "text" at bounding box center [407, 69] width 169 height 21
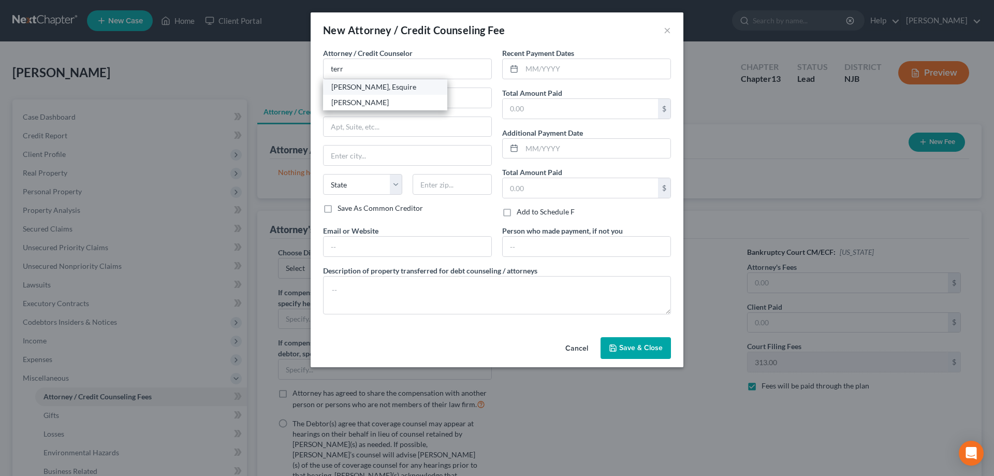
click at [369, 88] on div "Terry Glen Tucker, Esquire" at bounding box center [385, 87] width 108 height 10
click at [323, 174] on select "State AL AK AR AZ CA CO CT DE DC FL GA GU HI ID IL IN IA KS KY LA ME MD MA MI M…" at bounding box center [362, 184] width 79 height 21
click option "NJ" at bounding box center [0, 0] width 0 height 0
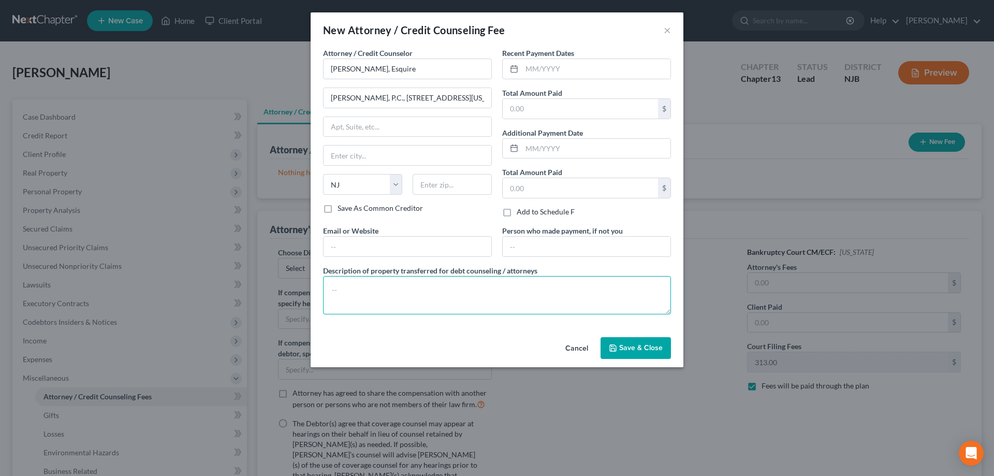
click at [447, 300] on textarea at bounding box center [497, 295] width 348 height 38
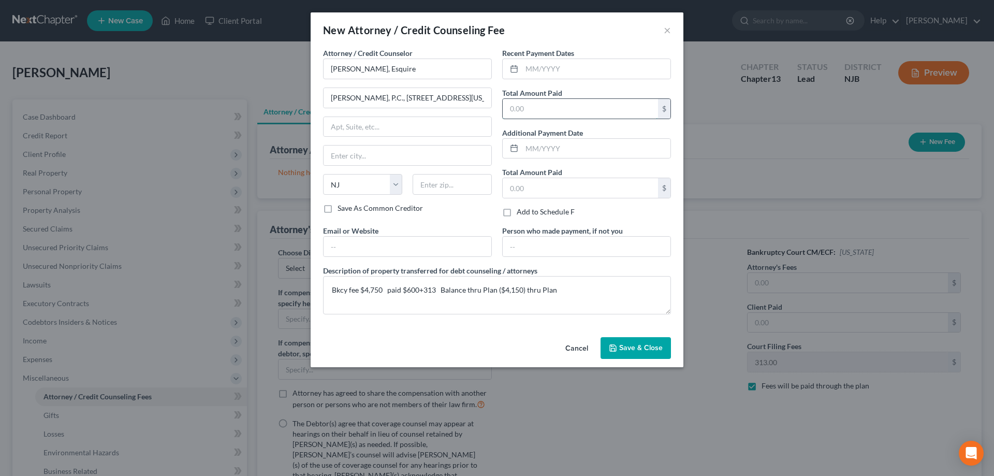
click at [547, 112] on input "text" at bounding box center [580, 109] width 155 height 20
click at [620, 348] on button "Save & Close" at bounding box center [636, 348] width 70 height 22
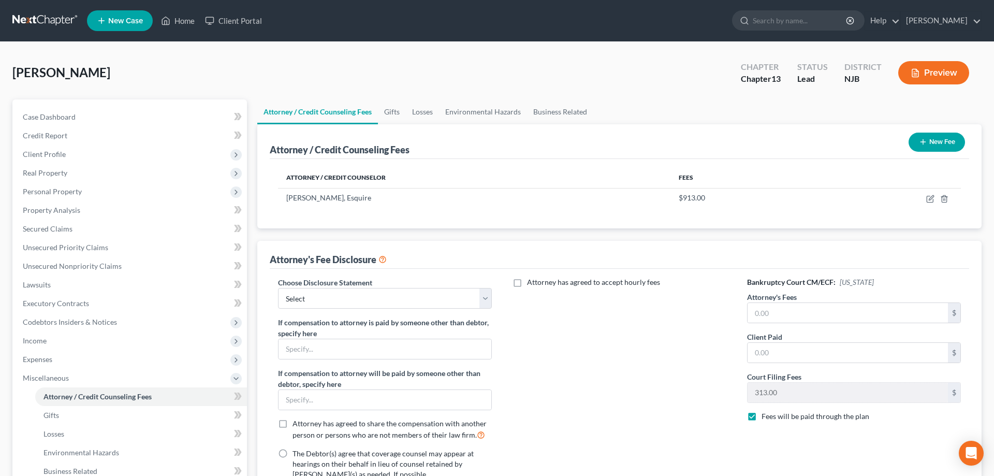
click at [926, 138] on icon "button" at bounding box center [923, 142] width 8 height 8
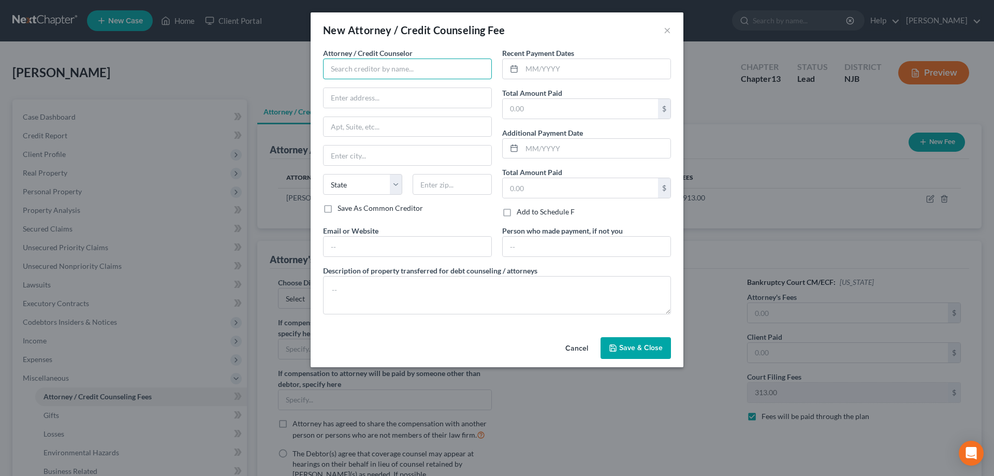
click at [425, 76] on input "text" at bounding box center [407, 69] width 169 height 21
click at [560, 109] on input "text" at bounding box center [580, 109] width 155 height 20
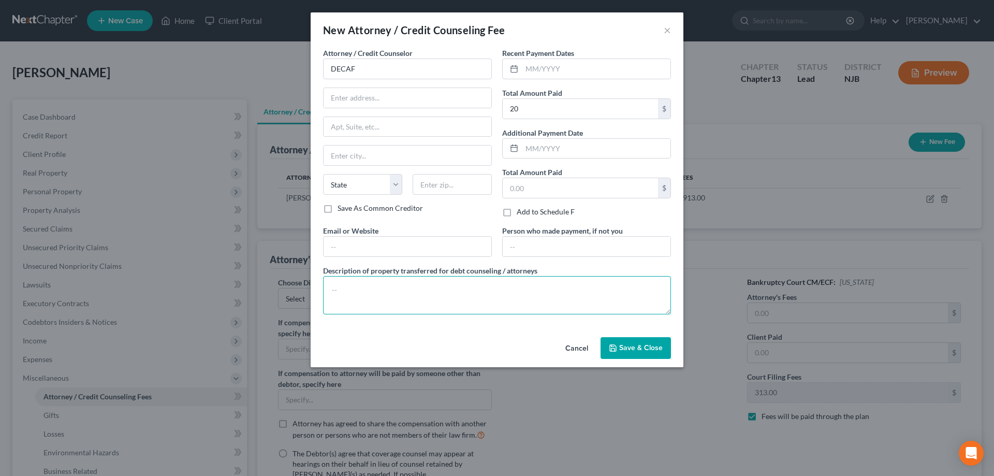
click at [385, 293] on textarea at bounding box center [497, 295] width 348 height 38
click at [622, 358] on button "Save & Close" at bounding box center [636, 348] width 70 height 22
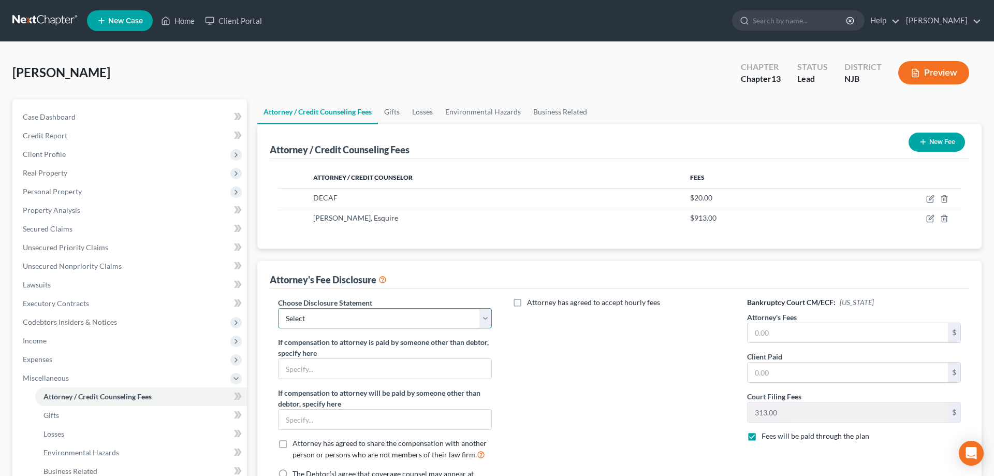
click at [278, 308] on select "Select Attorney for Debtor" at bounding box center [385, 318] width 214 height 21
click option "Attorney for Debtor" at bounding box center [0, 0] width 0 height 0
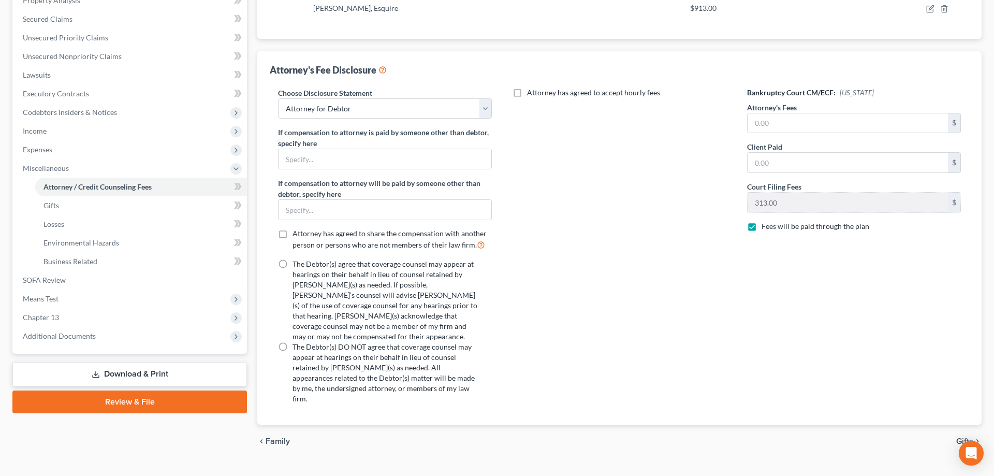
click at [293, 342] on label "The Debtor(s) DO NOT agree that coverage counsel may appear at hearings on thei…" at bounding box center [386, 373] width 187 height 62
click at [297, 342] on input "The Debtor(s) DO NOT agree that coverage counsel may appear at hearings on thei…" at bounding box center [300, 345] width 7 height 7
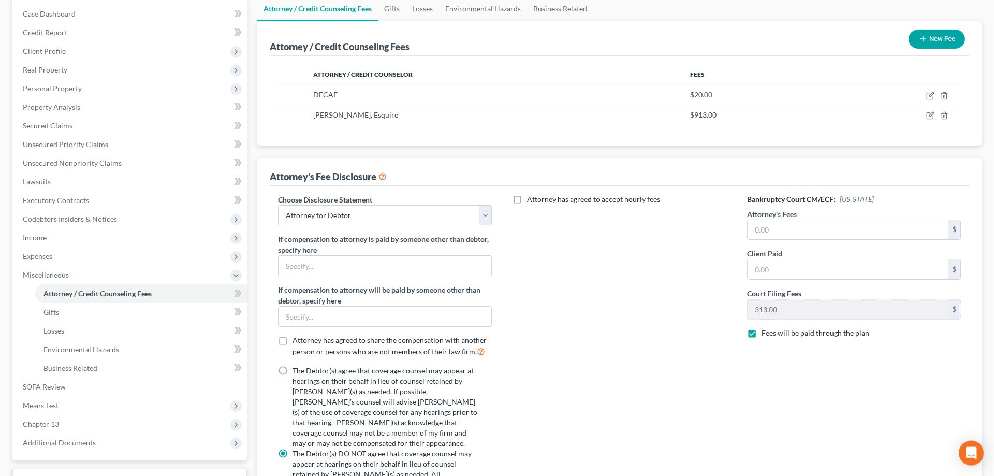
scroll to position [106, 0]
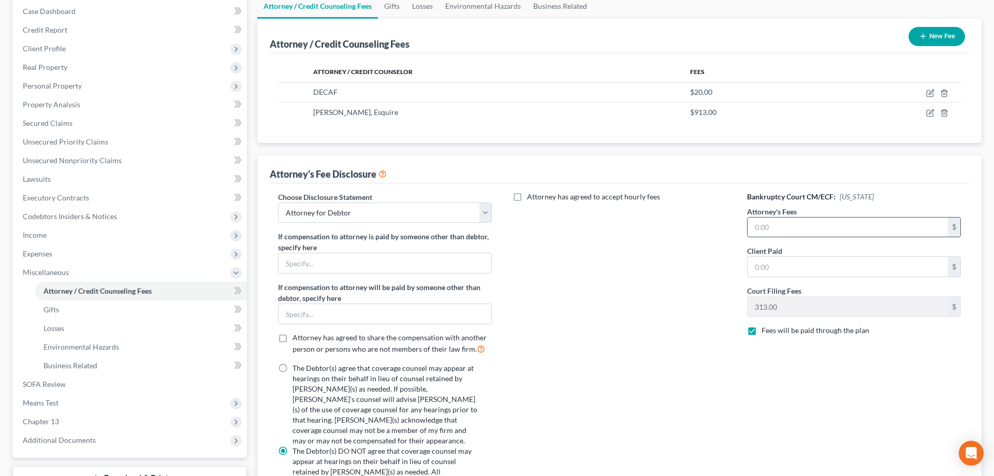
click at [762, 228] on input "text" at bounding box center [848, 227] width 200 height 20
click at [766, 270] on input "text" at bounding box center [848, 267] width 200 height 20
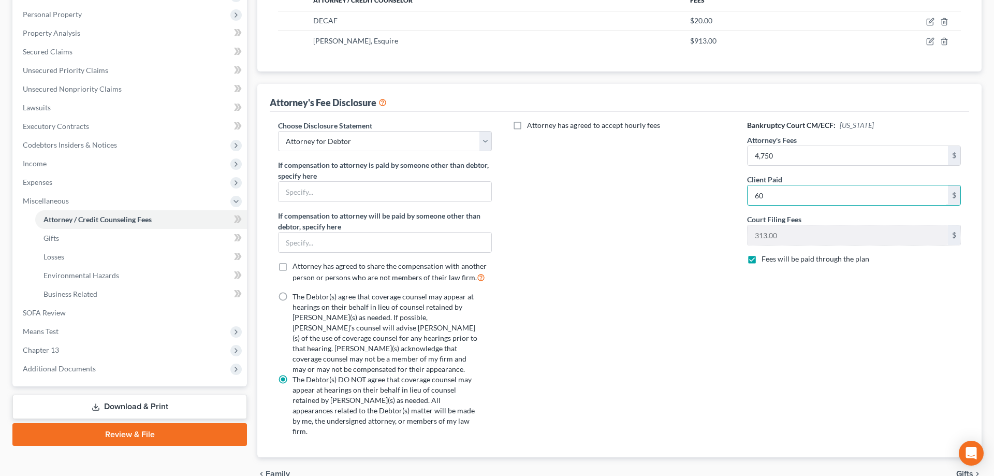
scroll to position [157, 0]
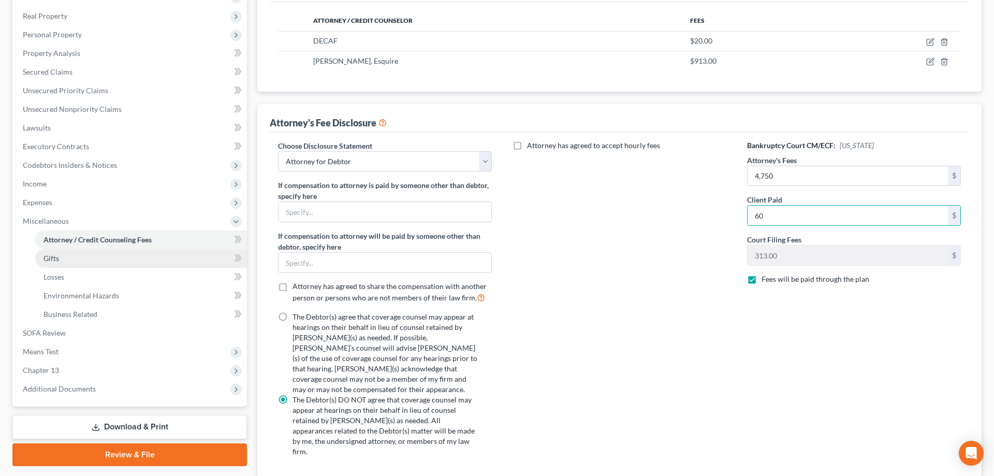
click at [77, 259] on link "Gifts" at bounding box center [141, 258] width 212 height 19
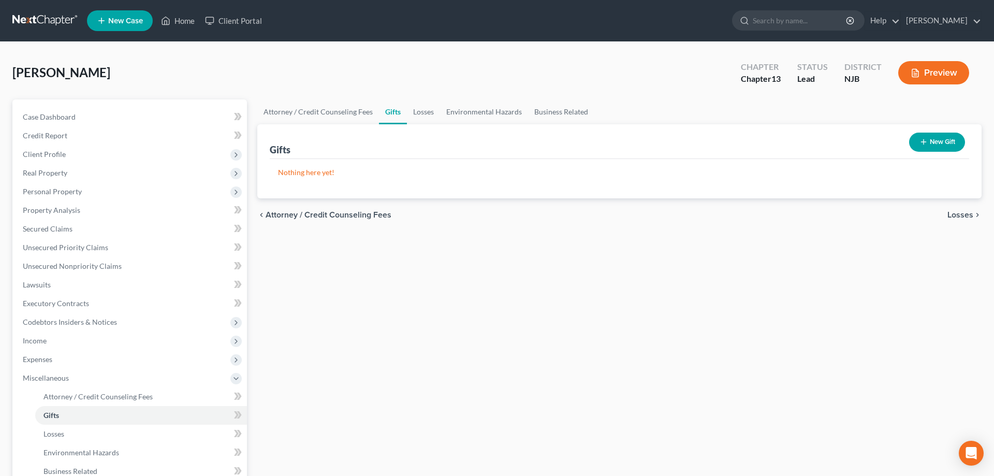
click at [935, 141] on button "New Gift" at bounding box center [937, 142] width 56 height 19
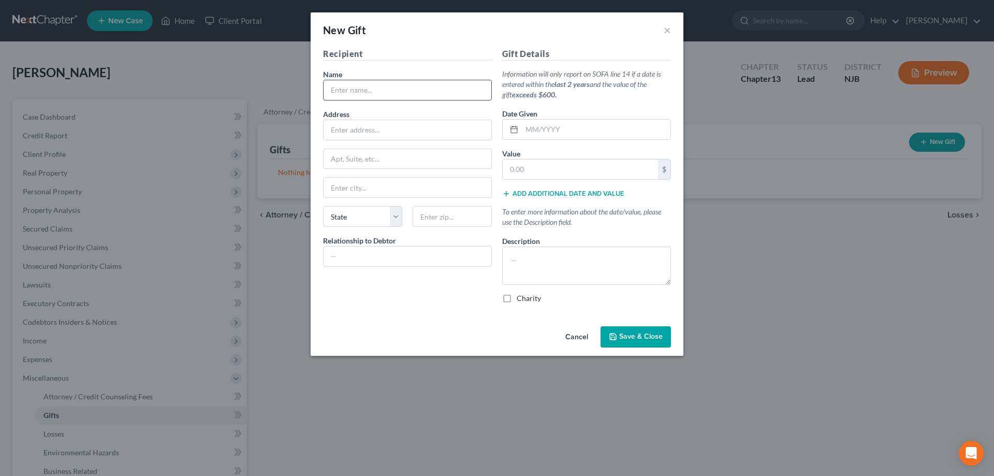
click at [412, 96] on input "text" at bounding box center [408, 90] width 168 height 20
click at [413, 91] on input "Abundant Life Worship center" at bounding box center [408, 90] width 168 height 20
click at [359, 250] on input "text" at bounding box center [408, 256] width 168 height 20
click at [542, 129] on input "text" at bounding box center [596, 130] width 149 height 20
click at [536, 173] on input "text" at bounding box center [580, 169] width 155 height 20
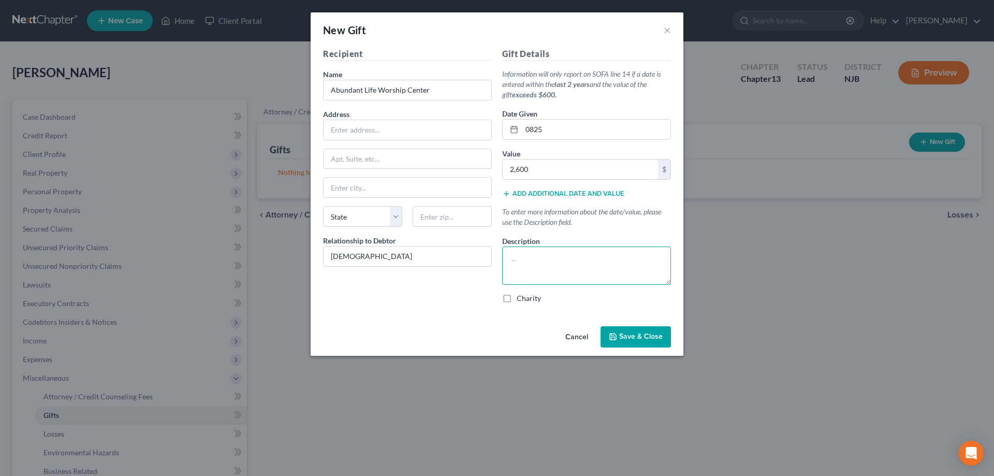
click at [526, 253] on textarea at bounding box center [586, 265] width 169 height 38
click at [517, 301] on label "Charity" at bounding box center [529, 298] width 24 height 10
click at [521, 300] on input "Charity" at bounding box center [524, 296] width 7 height 7
click at [639, 337] on span "Save & Close" at bounding box center [640, 336] width 43 height 9
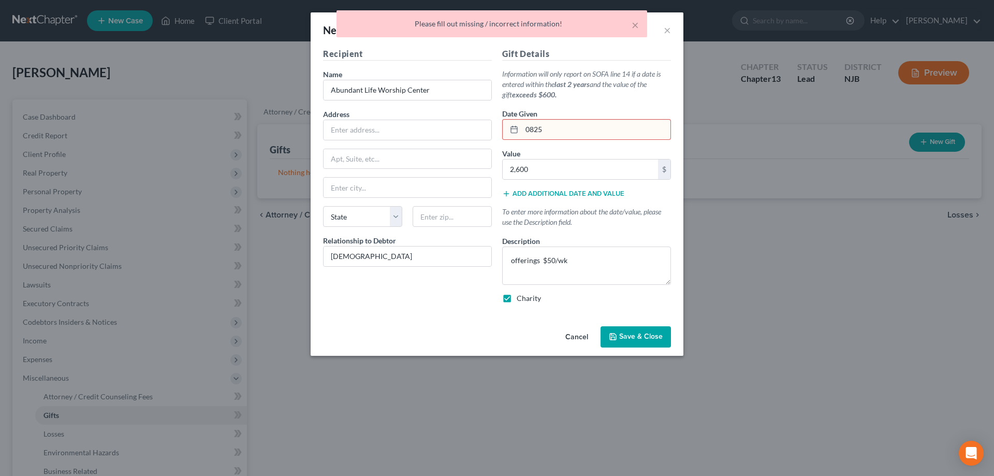
click at [534, 128] on input "0825" at bounding box center [596, 130] width 149 height 20
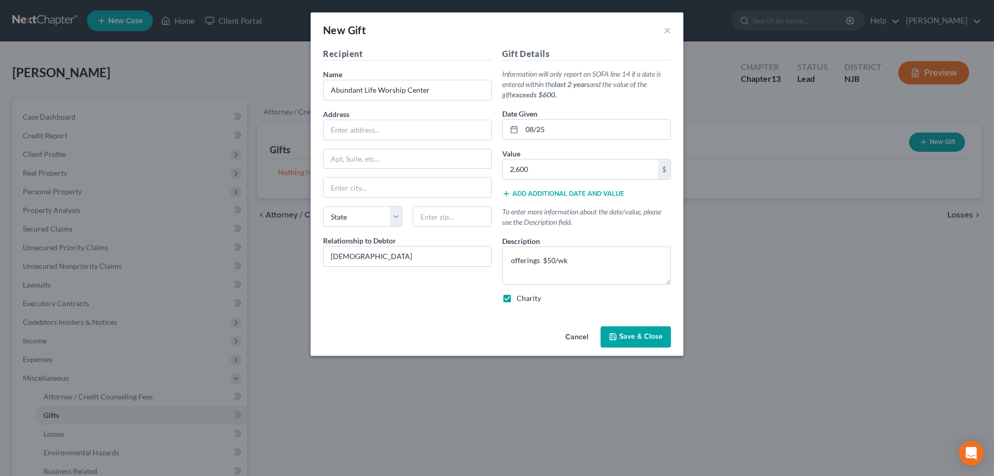
click at [633, 334] on span "Save & Close" at bounding box center [640, 336] width 43 height 9
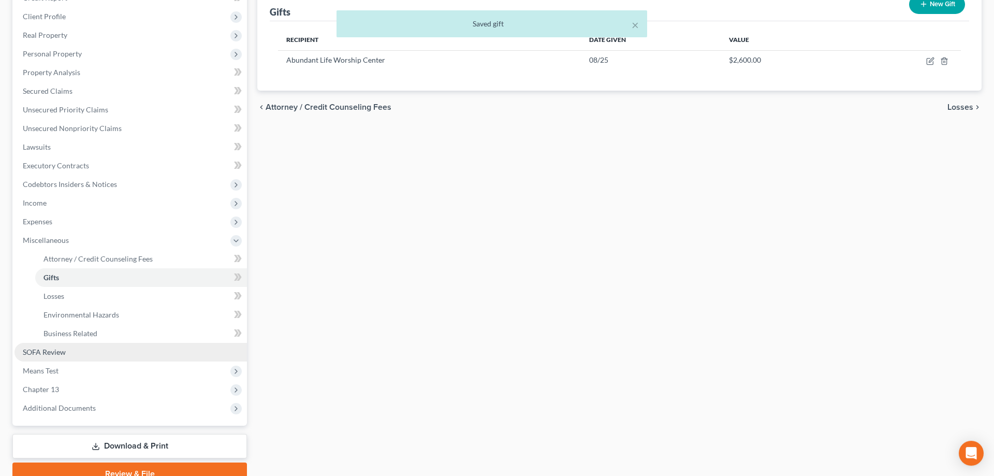
scroll to position [185, 0]
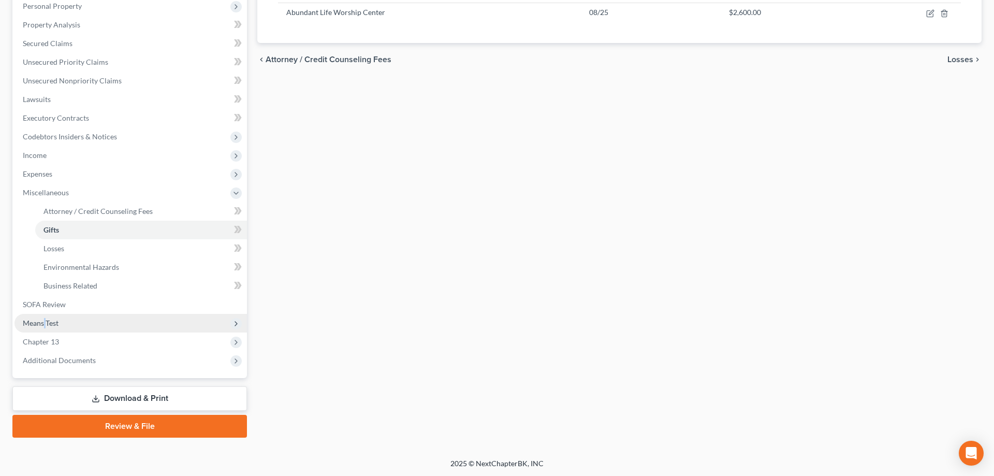
click at [46, 322] on span "Means Test" at bounding box center [41, 322] width 36 height 9
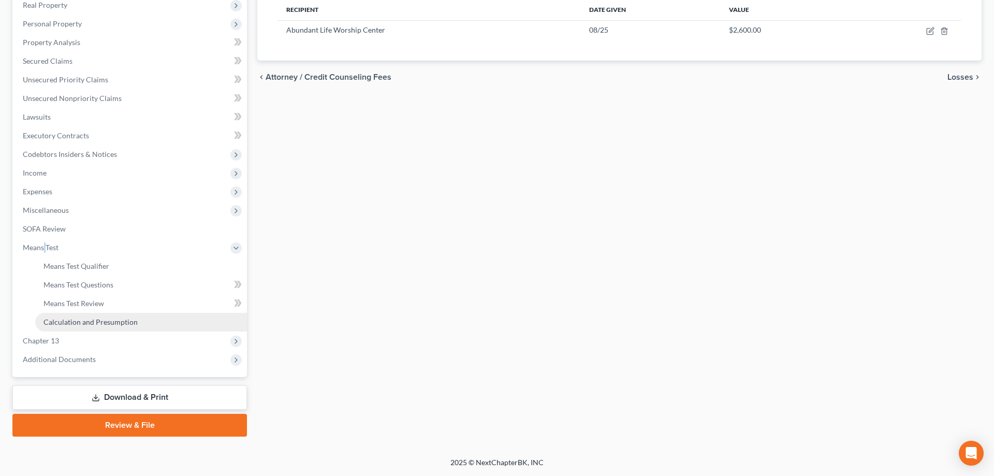
scroll to position [167, 0]
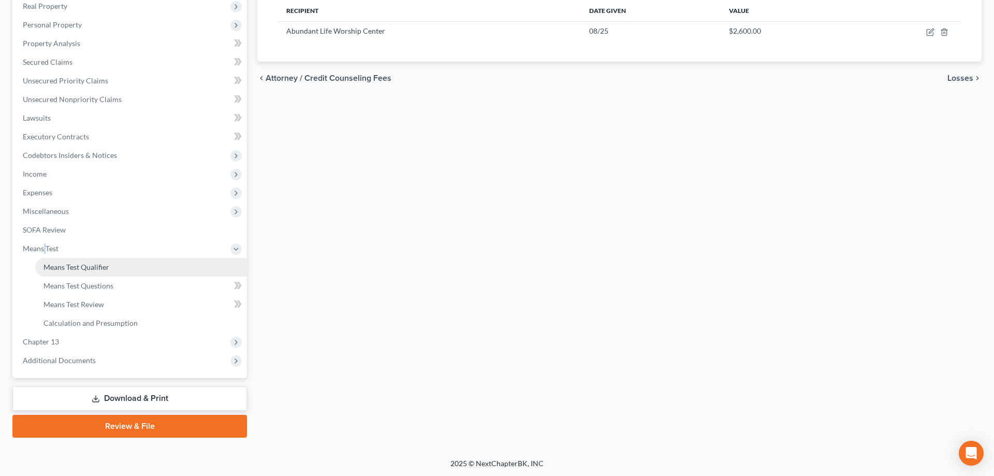
click at [85, 271] on link "Means Test Qualifier" at bounding box center [141, 267] width 212 height 19
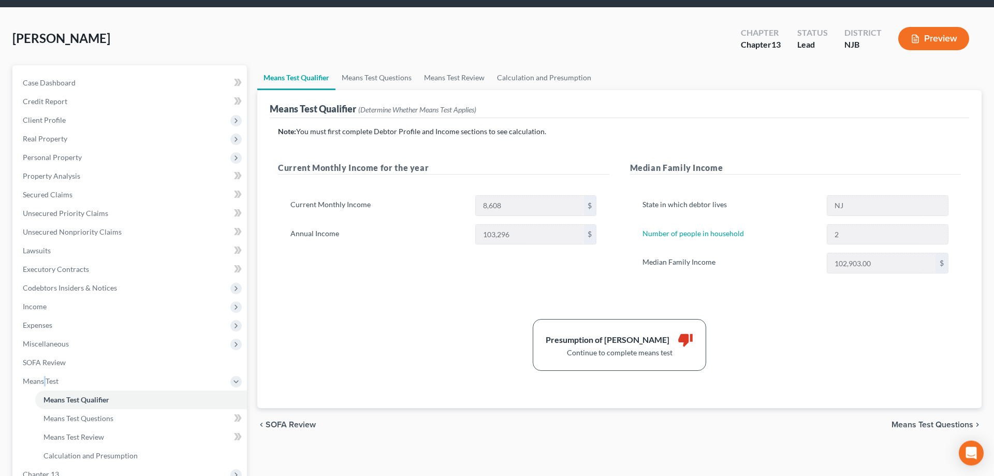
scroll to position [53, 0]
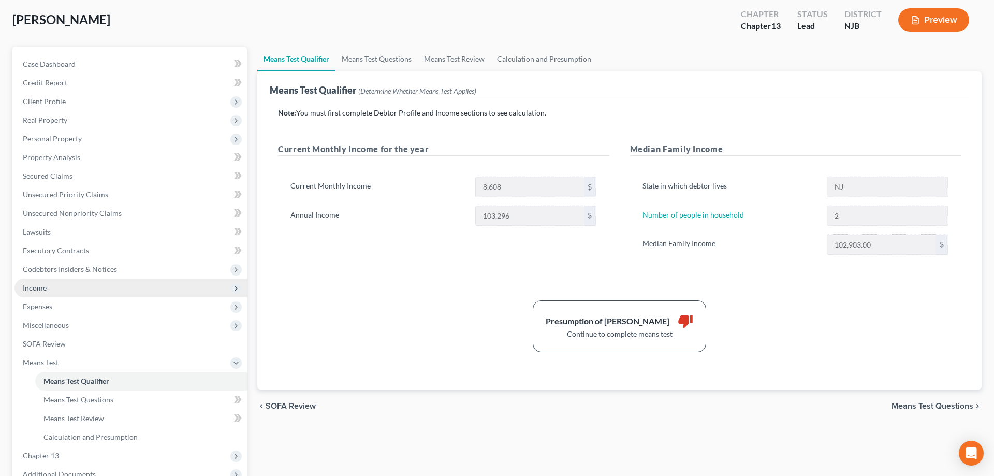
click at [39, 284] on span "Income" at bounding box center [35, 287] width 24 height 9
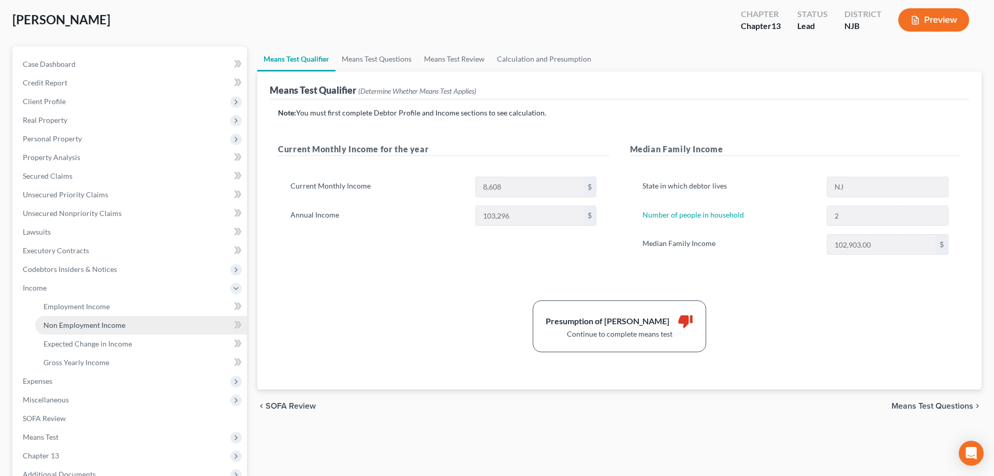
click at [94, 326] on span "Non Employment Income" at bounding box center [84, 324] width 82 height 9
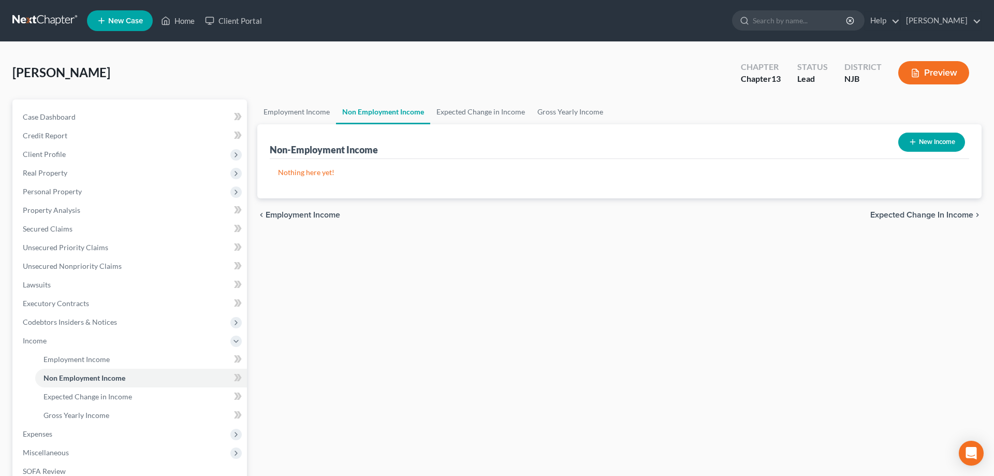
click at [922, 141] on button "New Income" at bounding box center [931, 142] width 67 height 19
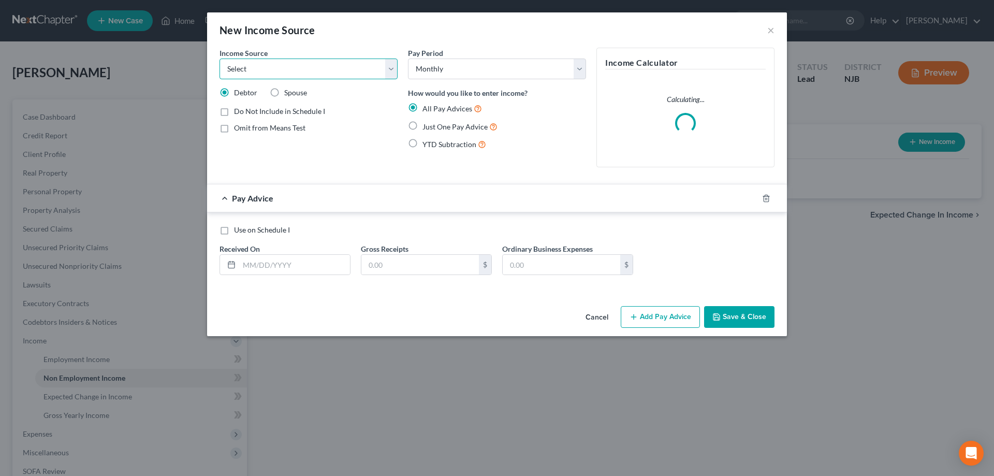
click at [220, 59] on select "Select Unemployment Disability (from employer) Pension Retirement Social Securi…" at bounding box center [309, 69] width 178 height 21
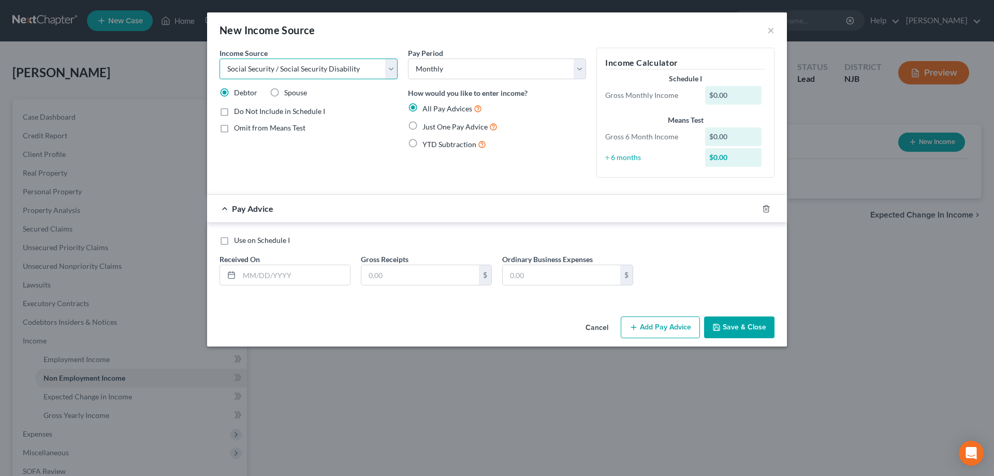
click option "Social Security / Social Security Disability" at bounding box center [0, 0] width 0 height 0
click at [284, 92] on label "Spouse" at bounding box center [295, 92] width 23 height 10
click at [288, 92] on input "Spouse" at bounding box center [291, 90] width 7 height 7
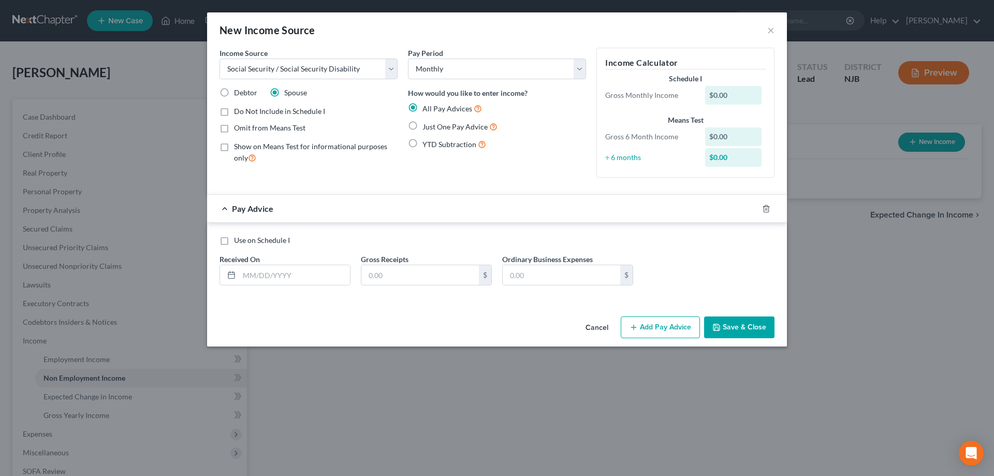
click at [422, 124] on label "Just One Pay Advice" at bounding box center [459, 127] width 75 height 12
click at [427, 124] on input "Just One Pay Advice" at bounding box center [430, 124] width 7 height 7
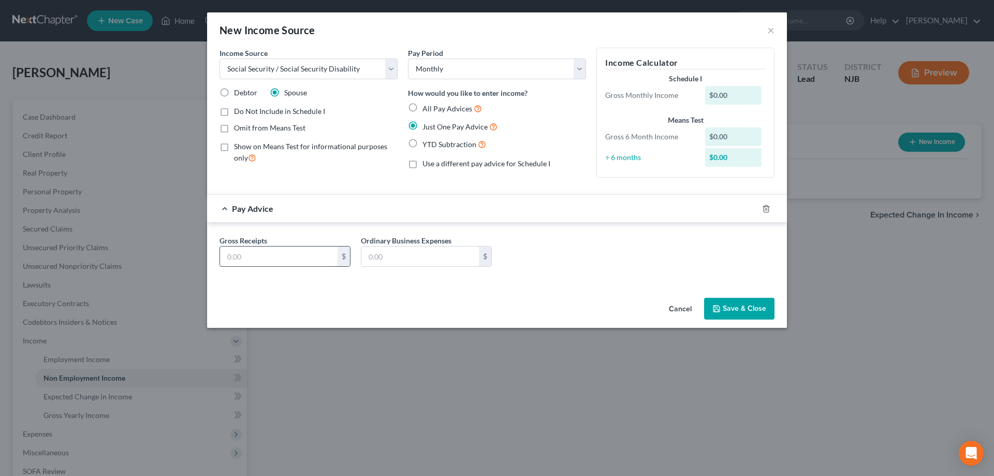
click at [282, 253] on input "text" at bounding box center [279, 256] width 118 height 20
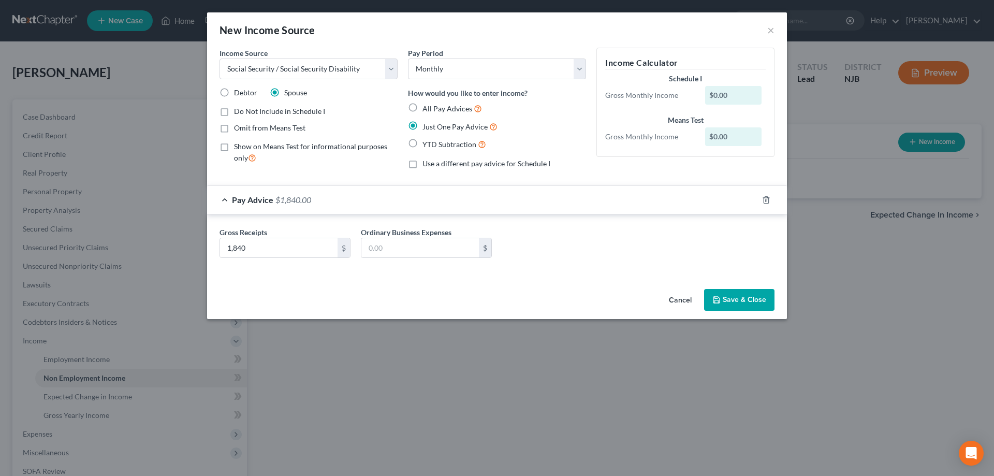
click at [739, 296] on button "Save & Close" at bounding box center [739, 300] width 70 height 22
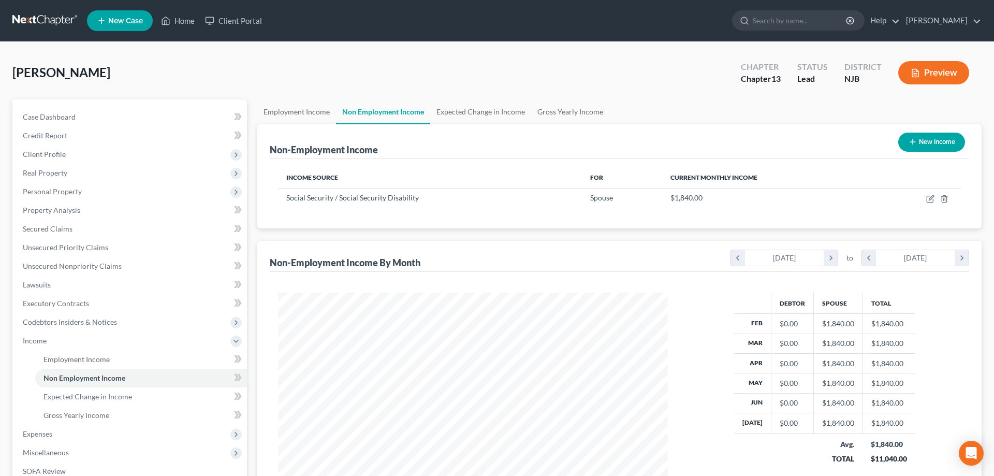
scroll to position [167, 0]
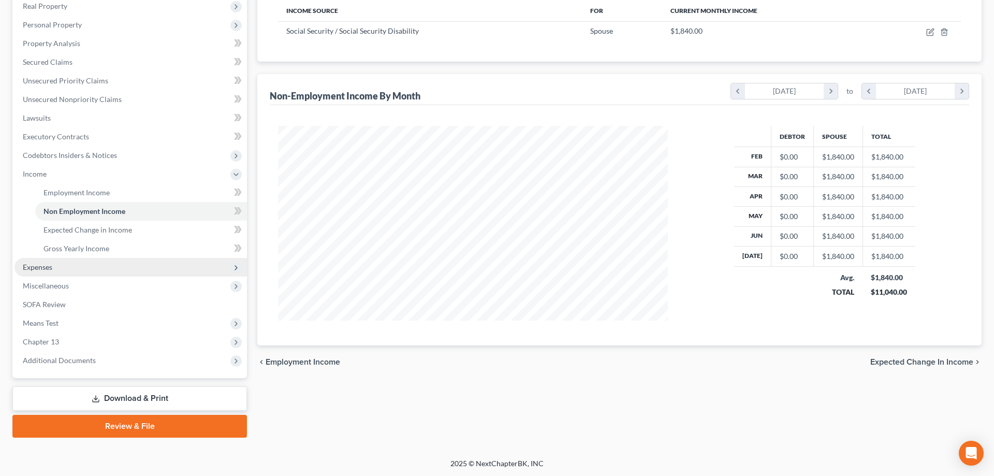
click at [67, 267] on span "Expenses" at bounding box center [130, 267] width 232 height 19
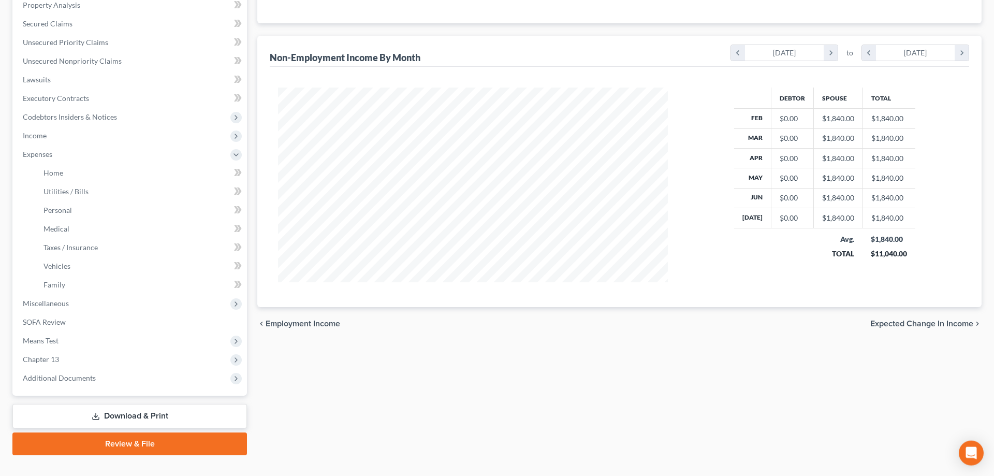
scroll to position [223, 0]
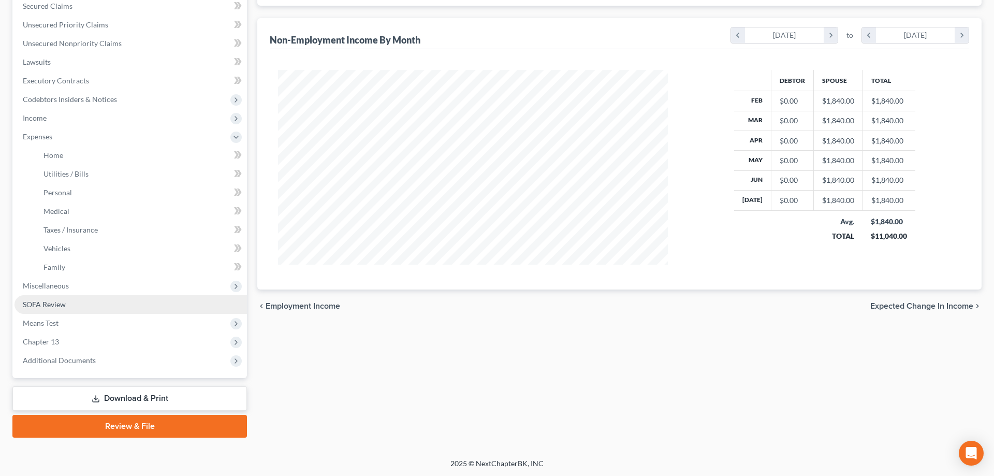
click at [69, 302] on link "SOFA Review" at bounding box center [130, 304] width 232 height 19
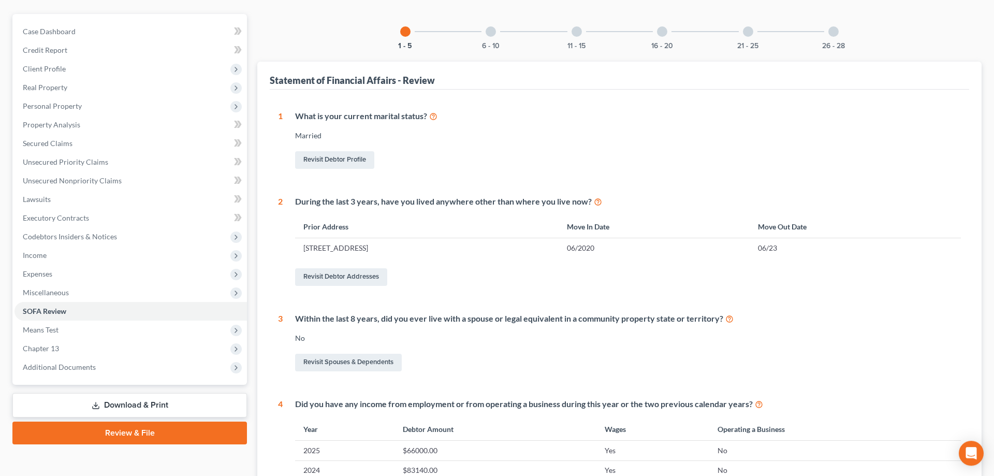
scroll to position [158, 0]
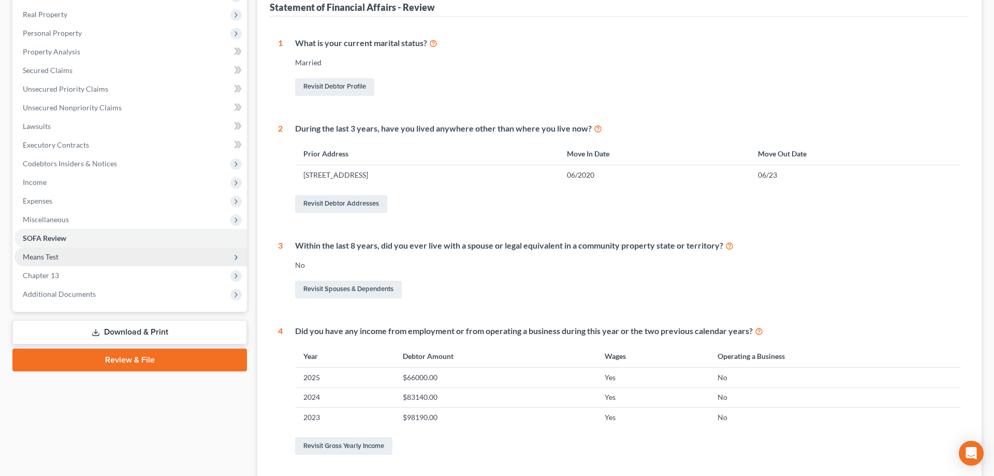
click at [69, 253] on span "Means Test" at bounding box center [130, 256] width 232 height 19
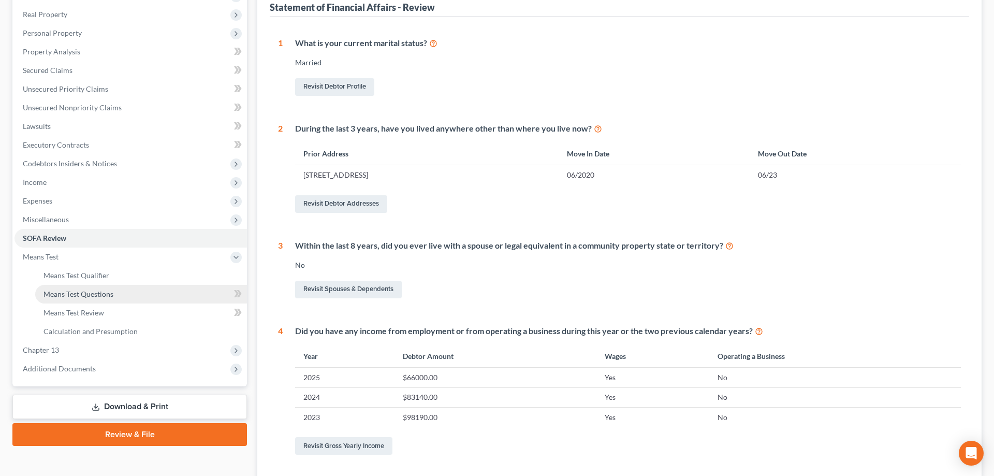
click at [105, 289] on span "Means Test Questions" at bounding box center [78, 293] width 70 height 9
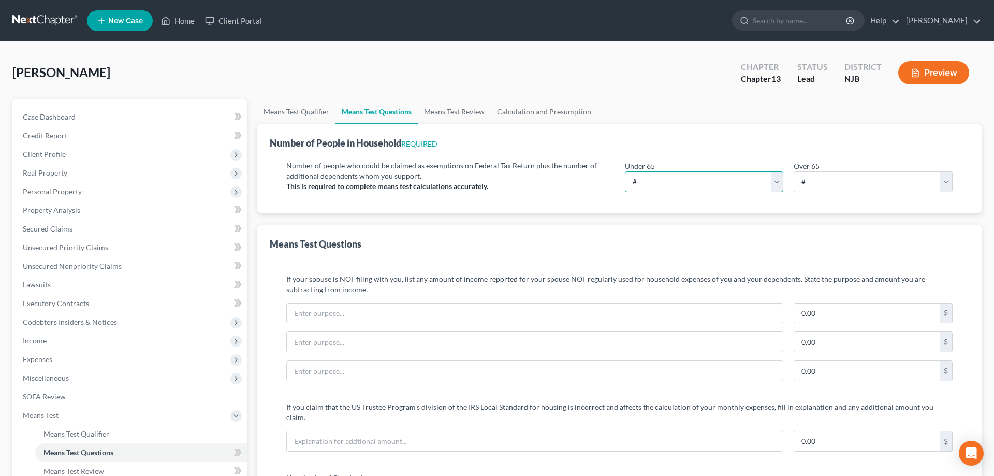
click at [625, 171] on select "# 0 1 2 3 4 5 6 7 8 9 10" at bounding box center [704, 181] width 159 height 21
click option "2" at bounding box center [0, 0] width 0 height 0
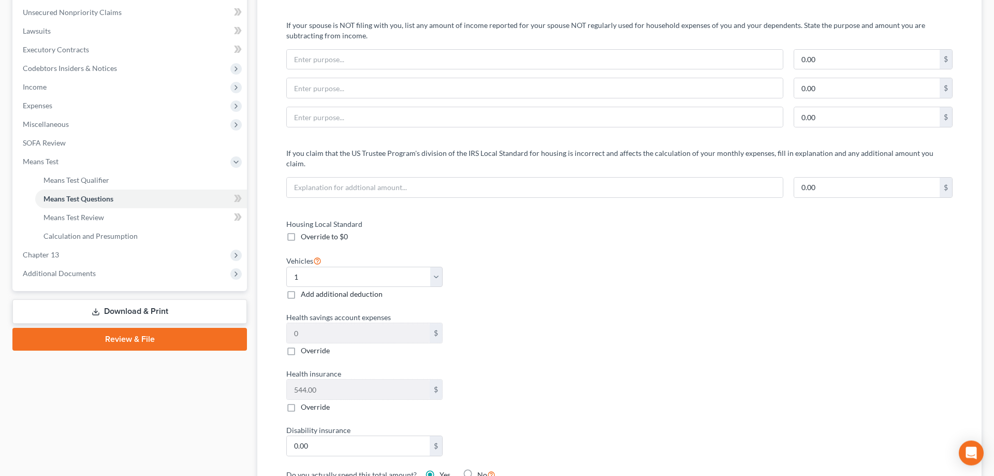
scroll to position [264, 0]
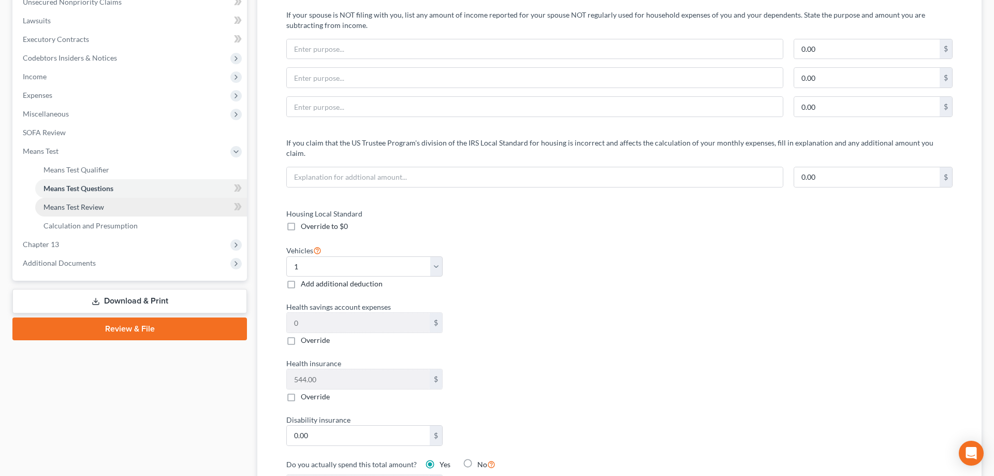
click at [103, 206] on span "Means Test Review" at bounding box center [73, 206] width 61 height 9
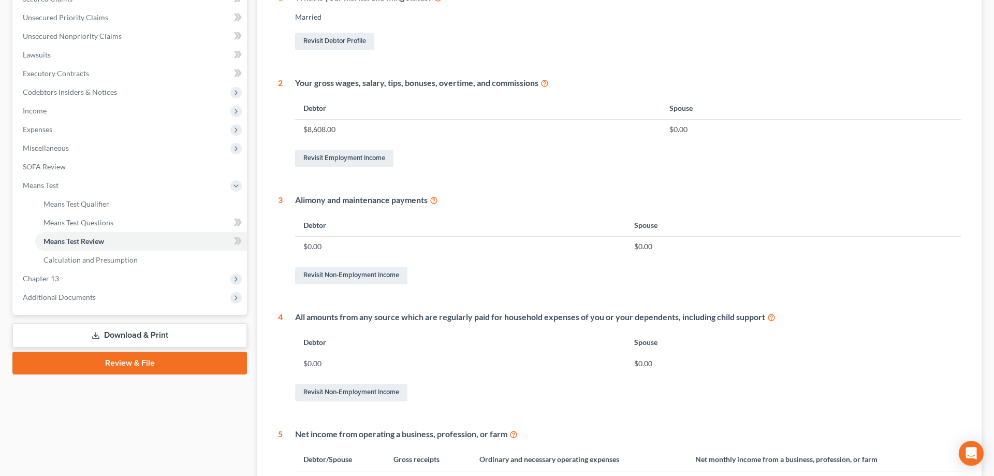
scroll to position [272, 0]
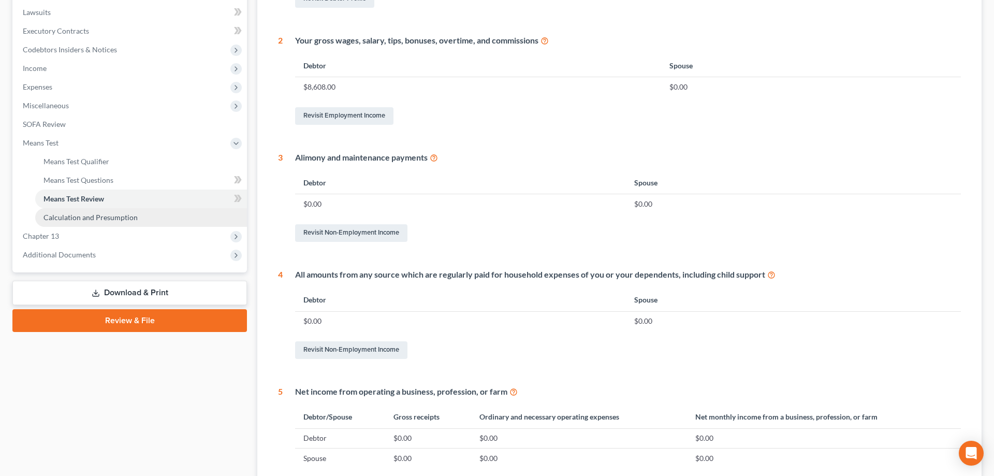
click at [137, 215] on link "Calculation and Presumption" at bounding box center [141, 217] width 212 height 19
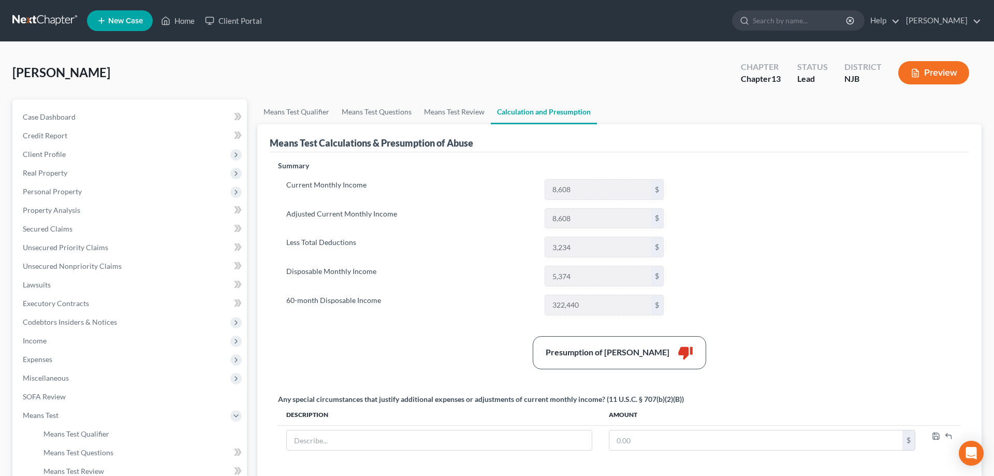
scroll to position [106, 0]
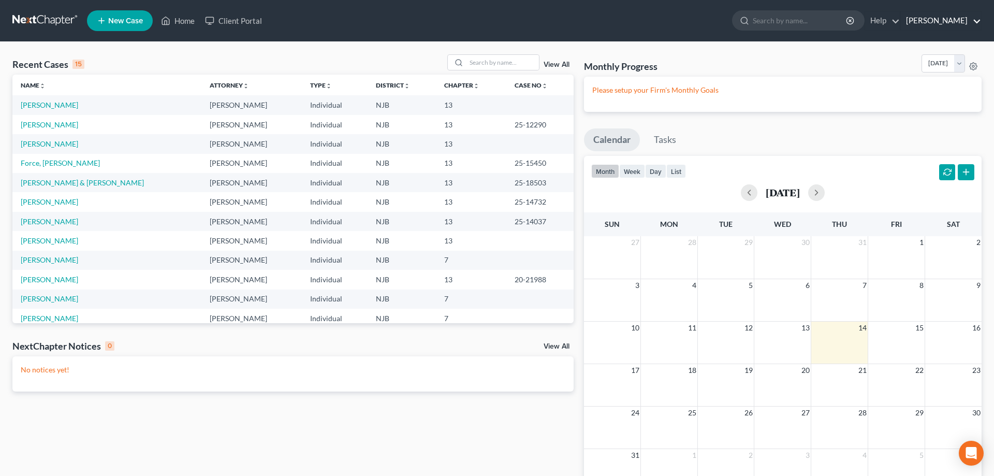
click at [973, 21] on link "[PERSON_NAME]" at bounding box center [941, 20] width 80 height 19
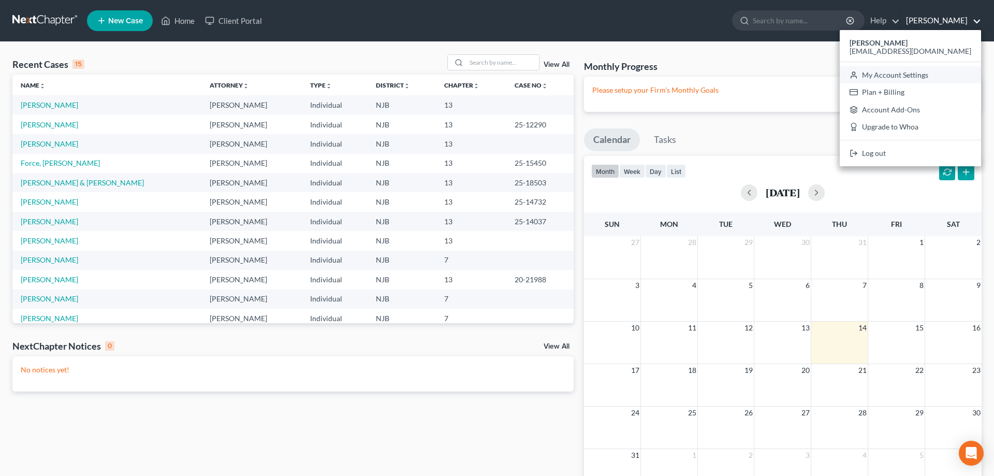
click at [909, 76] on link "My Account Settings" at bounding box center [910, 75] width 141 height 18
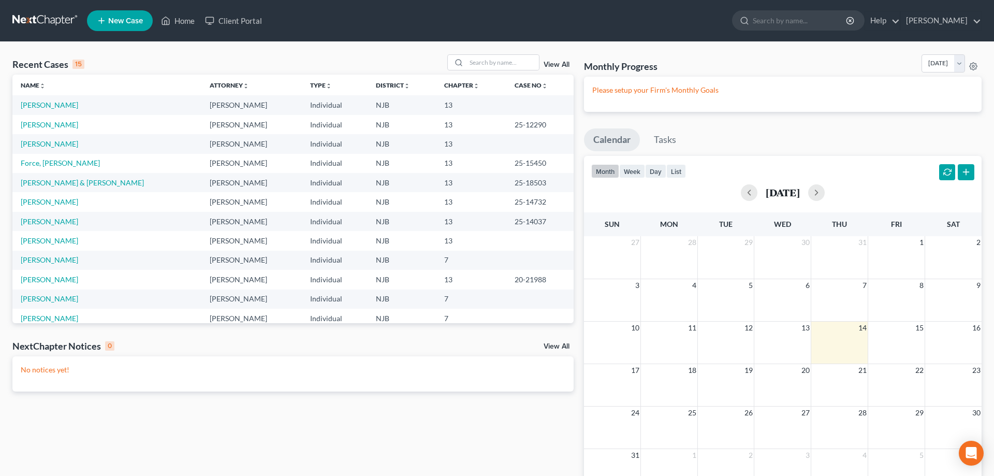
select select "24"
select select "33"
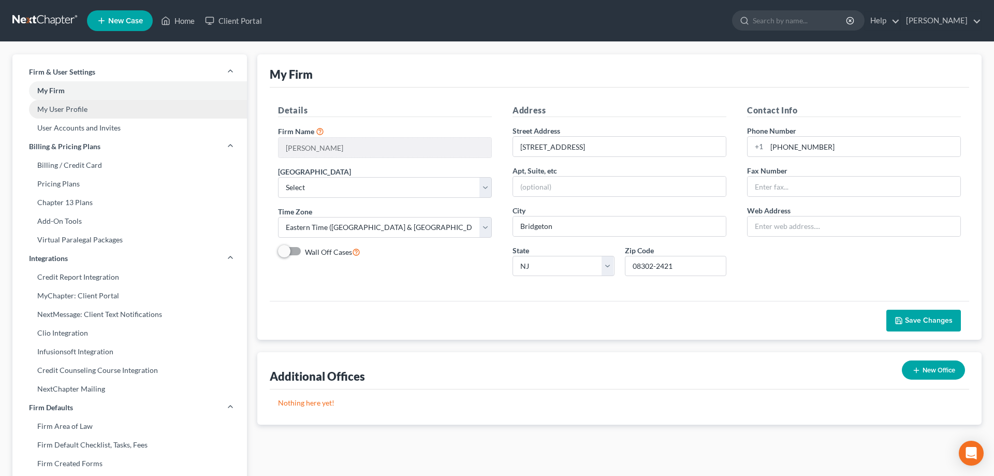
click at [85, 111] on link "My User Profile" at bounding box center [129, 109] width 235 height 19
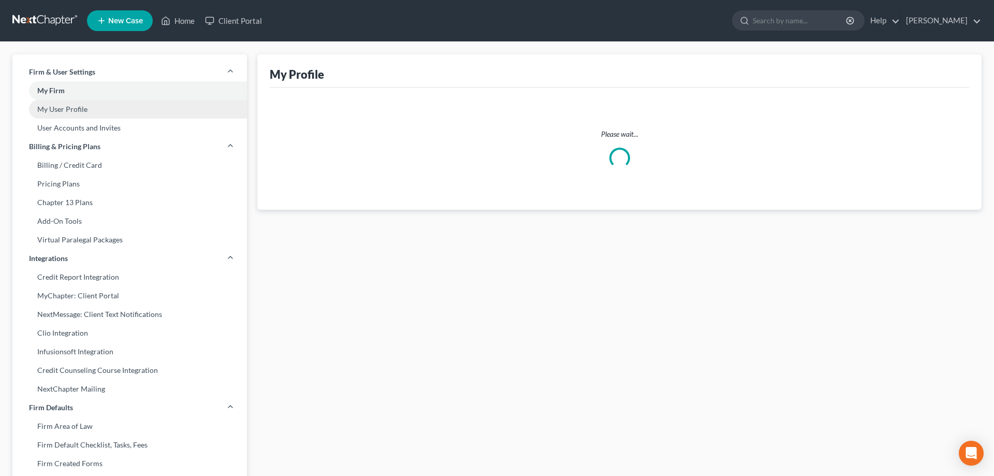
select select "33"
select select "51"
select select "attorney"
select select "0"
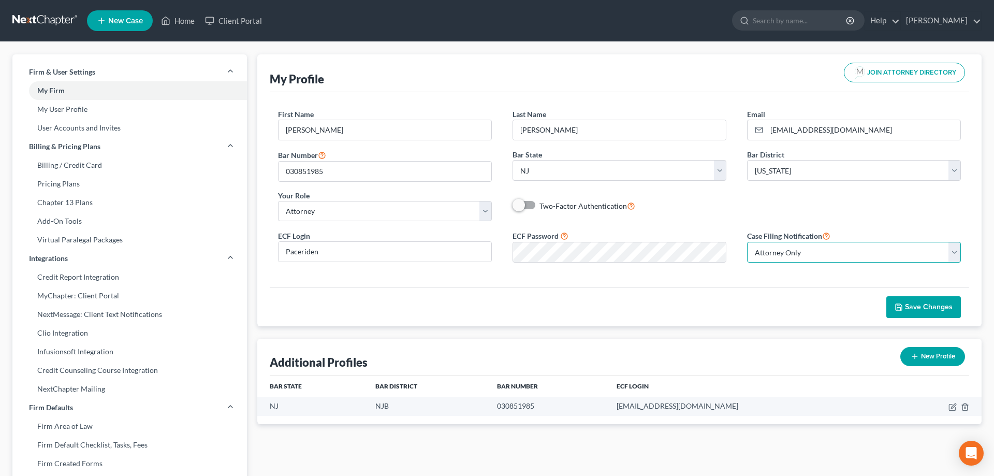
click at [747, 242] on select "Select Attorney Only Attorney And Other Other Only" at bounding box center [854, 252] width 214 height 21
click option "Attorney Only" at bounding box center [0, 0] width 0 height 0
click at [290, 251] on input "Paceriden" at bounding box center [385, 252] width 213 height 20
type input "paceriden"
click at [911, 310] on span "Save Changes" at bounding box center [929, 306] width 48 height 9
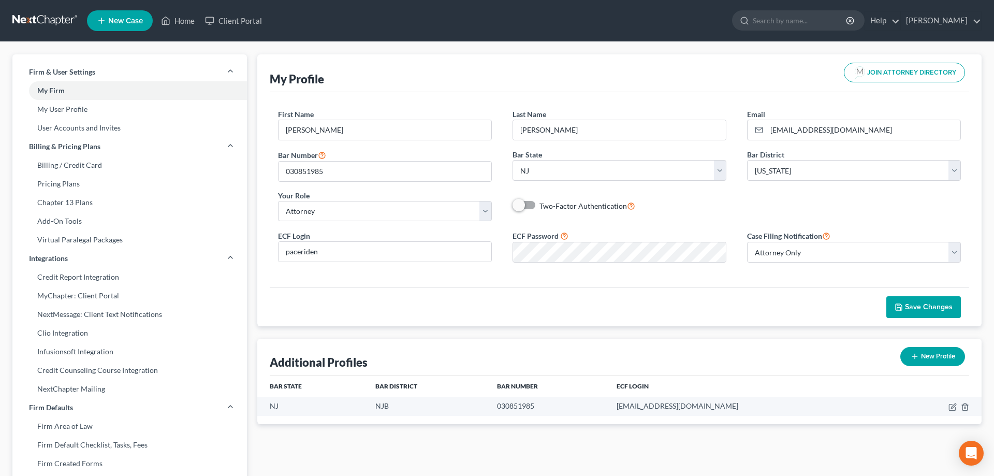
select select "24"
select select "33"
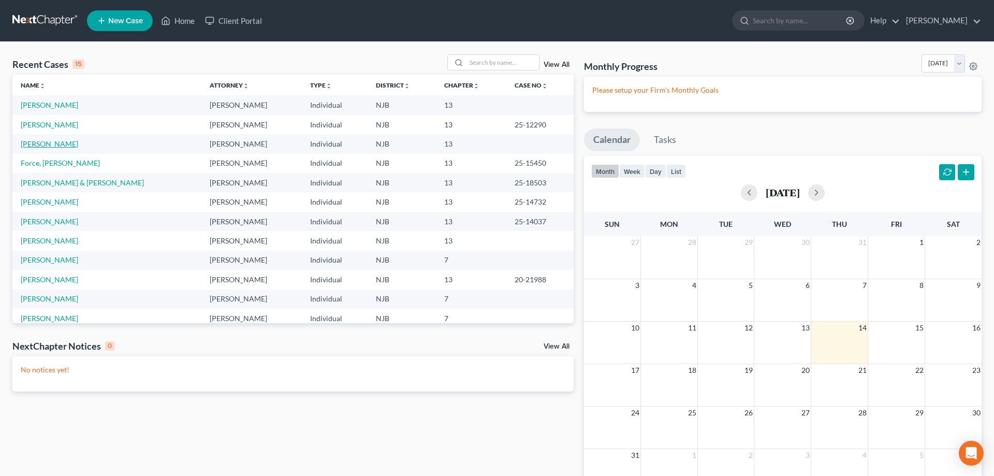
click at [61, 143] on link "[PERSON_NAME]" at bounding box center [49, 143] width 57 height 9
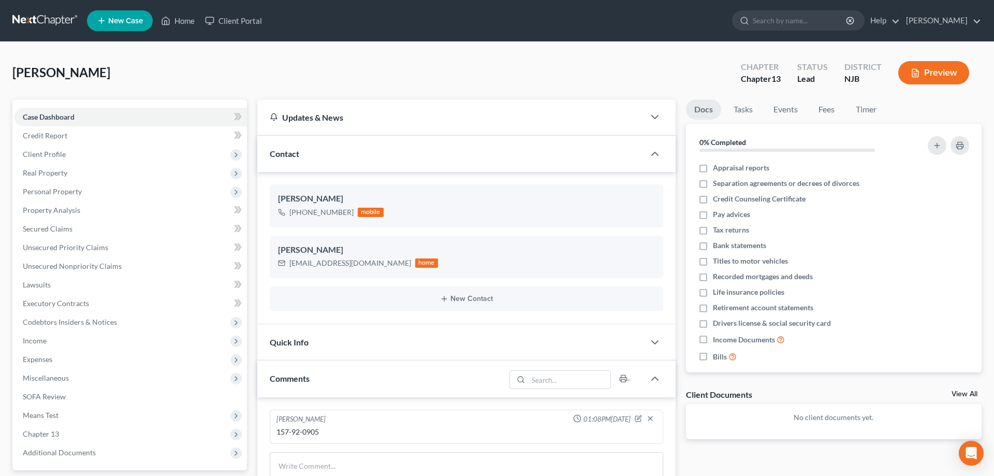
scroll to position [205, 0]
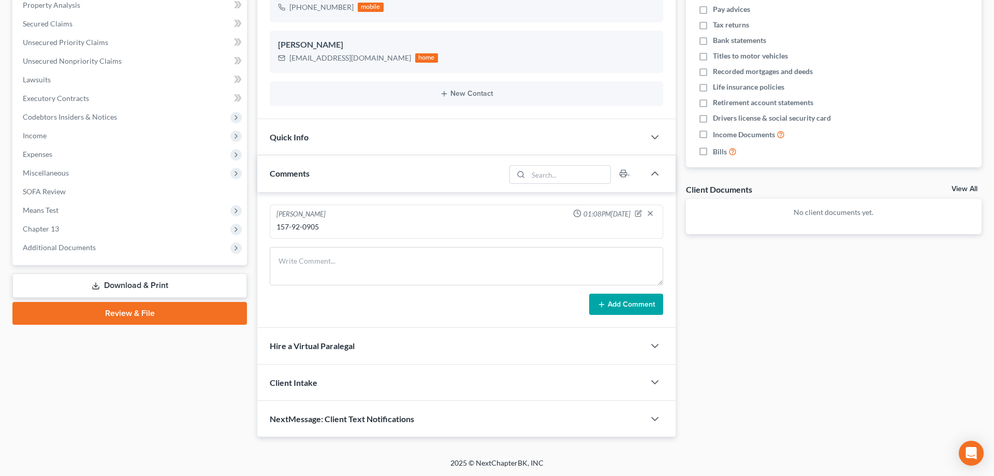
click at [148, 283] on link "Download & Print" at bounding box center [129, 285] width 235 height 24
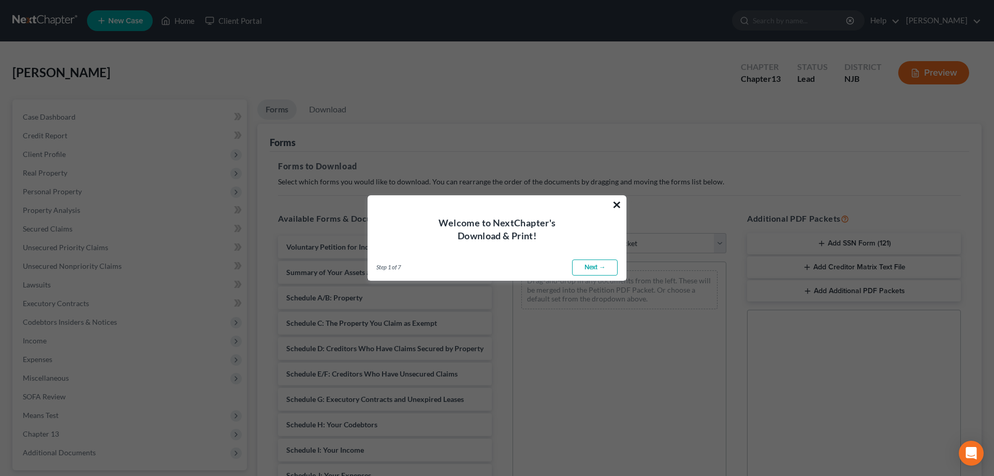
click at [618, 204] on button "×" at bounding box center [617, 204] width 10 height 17
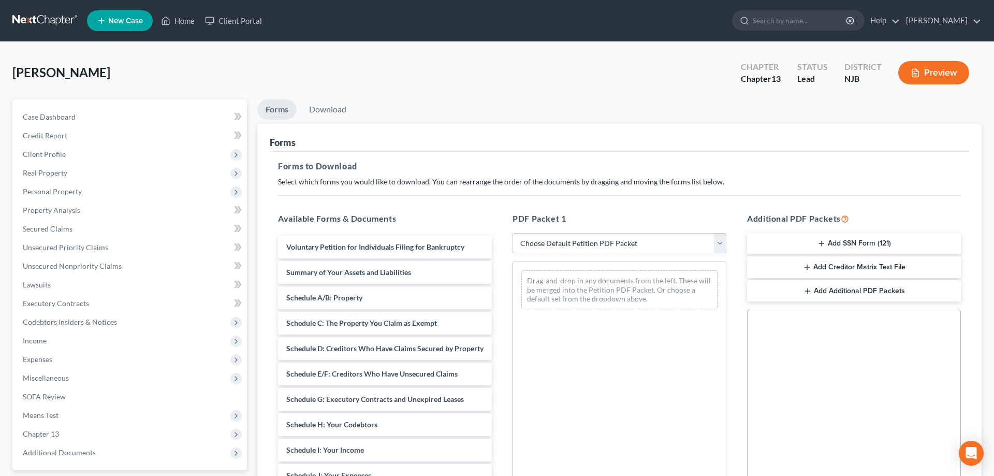
click at [513, 233] on select "Choose Default Petition PDF Packet Complete Bankruptcy Petition (all forms and …" at bounding box center [620, 243] width 214 height 21
select select "0"
click option "Complete Bankruptcy Petition (all forms and schedules)" at bounding box center [0, 0] width 0 height 0
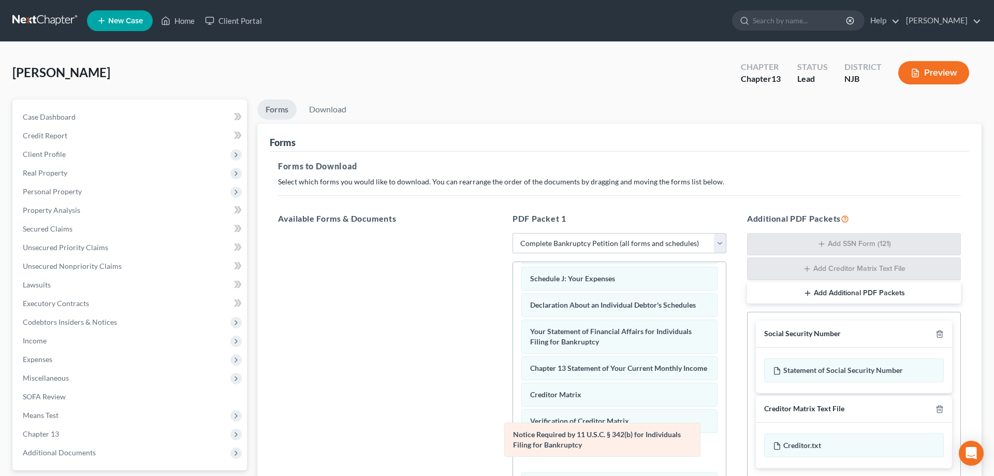
scroll to position [215, 0]
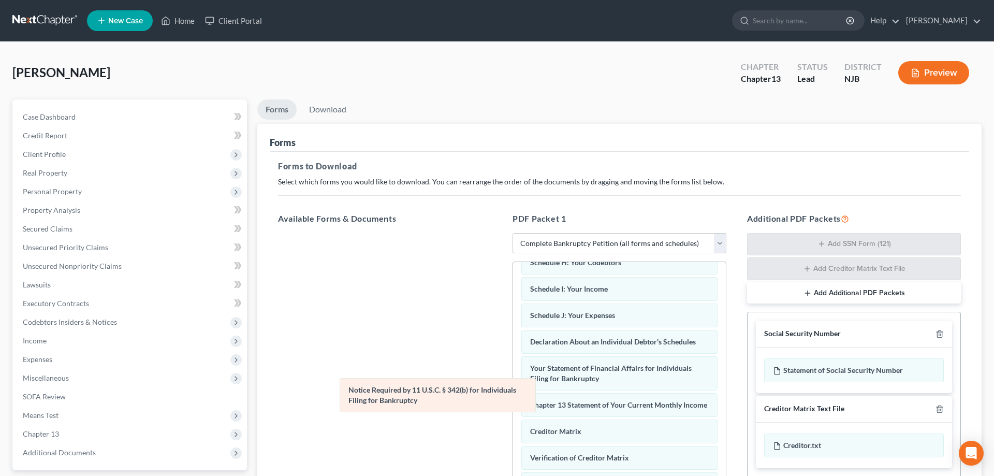
drag, startPoint x: 572, startPoint y: 451, endPoint x: 385, endPoint y: 394, distance: 195.9
click at [513, 394] on div "Notice Required by 11 U.S.C. § 342(b) for Individuals Filing for Bankruptcy Vol…" at bounding box center [619, 296] width 213 height 499
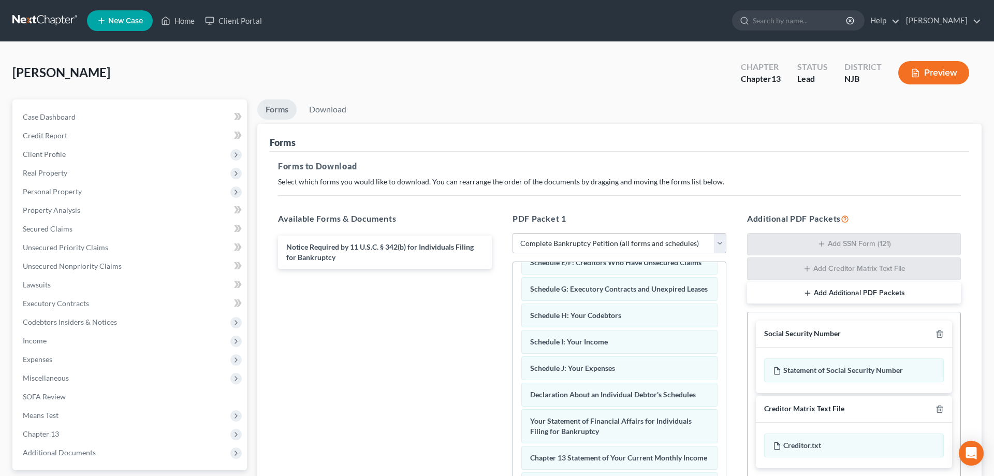
scroll to position [164, 0]
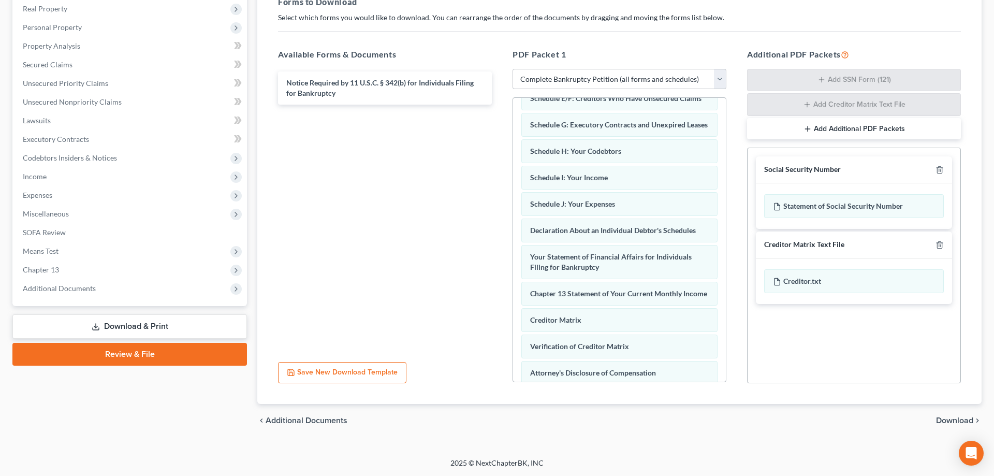
click at [141, 351] on link "Review & File" at bounding box center [129, 354] width 235 height 23
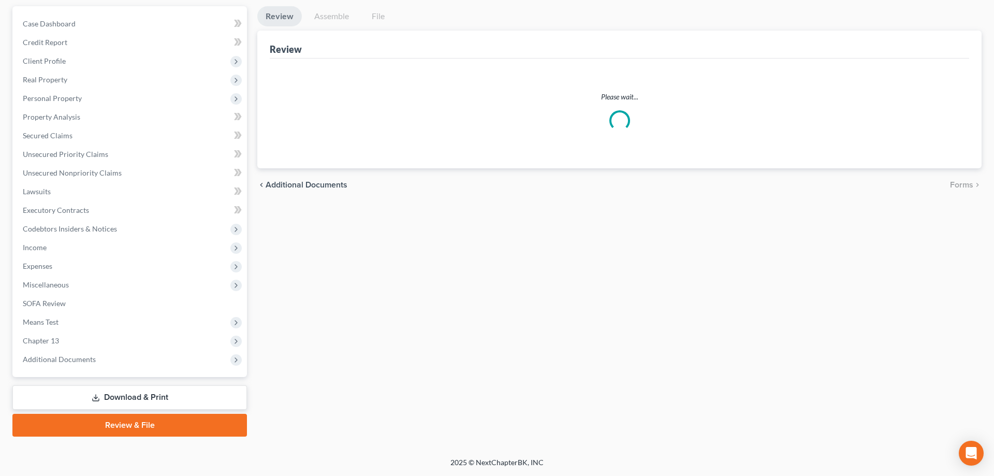
scroll to position [92, 0]
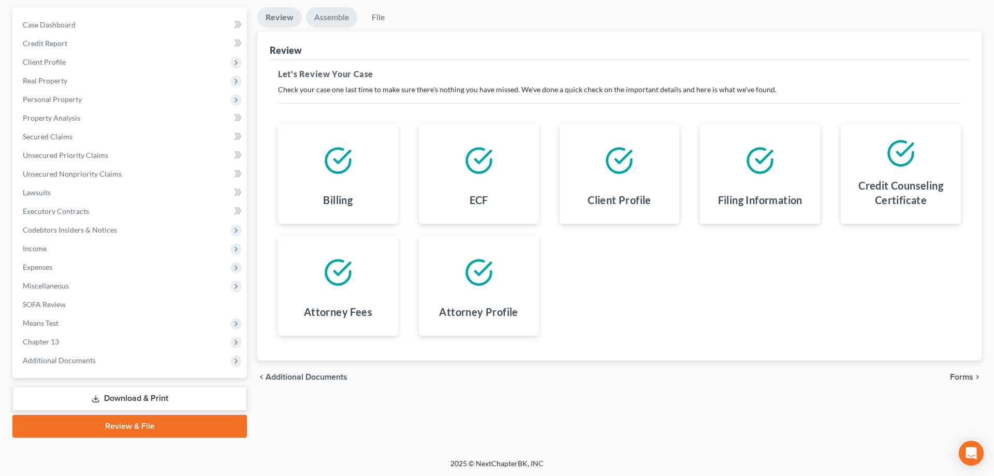
click at [330, 15] on link "Assemble" at bounding box center [331, 17] width 51 height 20
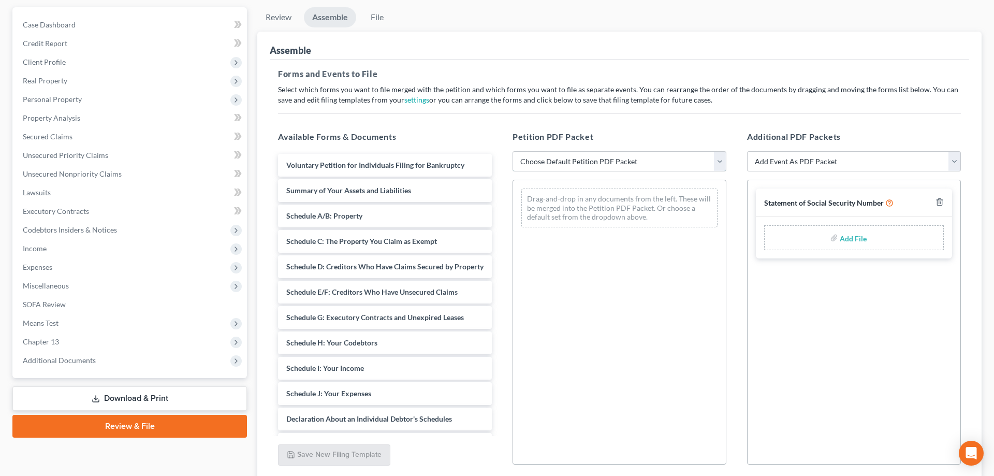
click at [513, 151] on select "Choose Default Petition PDF Packet Complete Bankruptcy Petition (all forms and …" at bounding box center [620, 161] width 214 height 21
select select "0"
click option "Complete Bankruptcy Petition (all forms and schedules)" at bounding box center [0, 0] width 0 height 0
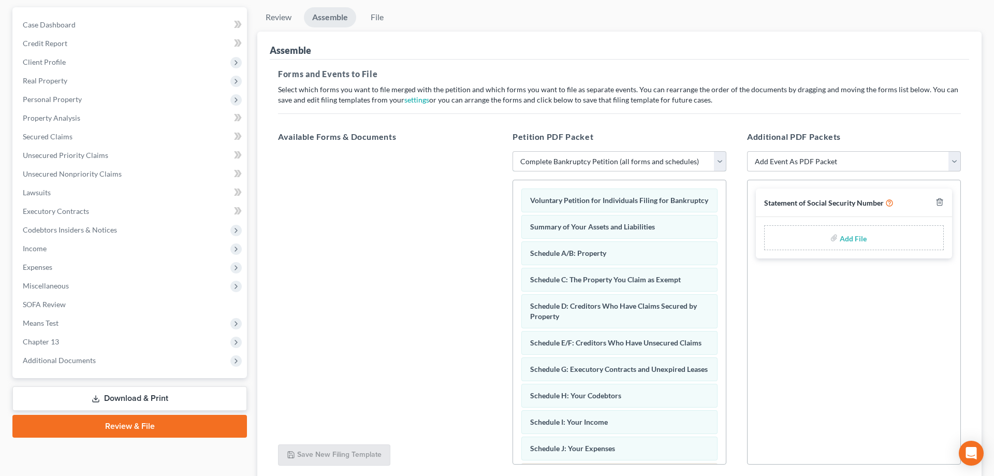
scroll to position [211, 0]
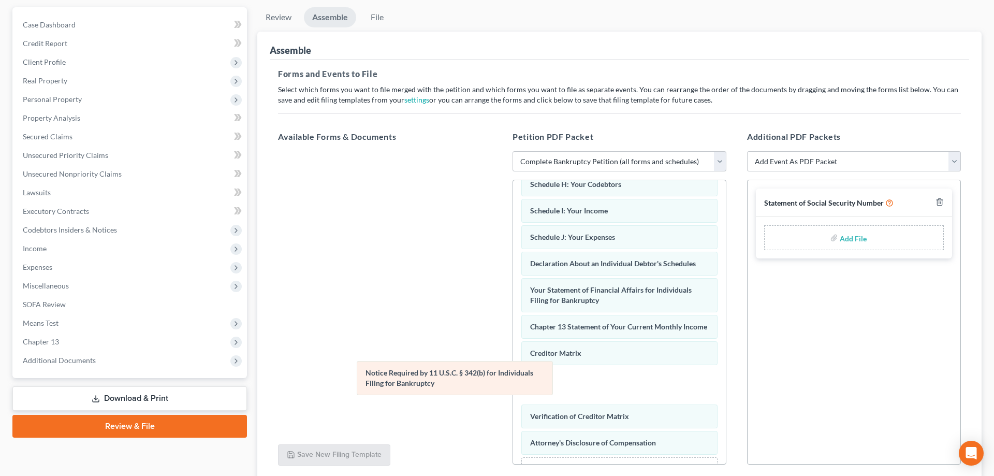
drag, startPoint x: 565, startPoint y: 411, endPoint x: 362, endPoint y: 372, distance: 206.0
click at [513, 372] on div "Notice Required by 11 U.S.C. § 342(b) for Individuals Filing for Bankruptcy Vol…" at bounding box center [619, 236] width 213 height 535
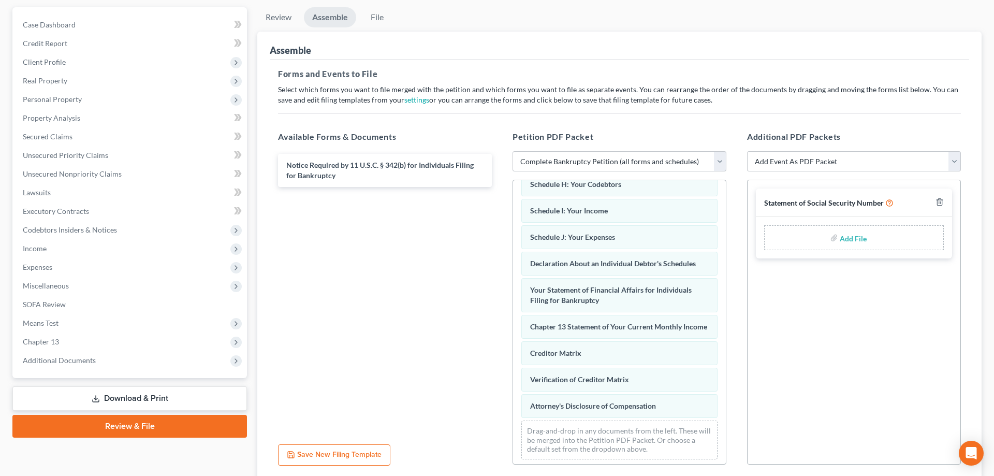
scroll to position [0, 0]
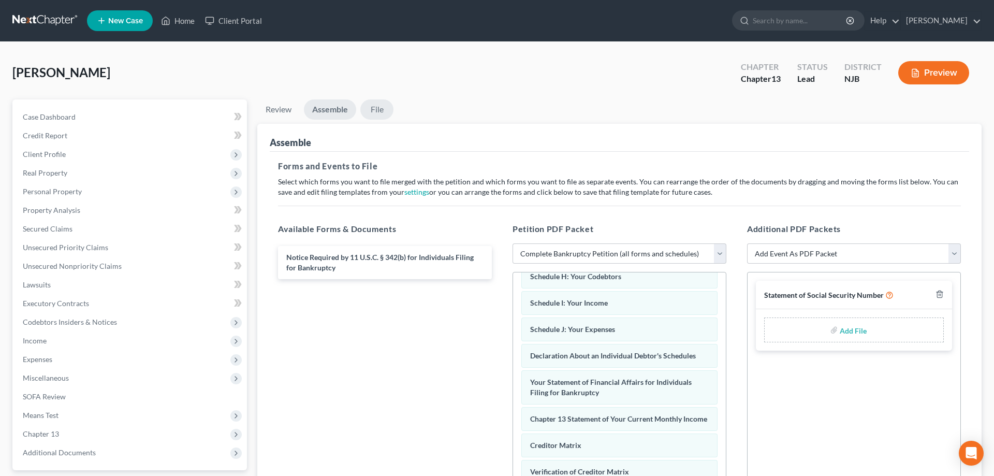
click at [381, 109] on link "File" at bounding box center [376, 109] width 33 height 20
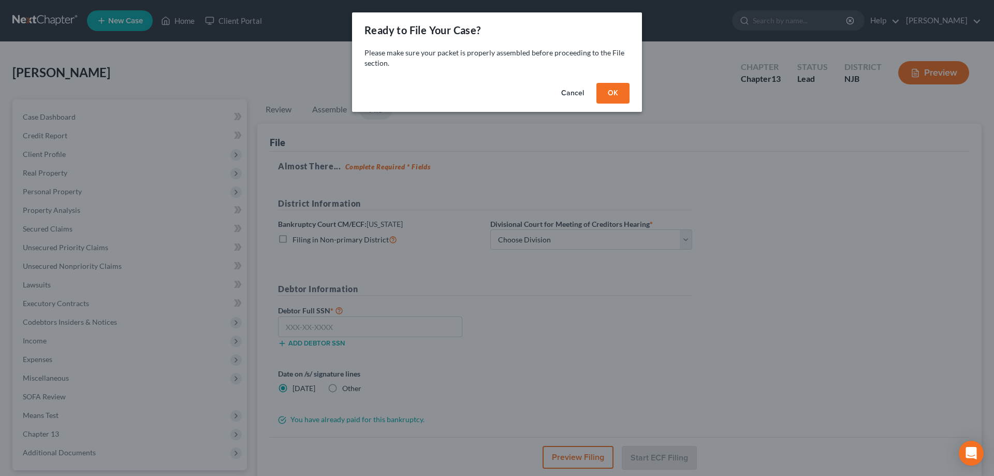
click at [605, 96] on button "OK" at bounding box center [612, 93] width 33 height 21
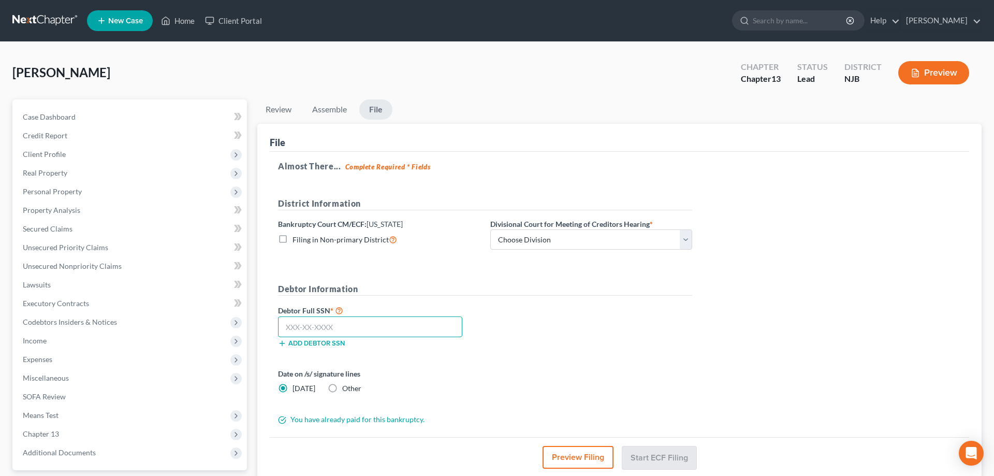
click at [348, 317] on input "text" at bounding box center [370, 326] width 184 height 21
type input "157-92-0905"
click at [490, 229] on select "Choose Division [GEOGRAPHIC_DATA] [GEOGRAPHIC_DATA]/[GEOGRAPHIC_DATA] [GEOGRAPH…" at bounding box center [591, 239] width 202 height 21
click option "[GEOGRAPHIC_DATA]/[GEOGRAPHIC_DATA]" at bounding box center [0, 0] width 0 height 0
select select "1"
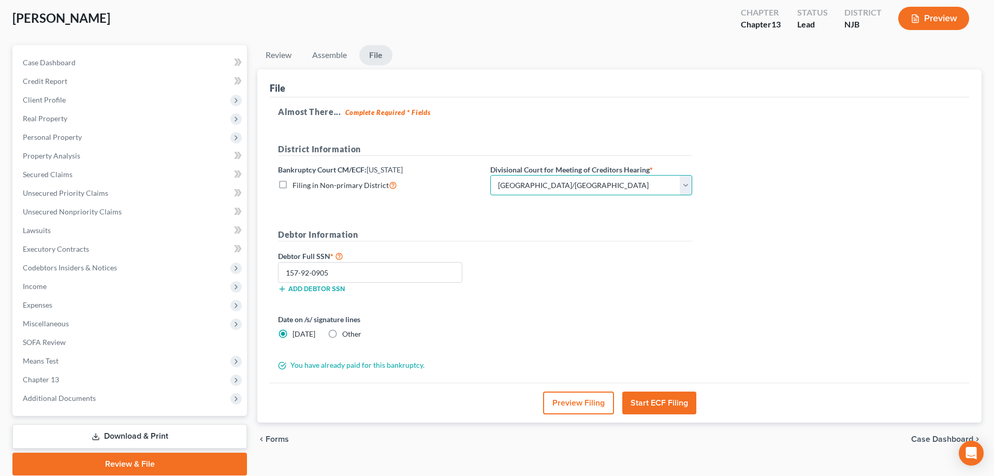
scroll to position [92, 0]
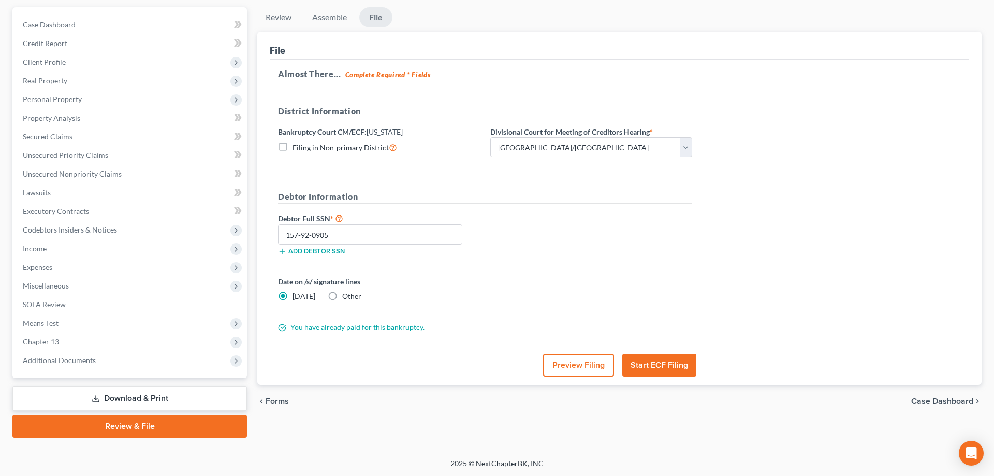
click at [649, 369] on button "Start ECF Filing" at bounding box center [659, 365] width 74 height 23
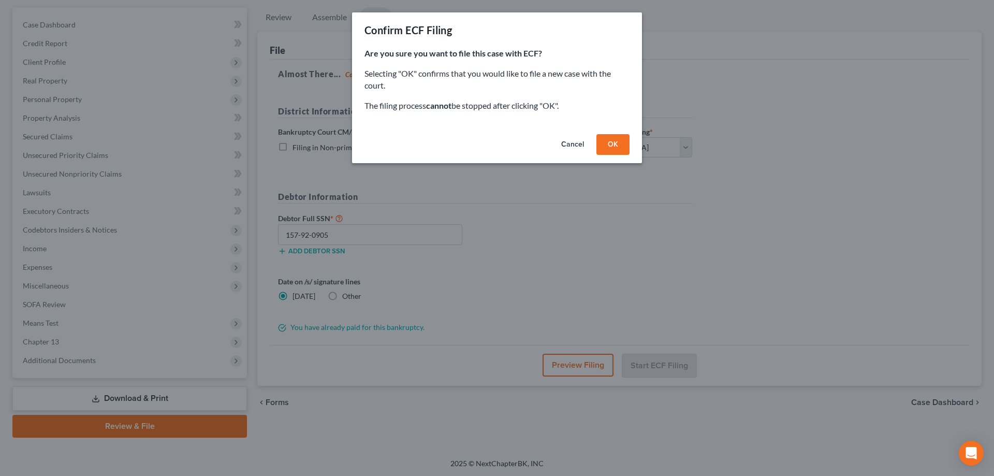
click at [616, 143] on button "OK" at bounding box center [612, 144] width 33 height 21
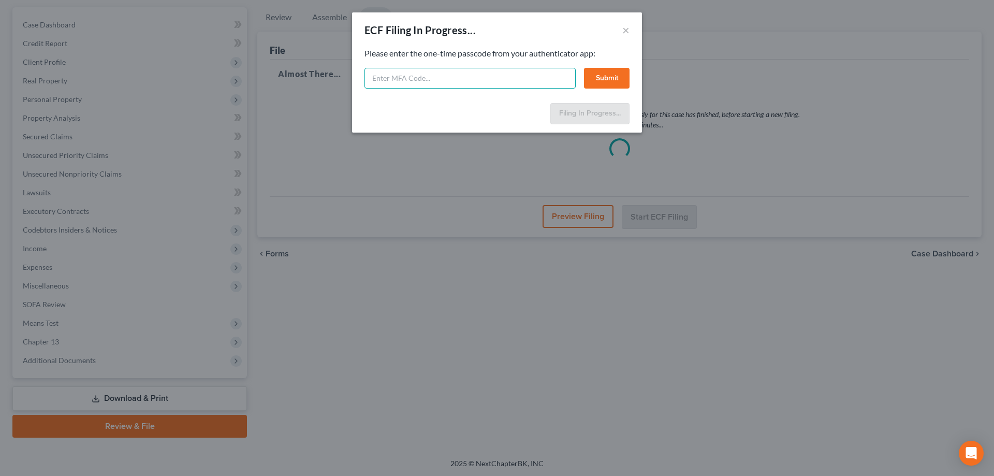
click at [438, 75] on input "text" at bounding box center [469, 78] width 211 height 21
type input "036205"
click at [621, 71] on button "Submit" at bounding box center [607, 78] width 46 height 21
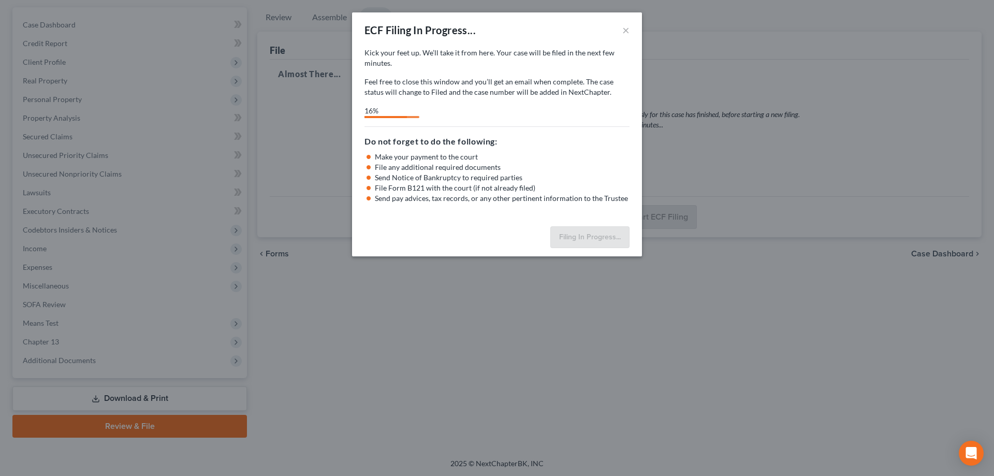
select select "1"
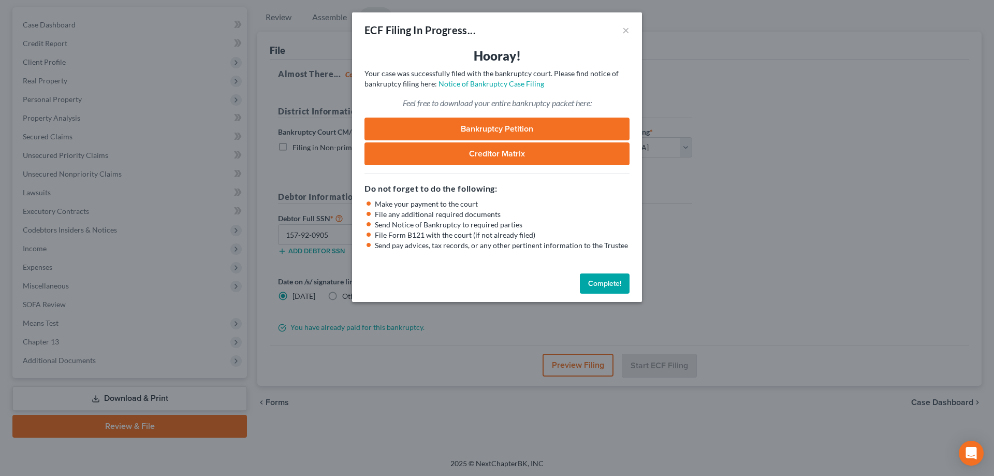
click at [446, 135] on link "Bankruptcy Petition" at bounding box center [496, 129] width 265 height 23
drag, startPoint x: 604, startPoint y: 279, endPoint x: 608, endPoint y: 274, distance: 5.9
click at [605, 279] on button "Complete!" at bounding box center [605, 283] width 50 height 21
